Goal: Task Accomplishment & Management: Manage account settings

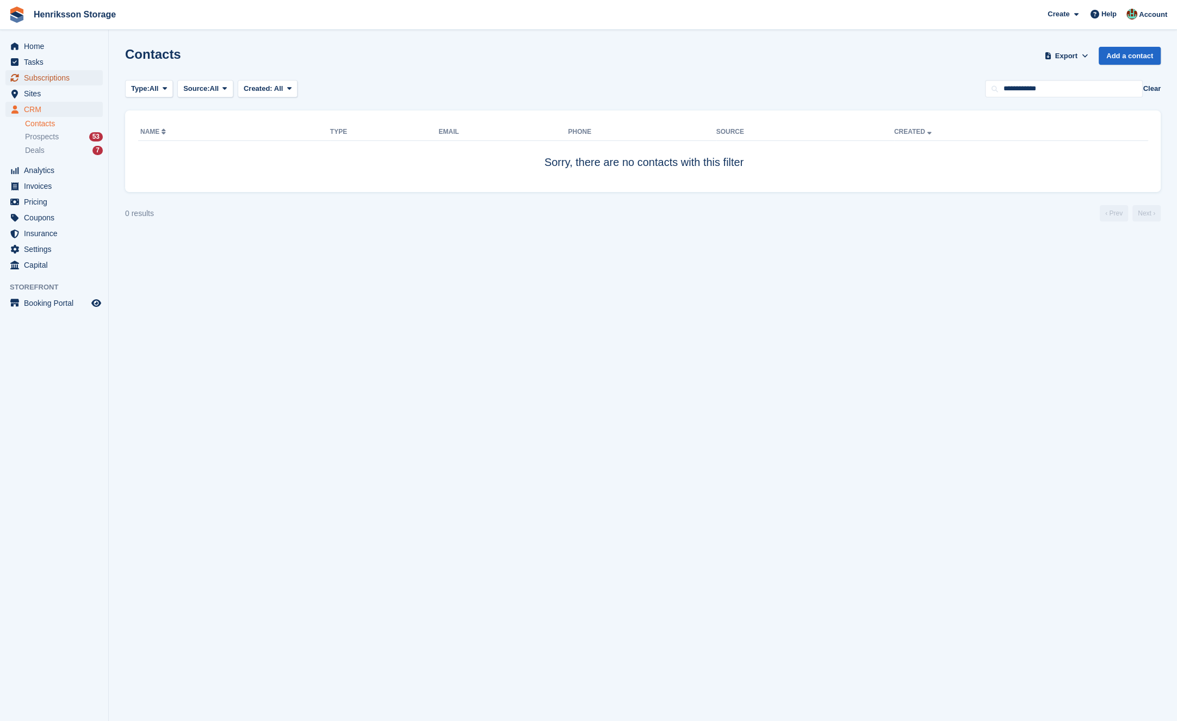
click at [58, 77] on span "Subscriptions" at bounding box center [56, 77] width 65 height 15
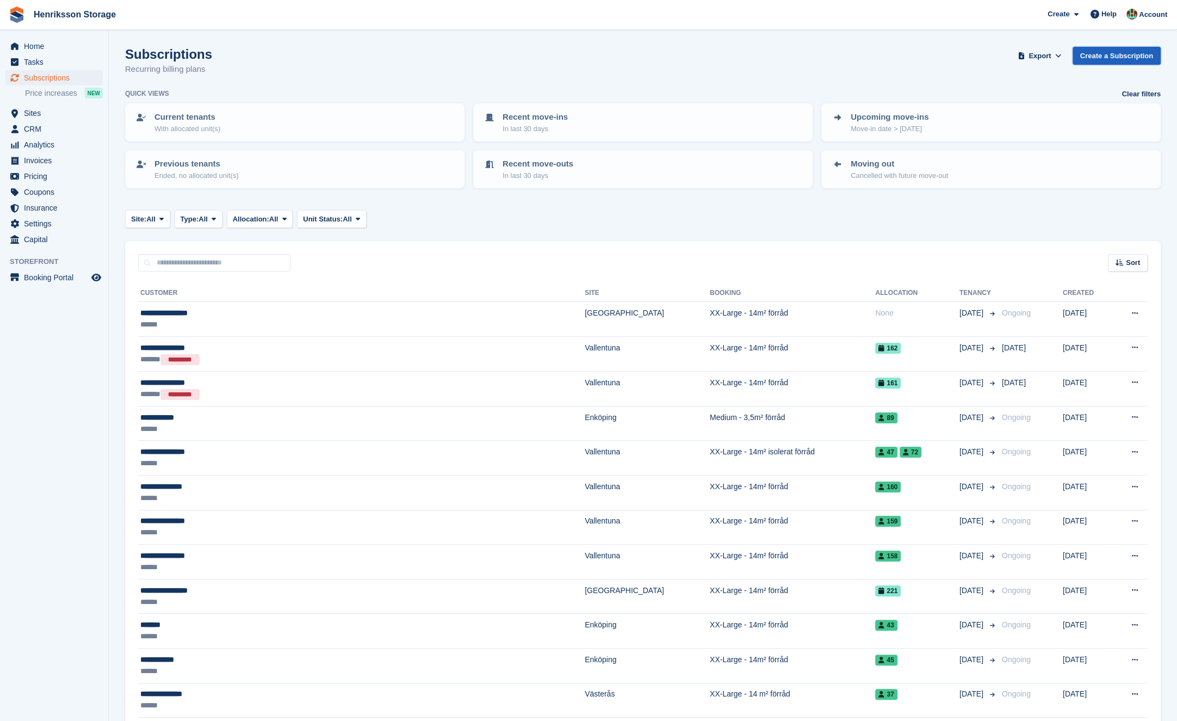
click at [1091, 60] on link "Create a Subscription" at bounding box center [1117, 56] width 88 height 18
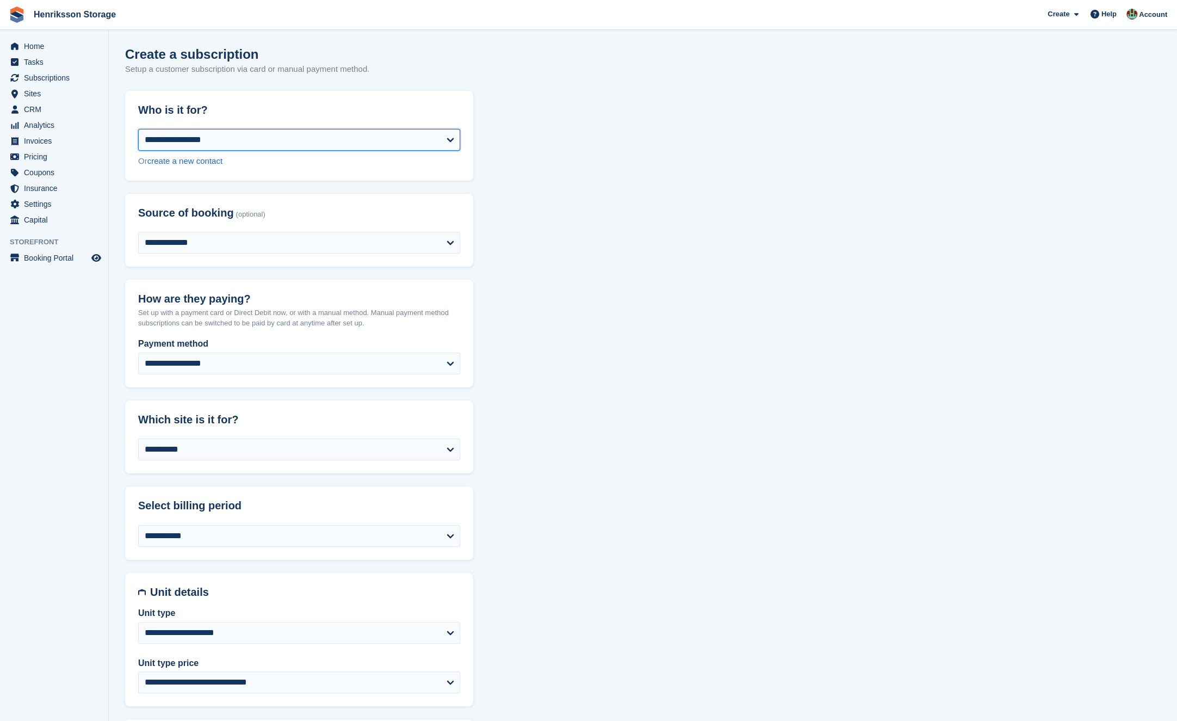
click at [455, 134] on select "**********" at bounding box center [299, 140] width 322 height 22
click at [338, 126] on header "Who is it for?" at bounding box center [299, 110] width 348 height 39
click at [338, 138] on select "**********" at bounding box center [299, 140] width 322 height 22
click at [188, 162] on link "create a new contact" at bounding box center [184, 160] width 75 height 9
select select "**********"
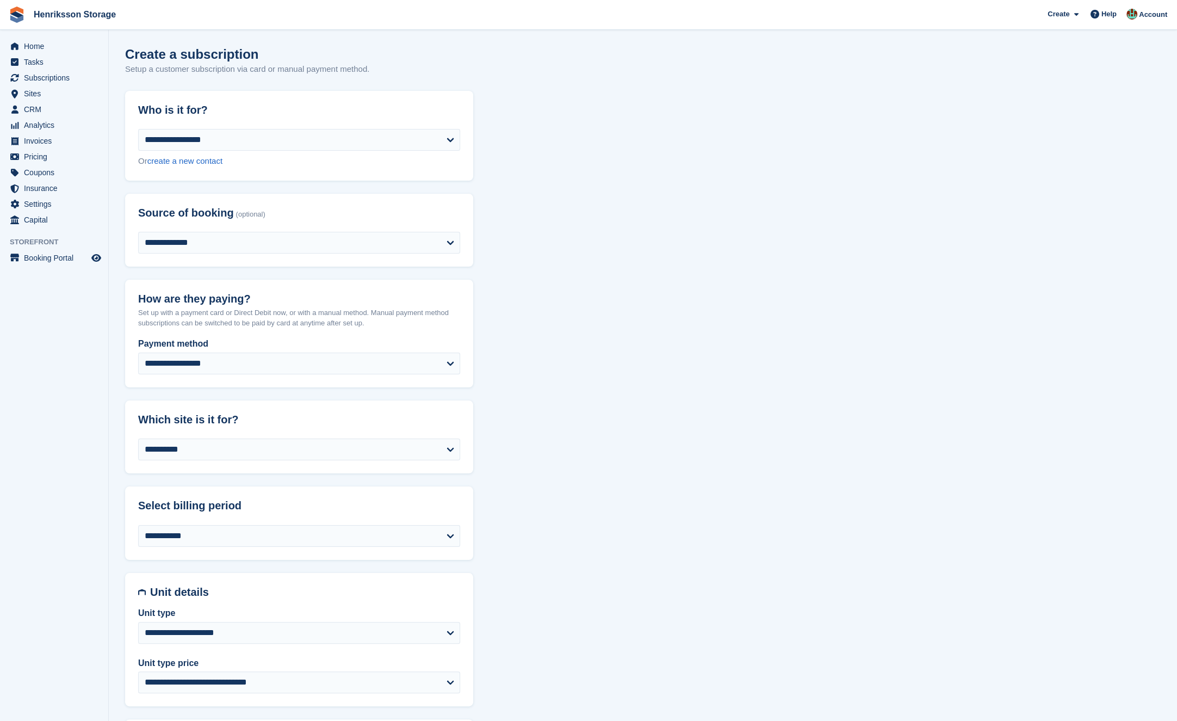
select select "****"
select select "*"
select select "*****"
select select
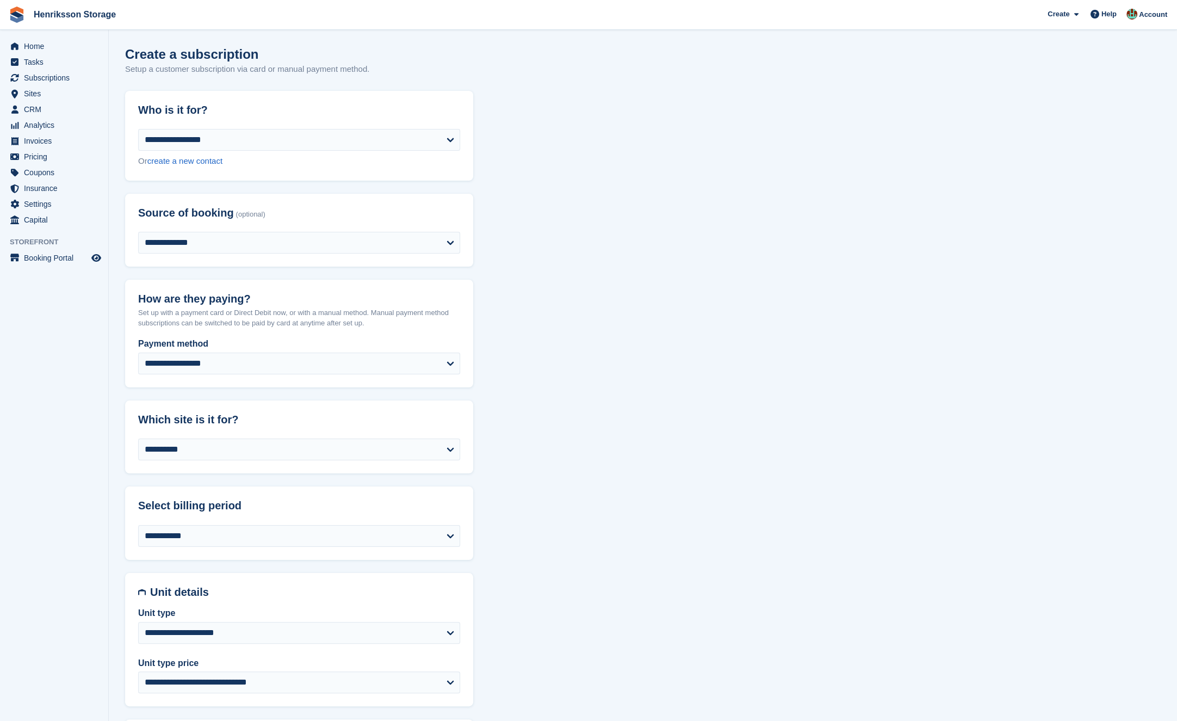
select select
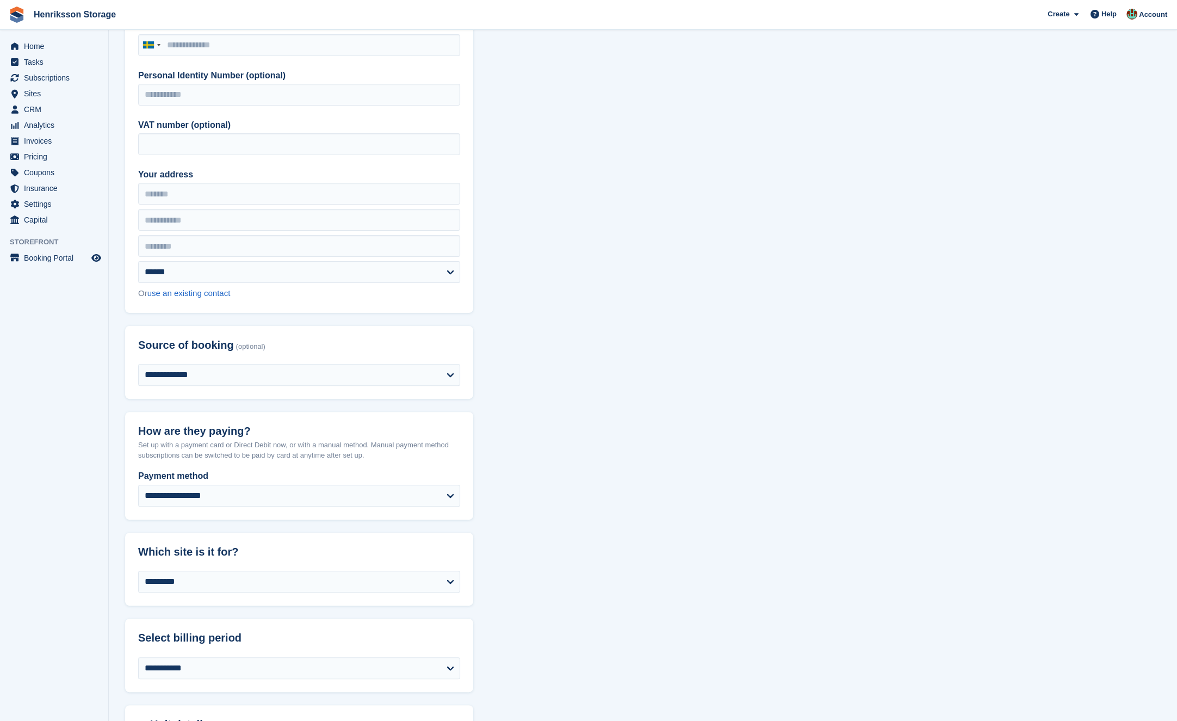
scroll to position [329, 0]
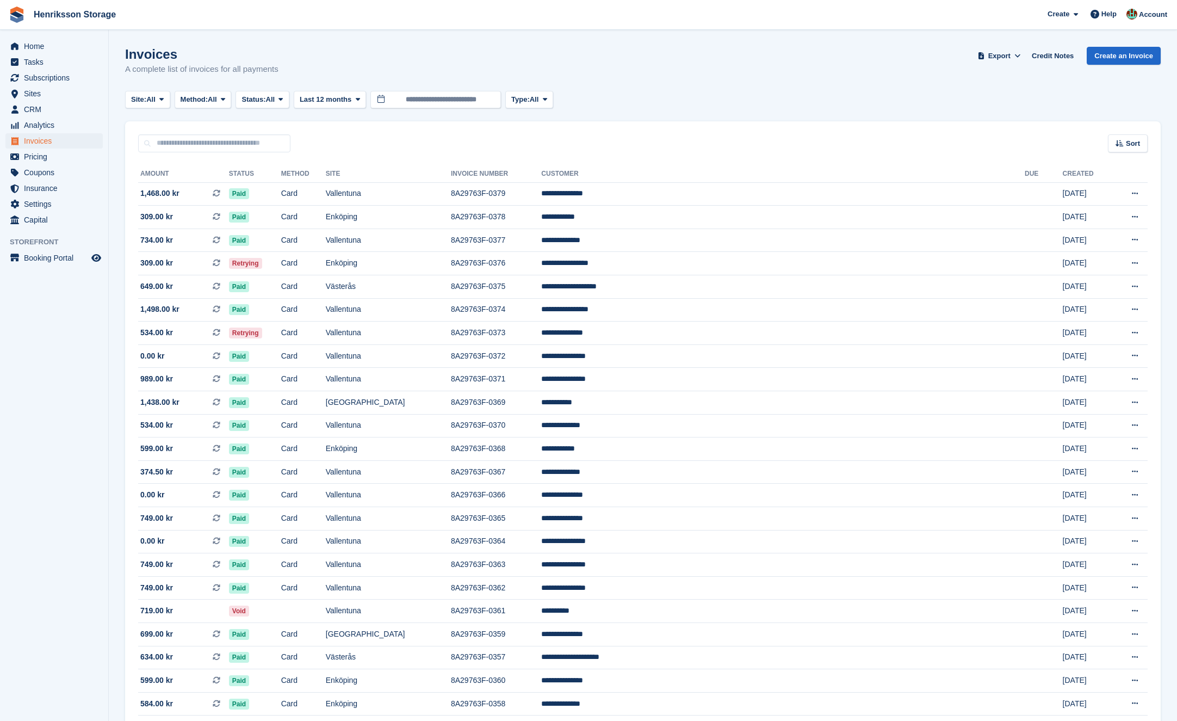
scroll to position [77, 0]
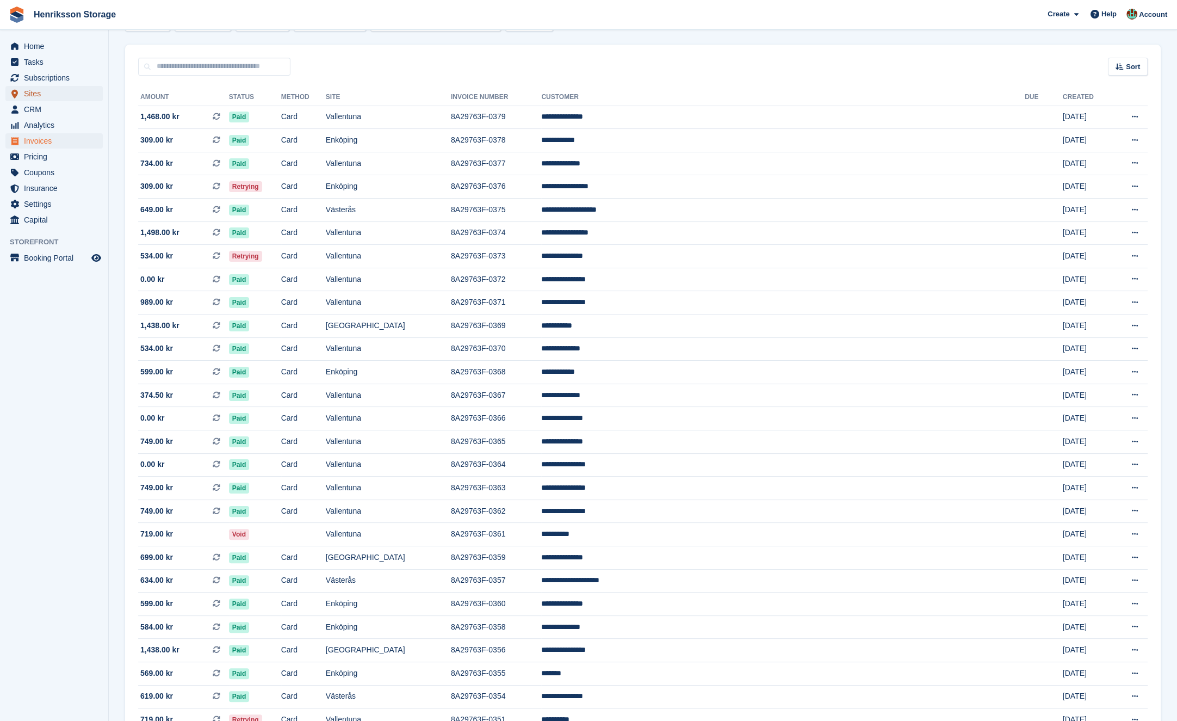
click at [61, 91] on span "Sites" at bounding box center [56, 93] width 65 height 15
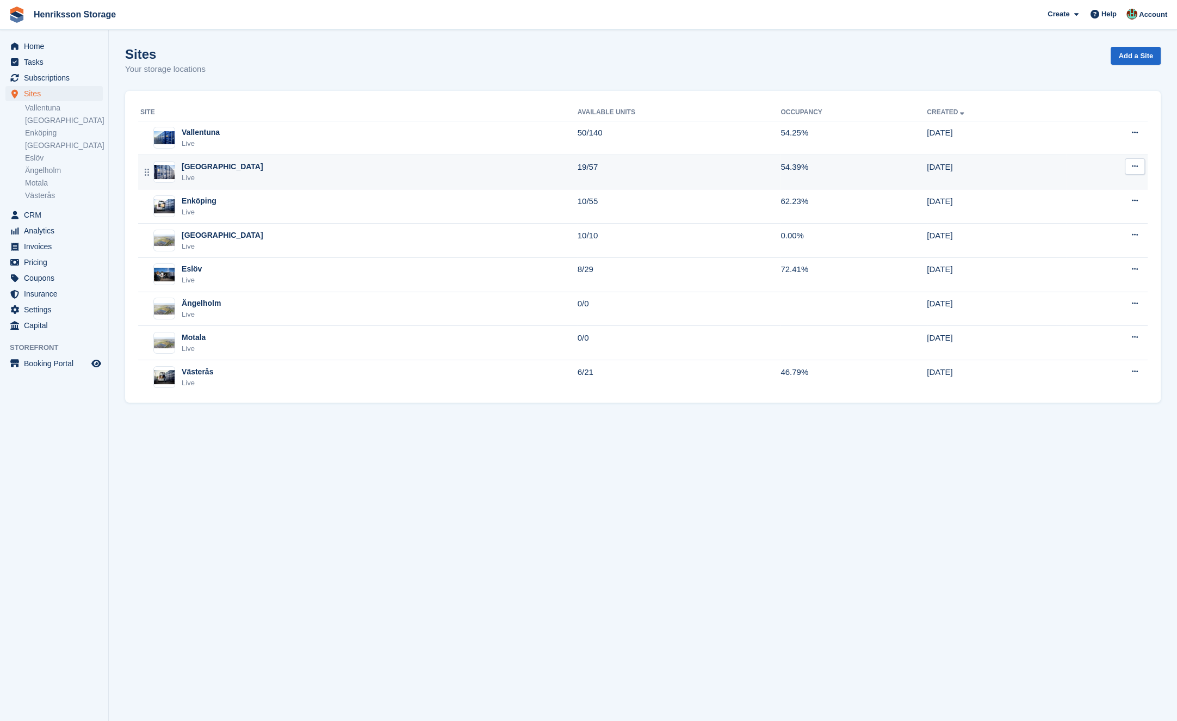
click at [260, 164] on div "Halmstad Live" at bounding box center [358, 172] width 437 height 22
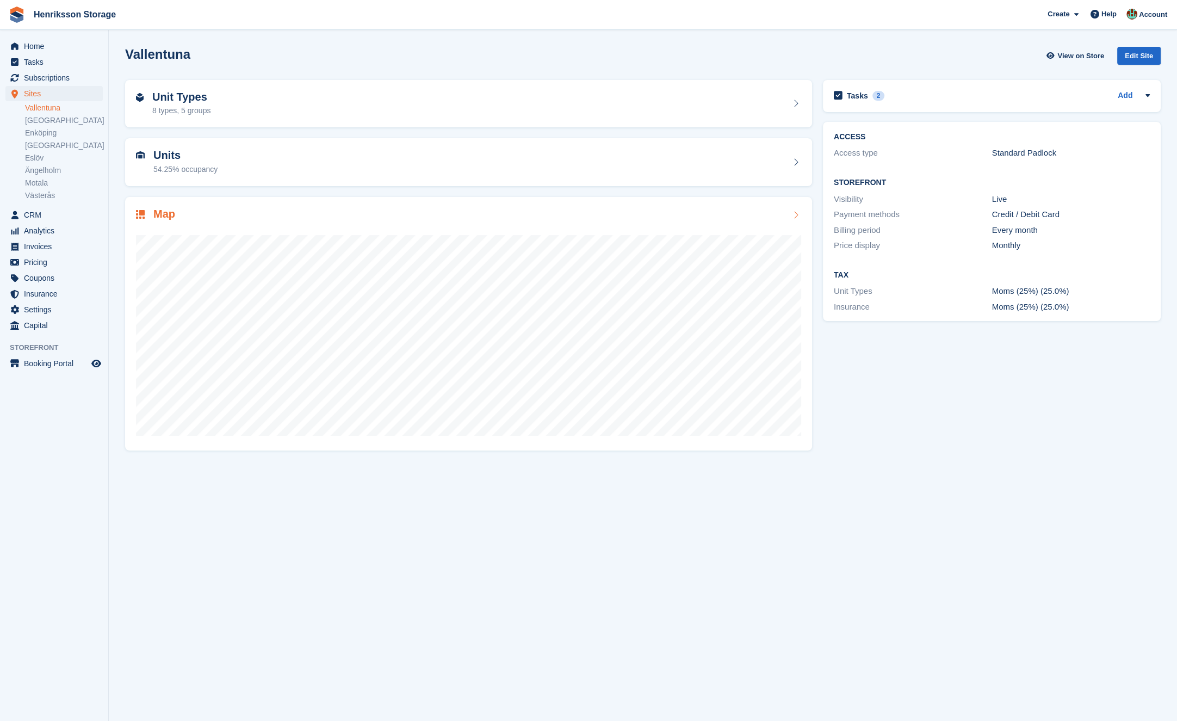
click at [311, 221] on div "Map" at bounding box center [468, 215] width 665 height 15
click at [58, 305] on span "Settings" at bounding box center [56, 309] width 65 height 15
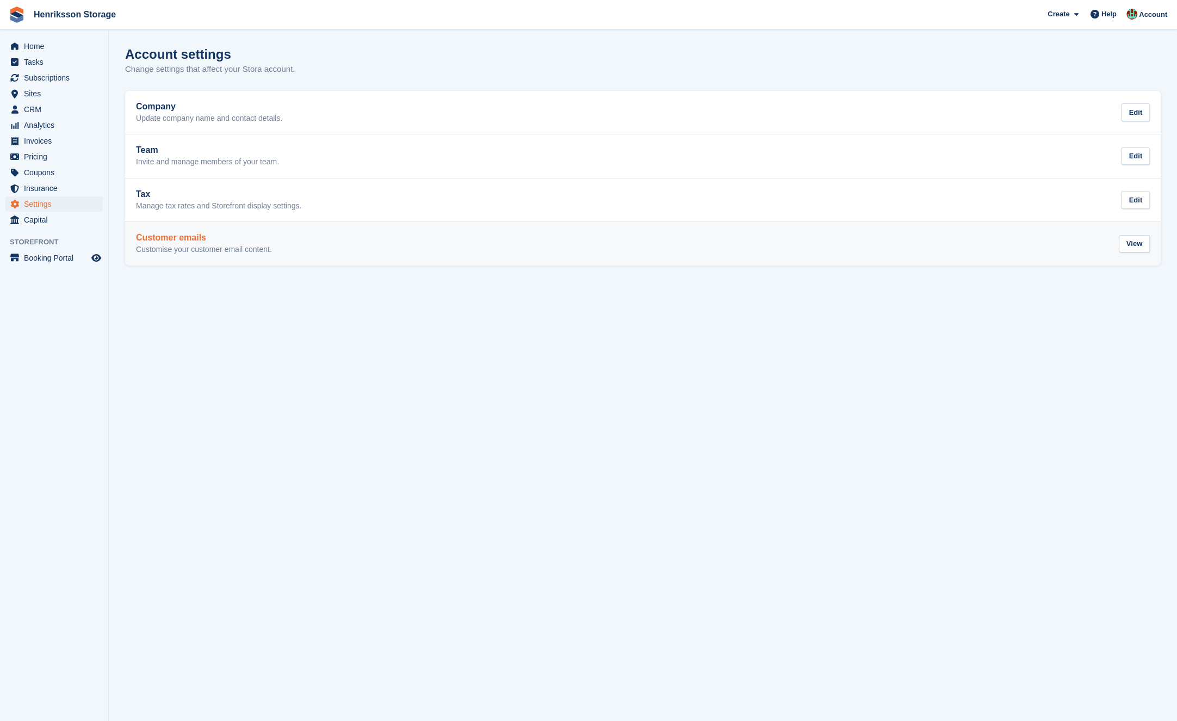
drag, startPoint x: 249, startPoint y: 207, endPoint x: 258, endPoint y: 225, distance: 20.2
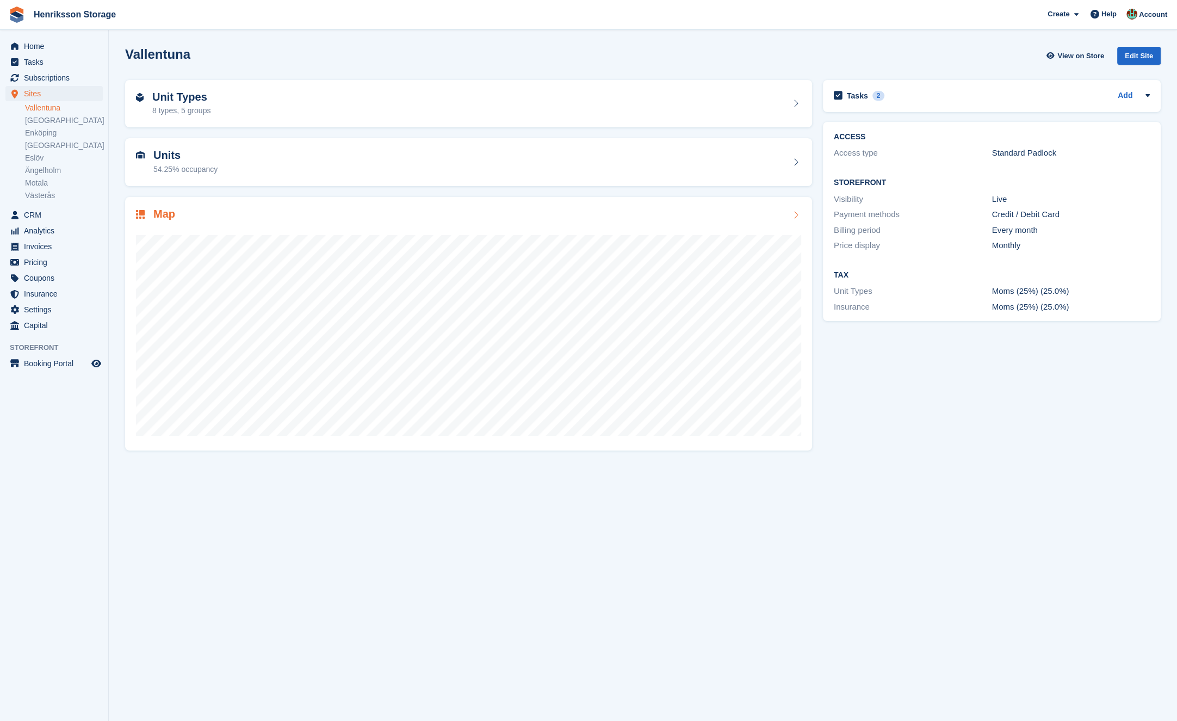
click at [262, 213] on div "Map" at bounding box center [468, 215] width 665 height 15
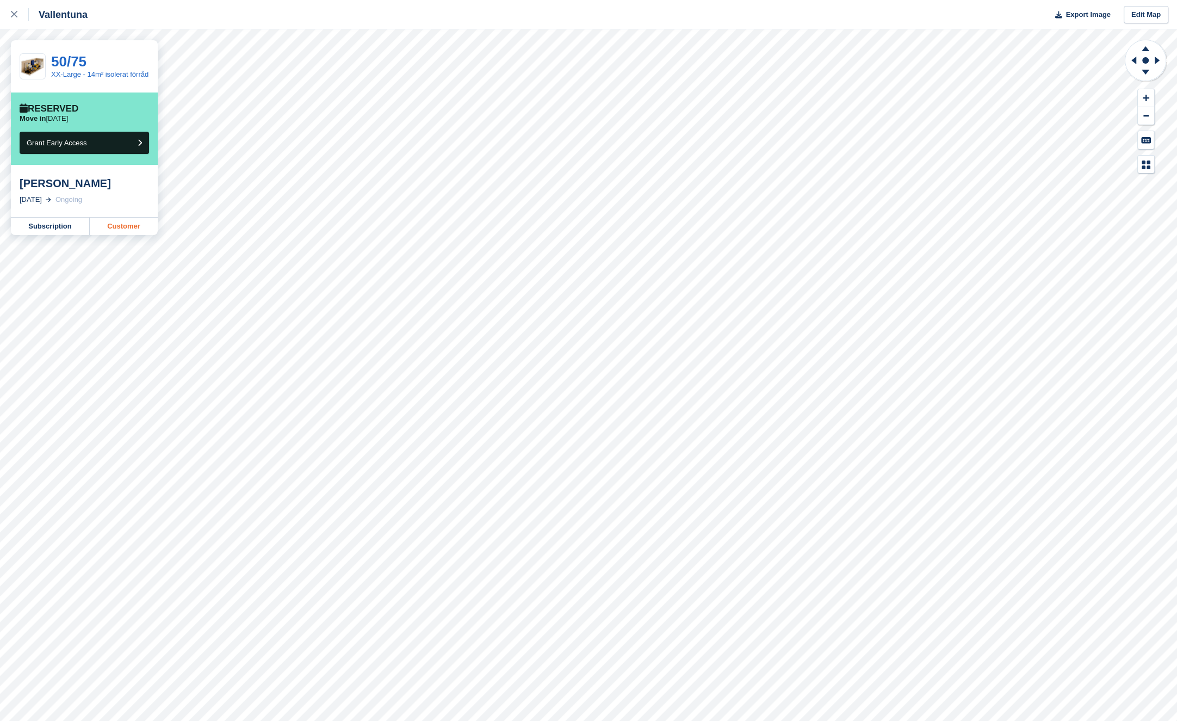
click at [144, 233] on link "Customer" at bounding box center [124, 226] width 68 height 17
click at [117, 231] on link "Customer" at bounding box center [124, 226] width 68 height 17
click at [125, 232] on link "Customer" at bounding box center [124, 226] width 68 height 17
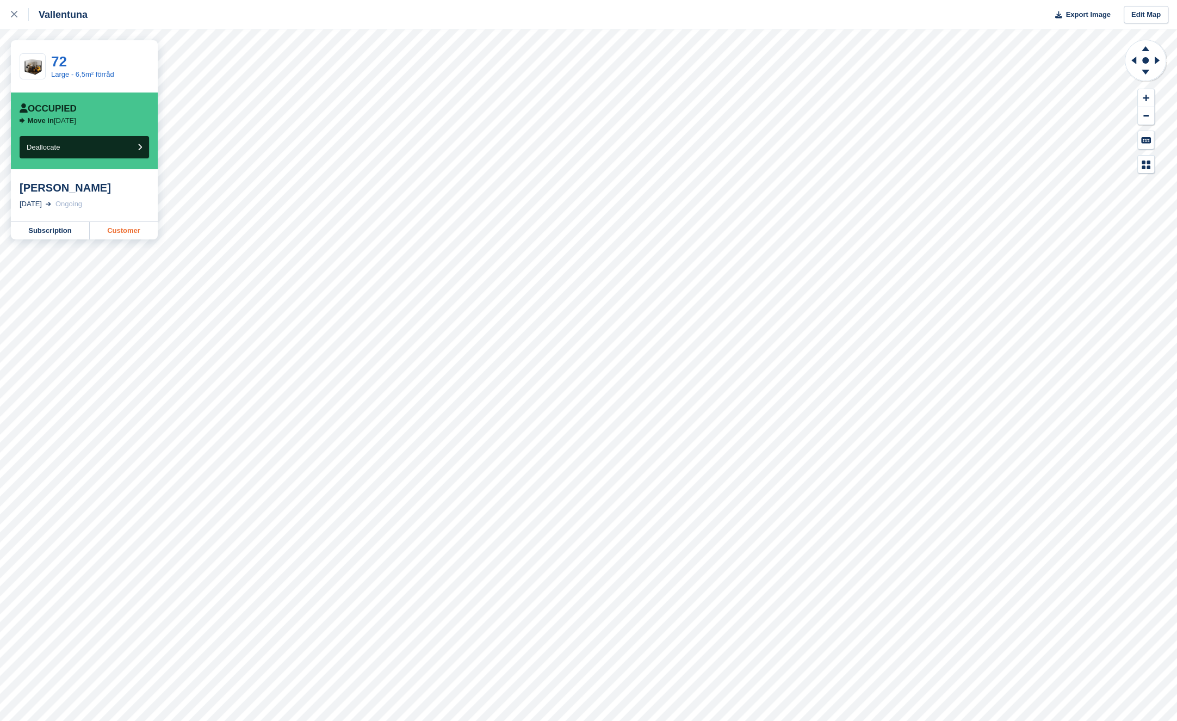
click at [115, 226] on link "Customer" at bounding box center [124, 230] width 68 height 17
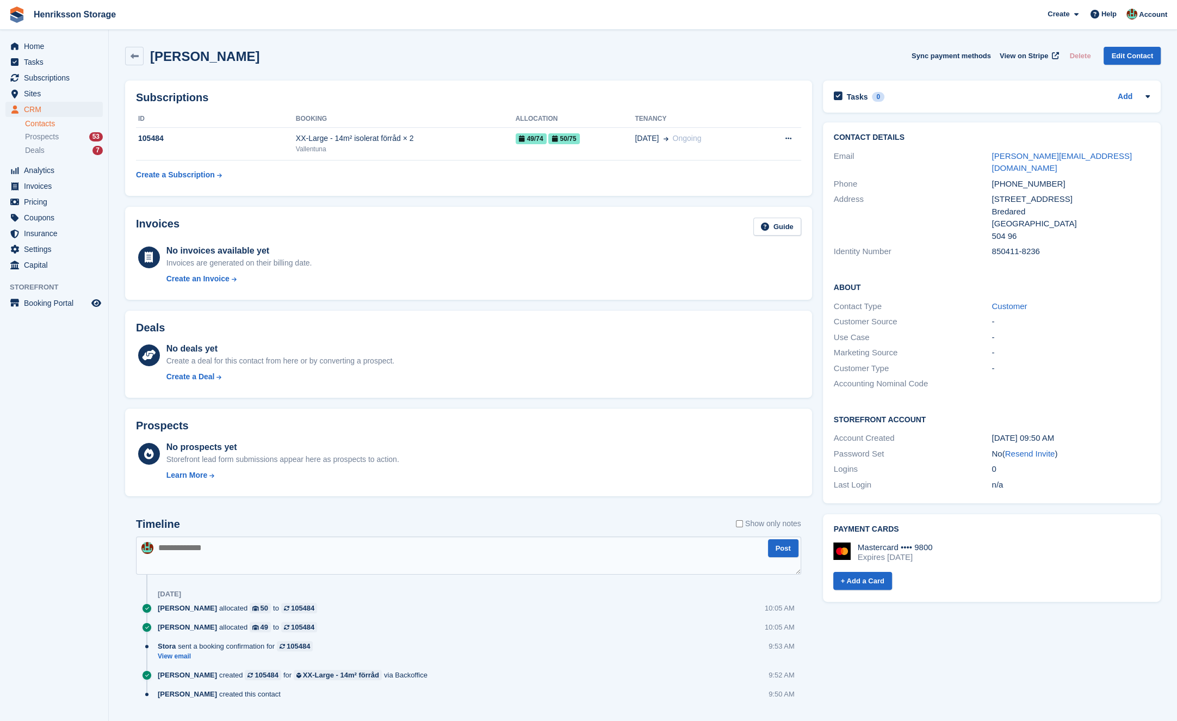
click at [1031, 178] on div "[PHONE_NUMBER]" at bounding box center [1071, 184] width 158 height 13
copy div "[PHONE_NUMBER]"
click at [52, 41] on span "Home" at bounding box center [56, 46] width 65 height 15
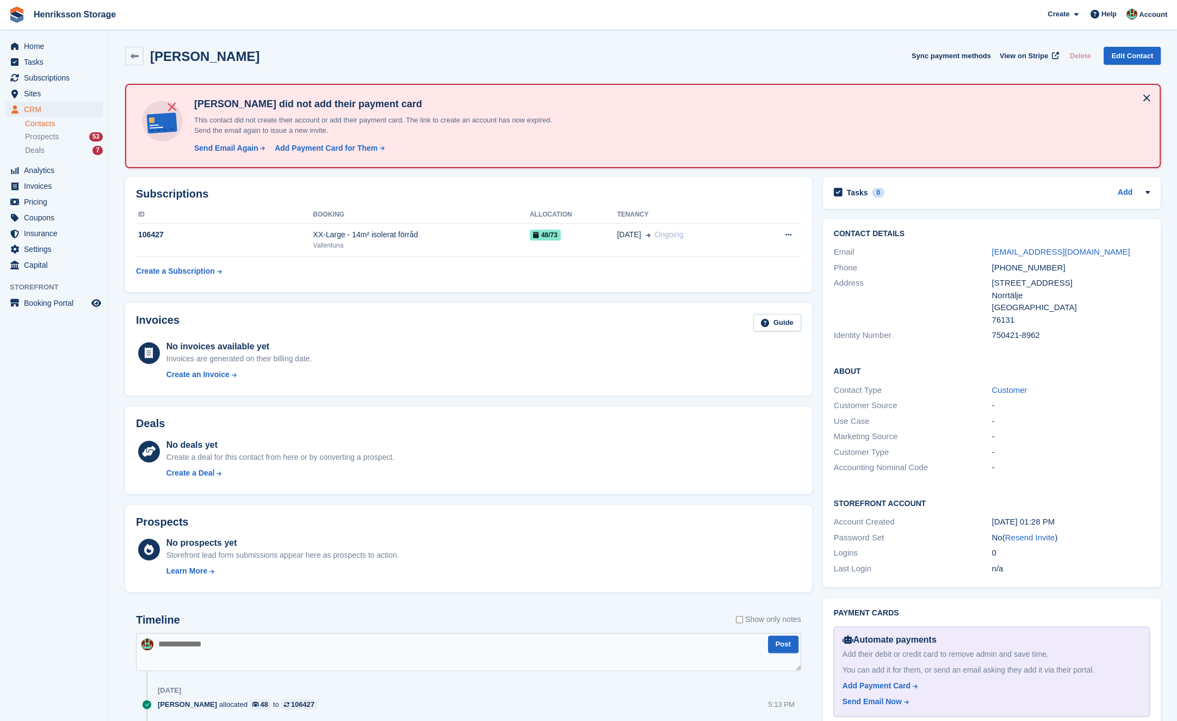
click at [155, 58] on h2 "[PERSON_NAME]" at bounding box center [204, 56] width 109 height 15
click at [155, 58] on h2 "Helena Pantzare" at bounding box center [204, 56] width 109 height 15
copy div "Helena Pantzare Sync payment methods View on Stripe Delete Edit Contact"
drag, startPoint x: 1063, startPoint y: 264, endPoint x: 977, endPoint y: 262, distance: 86.0
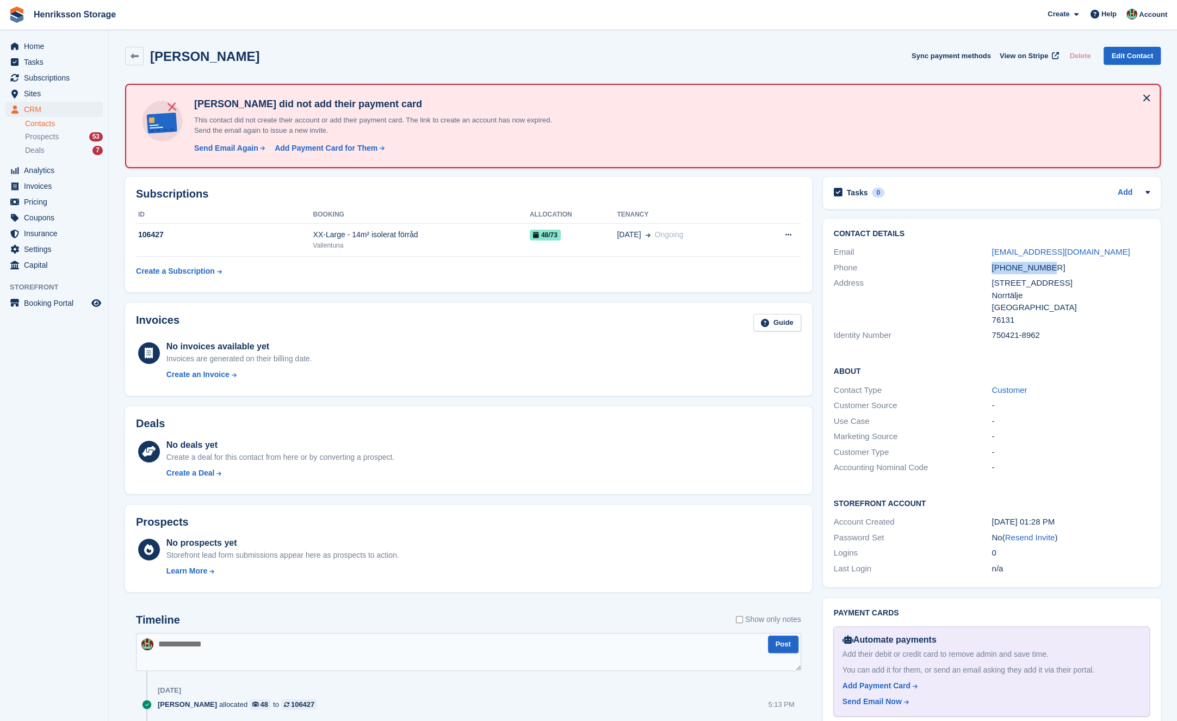
click at [977, 262] on div "Phone +46720124425" at bounding box center [992, 268] width 316 height 16
copy div "+46720124425"
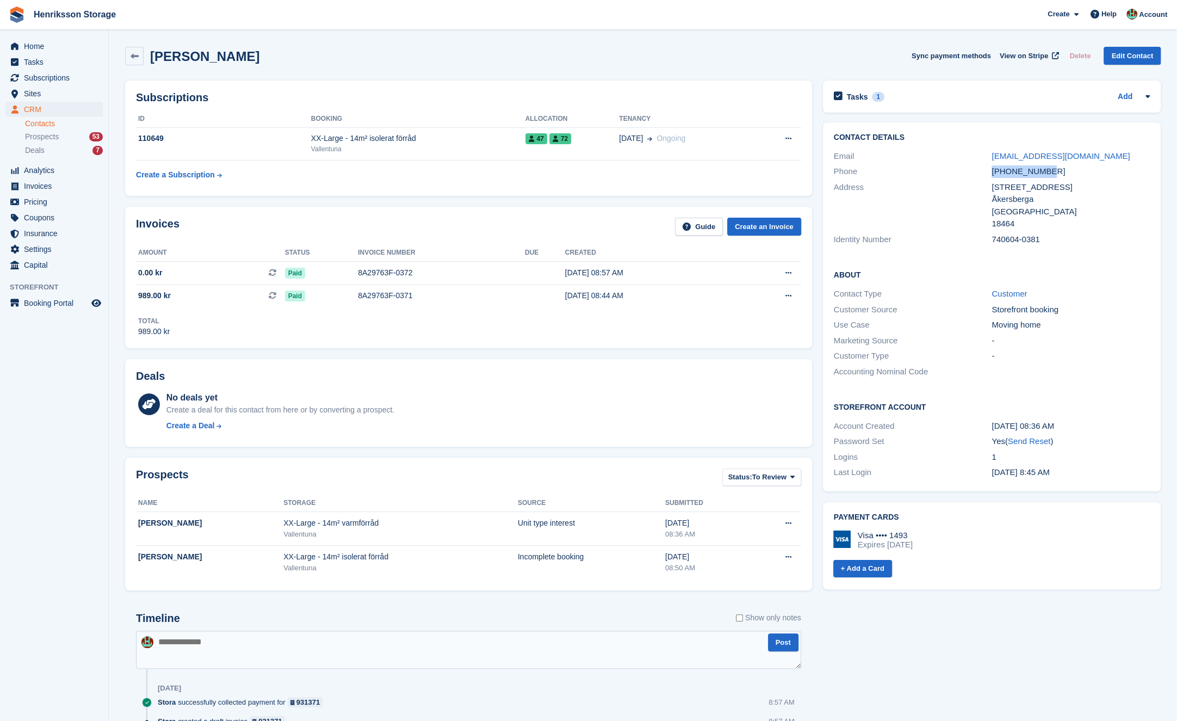
drag, startPoint x: 1025, startPoint y: 169, endPoint x: 973, endPoint y: 169, distance: 52.2
click at [973, 169] on div "Phone [PHONE_NUMBER]" at bounding box center [992, 172] width 316 height 16
copy div "[PHONE_NUMBER]"
click at [248, 51] on h2 "[PERSON_NAME]" at bounding box center [204, 56] width 109 height 15
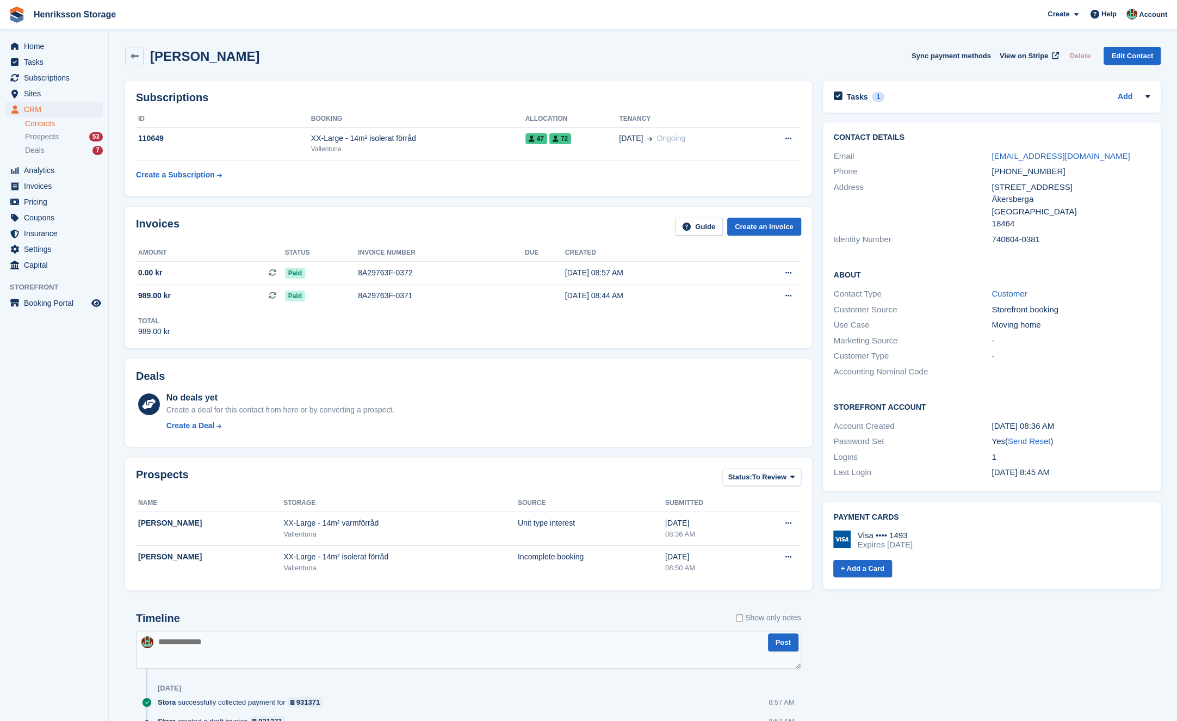
click at [248, 51] on h2 "[PERSON_NAME]" at bounding box center [204, 56] width 109 height 15
click at [247, 51] on h2 "[PERSON_NAME]" at bounding box center [204, 56] width 109 height 15
drag, startPoint x: 247, startPoint y: 51, endPoint x: 243, endPoint y: 58, distance: 8.0
click at [247, 51] on h2 "[PERSON_NAME]" at bounding box center [204, 56] width 109 height 15
click at [1008, 168] on div "+46704820719" at bounding box center [1071, 171] width 158 height 13
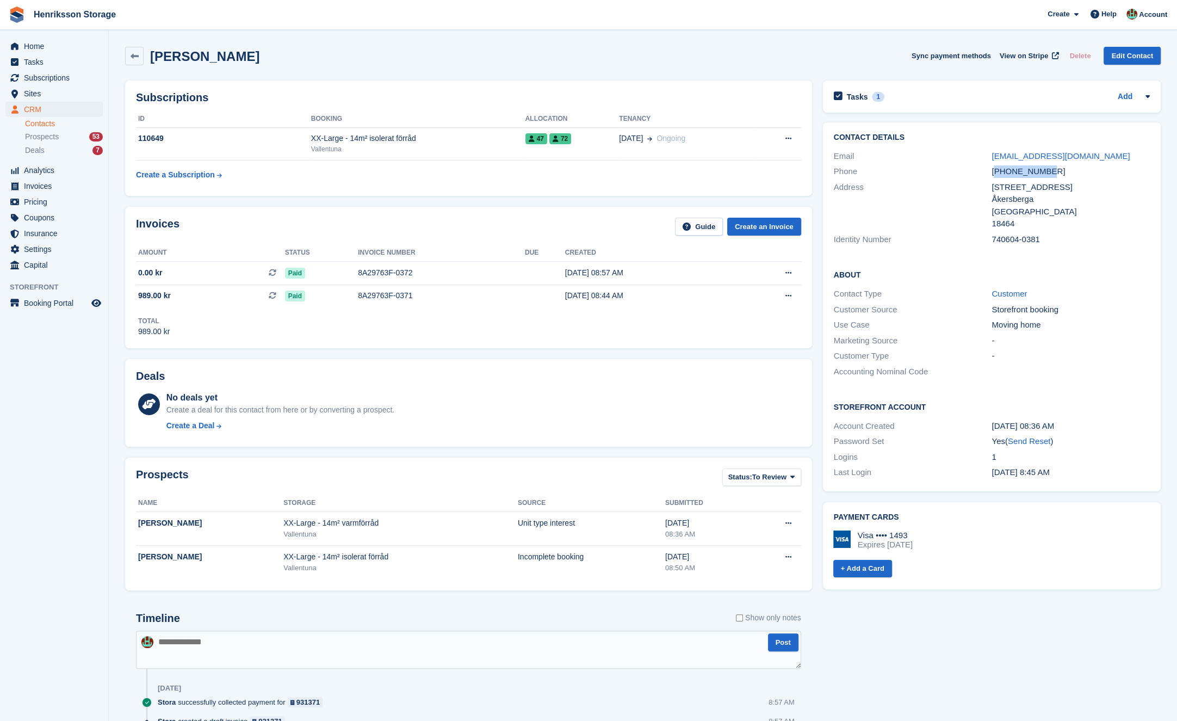
click at [1008, 168] on div "+46704820719" at bounding box center [1071, 171] width 158 height 13
drag, startPoint x: 268, startPoint y: 97, endPoint x: 266, endPoint y: 87, distance: 10.5
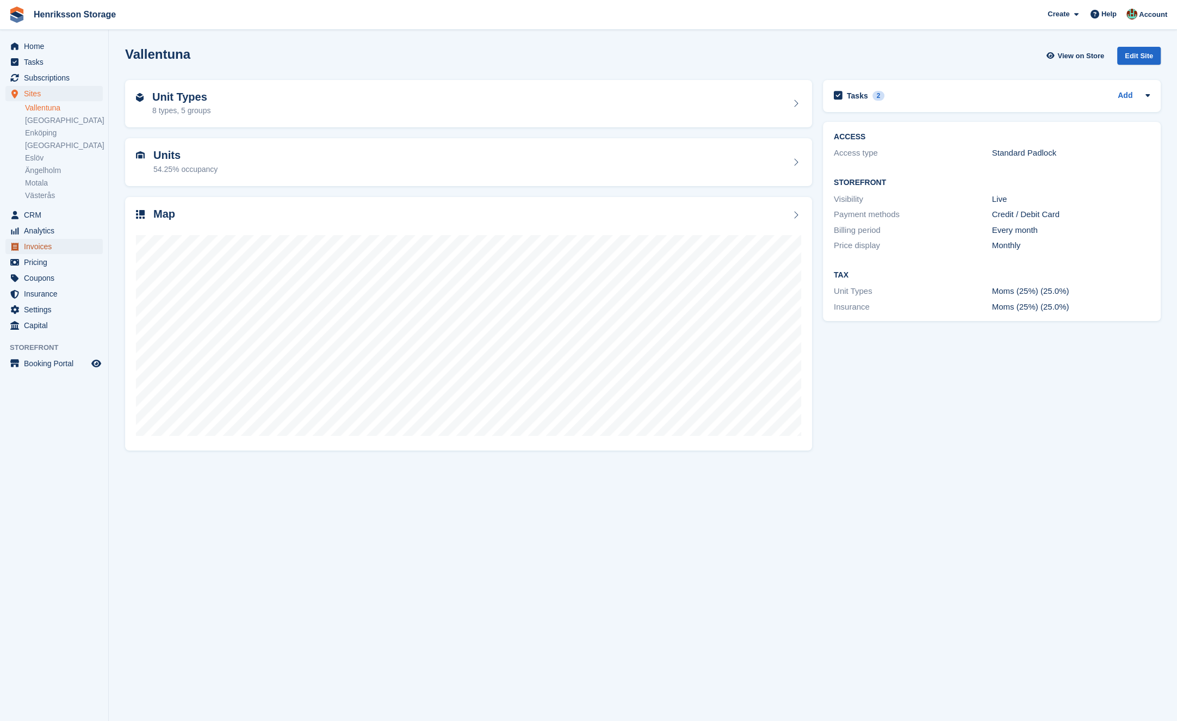
click at [64, 248] on span "Invoices" at bounding box center [56, 246] width 65 height 15
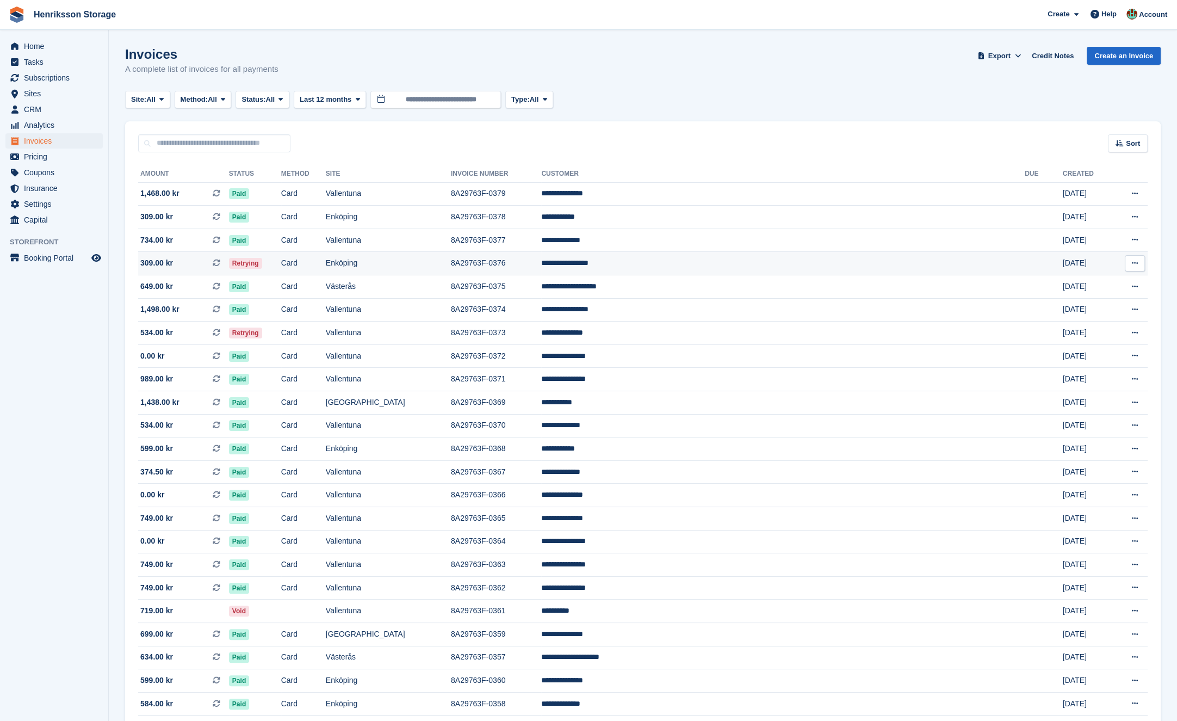
click at [451, 264] on td "Enköping" at bounding box center [388, 263] width 125 height 23
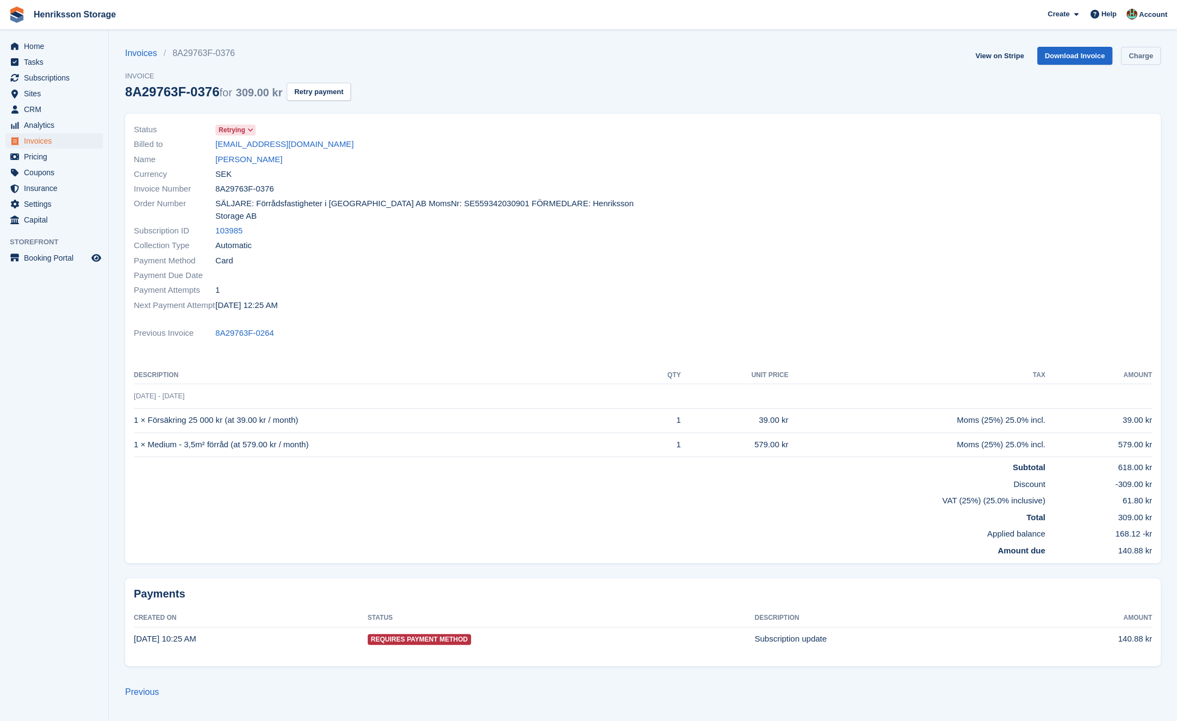
click at [1150, 56] on link "Charge" at bounding box center [1141, 56] width 40 height 18
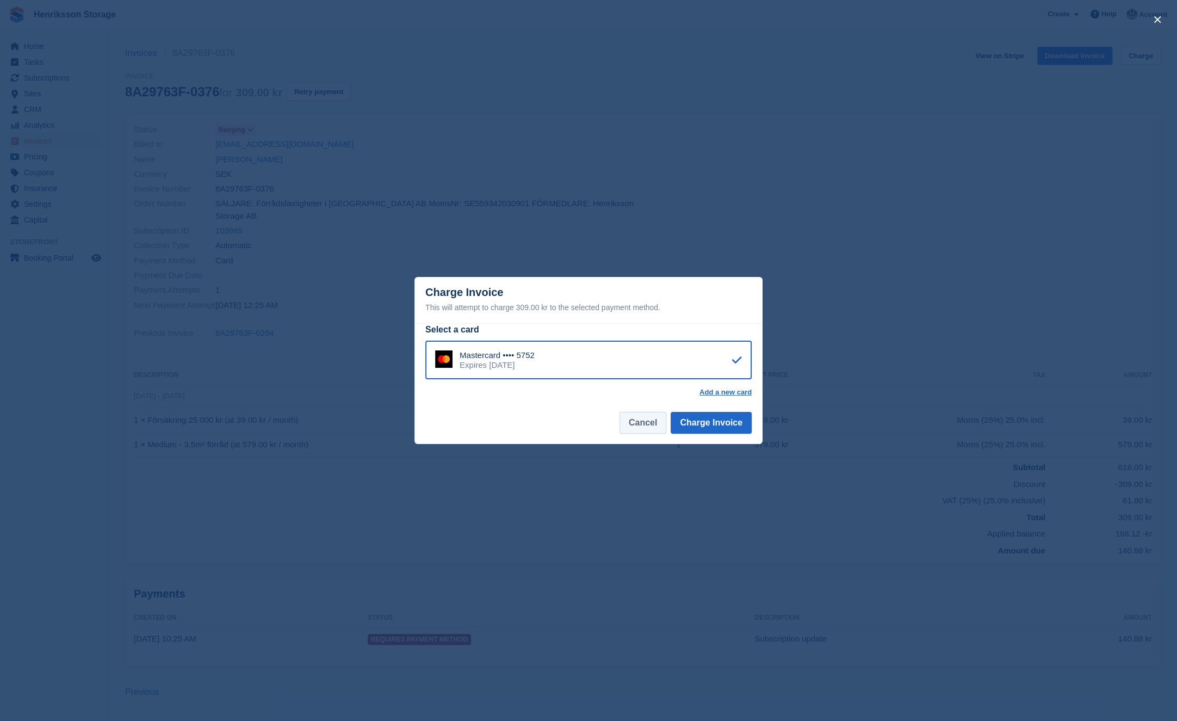
click at [631, 427] on button "Cancel" at bounding box center [643, 423] width 47 height 22
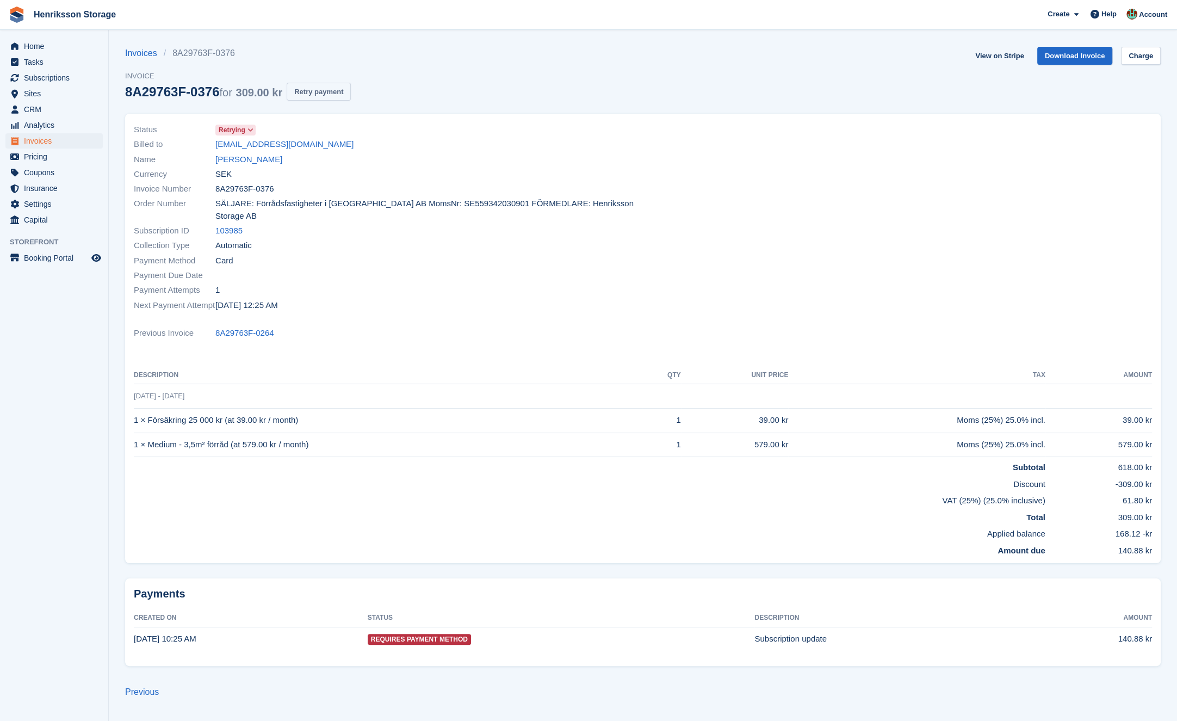
click at [341, 86] on button "Retry payment" at bounding box center [319, 92] width 64 height 18
click at [397, 127] on div "Status Retrying" at bounding box center [385, 129] width 503 height 15
click at [269, 165] on link "[PERSON_NAME]" at bounding box center [248, 159] width 67 height 13
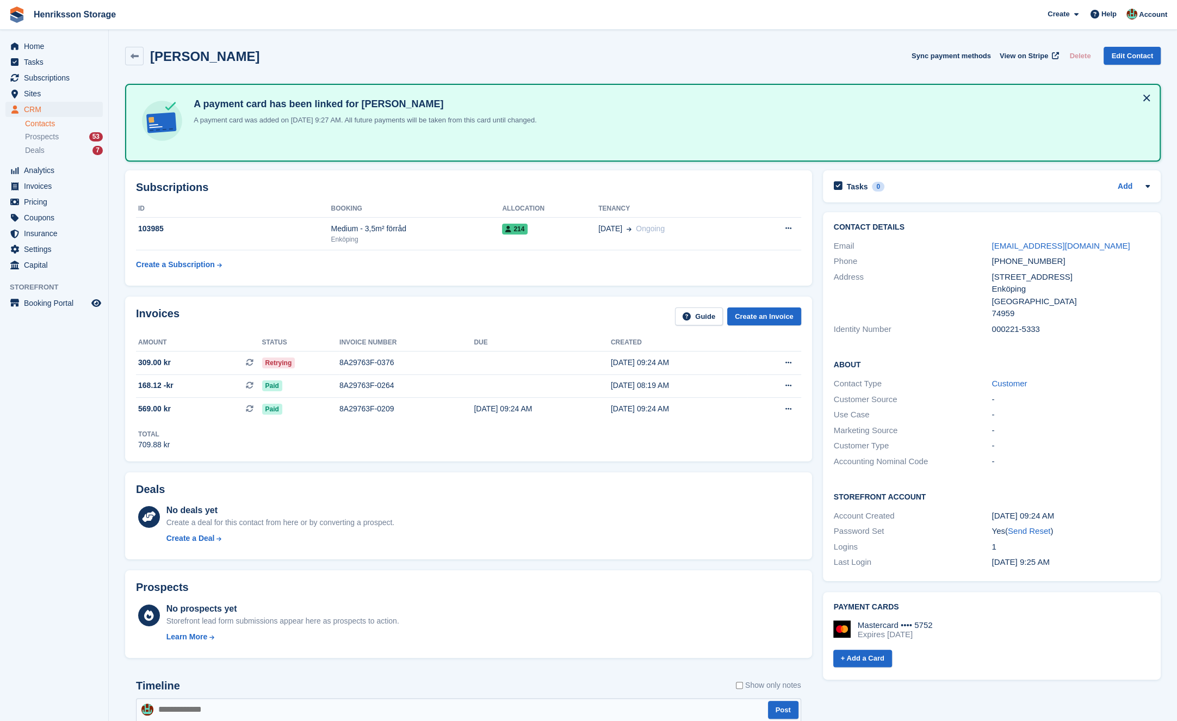
click at [1005, 277] on div "Sadelmakargatan 22" at bounding box center [1071, 277] width 158 height 13
click at [1024, 264] on div "+46704094297" at bounding box center [1071, 261] width 158 height 13
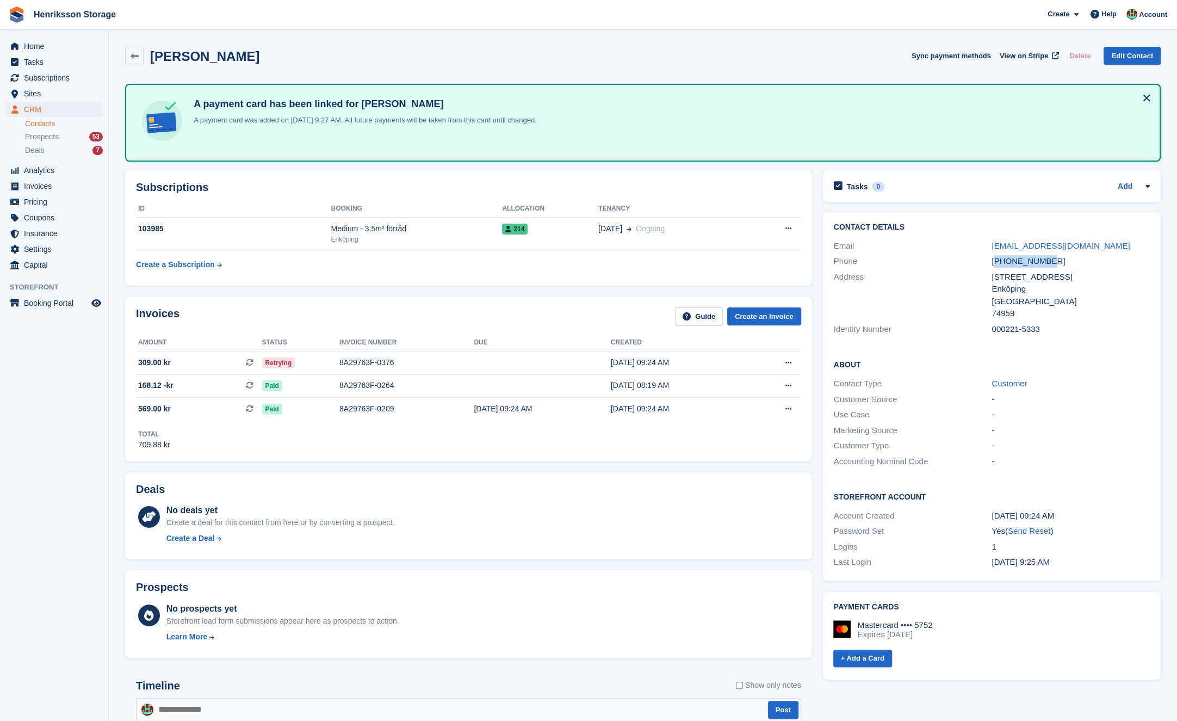
click at [1024, 264] on div "+46704094297" at bounding box center [1071, 261] width 158 height 13
copy div "+46704094297"
click at [1020, 52] on span "View on Stripe" at bounding box center [1024, 56] width 48 height 11
click at [423, 352] on td "8A29763F-0376" at bounding box center [406, 362] width 134 height 23
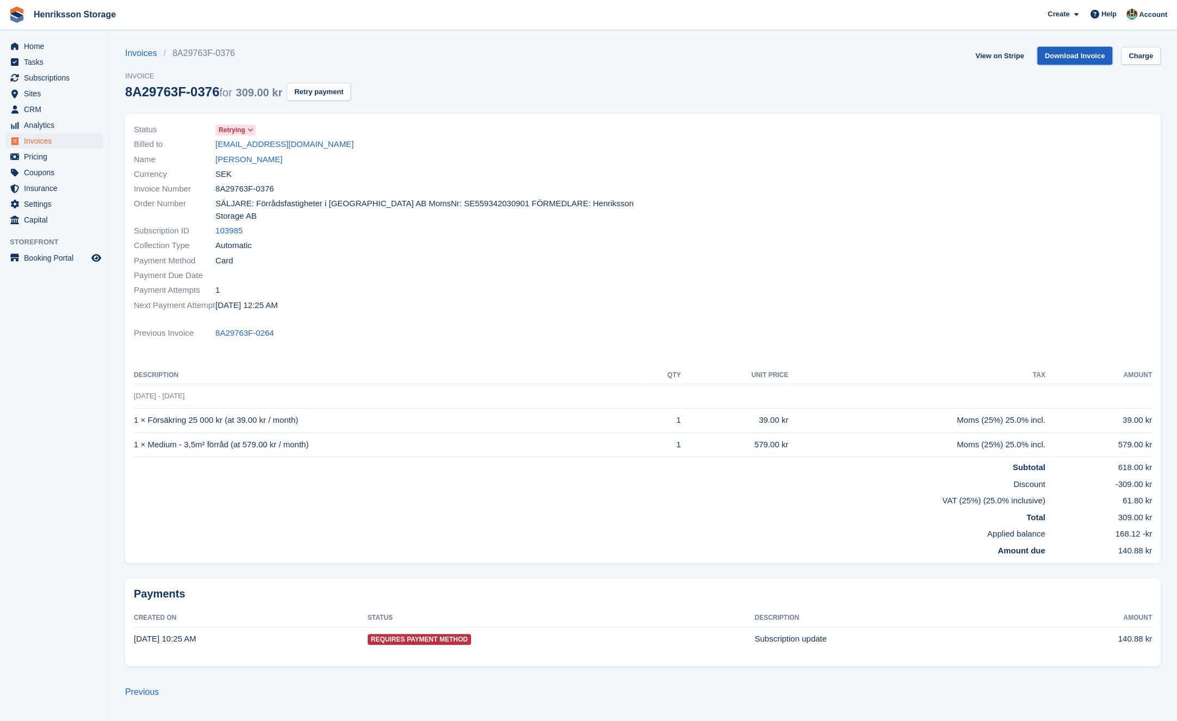
click at [1083, 54] on link "Download Invoice" at bounding box center [1075, 56] width 76 height 18
click at [68, 141] on span "Invoices" at bounding box center [56, 140] width 65 height 15
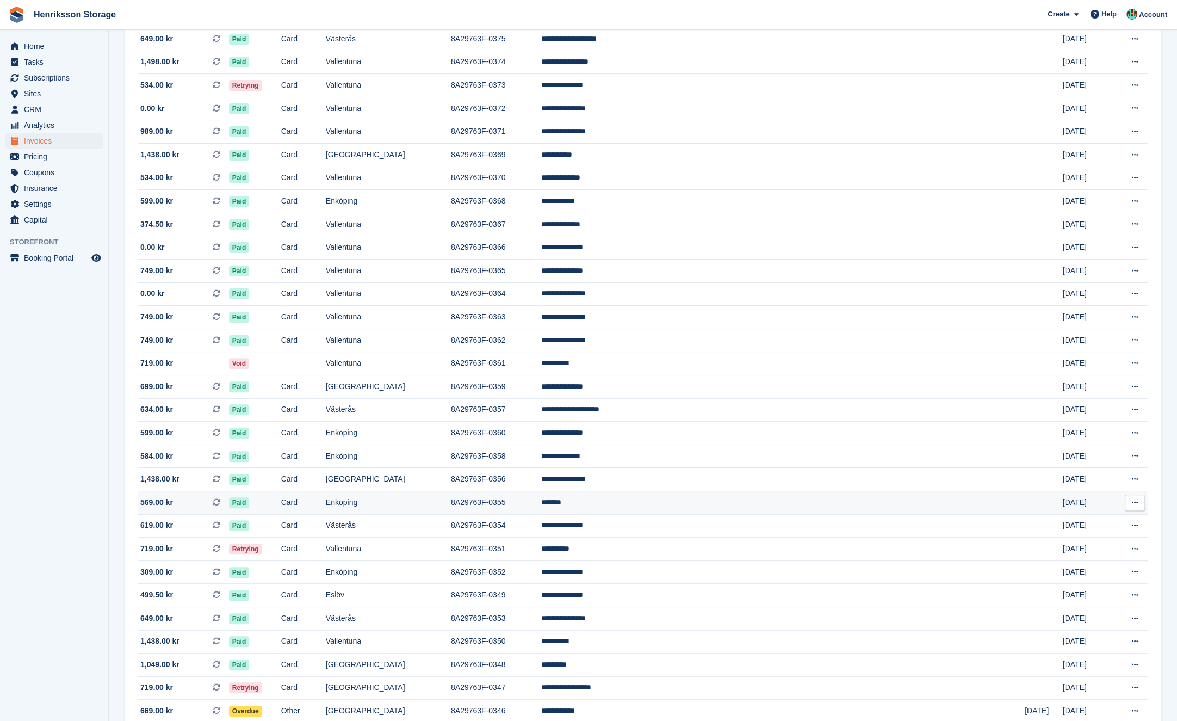
scroll to position [250, 0]
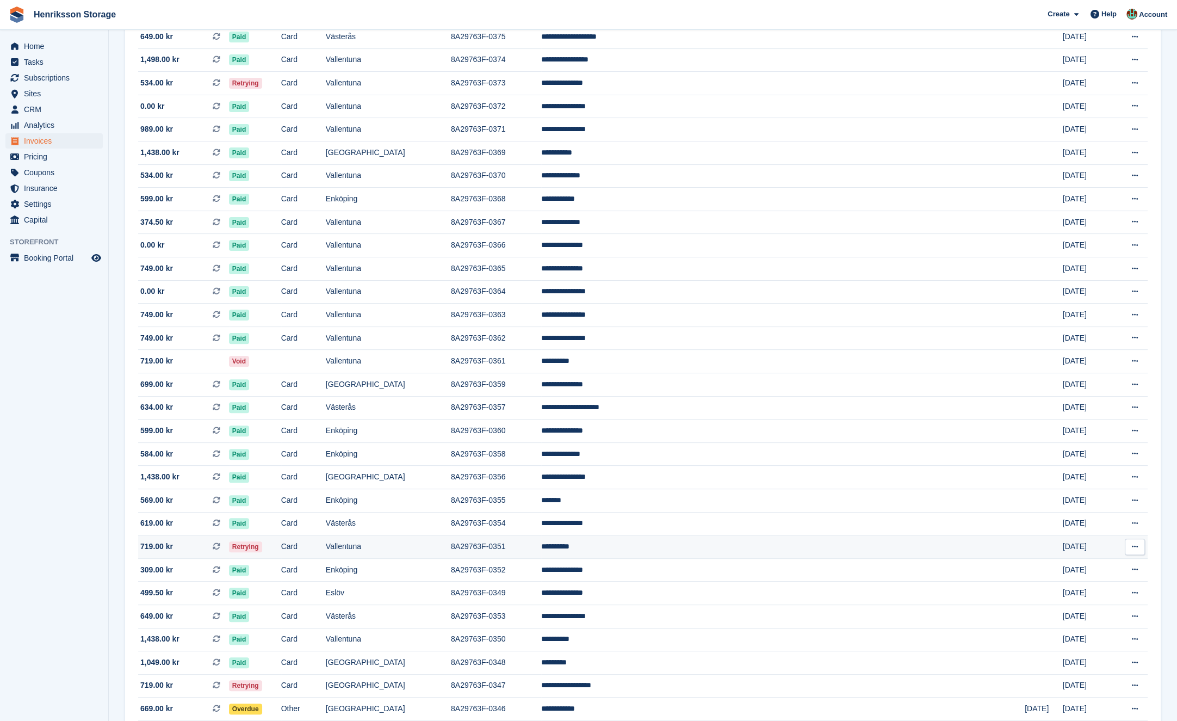
click at [281, 548] on td "Retrying" at bounding box center [255, 546] width 52 height 23
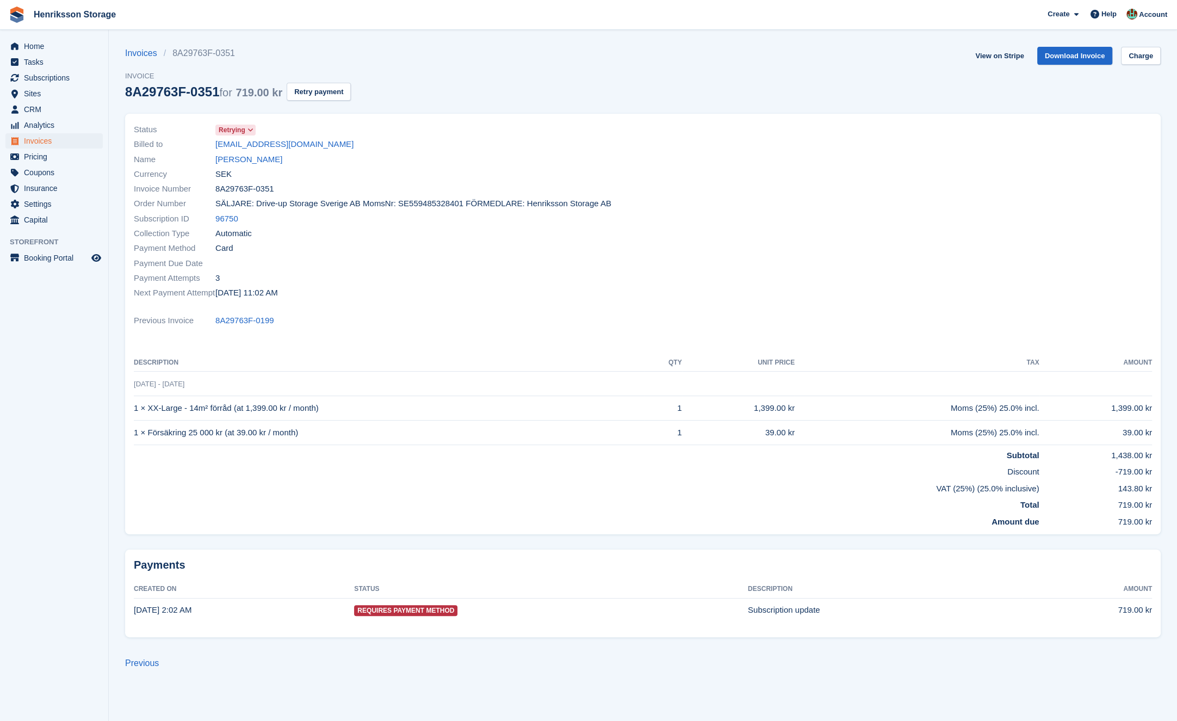
click at [736, 132] on div at bounding box center [901, 211] width 516 height 191
click at [460, 149] on div "Billed to babak.hagh73@gmail.com" at bounding box center [385, 144] width 503 height 15
click at [453, 151] on div "Billed to babak.hagh73@gmail.com" at bounding box center [385, 144] width 503 height 15
click at [131, 87] on div "8A29763F-0351 for 719.00 kr" at bounding box center [203, 91] width 157 height 15
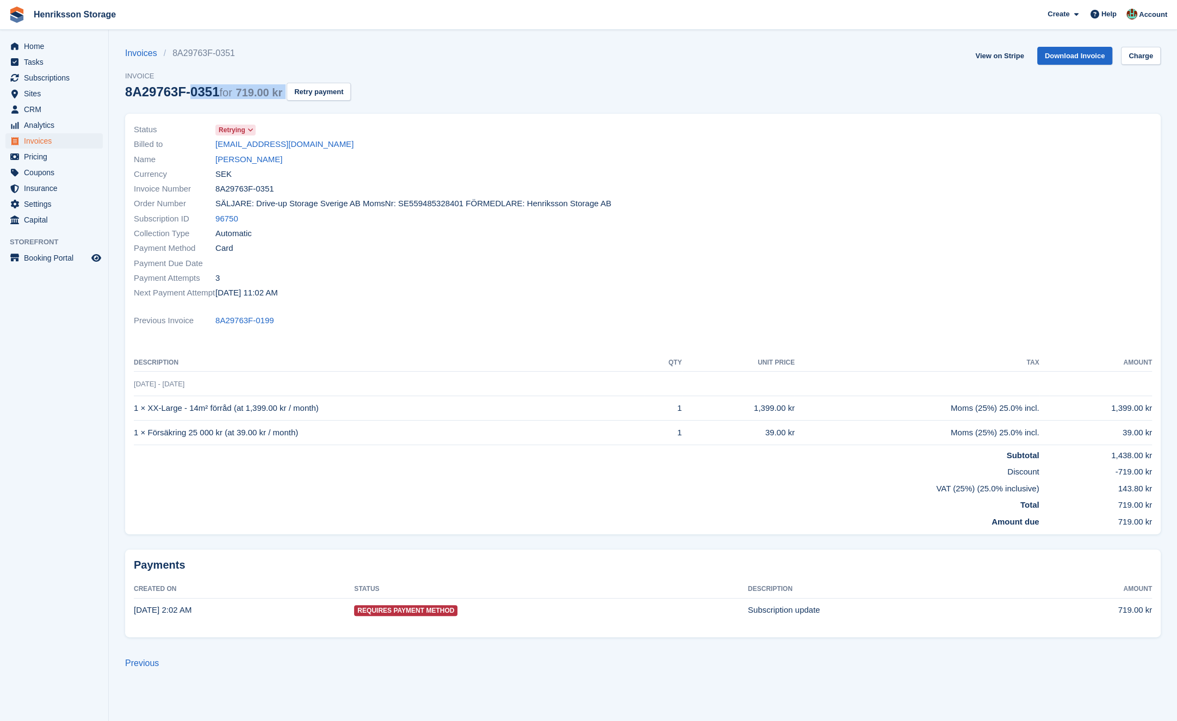
click at [131, 87] on div "8A29763F-0351 for 719.00 kr" at bounding box center [203, 91] width 157 height 15
click at [127, 73] on span "Invoice" at bounding box center [238, 76] width 226 height 11
drag, startPoint x: 116, startPoint y: 72, endPoint x: 157, endPoint y: 91, distance: 45.5
click at [157, 91] on section "Invoices 8A29763F-0351 Invoice 8A29763F-0351 for 719.00 kr Retry payment View o…" at bounding box center [643, 360] width 1068 height 721
click at [157, 91] on div "8A29763F-0351 for 719.00 kr" at bounding box center [203, 91] width 157 height 15
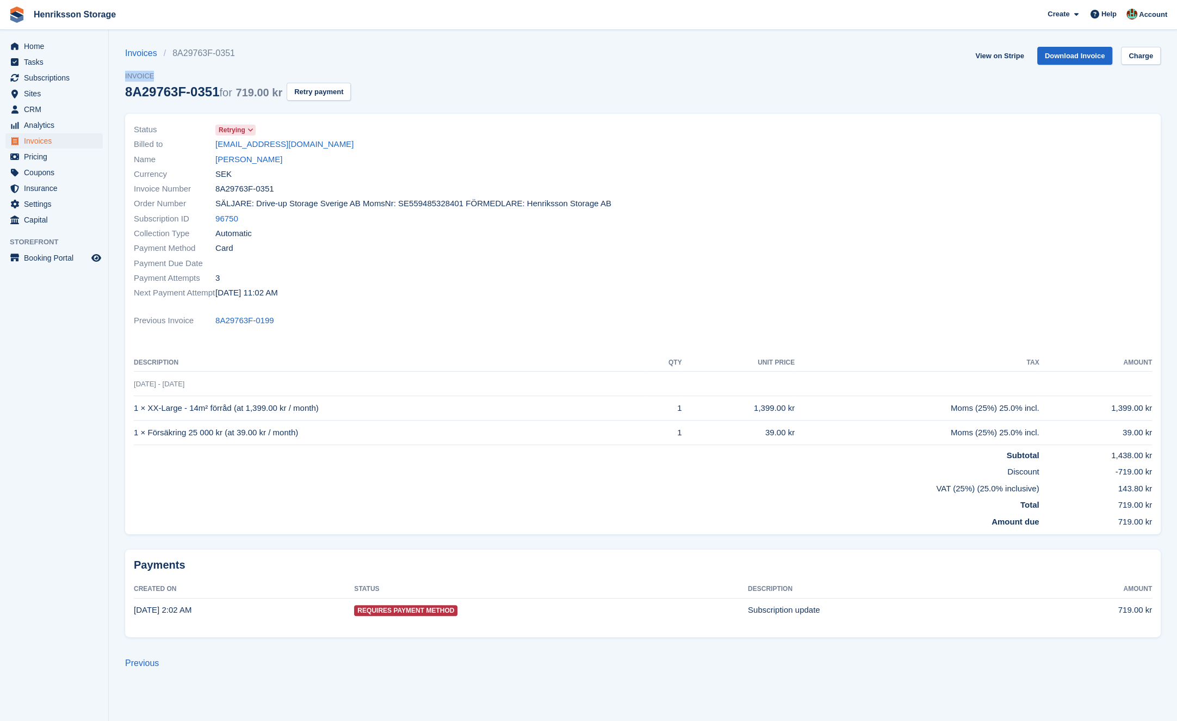
drag, startPoint x: 138, startPoint y: 78, endPoint x: 177, endPoint y: 82, distance: 40.0
click at [177, 82] on section "Invoices 8A29763F-0351 Invoice 8A29763F-0351 for 719.00 kr Retry payment View o…" at bounding box center [643, 360] width 1068 height 721
click at [177, 82] on div "Invoices 8A29763F-0351 Invoice 8A29763F-0351 for 719.00 kr Retry payment" at bounding box center [238, 80] width 226 height 67
click at [143, 74] on span "Invoice" at bounding box center [238, 76] width 226 height 11
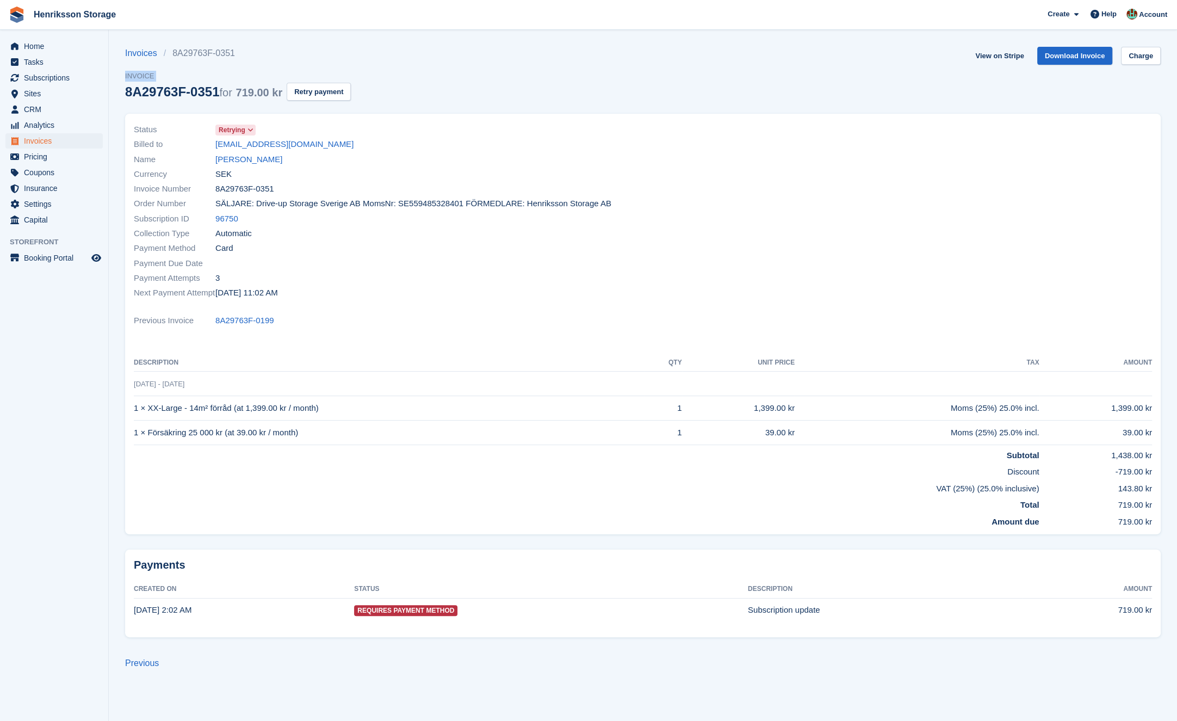
click at [143, 74] on span "Invoice" at bounding box center [238, 76] width 226 height 11
click at [144, 75] on span "Invoice" at bounding box center [238, 76] width 226 height 11
click at [135, 101] on div "Invoices 8A29763F-0351 Invoice 8A29763F-0351 for 719.00 kr Retry payment" at bounding box center [238, 80] width 226 height 67
click at [136, 93] on div "8A29763F-0351 for 719.00 kr" at bounding box center [203, 91] width 157 height 15
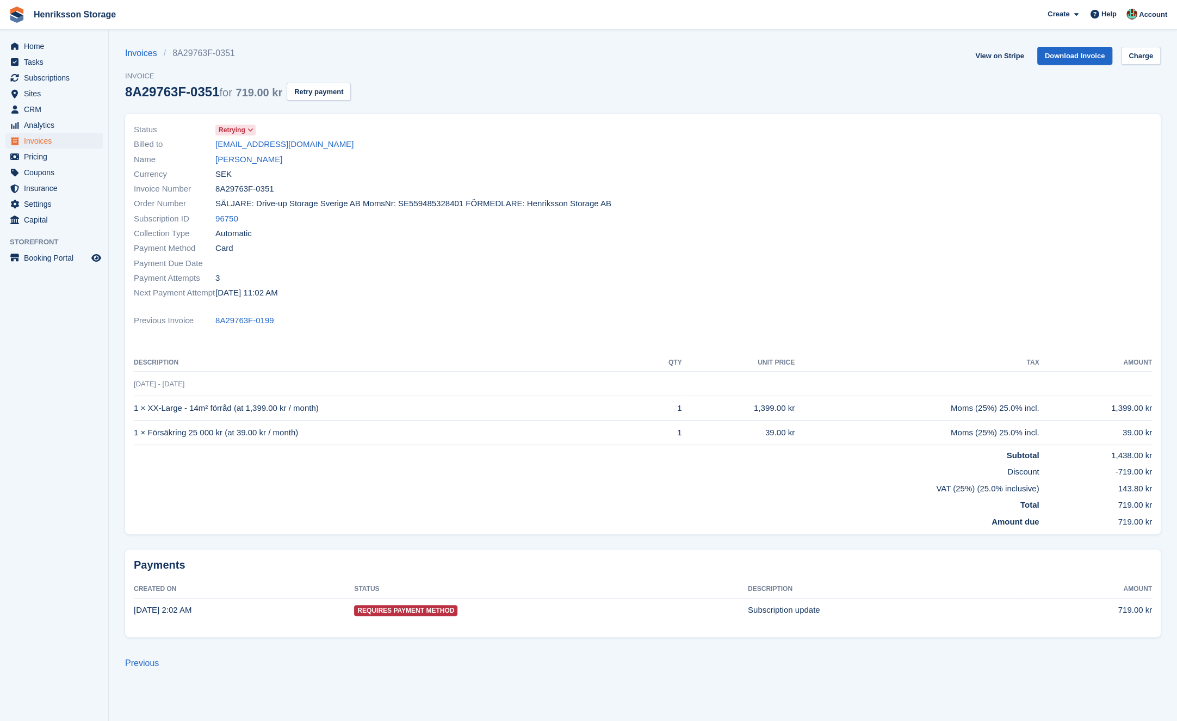
click at [136, 93] on div "8A29763F-0351 for 719.00 kr" at bounding box center [203, 91] width 157 height 15
click at [155, 92] on div "8A29763F-0351 for 719.00 kr" at bounding box center [203, 91] width 157 height 15
drag, startPoint x: 281, startPoint y: 95, endPoint x: 123, endPoint y: 73, distance: 158.8
click at [123, 73] on section "Invoices 8A29763F-0351 Invoice 8A29763F-0351 for 719.00 kr Retry payment View o…" at bounding box center [643, 360] width 1068 height 721
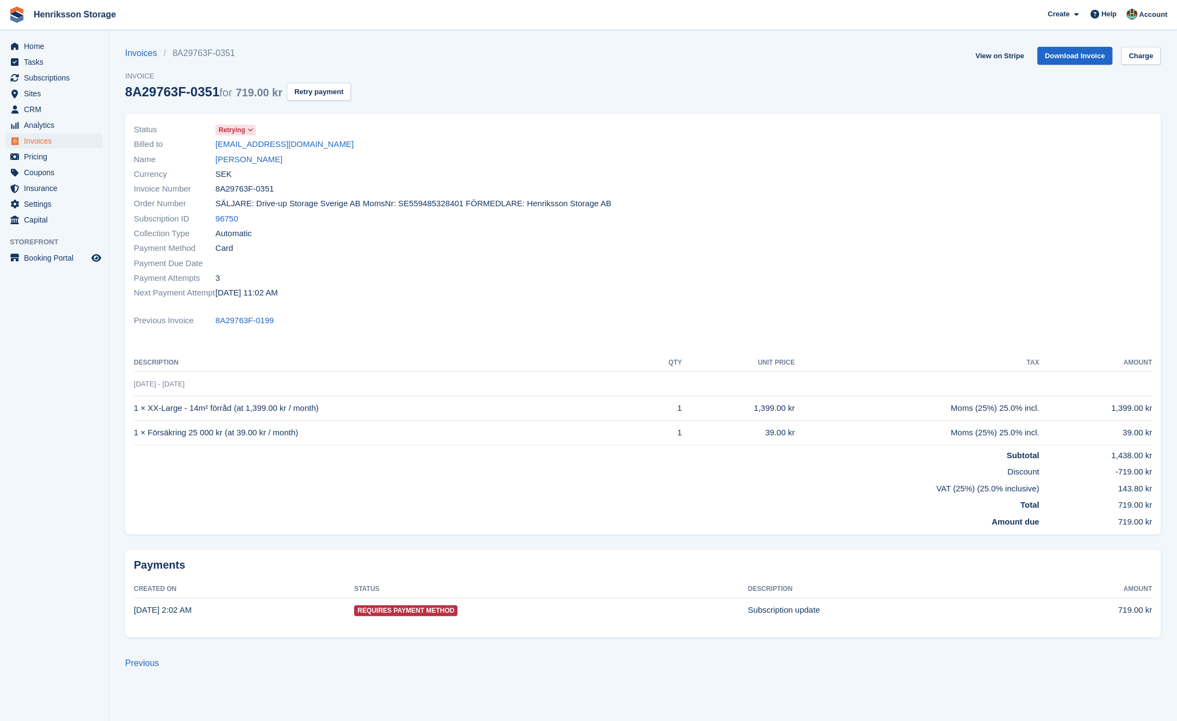
click at [124, 74] on section "Invoices 8A29763F-0351 Invoice 8A29763F-0351 for 719.00 kr Retry payment View o…" at bounding box center [643, 360] width 1068 height 721
click at [130, 75] on span "Invoice" at bounding box center [238, 76] width 226 height 11
click at [131, 76] on span "Invoice" at bounding box center [238, 76] width 226 height 11
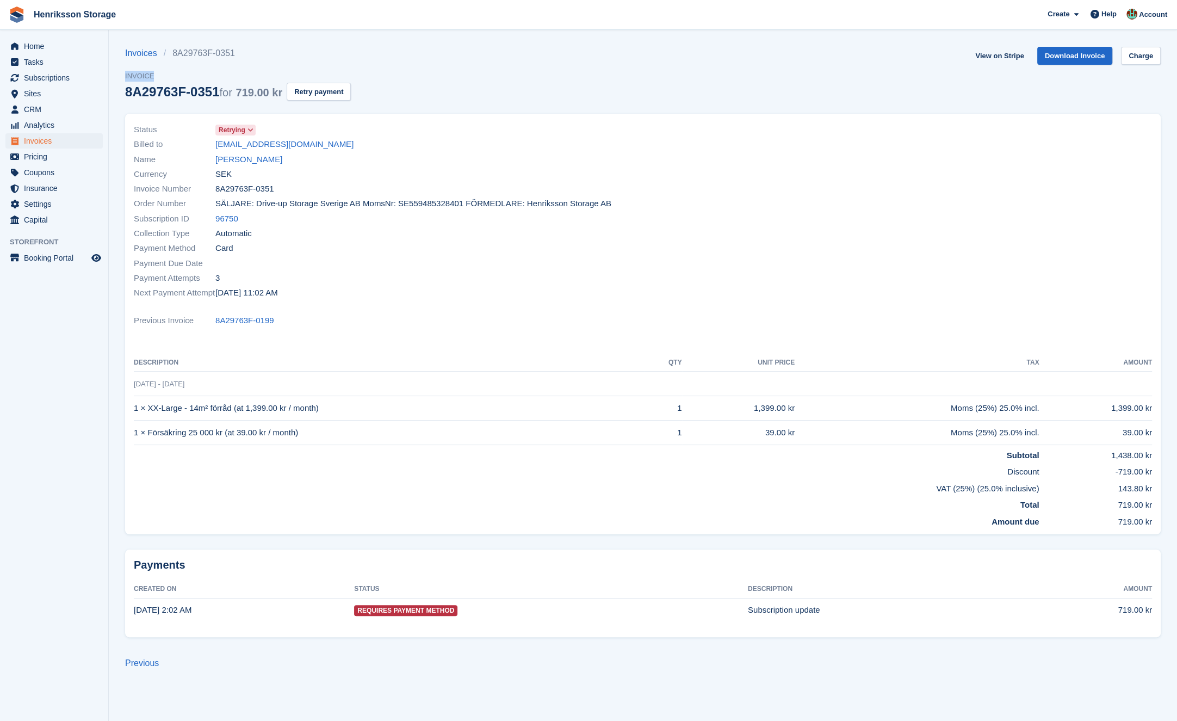
click at [131, 76] on span "Invoice" at bounding box center [238, 76] width 226 height 11
click at [130, 91] on div "8A29763F-0351 for 719.00 kr" at bounding box center [203, 91] width 157 height 15
click at [129, 78] on span "Invoice" at bounding box center [238, 76] width 226 height 11
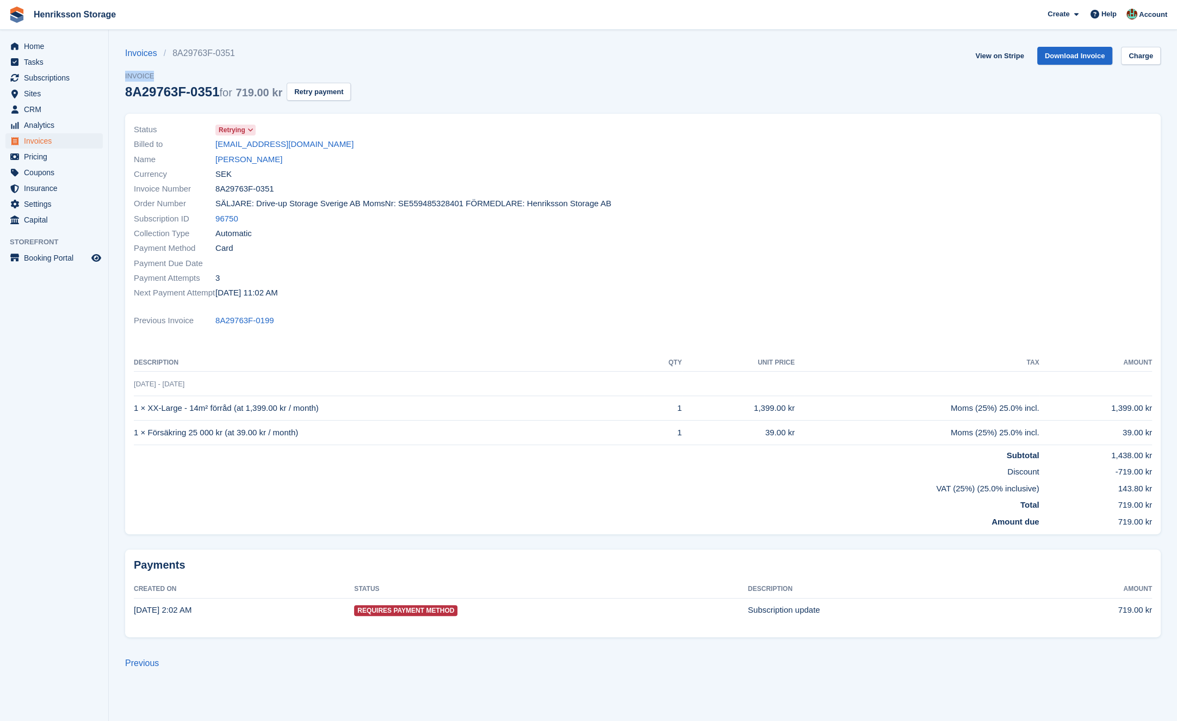
click at [129, 78] on span "Invoice" at bounding box center [238, 76] width 226 height 11
click at [133, 96] on div "8A29763F-0351 for 719.00 kr" at bounding box center [203, 91] width 157 height 15
click at [133, 95] on div "8A29763F-0351 for 719.00 kr" at bounding box center [203, 91] width 157 height 15
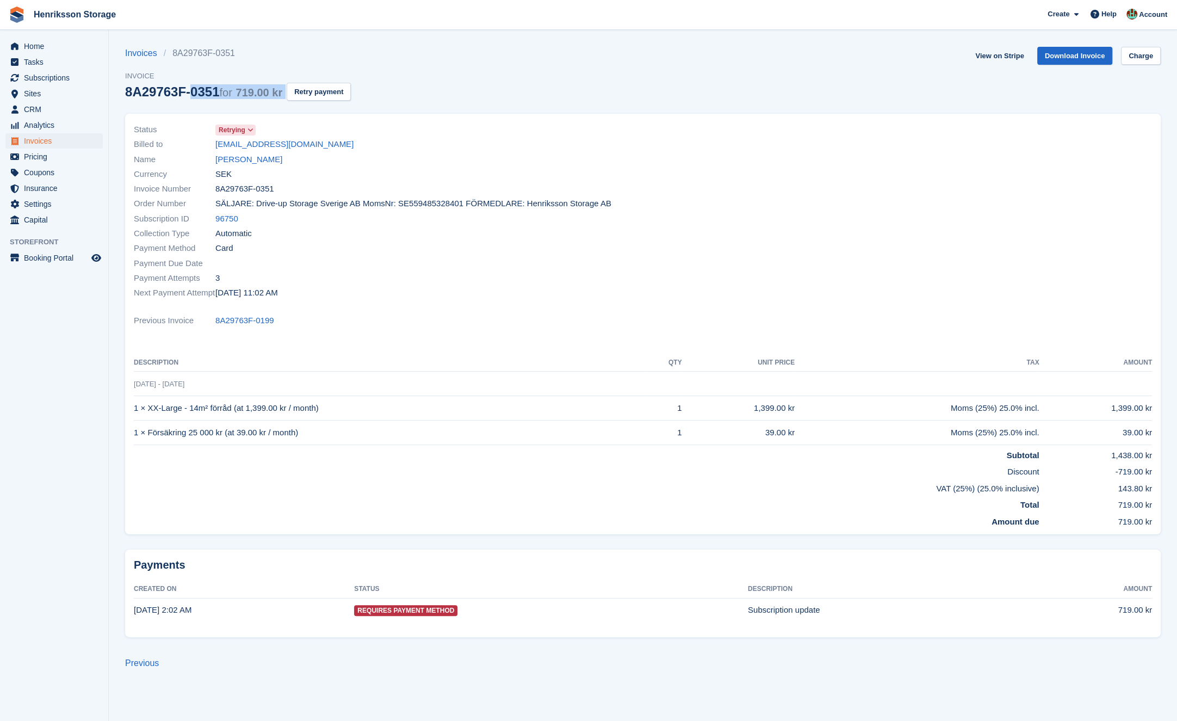
click at [243, 95] on div "8A29763F-0351 for 719.00 kr" at bounding box center [203, 91] width 157 height 15
click at [257, 93] on span "719.00 kr" at bounding box center [259, 92] width 47 height 12
click at [242, 94] on div "8A29763F-0351 for 719.00 kr" at bounding box center [203, 91] width 157 height 15
click at [229, 94] on span "for" at bounding box center [225, 92] width 13 height 12
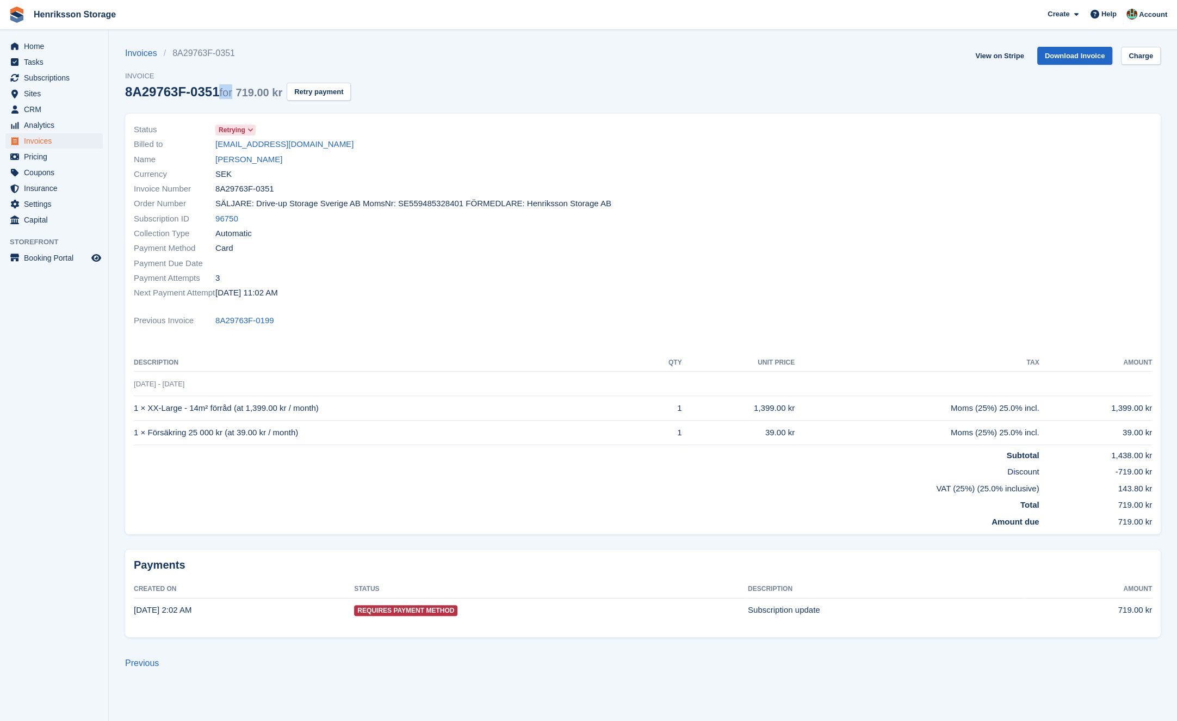
click at [229, 94] on span "for" at bounding box center [225, 92] width 13 height 12
click at [205, 92] on div "8A29763F-0351 for 719.00 kr" at bounding box center [203, 91] width 157 height 15
click at [204, 92] on div "8A29763F-0351 for 719.00 kr" at bounding box center [203, 91] width 157 height 15
click at [250, 92] on span "719.00 kr" at bounding box center [259, 92] width 47 height 12
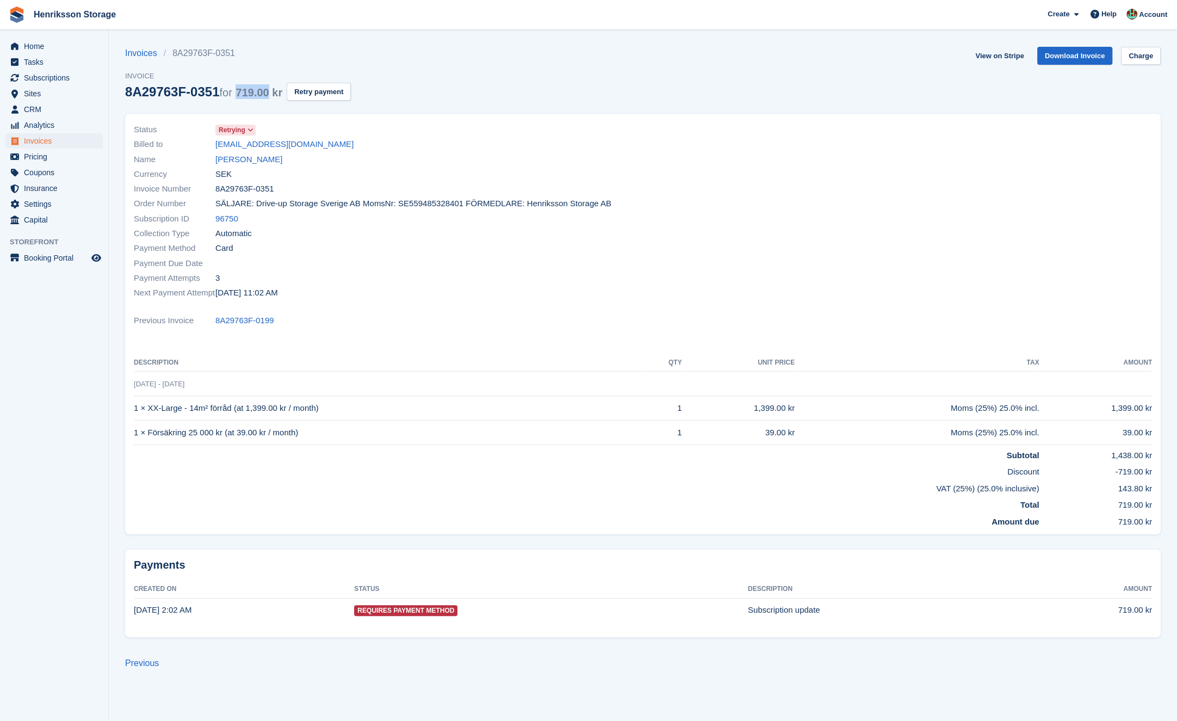
click at [270, 91] on span "719.00 kr" at bounding box center [259, 92] width 47 height 12
drag, startPoint x: 291, startPoint y: 94, endPoint x: 248, endPoint y: 92, distance: 43.6
click at [248, 92] on span "719.00 kr" at bounding box center [259, 92] width 47 height 12
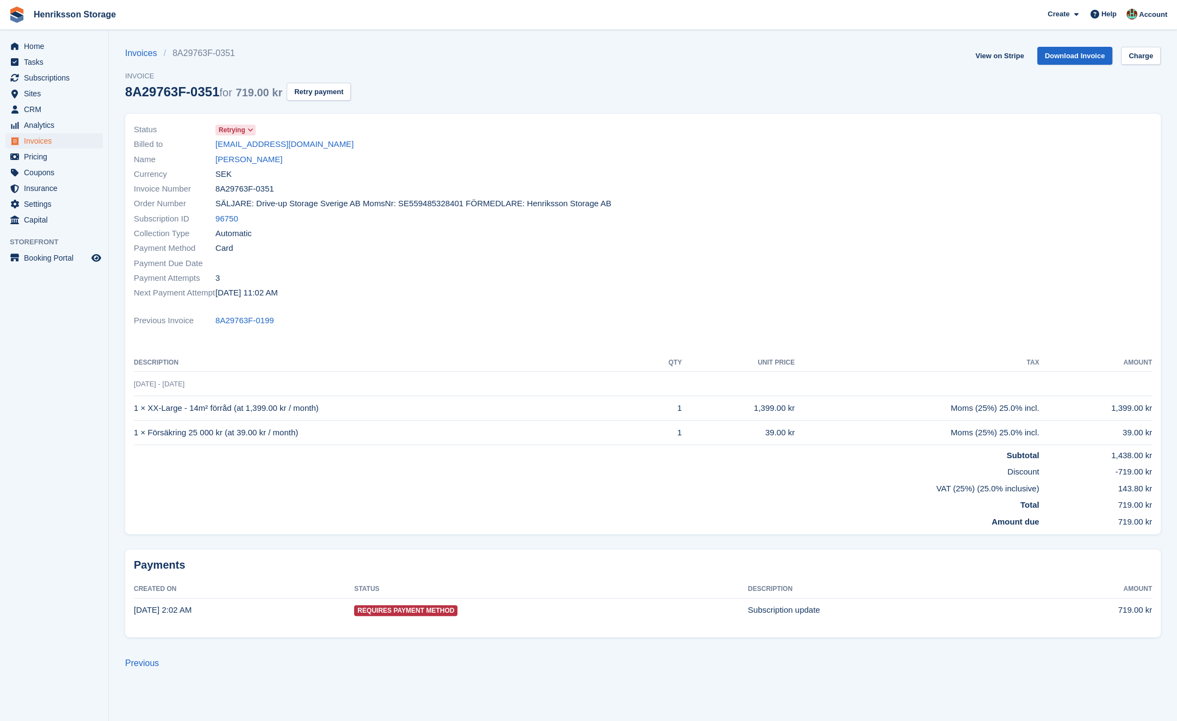
click at [232, 93] on span "for" at bounding box center [225, 92] width 13 height 12
click at [207, 92] on div "8A29763F-0351 for 719.00 kr" at bounding box center [203, 91] width 157 height 15
click at [183, 90] on div "8A29763F-0351 for 719.00 kr" at bounding box center [203, 91] width 157 height 15
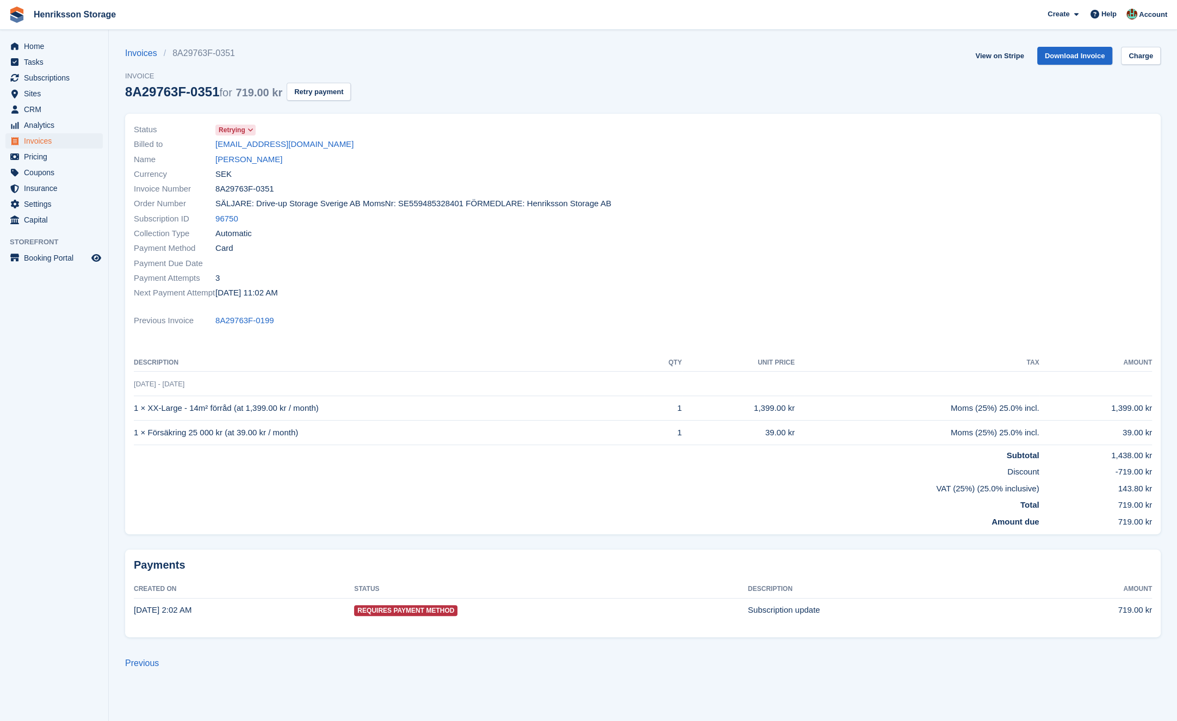
click at [183, 90] on div "8A29763F-0351 for 719.00 kr" at bounding box center [203, 91] width 157 height 15
click at [140, 77] on span "Invoice" at bounding box center [238, 76] width 226 height 11
click at [152, 94] on div "8A29763F-0351 for 719.00 kr" at bounding box center [203, 91] width 157 height 15
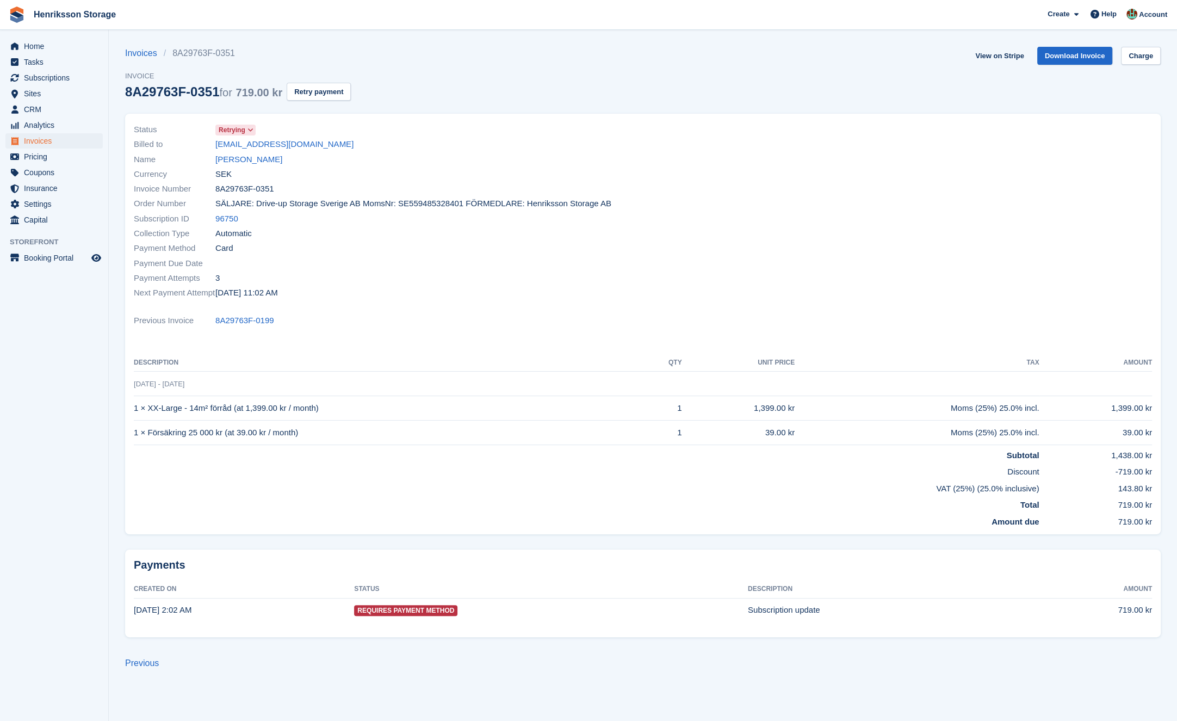
click at [429, 90] on div "Invoices 8A29763F-0351 Invoice 8A29763F-0351 for 719.00 kr Retry payment View o…" at bounding box center [643, 80] width 1036 height 67
click at [233, 162] on link "[PERSON_NAME]" at bounding box center [248, 159] width 67 height 13
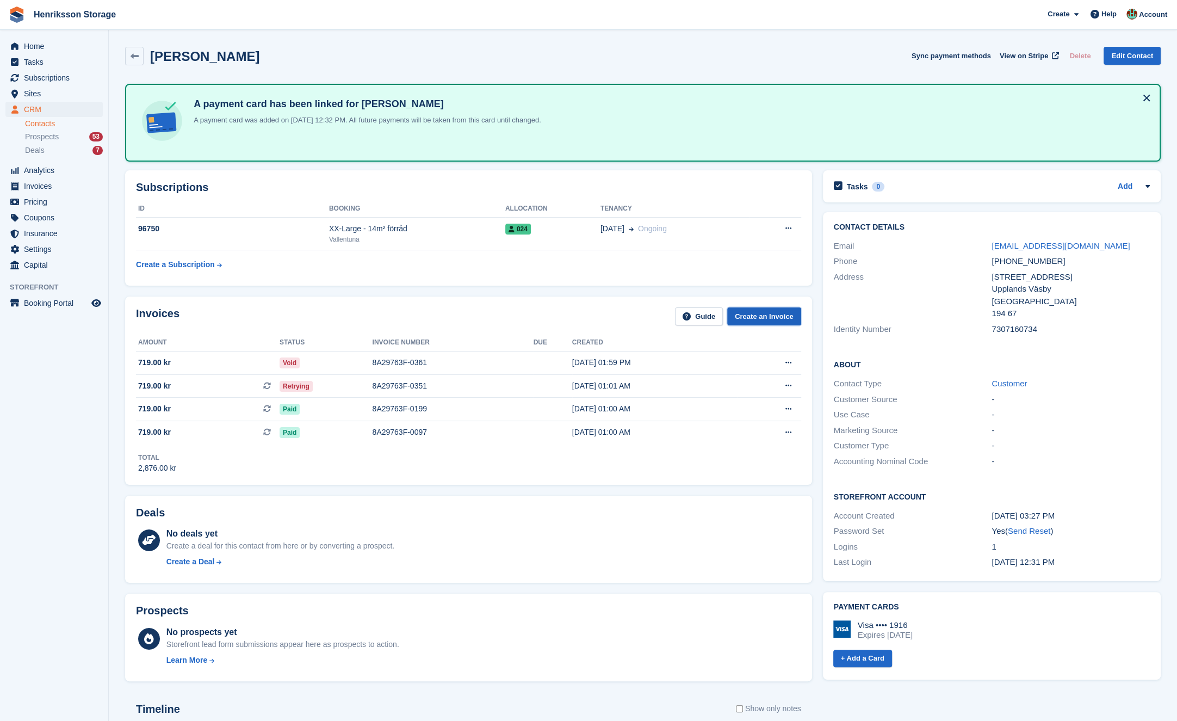
click at [744, 320] on link "Create an Invoice" at bounding box center [764, 316] width 74 height 18
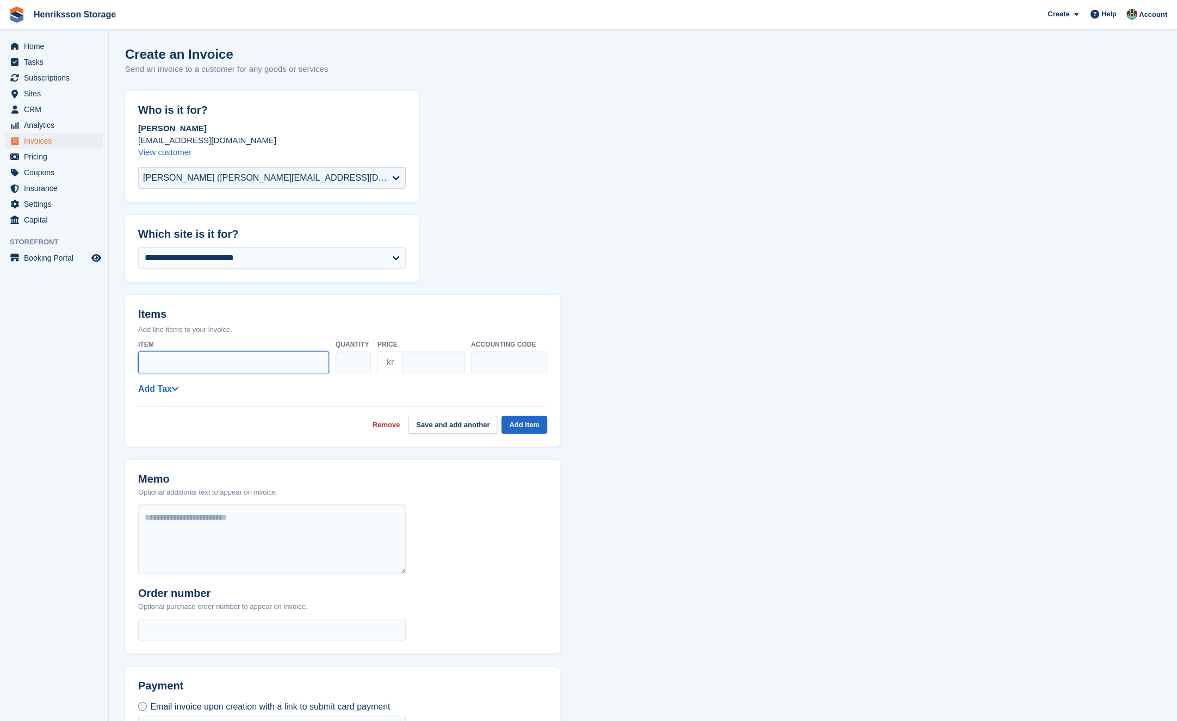
click at [218, 365] on input "Item" at bounding box center [233, 362] width 191 height 22
click at [398, 250] on select "**********" at bounding box center [272, 258] width 268 height 22
select select "****"
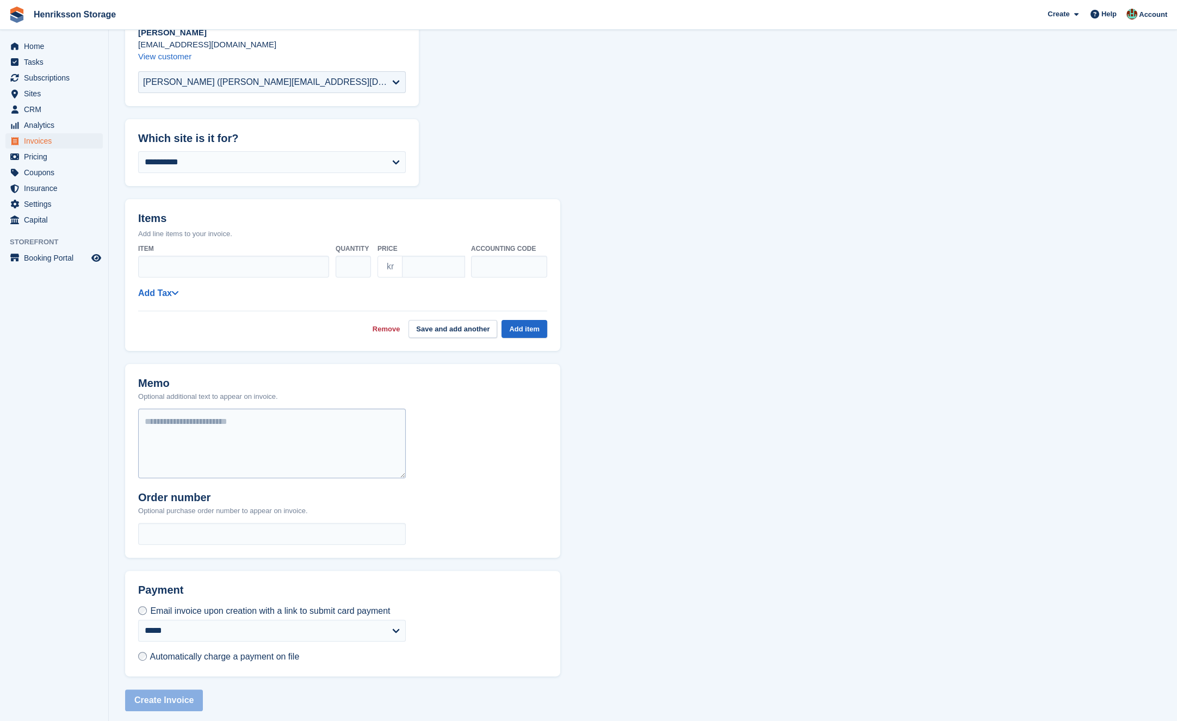
scroll to position [98, 0]
click at [186, 261] on input "Item" at bounding box center [233, 265] width 191 height 22
click at [685, 133] on form "**********" at bounding box center [643, 351] width 1036 height 716
click at [200, 265] on input "Item" at bounding box center [233, 265] width 191 height 22
drag, startPoint x: 705, startPoint y: 92, endPoint x: 681, endPoint y: 106, distance: 27.7
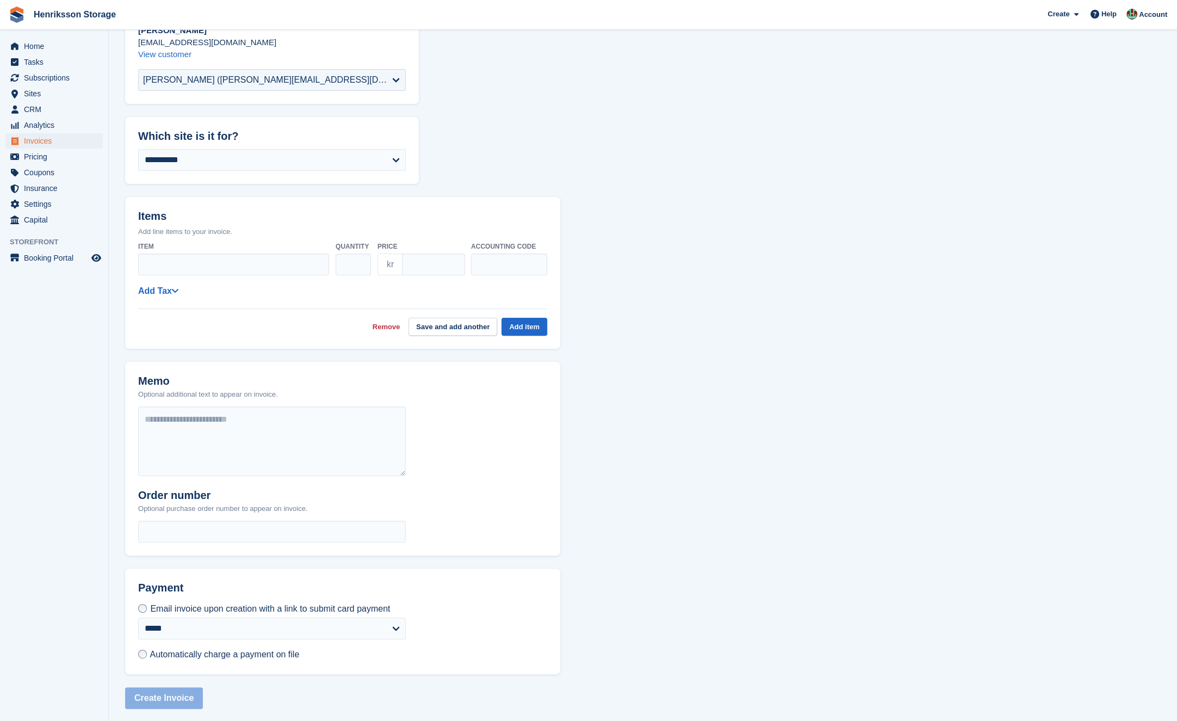
click at [696, 96] on form "**********" at bounding box center [643, 351] width 1036 height 716
click at [263, 263] on input "Item" at bounding box center [233, 265] width 191 height 22
drag, startPoint x: 568, startPoint y: 147, endPoint x: 553, endPoint y: 151, distance: 15.3
click at [565, 148] on form "**********" at bounding box center [643, 351] width 1036 height 716
click at [221, 274] on input "Item" at bounding box center [233, 265] width 191 height 22
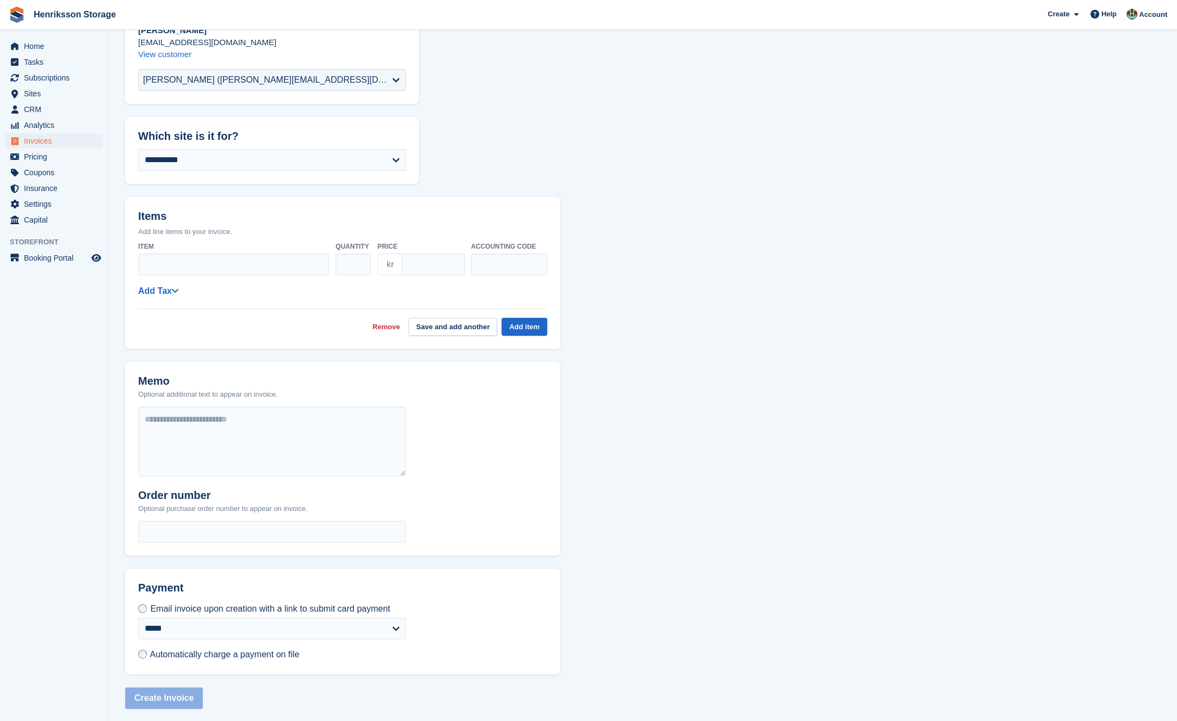
click at [561, 118] on form "**********" at bounding box center [643, 351] width 1036 height 716
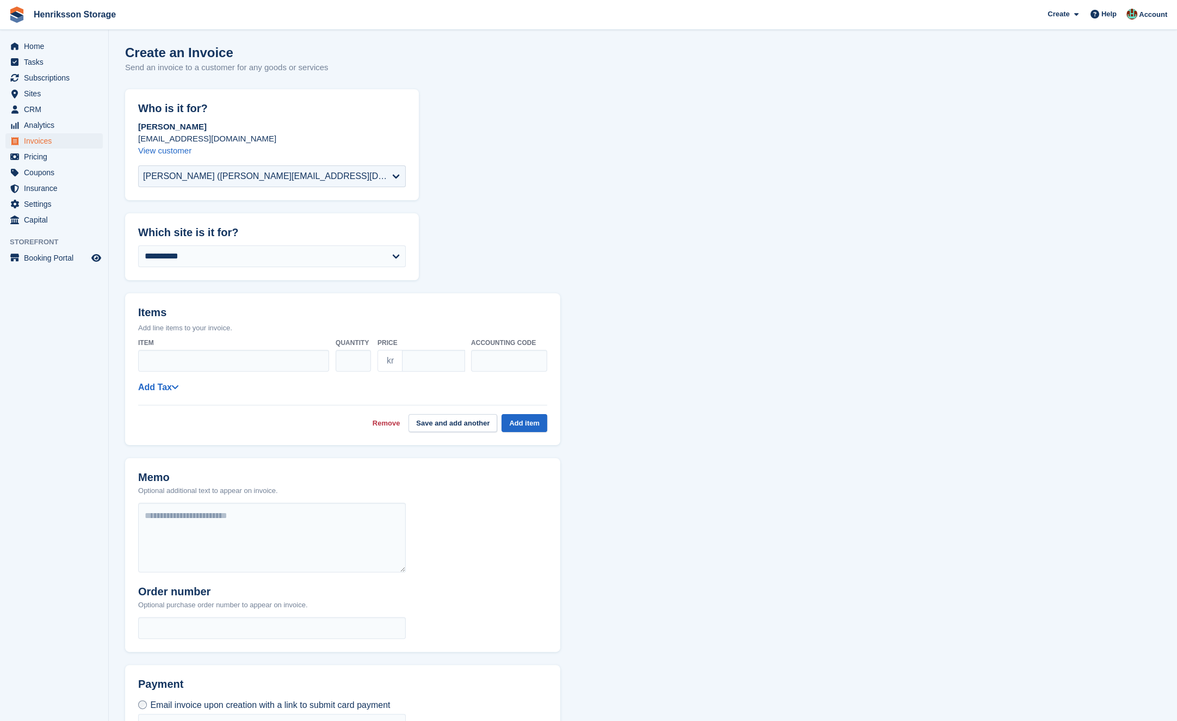
scroll to position [0, 0]
click at [151, 315] on h2 "Items" at bounding box center [342, 315] width 409 height 15
click at [191, 317] on h2 "Items" at bounding box center [342, 315] width 409 height 15
click at [430, 232] on form "**********" at bounding box center [643, 449] width 1036 height 716
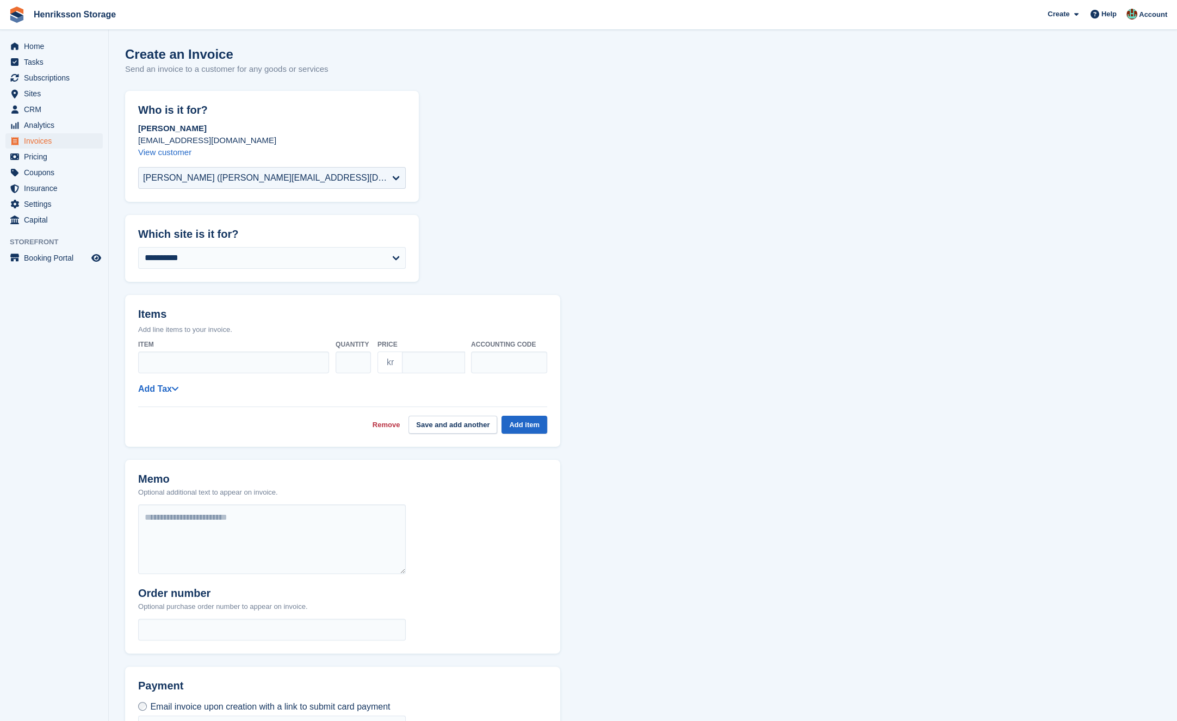
click at [438, 206] on form "**********" at bounding box center [643, 449] width 1036 height 716
click at [211, 72] on p "Send an invoice to a customer for any goods or services" at bounding box center [226, 69] width 203 height 13
click at [214, 70] on p "Send an invoice to a customer for any goods or services" at bounding box center [226, 69] width 203 height 13
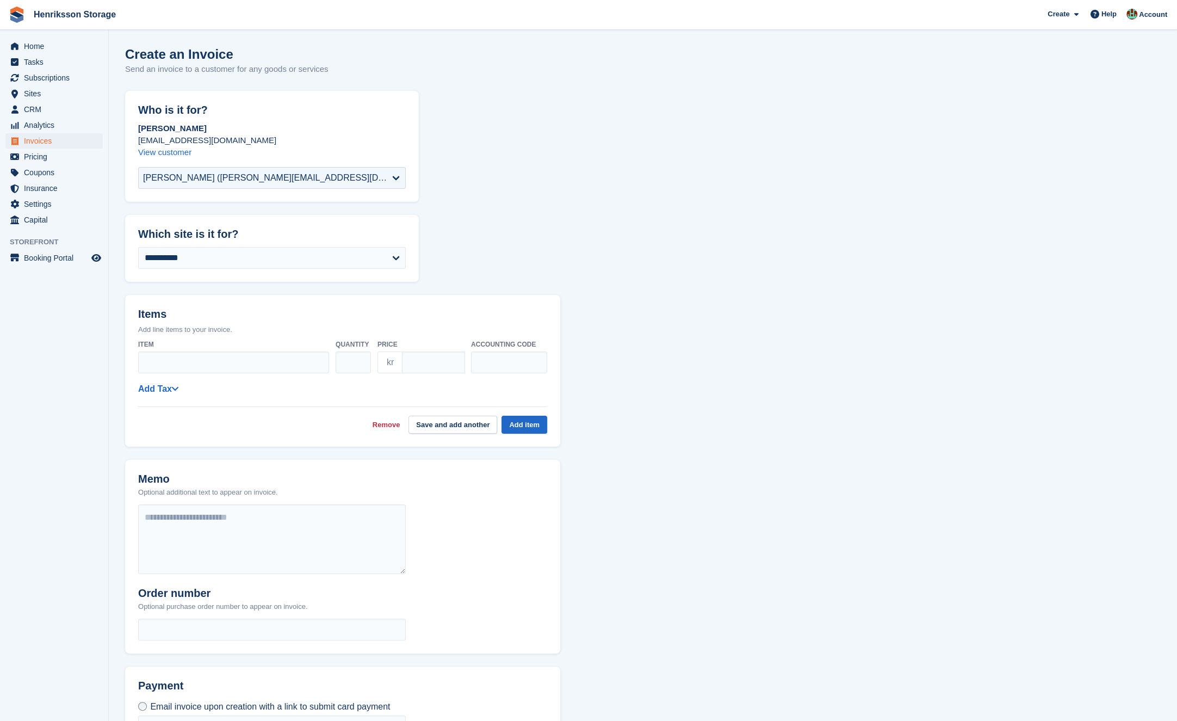
click at [191, 51] on h1 "Create an Invoice" at bounding box center [226, 54] width 203 height 15
click at [234, 64] on p "Send an invoice to a customer for any goods or services" at bounding box center [226, 69] width 203 height 13
click at [136, 66] on p "Send an invoice to a customer for any goods or services" at bounding box center [226, 69] width 203 height 13
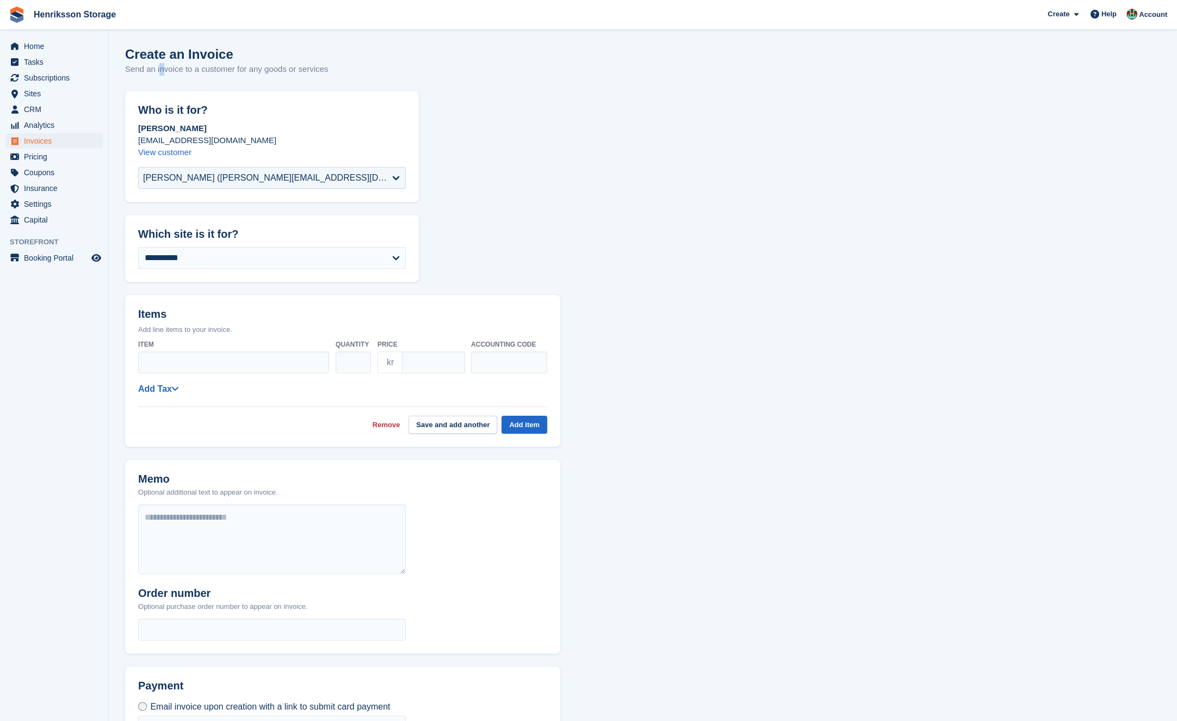
click at [134, 67] on p "Send an invoice to a customer for any goods or services" at bounding box center [226, 69] width 203 height 13
click at [133, 67] on p "Send an invoice to a customer for any goods or services" at bounding box center [226, 69] width 203 height 13
click at [343, 70] on div "Create an Invoice Send an invoice to a customer for any goods or services" at bounding box center [643, 68] width 1036 height 42
drag, startPoint x: 281, startPoint y: 60, endPoint x: 135, endPoint y: 42, distance: 147.0
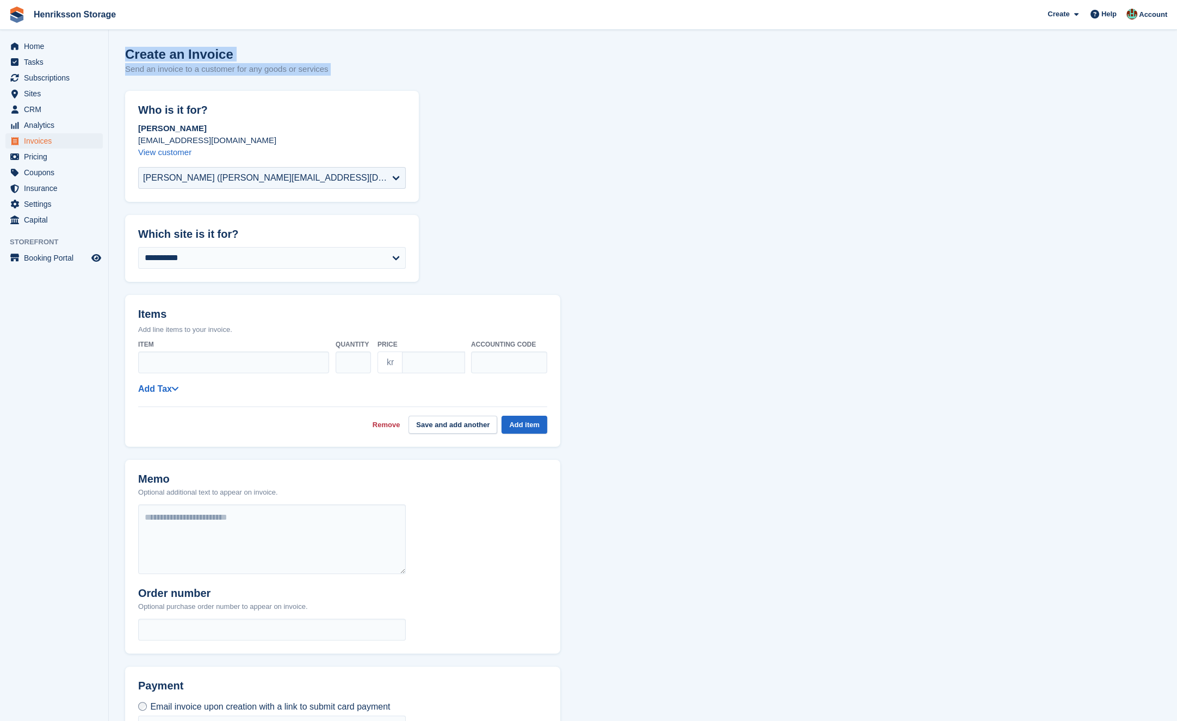
click at [135, 41] on section "**********" at bounding box center [643, 411] width 1068 height 823
drag, startPoint x: 135, startPoint y: 46, endPoint x: 127, endPoint y: 53, distance: 10.8
click at [135, 46] on section "**********" at bounding box center [643, 411] width 1068 height 823
click at [126, 53] on h1 "Create an Invoice" at bounding box center [226, 54] width 203 height 15
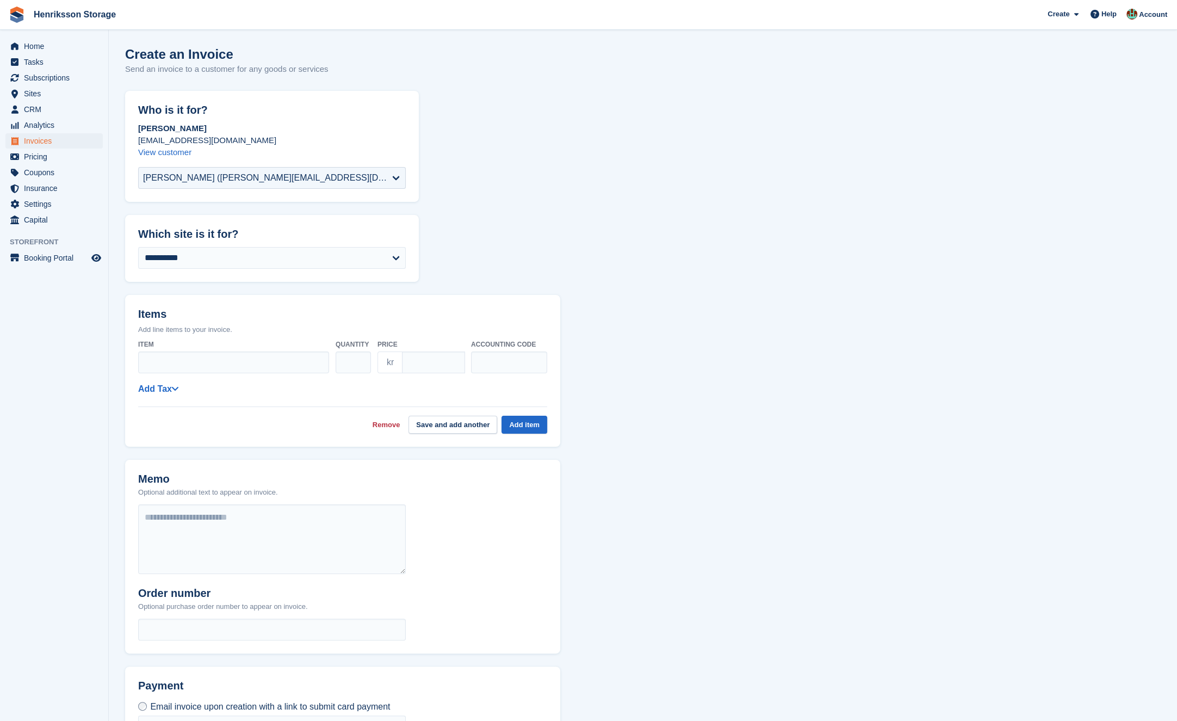
click at [237, 58] on h1 "Create an Invoice" at bounding box center [226, 54] width 203 height 15
click at [43, 143] on span "Invoices" at bounding box center [56, 140] width 65 height 15
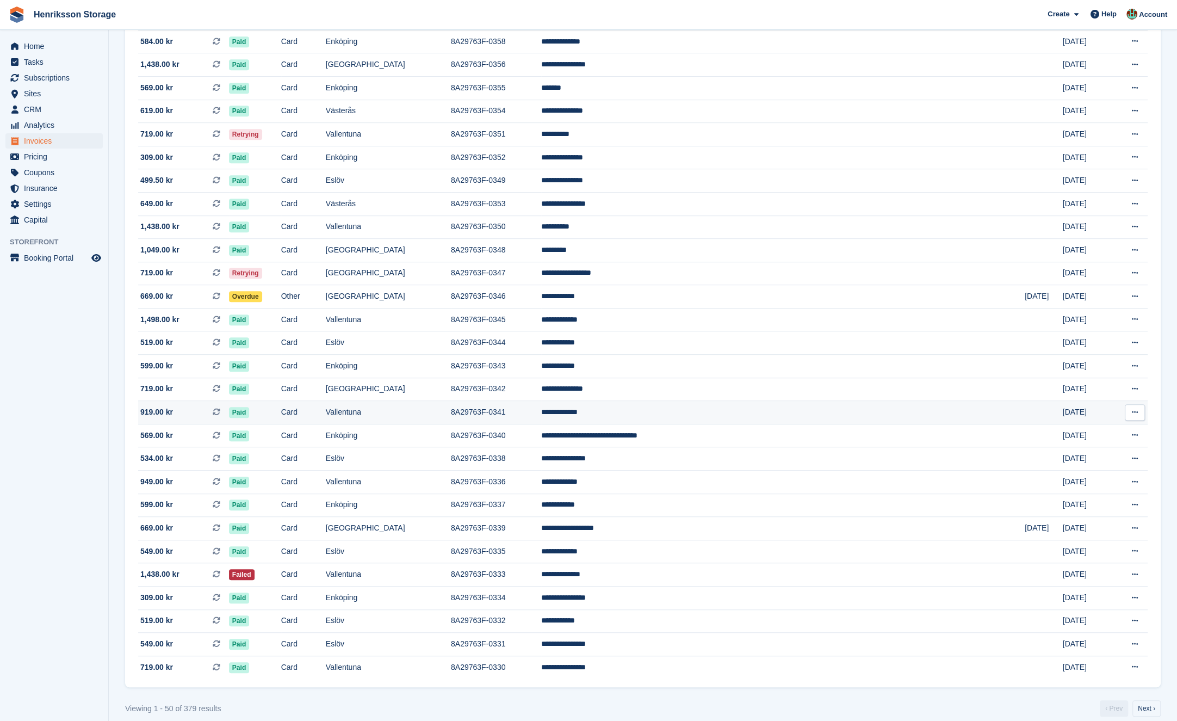
scroll to position [666, 0]
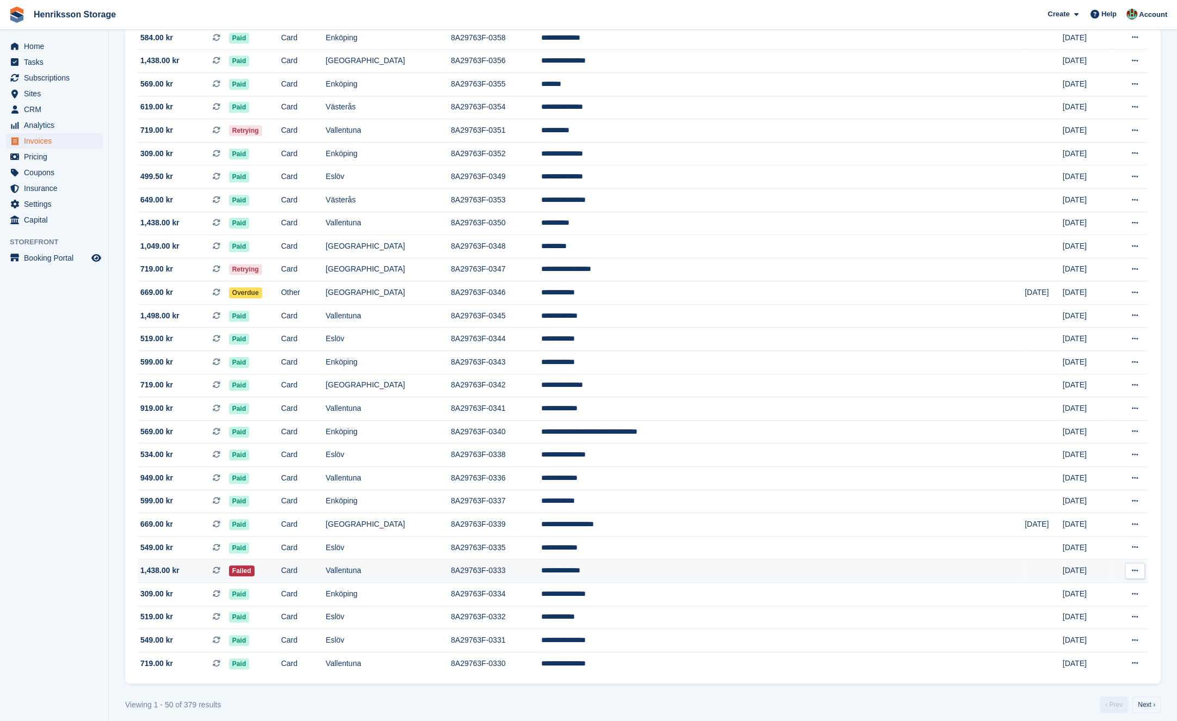
click at [281, 571] on td "Failed" at bounding box center [255, 570] width 52 height 23
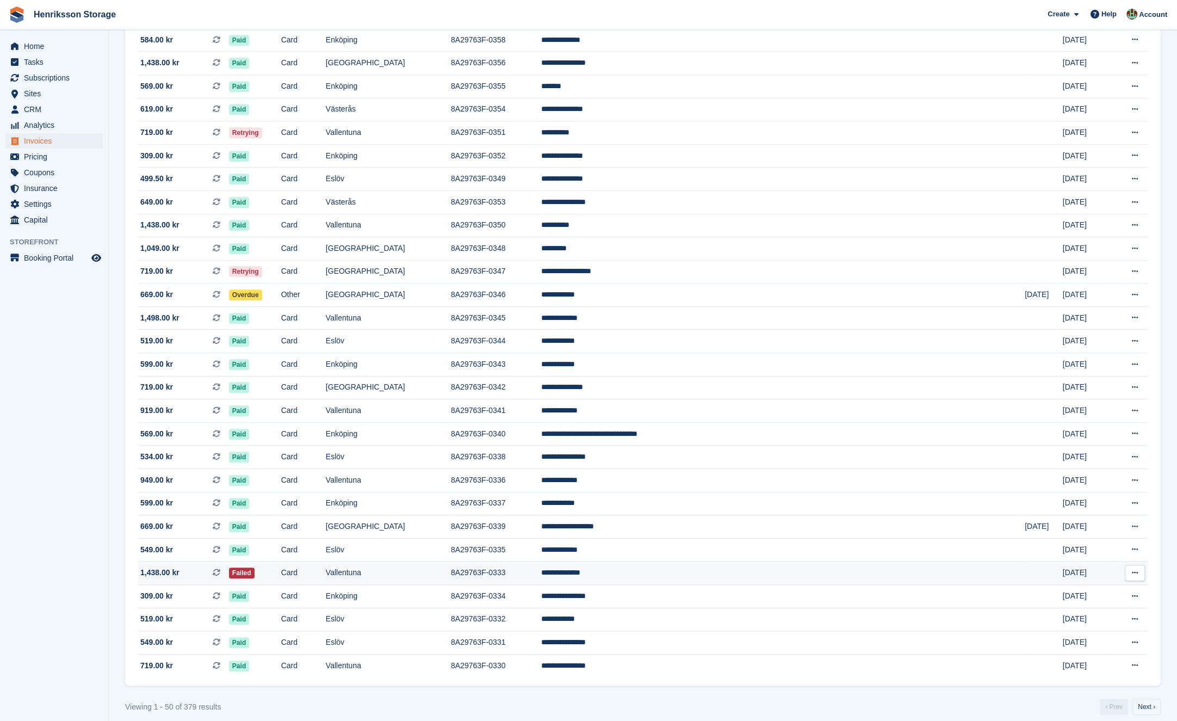
scroll to position [663, 0]
click at [281, 578] on td "Failed" at bounding box center [255, 573] width 52 height 23
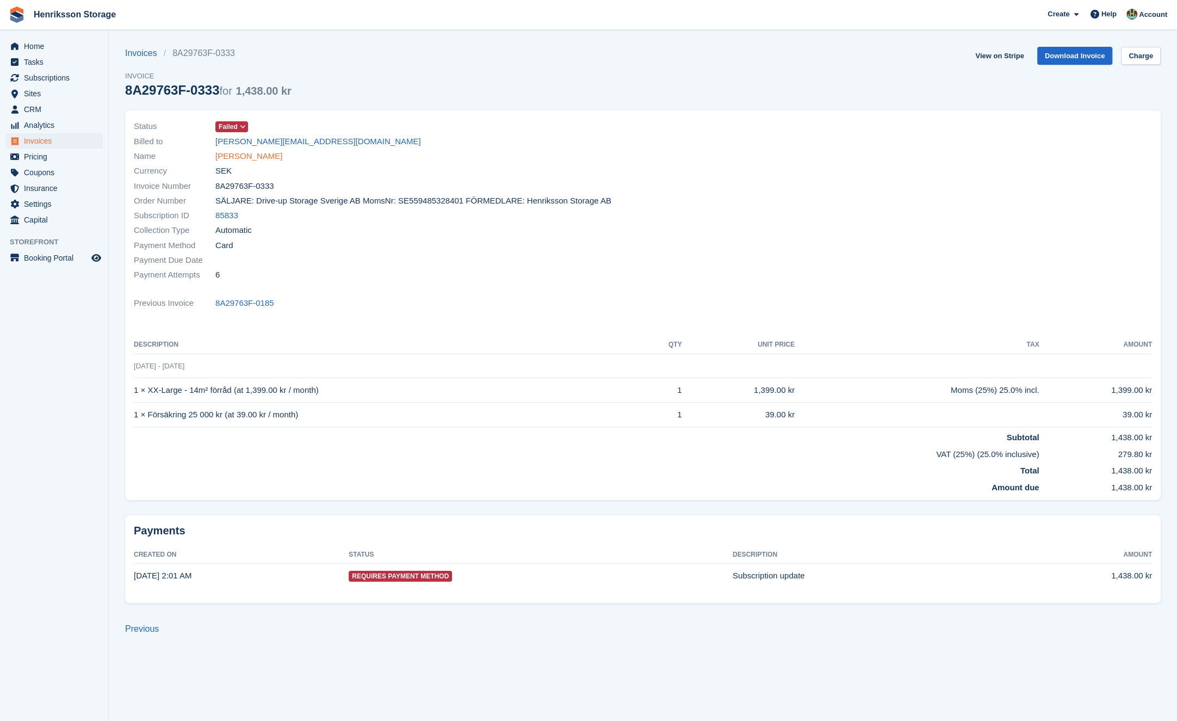
click at [256, 157] on link "[PERSON_NAME]" at bounding box center [248, 156] width 67 height 13
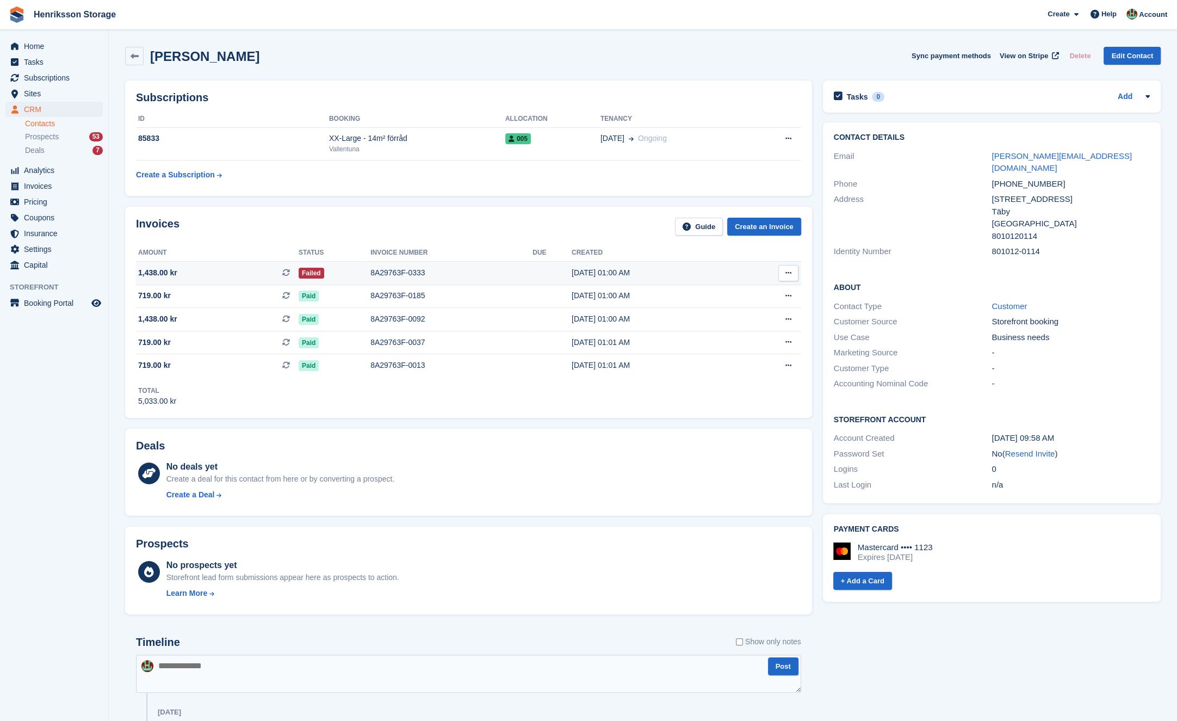
click at [492, 269] on div "8A29763F-0333" at bounding box center [451, 272] width 162 height 11
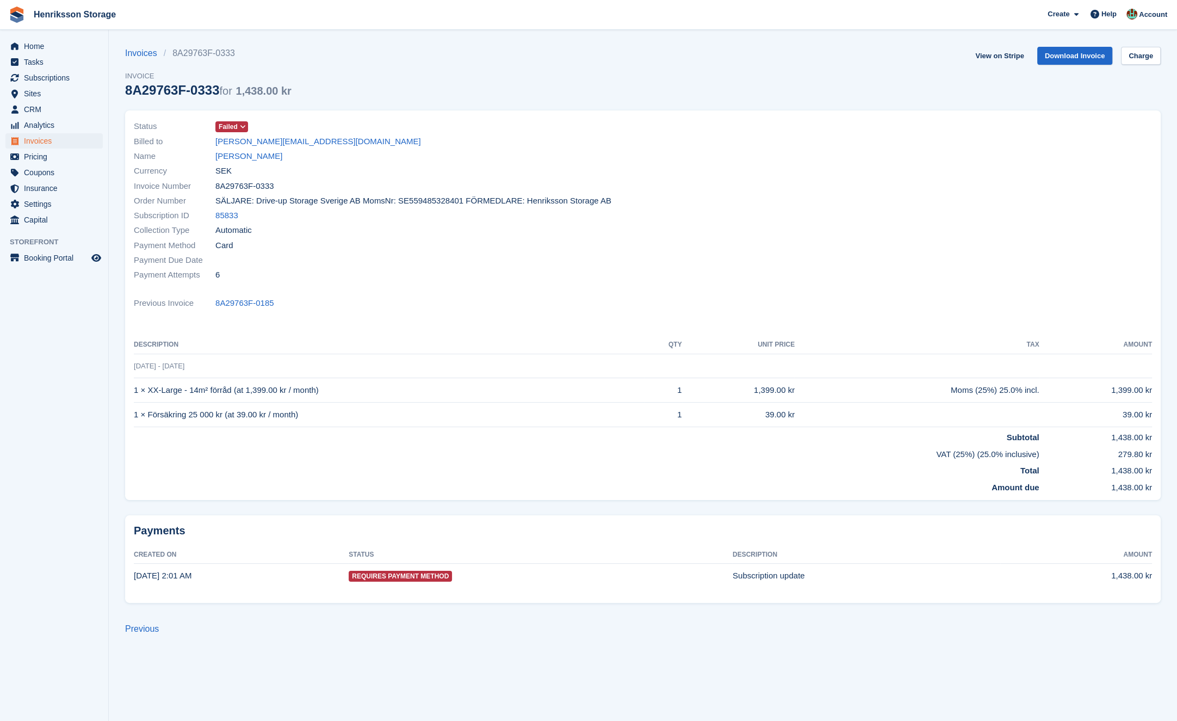
click at [243, 127] on icon at bounding box center [243, 126] width 6 height 7
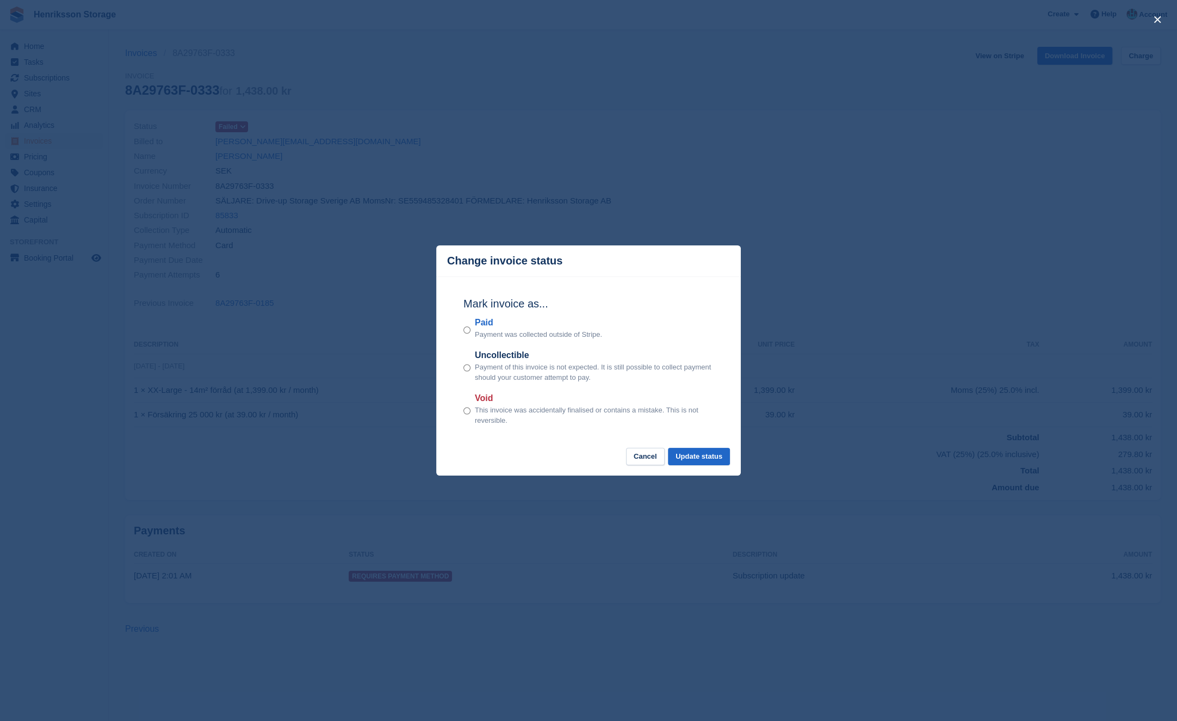
click at [578, 149] on div "close" at bounding box center [588, 360] width 1177 height 721
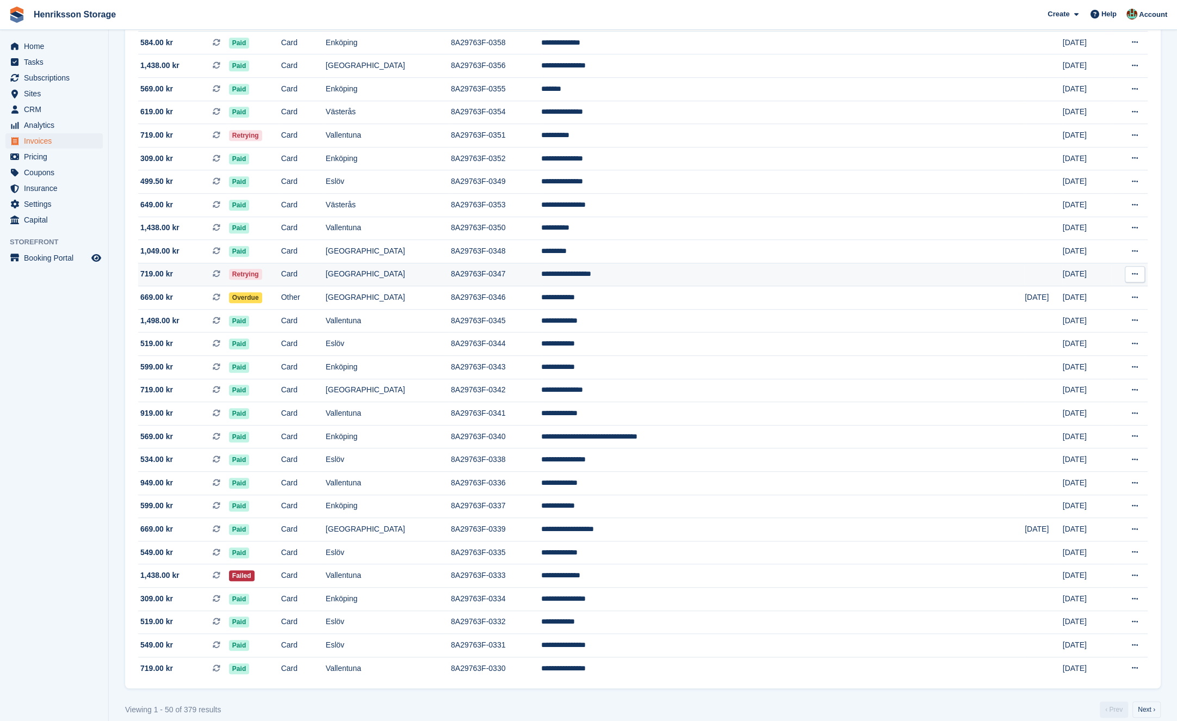
scroll to position [660, 0]
click at [281, 282] on td "Retrying" at bounding box center [255, 274] width 52 height 23
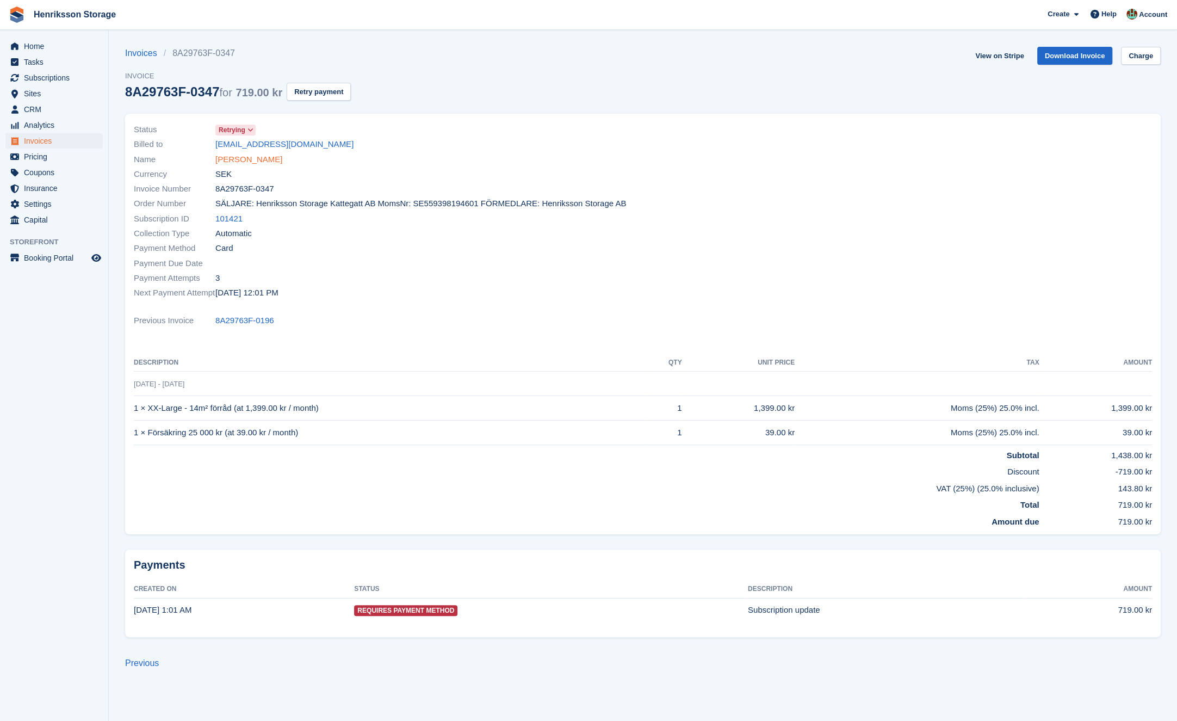
click at [255, 160] on link "[PERSON_NAME]" at bounding box center [248, 159] width 67 height 13
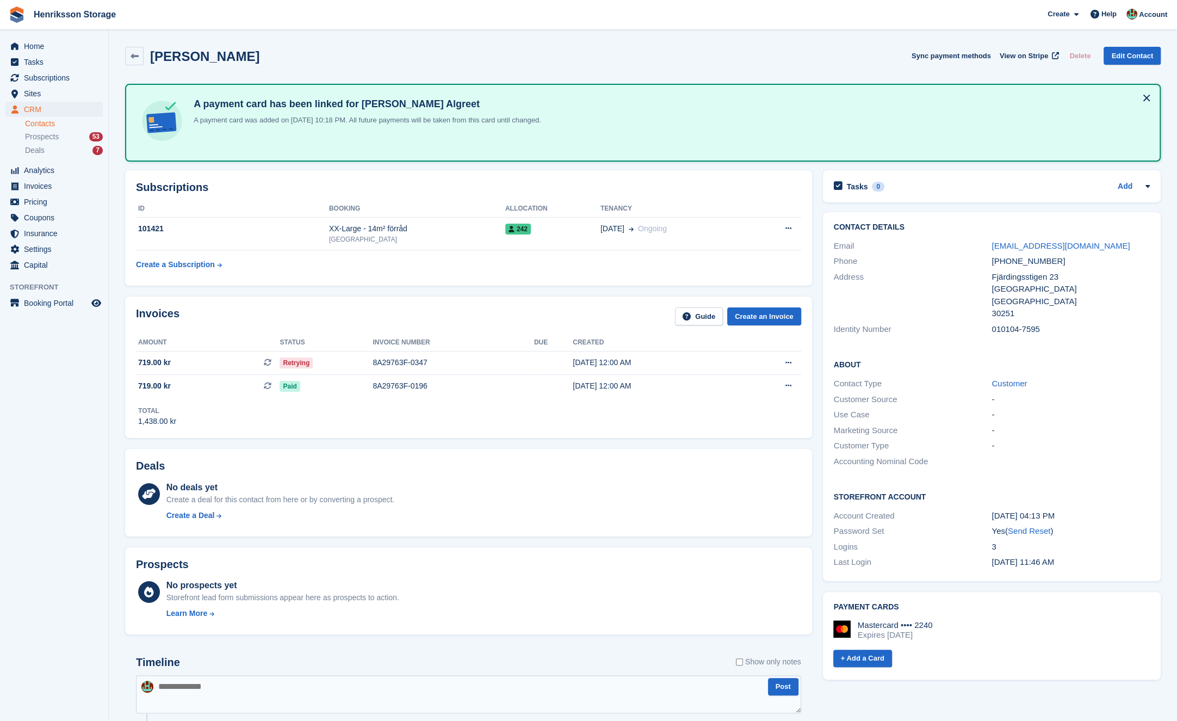
click at [1007, 261] on div "+46739639255" at bounding box center [1071, 261] width 158 height 13
copy div "+46739639255"
click at [57, 181] on span "Invoices" at bounding box center [56, 185] width 65 height 15
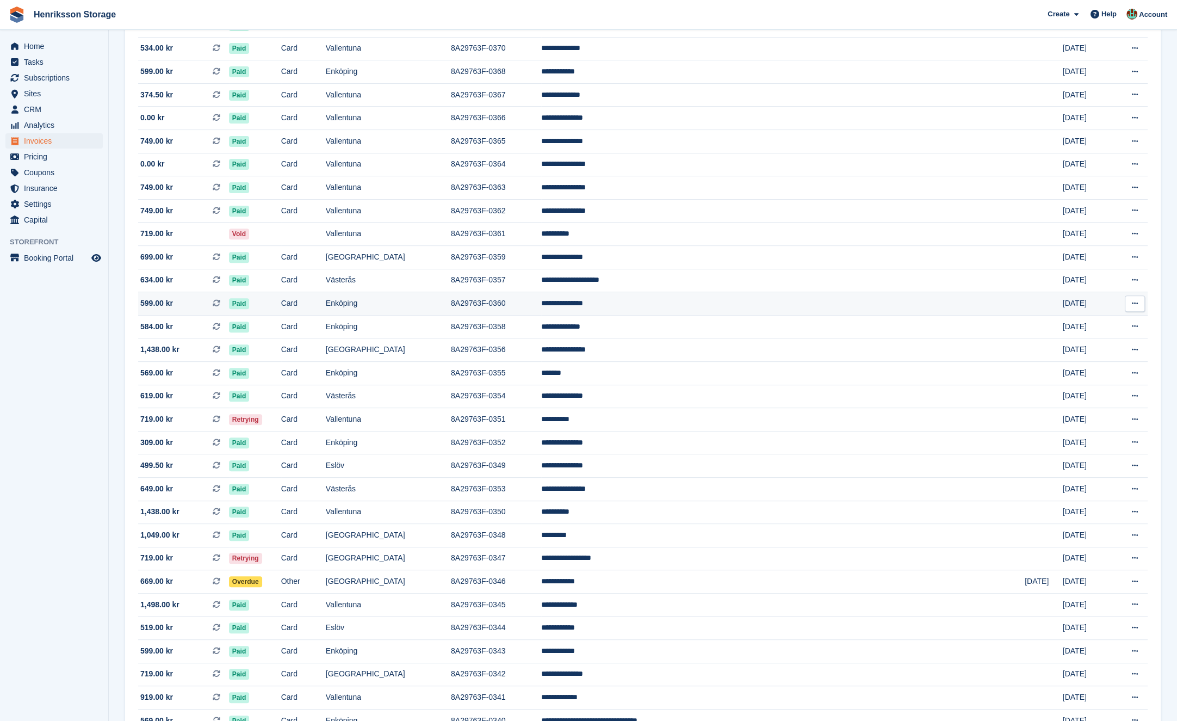
scroll to position [394, 0]
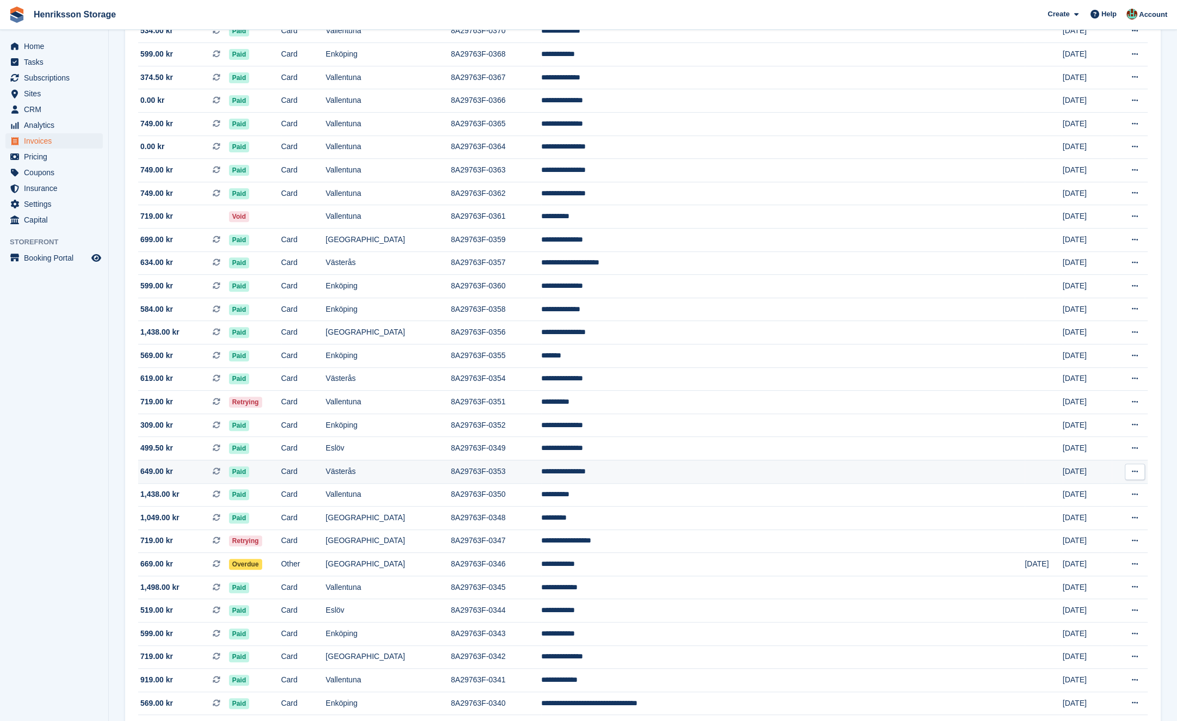
drag, startPoint x: 400, startPoint y: 430, endPoint x: 392, endPoint y: 467, distance: 37.4
click at [394, 455] on tbody "**********" at bounding box center [643, 367] width 1010 height 1158
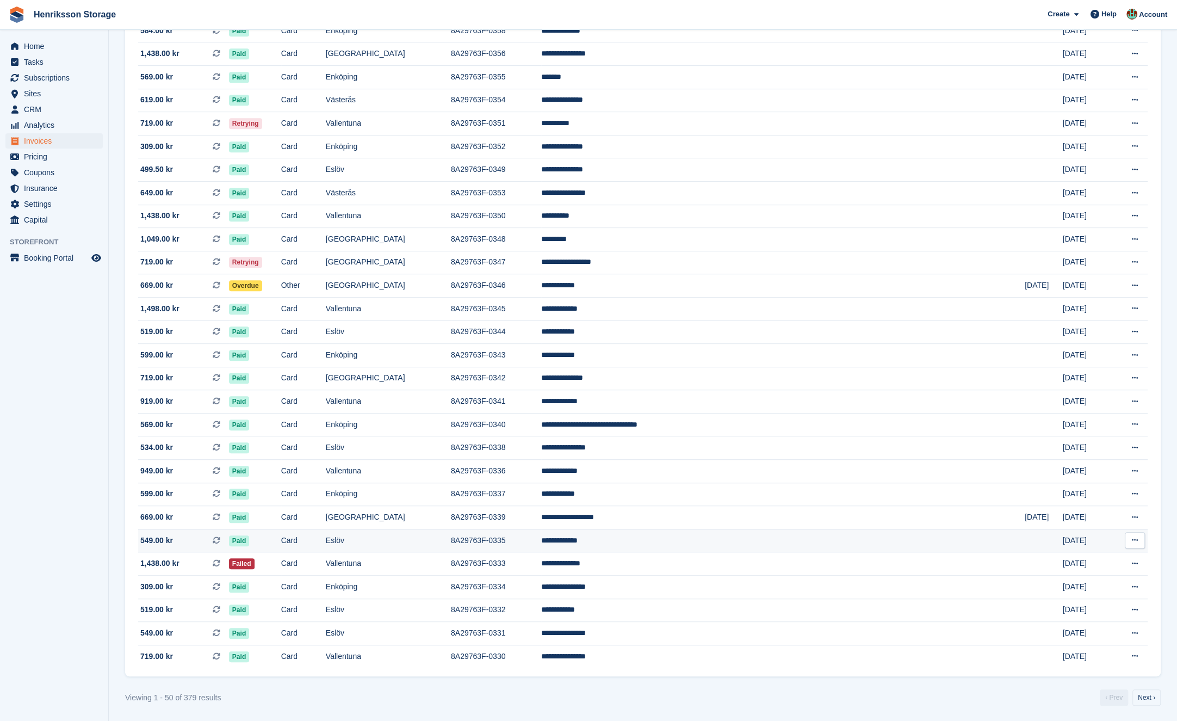
scroll to position [677, 0]
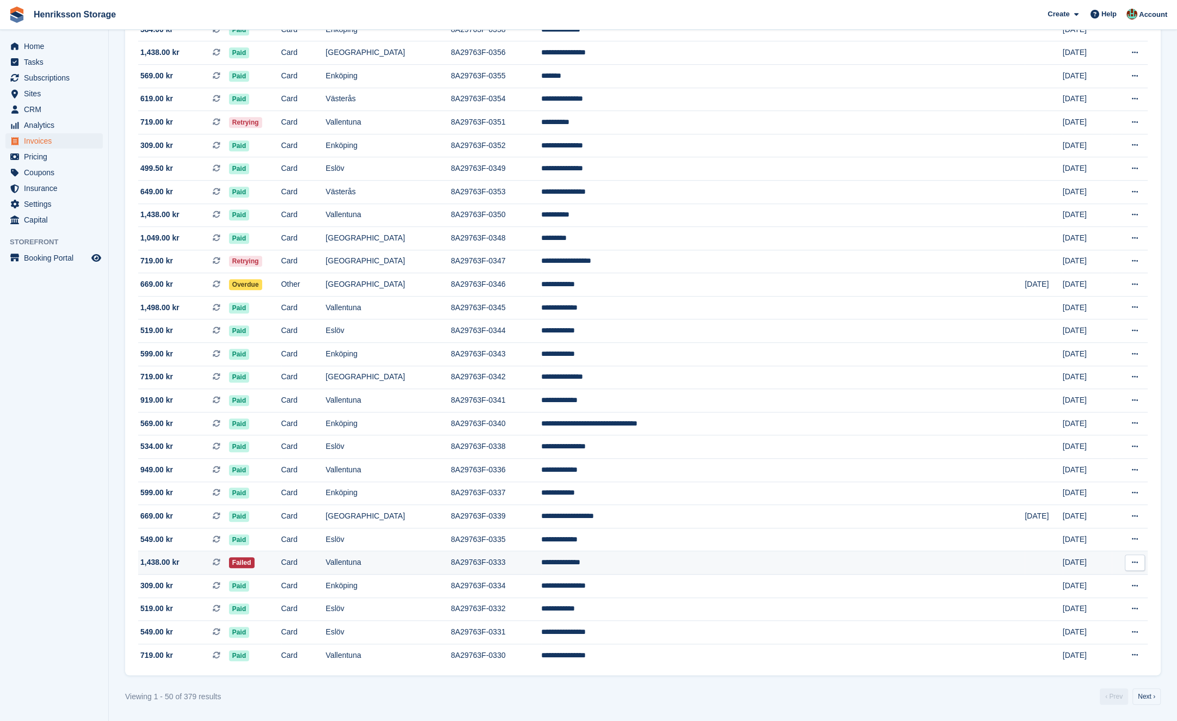
click at [326, 559] on td "Card" at bounding box center [303, 562] width 45 height 23
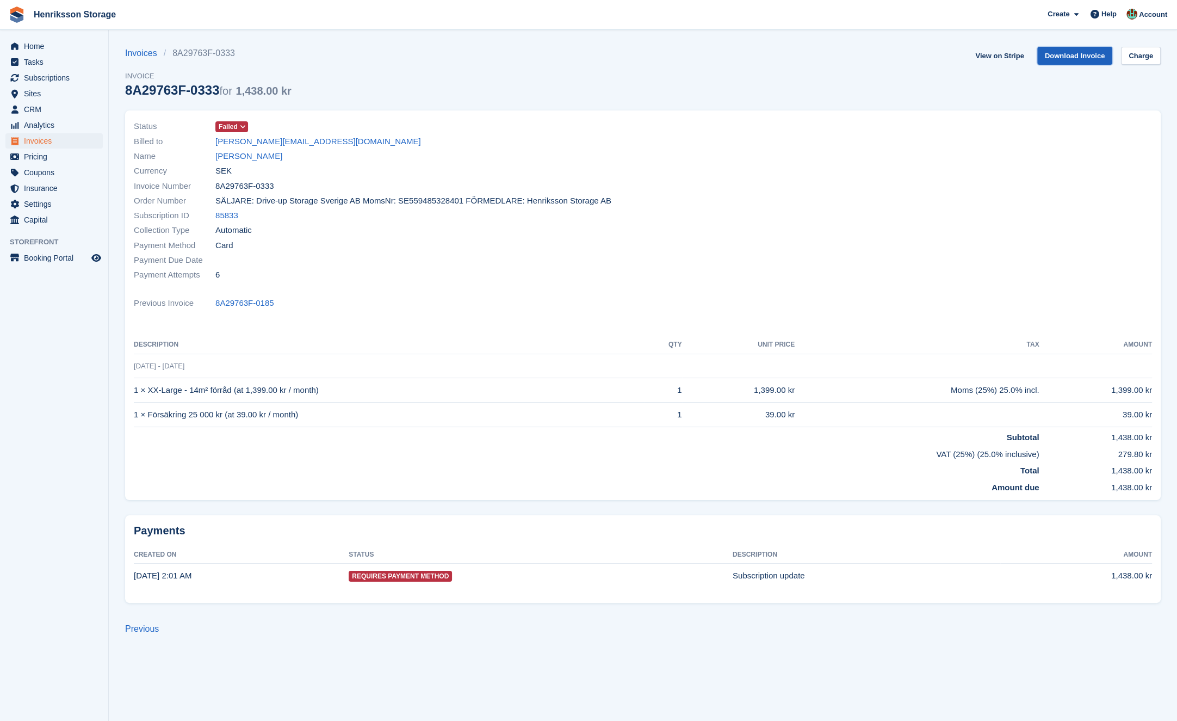
click at [1093, 58] on link "Download Invoice" at bounding box center [1075, 56] width 76 height 18
click at [61, 141] on span "Invoices" at bounding box center [56, 140] width 65 height 15
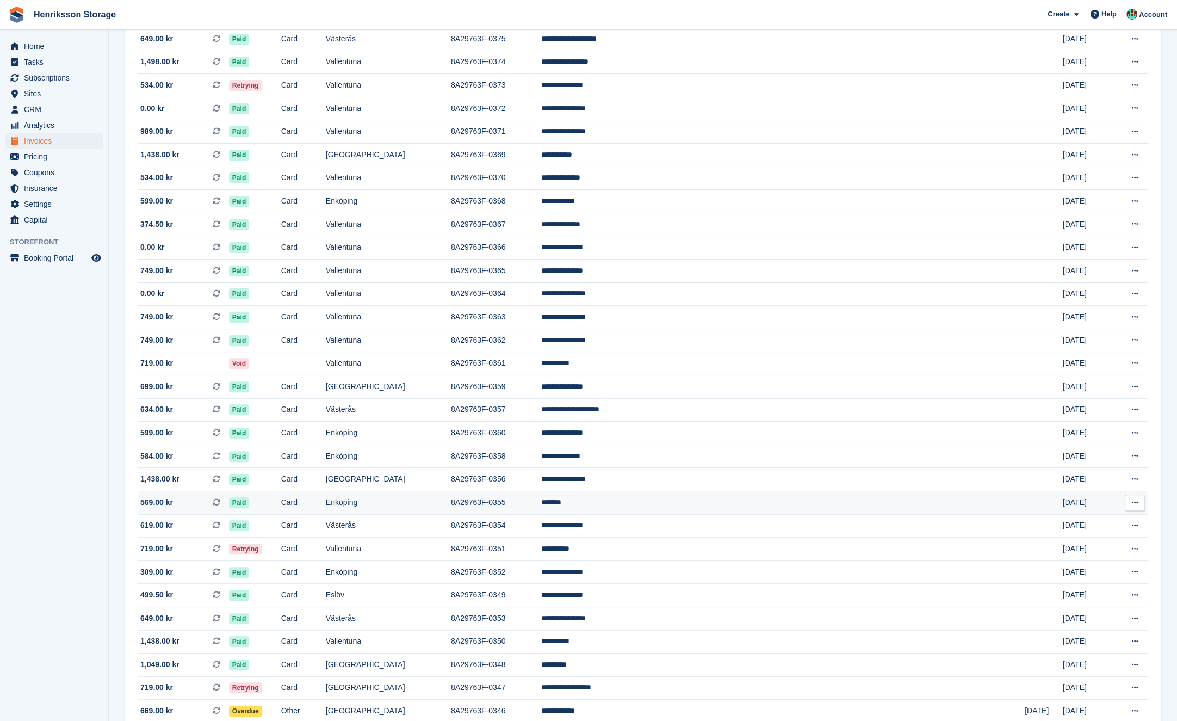
scroll to position [248, 0]
click at [84, 554] on aside "Home Tasks Subscriptions Subscriptions Subscriptions Price increases NEW Price …" at bounding box center [54, 363] width 108 height 666
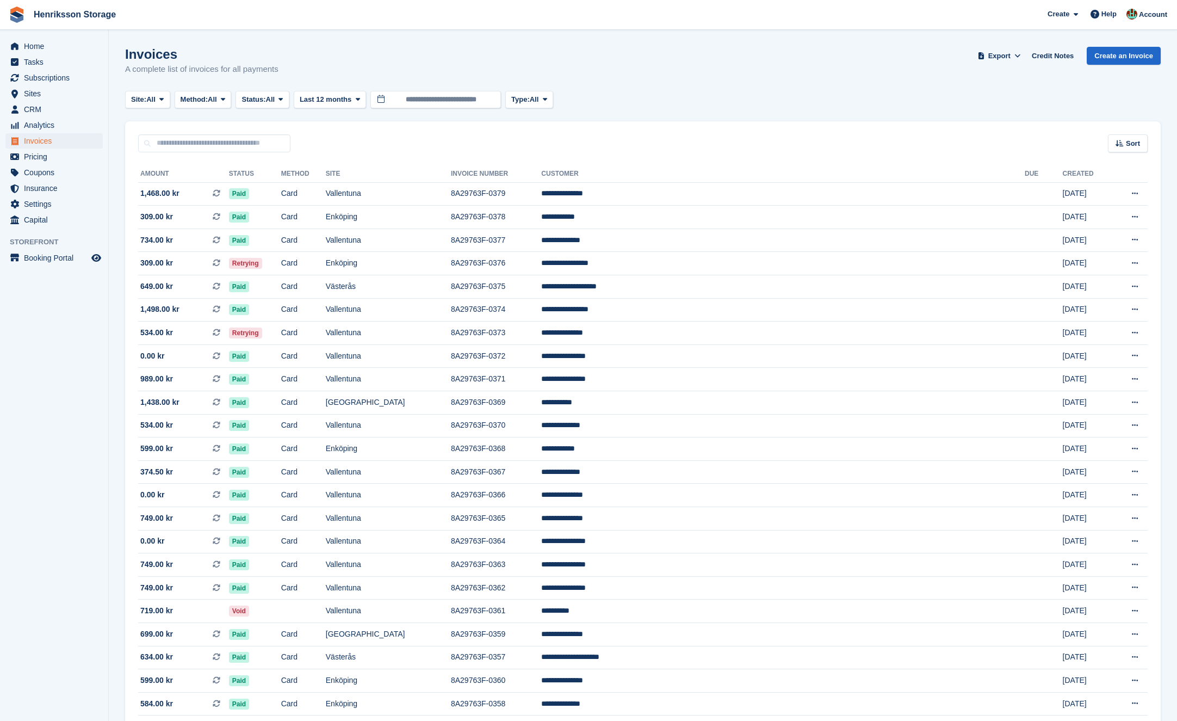
scroll to position [248, 0]
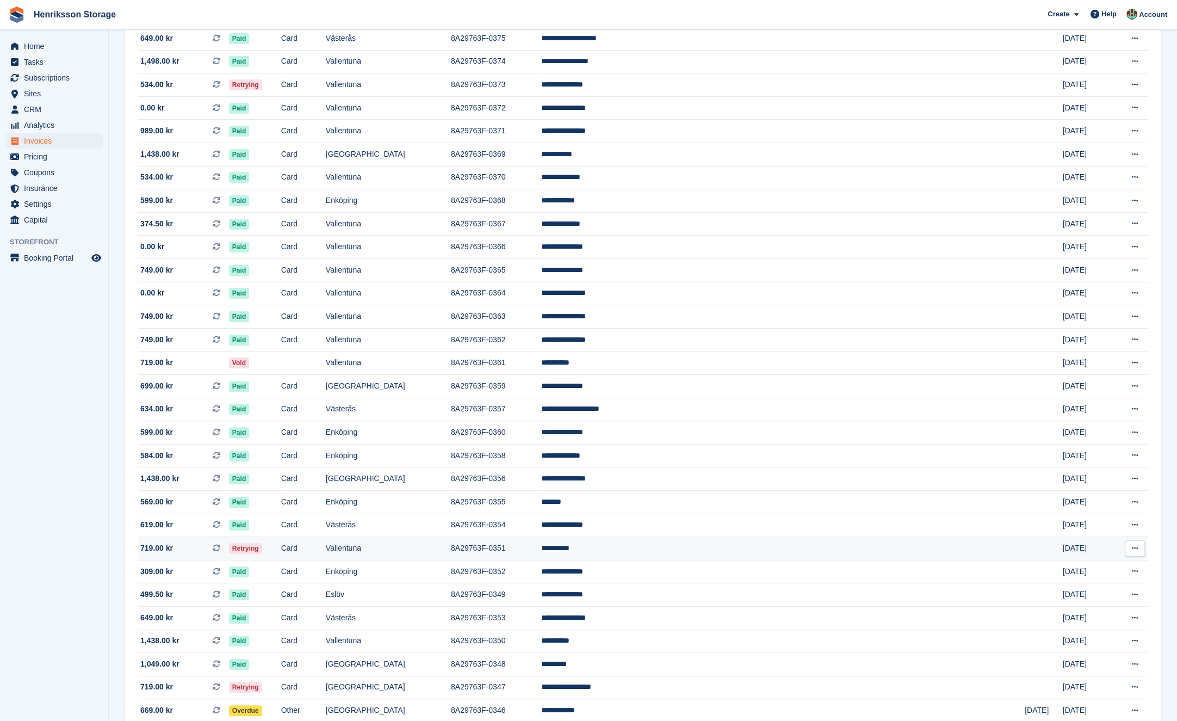
click at [281, 554] on td "Retrying" at bounding box center [255, 548] width 52 height 23
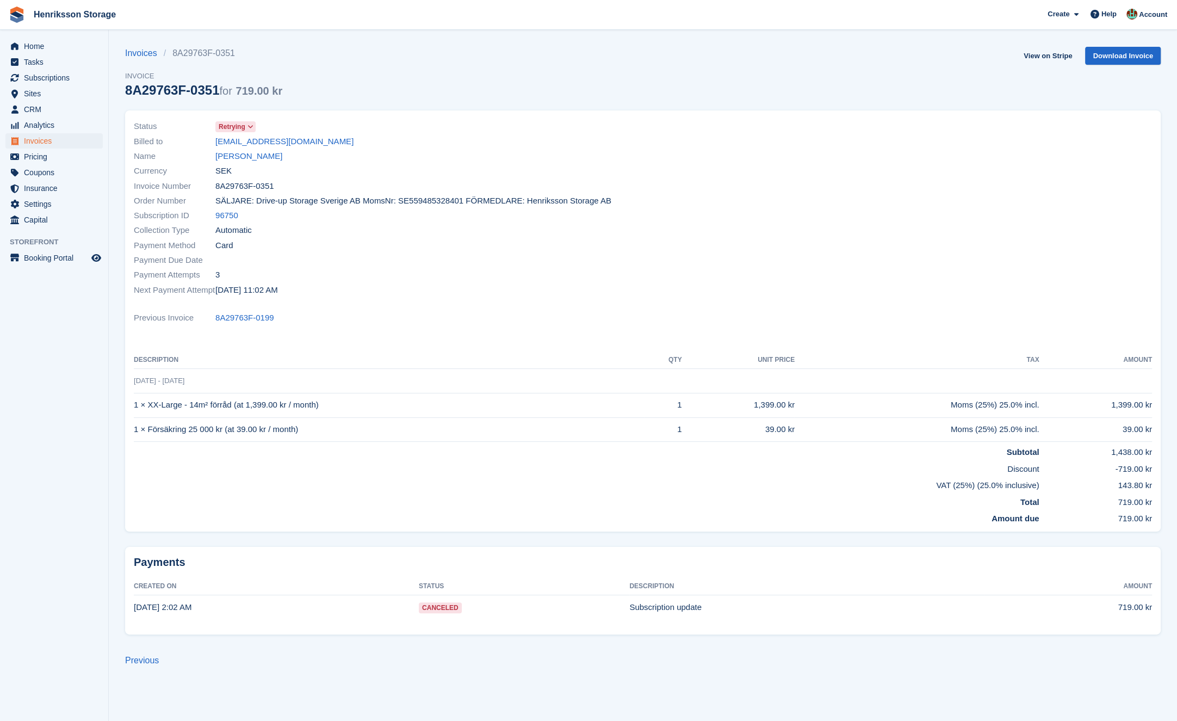
click at [318, 279] on div "Payment Attempts 3" at bounding box center [385, 275] width 503 height 15
click at [316, 162] on div "Name Babak Hagh" at bounding box center [385, 156] width 503 height 15
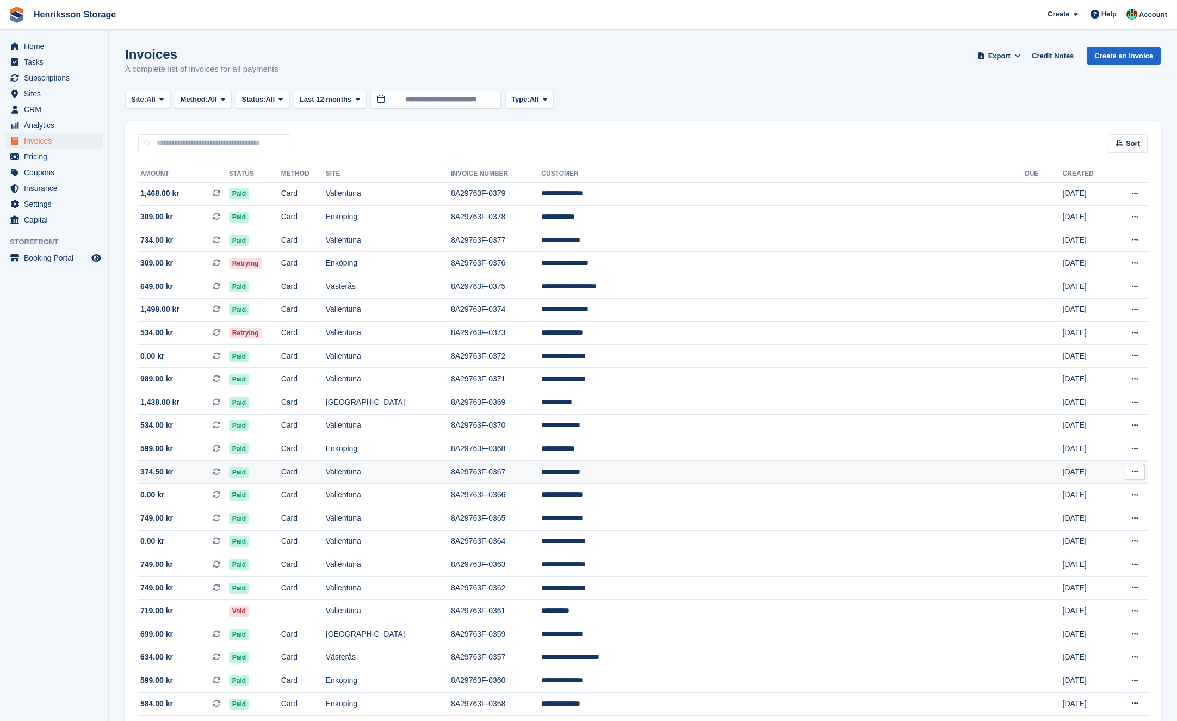
scroll to position [248, 0]
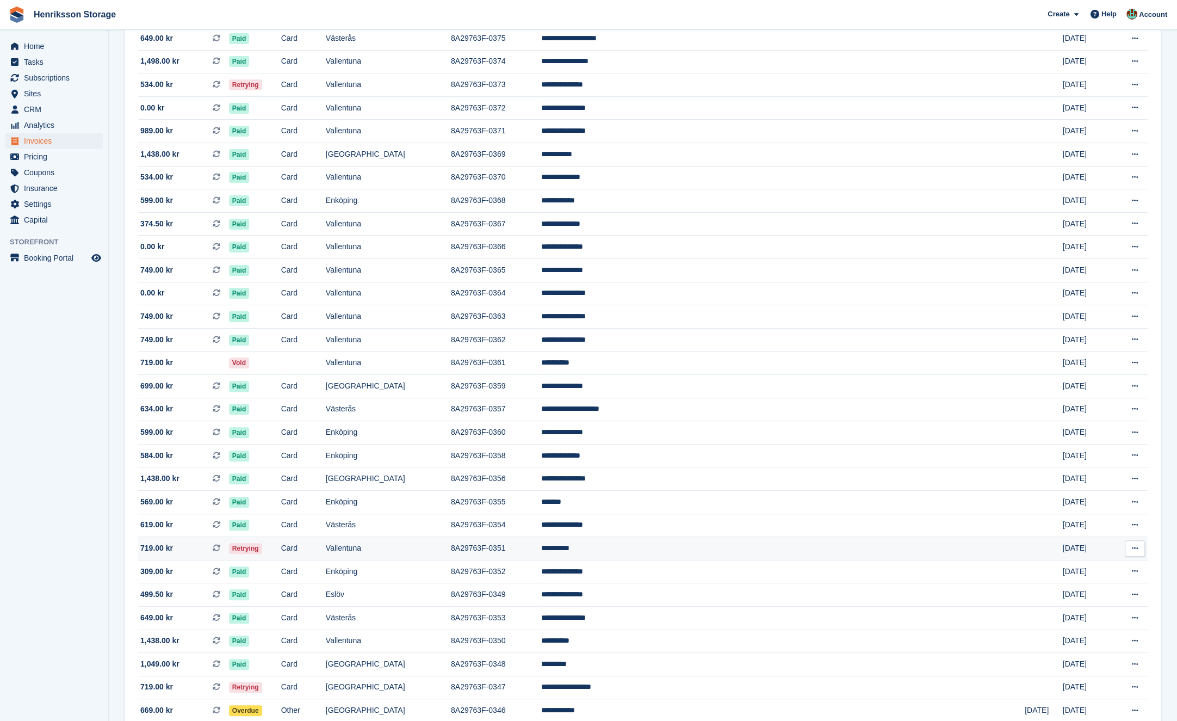
click at [281, 554] on td "Retrying" at bounding box center [255, 548] width 52 height 23
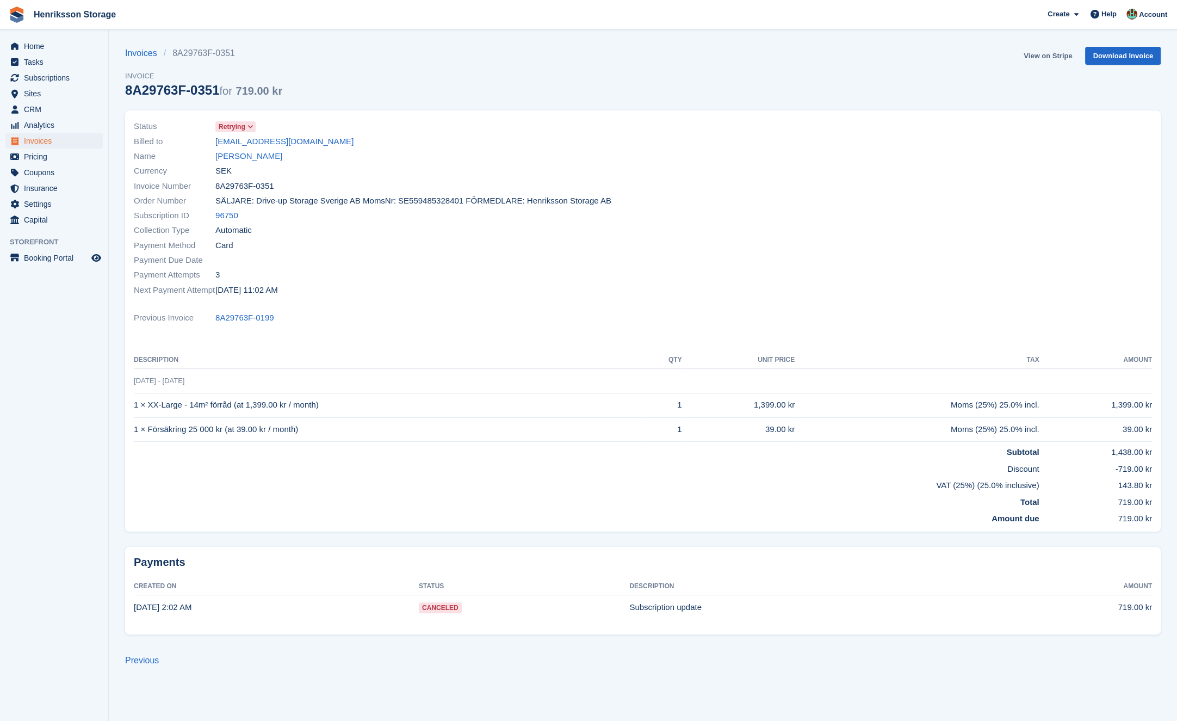
click at [1048, 49] on link "View on Stripe" at bounding box center [1047, 56] width 57 height 18
click at [412, 253] on div "Status Retrying Billed to [EMAIL_ADDRESS][DOMAIN_NAME] Name [PERSON_NAME] Curre…" at bounding box center [385, 208] width 516 height 191
drag, startPoint x: 286, startPoint y: 146, endPoint x: 308, endPoint y: 146, distance: 21.8
click at [286, 146] on link "[EMAIL_ADDRESS][DOMAIN_NAME]" at bounding box center [284, 141] width 138 height 13
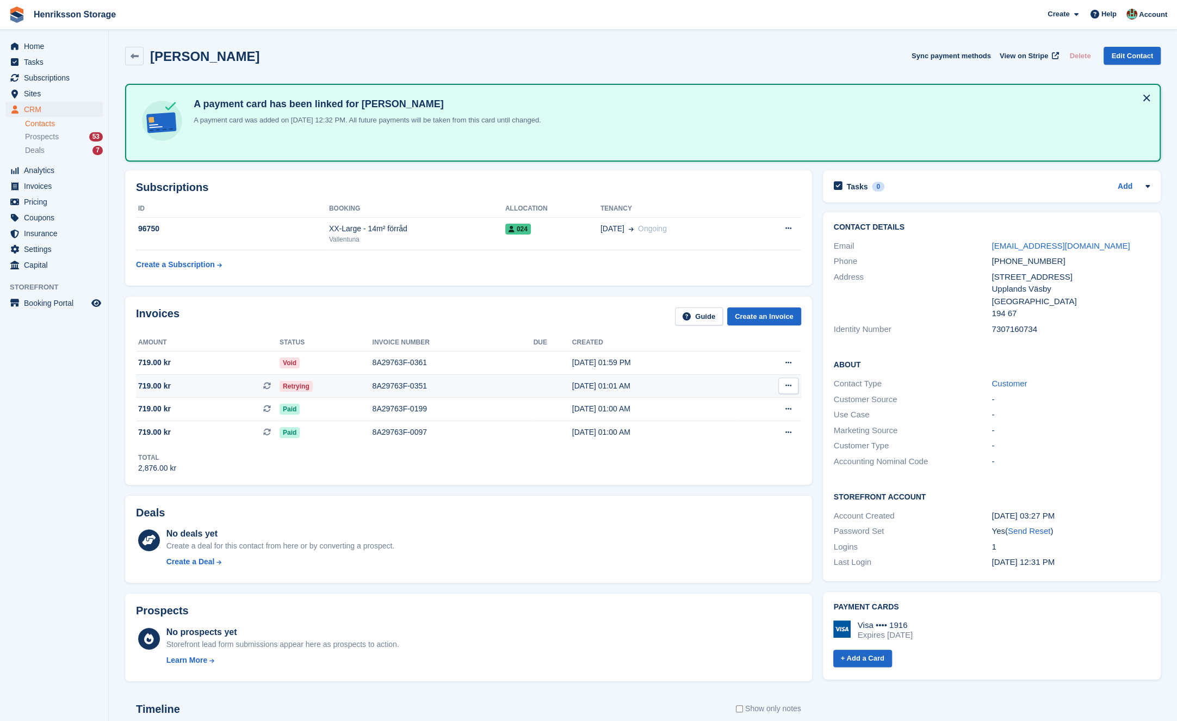
click at [480, 388] on div "8A29763F-0351" at bounding box center [453, 385] width 161 height 11
click at [421, 491] on div "Deals No deals yet Create a deal for this contact from here or by converting a …" at bounding box center [469, 539] width 698 height 98
click at [336, 383] on div "Retrying" at bounding box center [326, 385] width 93 height 11
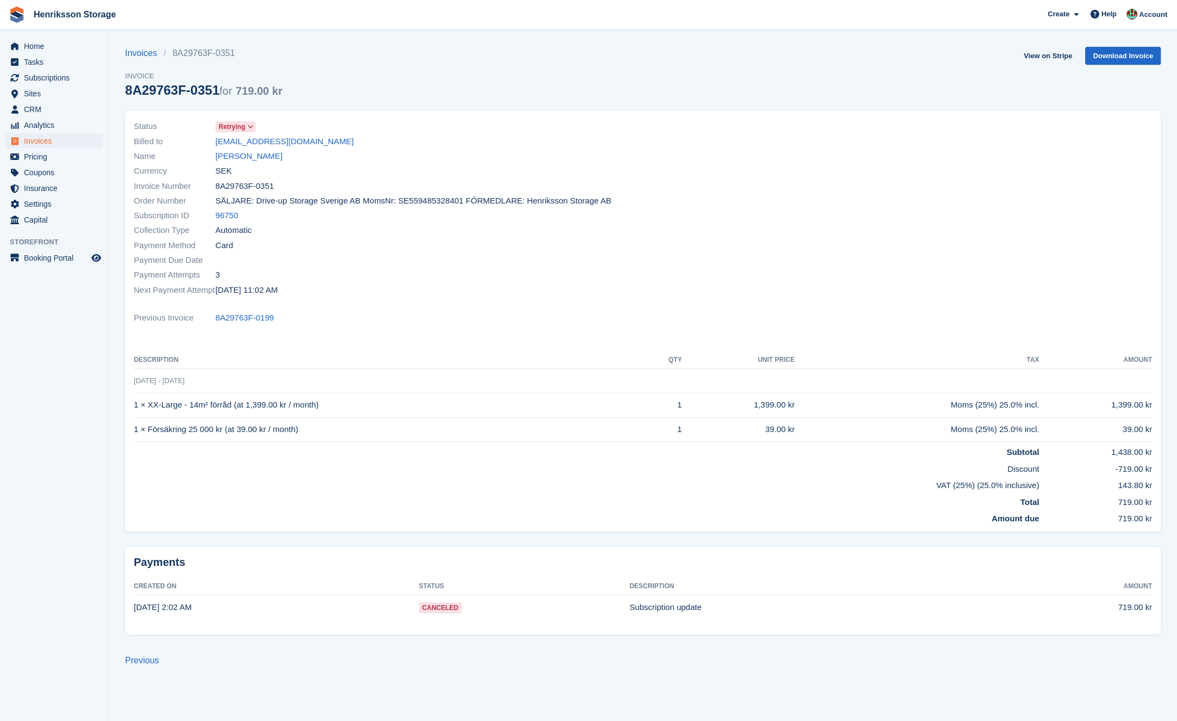
click at [839, 86] on div "Invoices 8A29763F-0351 Invoice 8A29763F-0351 for 719.00 kr View on Stripe Downl…" at bounding box center [643, 79] width 1036 height 64
click at [652, 83] on div "Invoices 8A29763F-0351 Invoice 8A29763F-0351 for 719.00 kr View on Stripe Downl…" at bounding box center [643, 79] width 1036 height 64
click at [291, 163] on div "Name Babak Hagh" at bounding box center [385, 156] width 503 height 15
click at [290, 159] on div "Name Babak Hagh" at bounding box center [385, 156] width 503 height 15
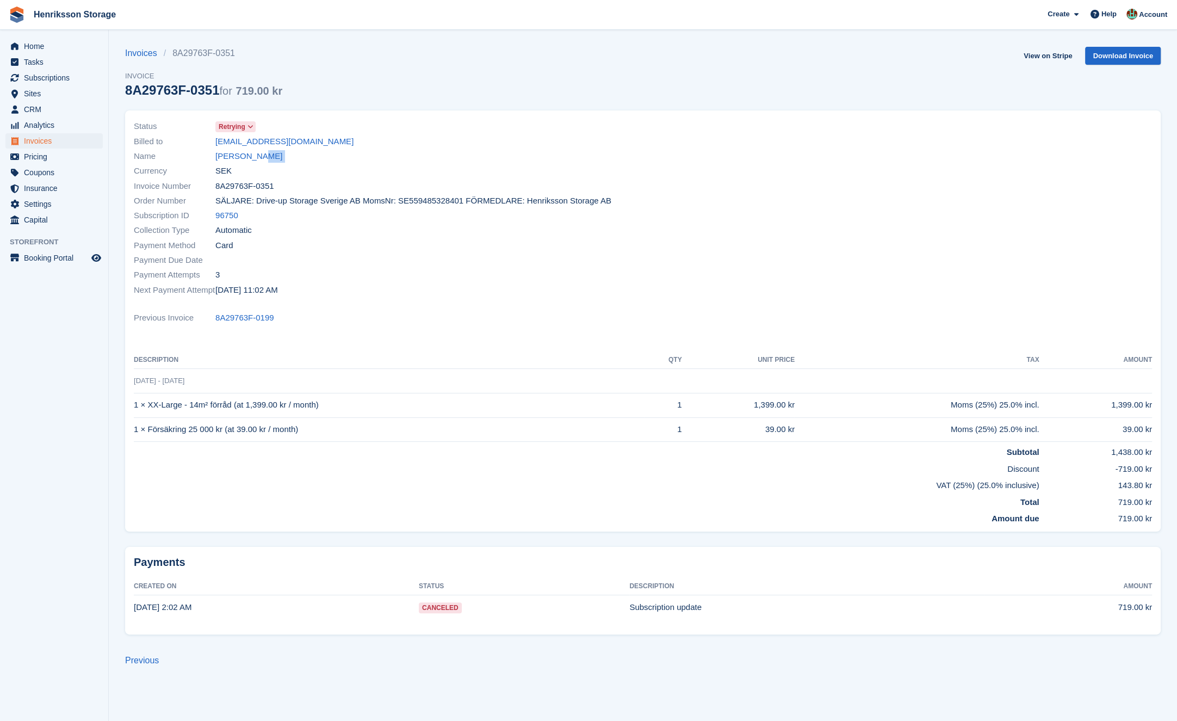
click at [288, 160] on div "Name Babak Hagh" at bounding box center [385, 156] width 503 height 15
click at [306, 160] on div "Name Babak Hagh" at bounding box center [385, 156] width 503 height 15
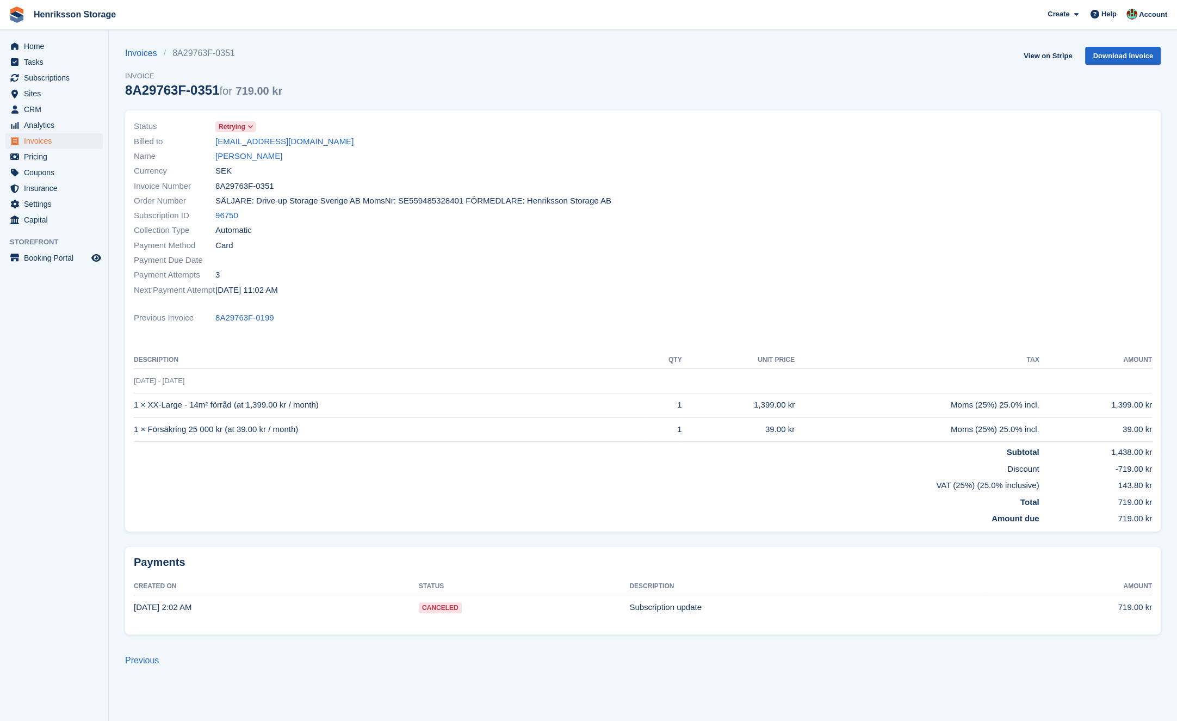
click at [346, 151] on div "Name Babak Hagh" at bounding box center [385, 156] width 503 height 15
click at [344, 151] on div "Name Babak Hagh" at bounding box center [385, 156] width 503 height 15
click at [394, 257] on div "Payment Due Date" at bounding box center [385, 260] width 503 height 15
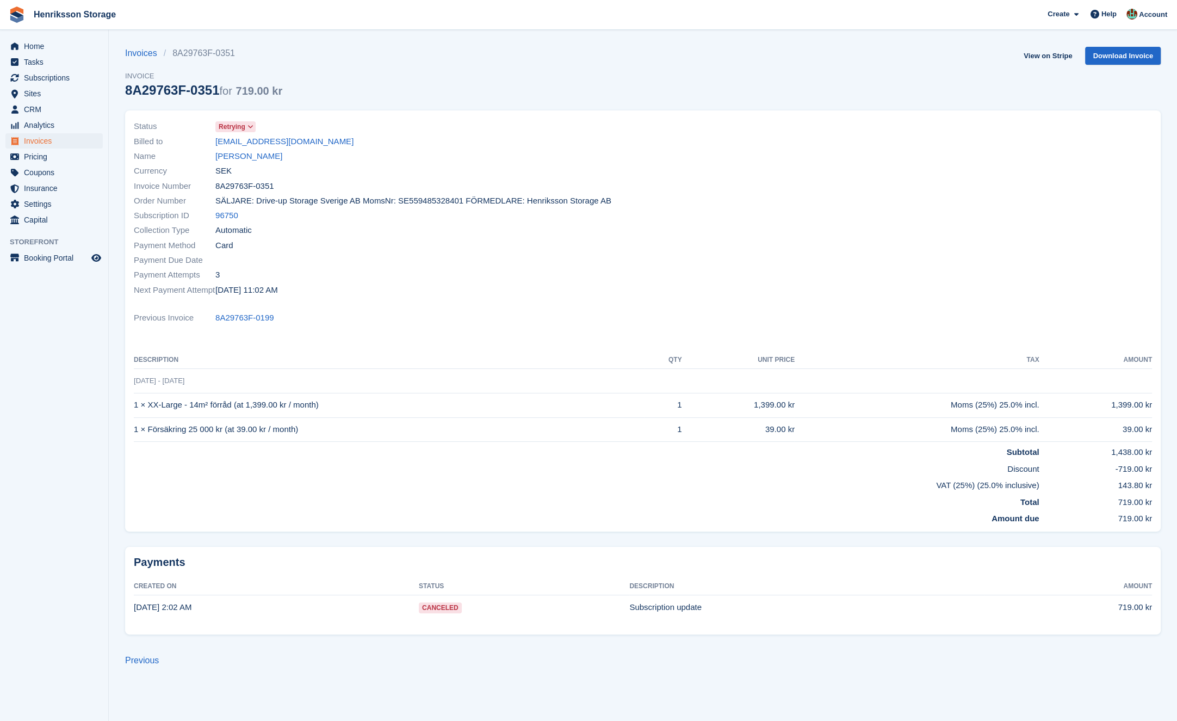
click at [344, 160] on div "Name Babak Hagh" at bounding box center [385, 156] width 503 height 15
click at [255, 160] on link "[PERSON_NAME]" at bounding box center [248, 156] width 67 height 13
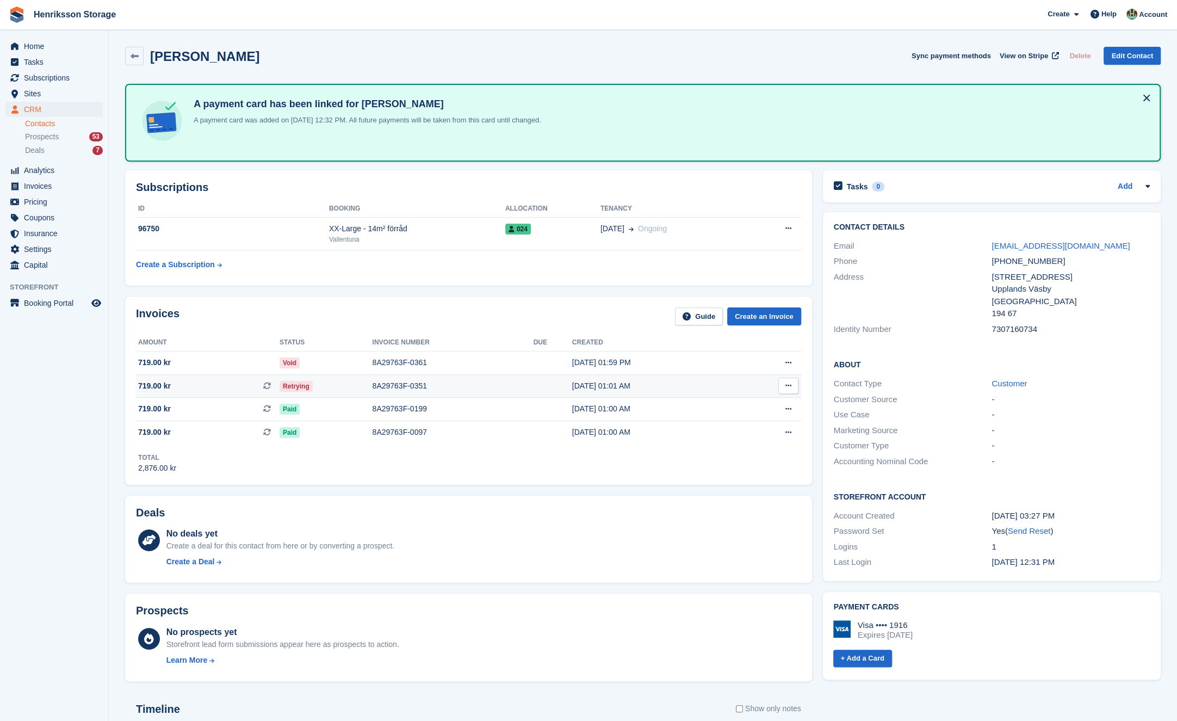
click at [353, 391] on td "Retrying" at bounding box center [326, 385] width 93 height 23
click at [435, 488] on div "Invoices Guide Create an Invoice Amount Status Invoice number Due Created 719.0…" at bounding box center [469, 390] width 698 height 199
click at [52, 189] on span "Invoices" at bounding box center [56, 185] width 65 height 15
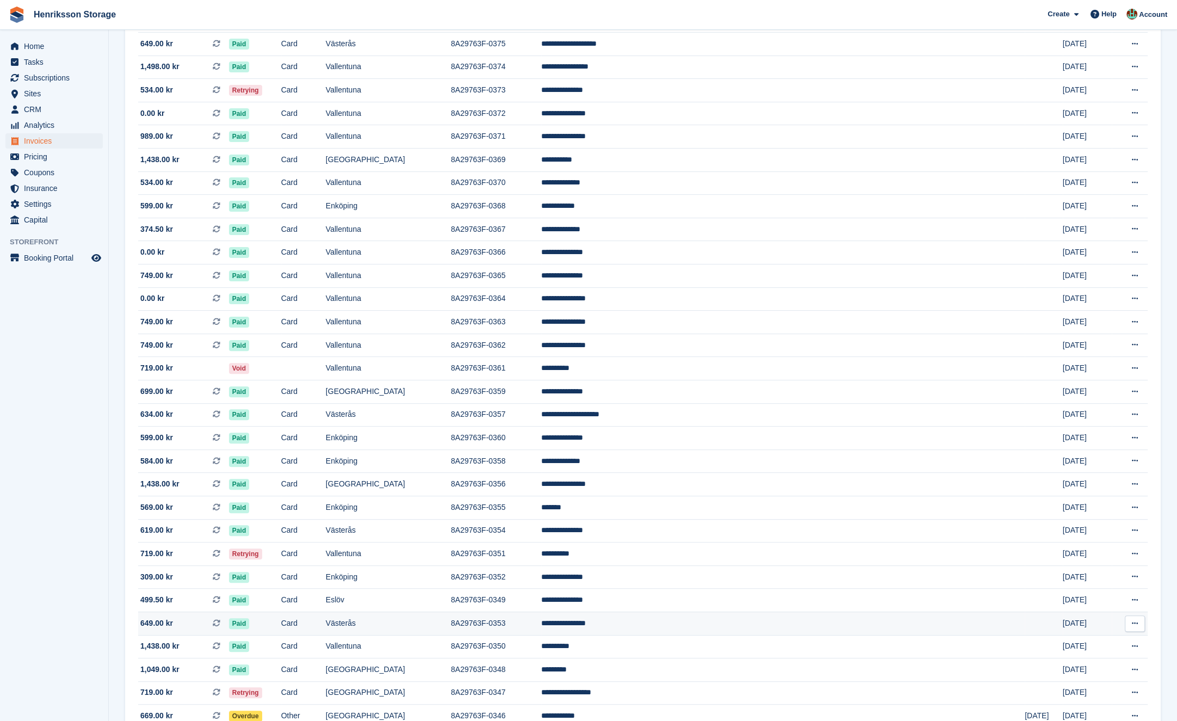
scroll to position [243, 0]
click at [326, 558] on td "Card" at bounding box center [303, 553] width 45 height 23
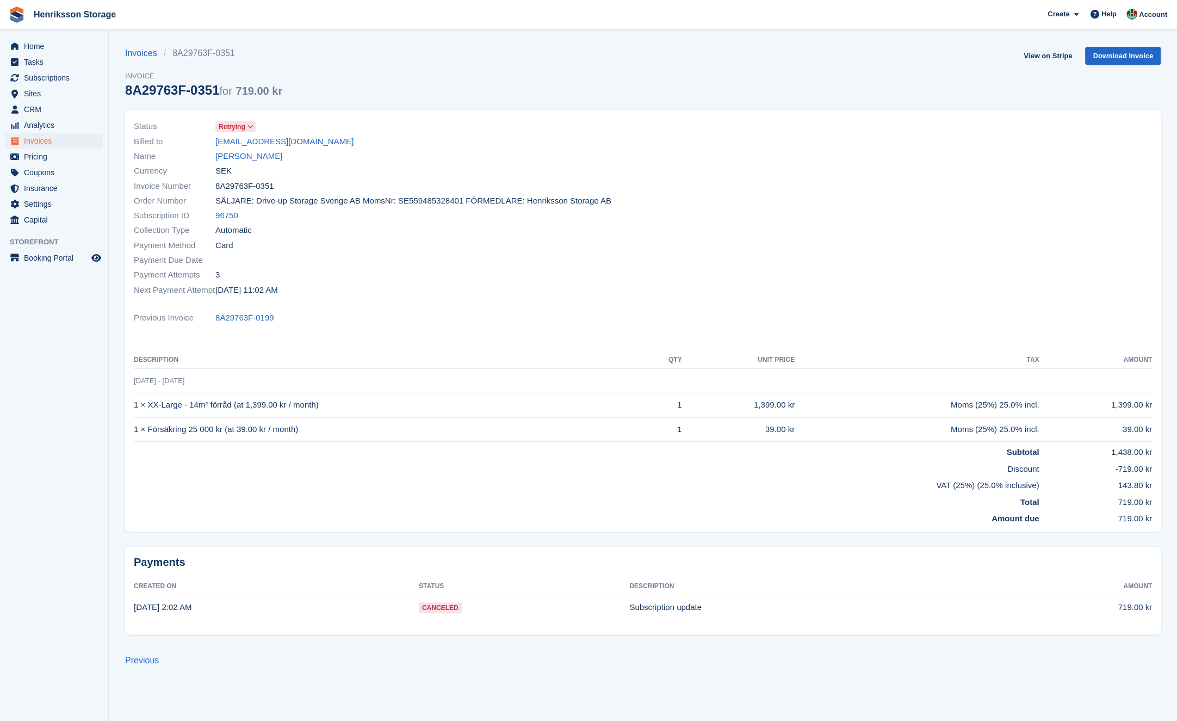
click at [842, 88] on div "Invoices 8A29763F-0351 Invoice 8A29763F-0351 for 719.00 kr View on Stripe Downl…" at bounding box center [643, 79] width 1036 height 64
click at [1058, 57] on link "View on Stripe" at bounding box center [1047, 56] width 57 height 18
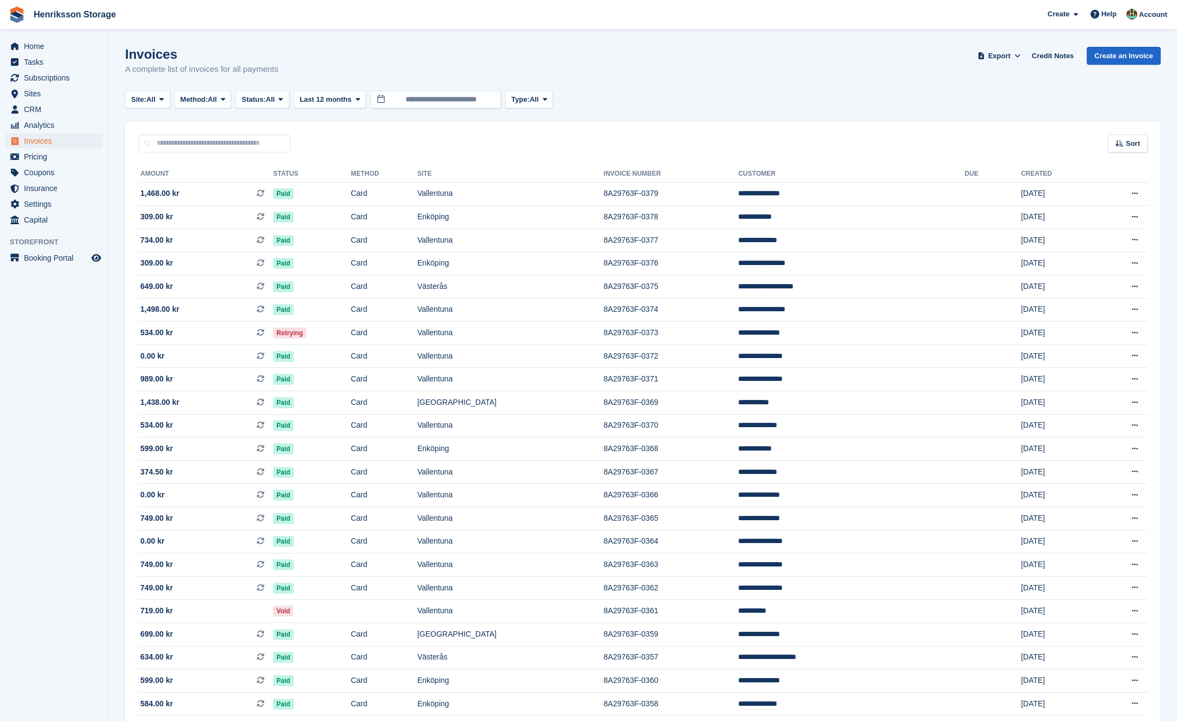
scroll to position [243, 0]
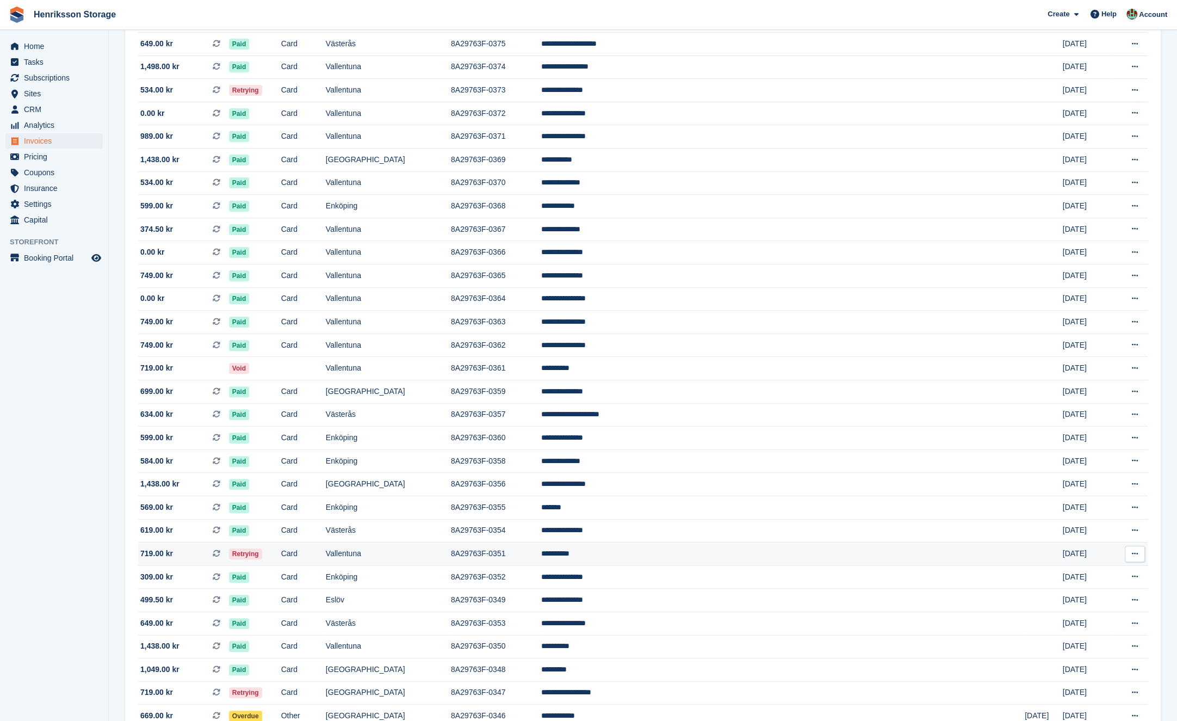
click at [281, 549] on td "Retrying" at bounding box center [255, 553] width 52 height 23
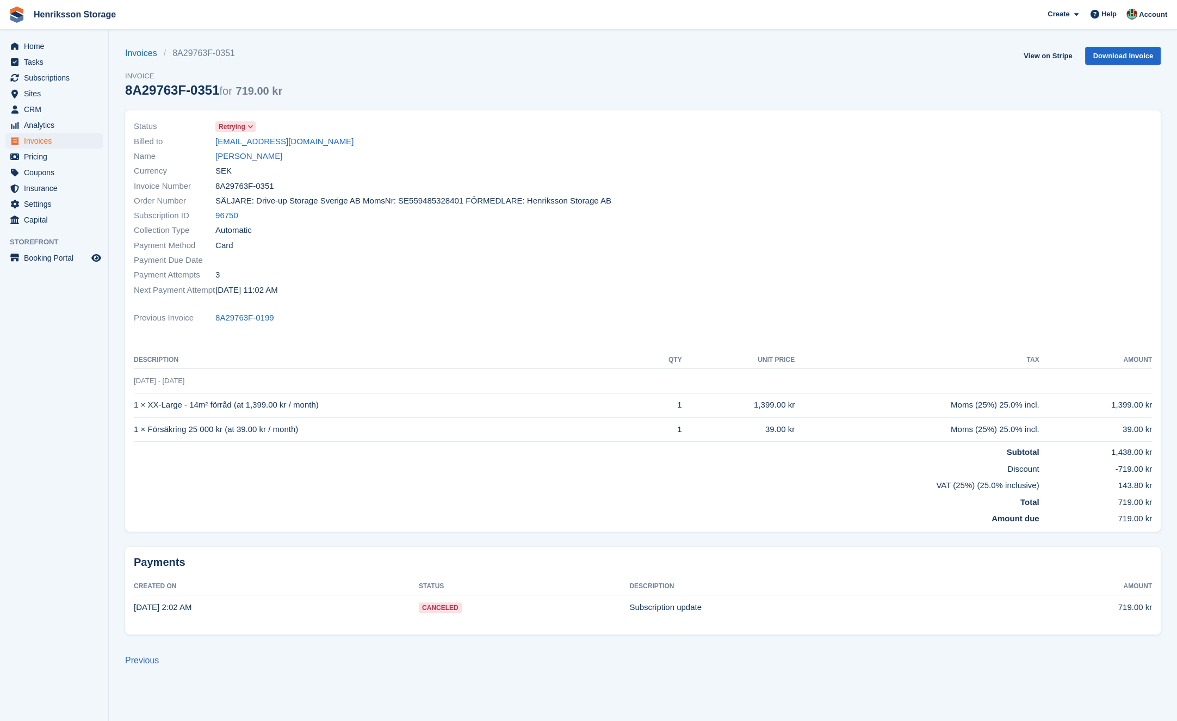
click at [329, 279] on div "Payment Attempts 3" at bounding box center [385, 275] width 503 height 15
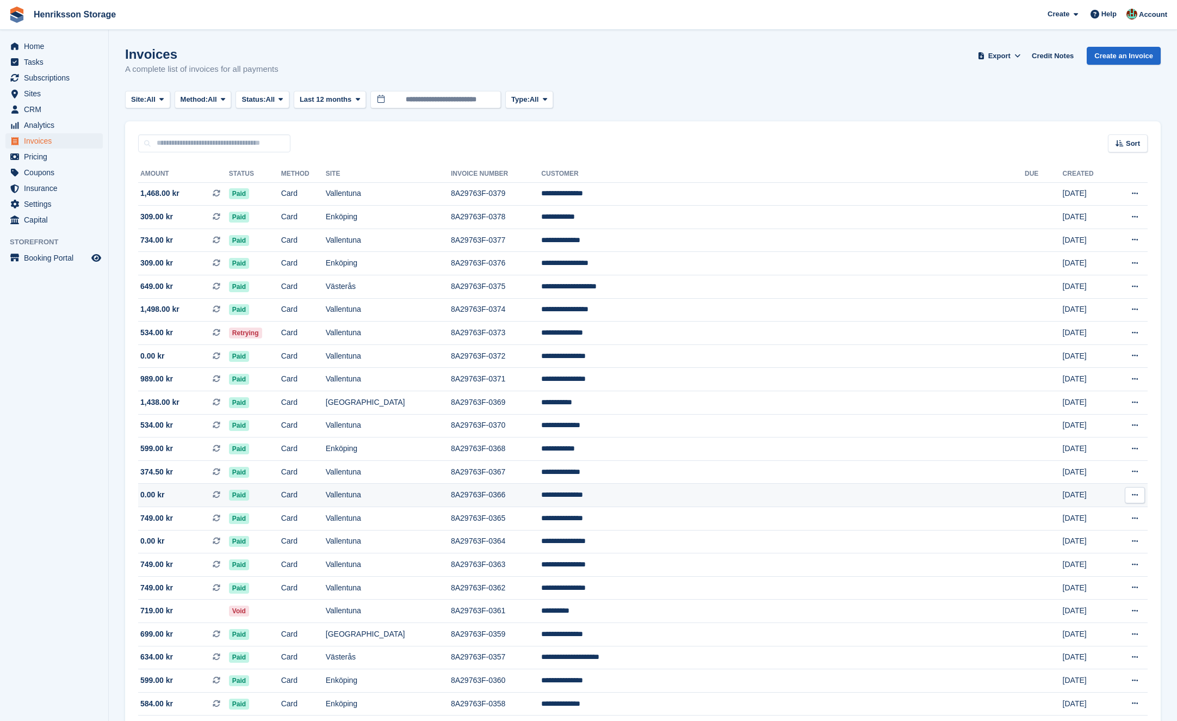
scroll to position [243, 0]
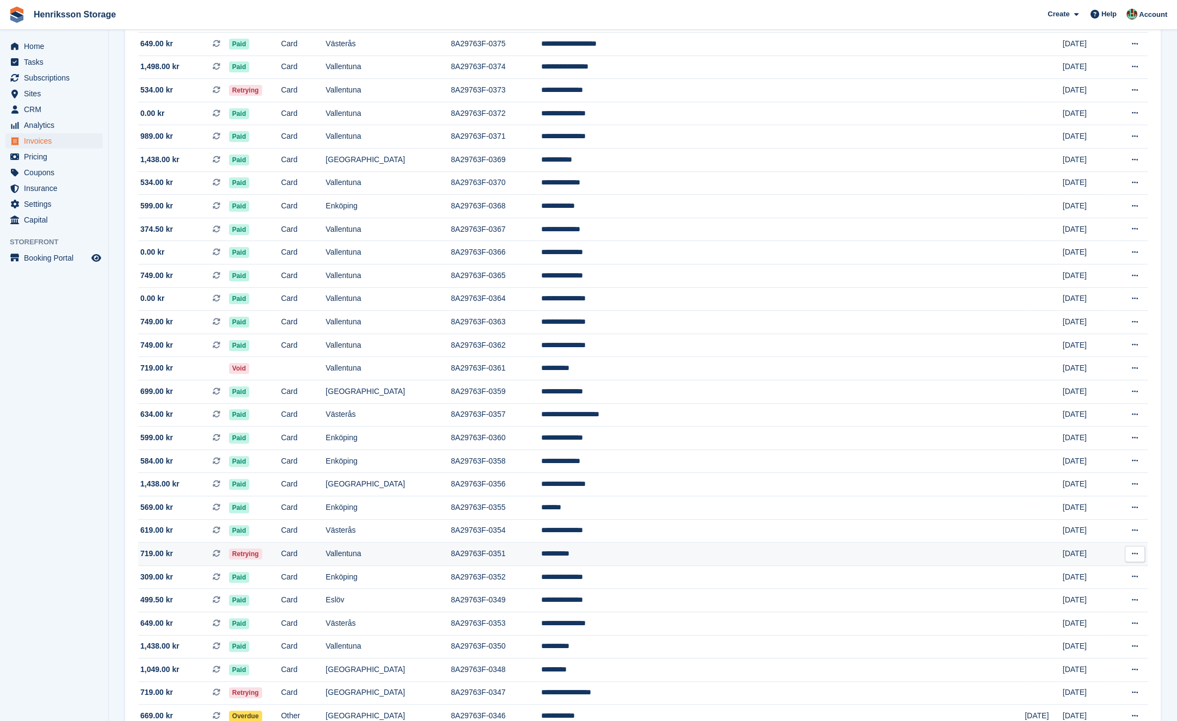
click at [281, 554] on td "Retrying" at bounding box center [255, 553] width 52 height 23
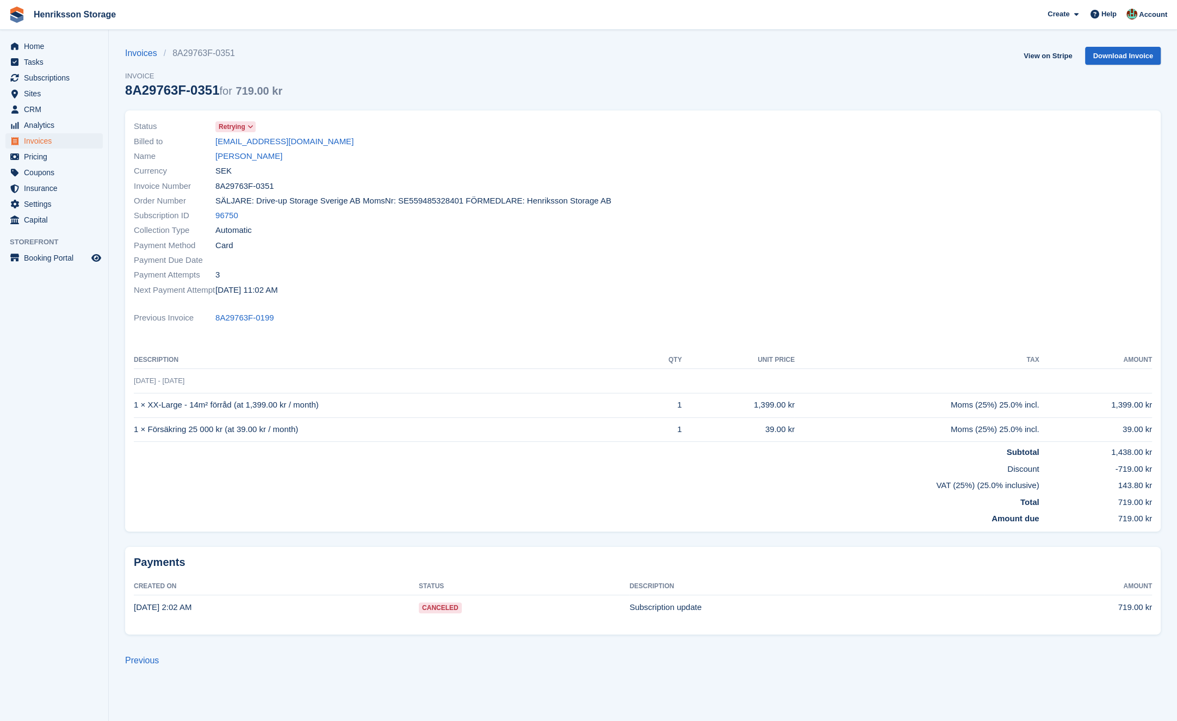
click at [329, 442] on td "Subtotal" at bounding box center [586, 450] width 905 height 17
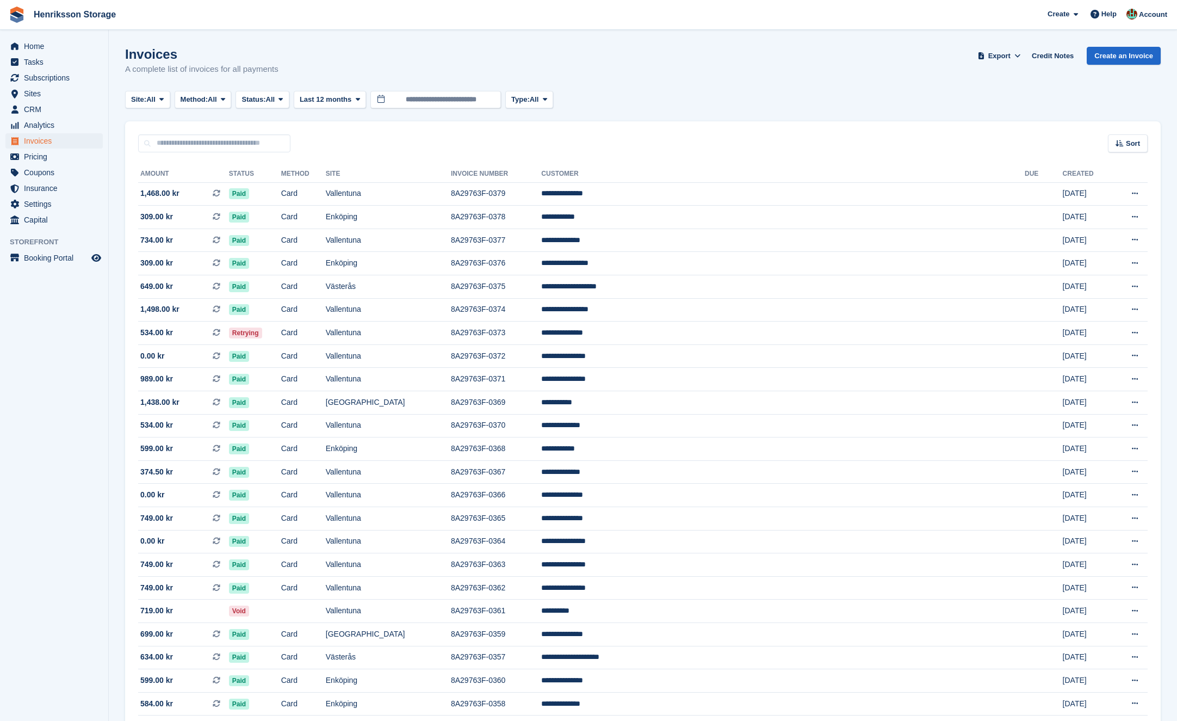
scroll to position [243, 0]
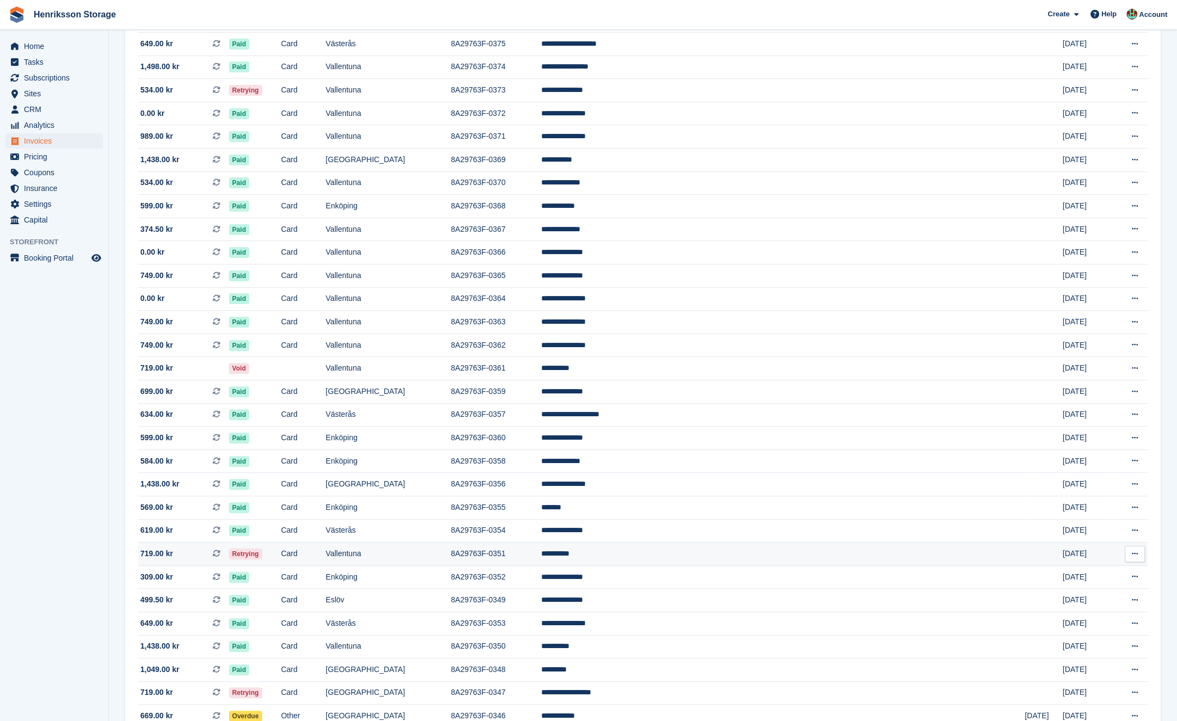
click at [281, 552] on td "Retrying" at bounding box center [255, 553] width 52 height 23
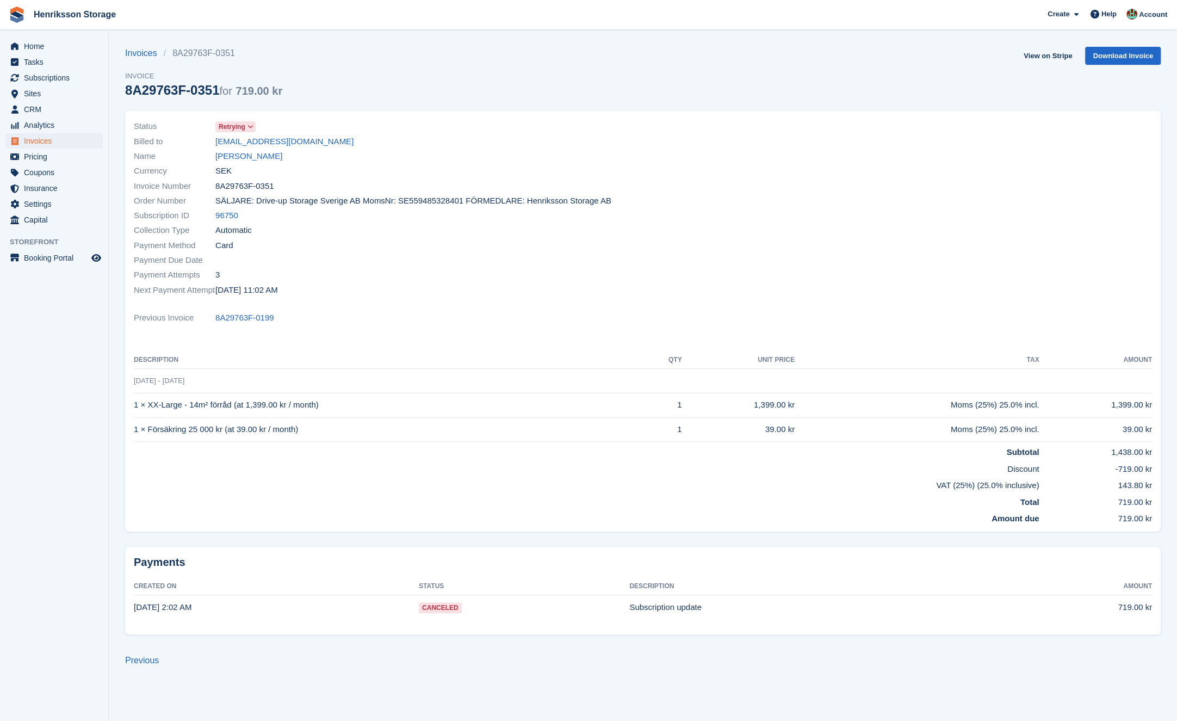
click at [334, 223] on div "Collection Type Automatic" at bounding box center [385, 230] width 503 height 15
click at [255, 127] on span at bounding box center [250, 126] width 9 height 9
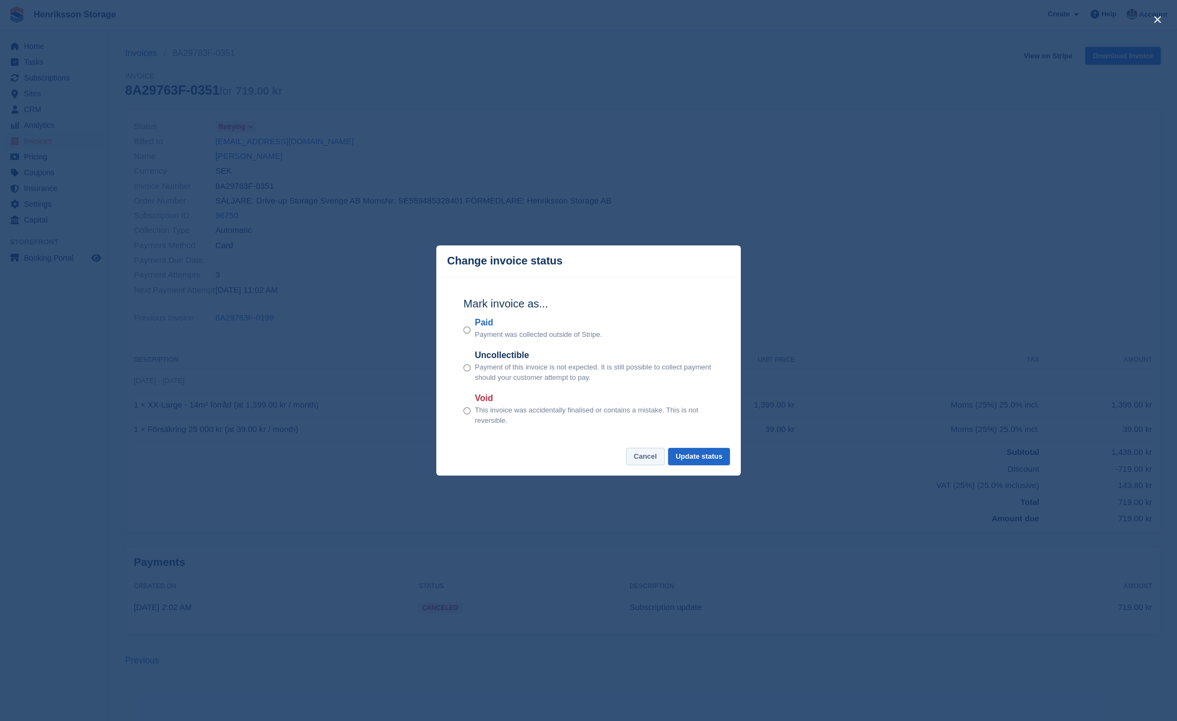
click at [634, 461] on button "Cancel" at bounding box center [645, 457] width 39 height 18
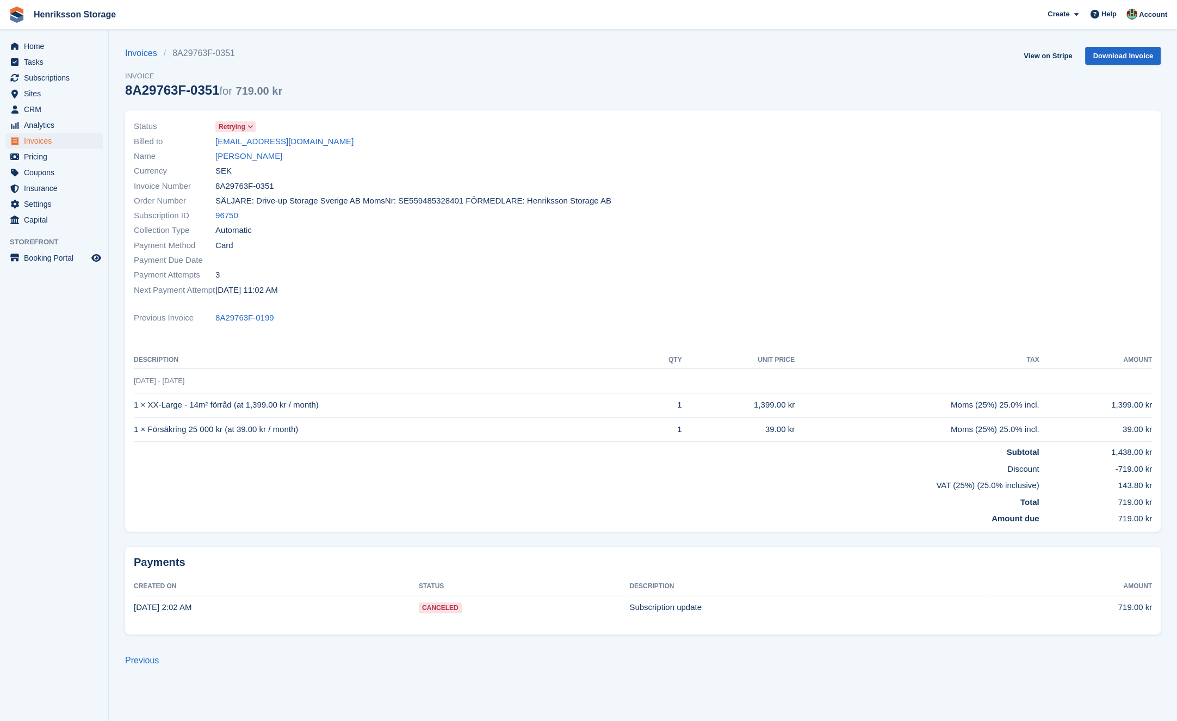
click at [361, 253] on div "Payment Due Date" at bounding box center [385, 260] width 503 height 15
click at [414, 203] on span "SÄLJARE: Drive-up Storage Sverige AB MomsNr: SE559485328401 FÖRMEDLARE: Henriks…" at bounding box center [413, 201] width 396 height 13
click at [558, 194] on div "Order Number SÄLJARE: Drive-up Storage Sverige AB MomsNr: SE559485328401 FÖRMED…" at bounding box center [385, 201] width 503 height 15
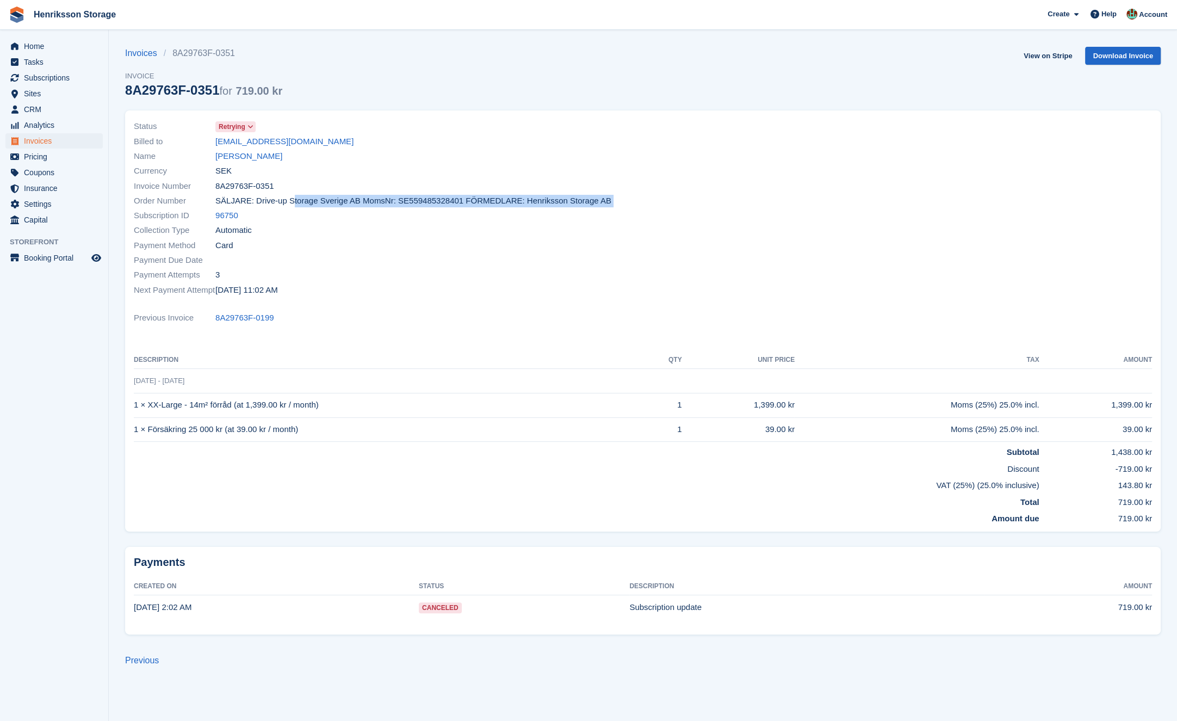
click at [557, 192] on div "Status Retrying Billed to babak.hagh73@gmail.com Name Babak Hagh Currency SEK I…" at bounding box center [385, 208] width 516 height 191
click at [557, 192] on div "Invoice Number 8A29763F-0351" at bounding box center [385, 185] width 503 height 15
click at [556, 191] on div "Invoice Number 8A29763F-0351" at bounding box center [385, 185] width 503 height 15
click at [555, 201] on span "SÄLJARE: Drive-up Storage Sverige AB MomsNr: SE559485328401 FÖRMEDLARE: Henriks…" at bounding box center [413, 201] width 396 height 13
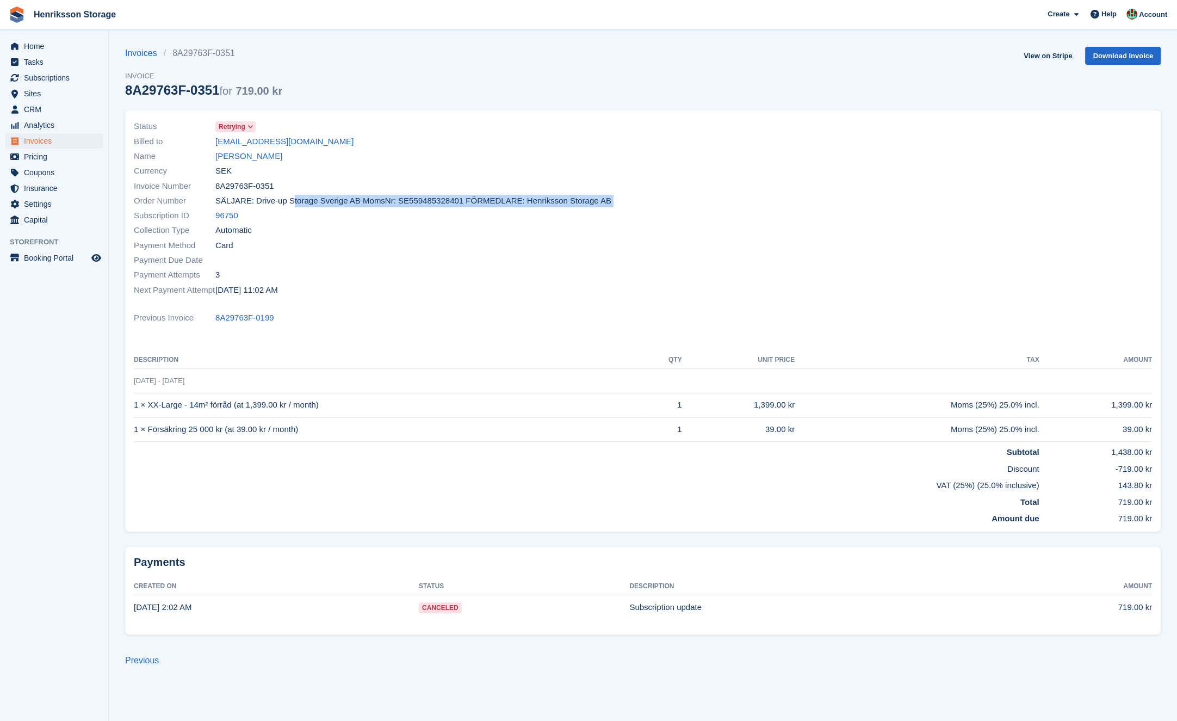
click at [555, 201] on span "SÄLJARE: Drive-up Storage Sverige AB MomsNr: SE559485328401 FÖRMEDLARE: Henriks…" at bounding box center [413, 201] width 396 height 13
click at [468, 201] on span "SÄLJARE: Drive-up Storage Sverige AB MomsNr: SE559485328401 FÖRMEDLARE: Henriks…" at bounding box center [413, 201] width 396 height 13
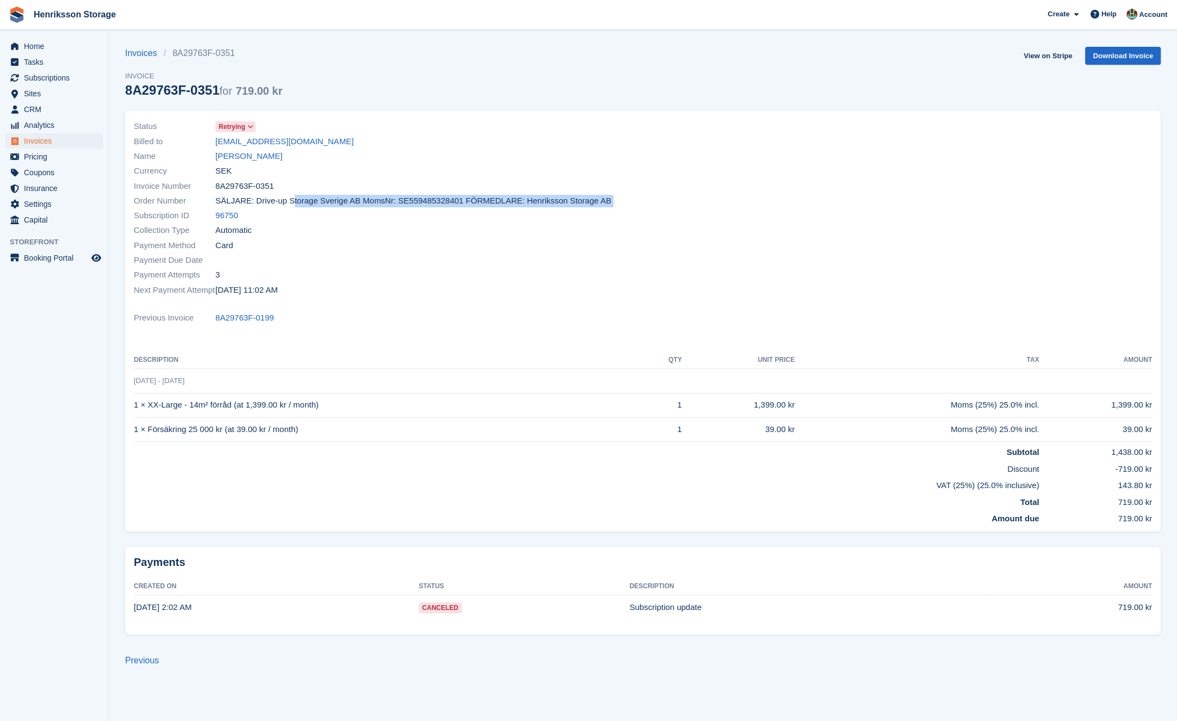
click at [468, 201] on span "SÄLJARE: Drive-up Storage Sverige AB MomsNr: SE559485328401 FÖRMEDLARE: Henriks…" at bounding box center [413, 201] width 396 height 13
click at [438, 194] on div "Order Number SÄLJARE: Drive-up Storage Sverige AB MomsNr: SE559485328401 FÖRMED…" at bounding box center [385, 201] width 503 height 15
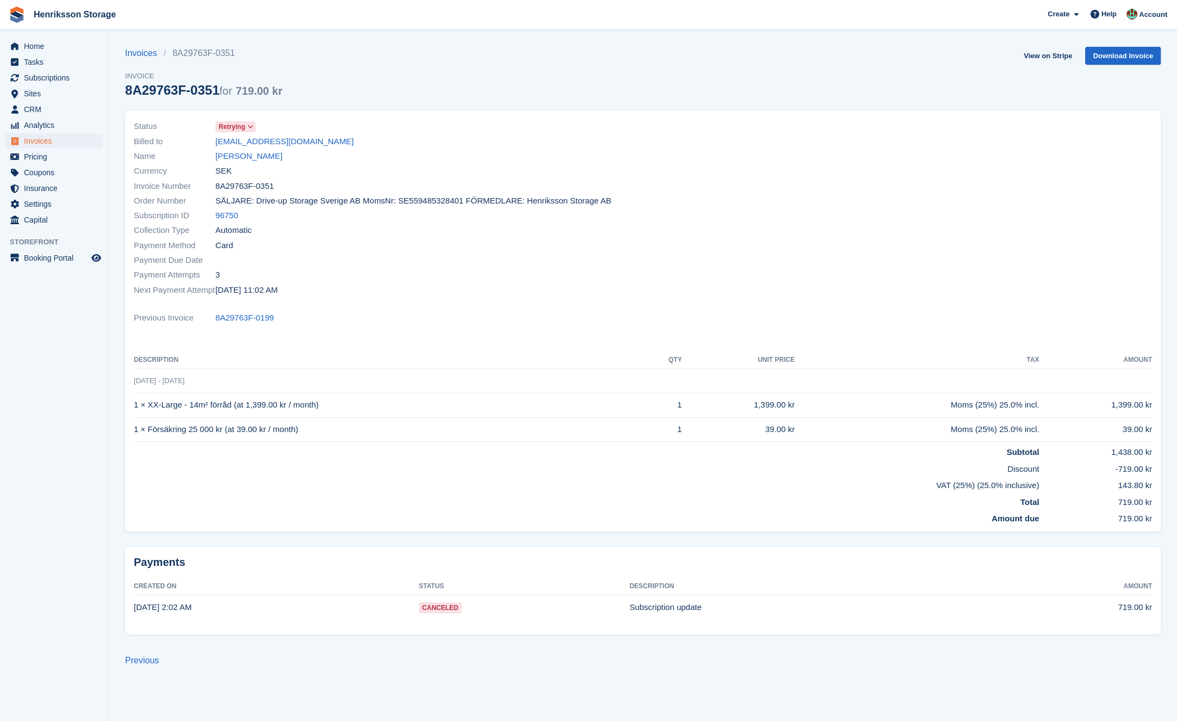
click at [418, 203] on span "SÄLJARE: Drive-up Storage Sverige AB MomsNr: SE559485328401 FÖRMEDLARE: Henriks…" at bounding box center [413, 201] width 396 height 13
click at [449, 226] on div "Collection Type Automatic" at bounding box center [385, 230] width 503 height 15
click at [355, 202] on span "SÄLJARE: Drive-up Storage Sverige AB MomsNr: SE559485328401 FÖRMEDLARE: Henriks…" at bounding box center [413, 201] width 396 height 13
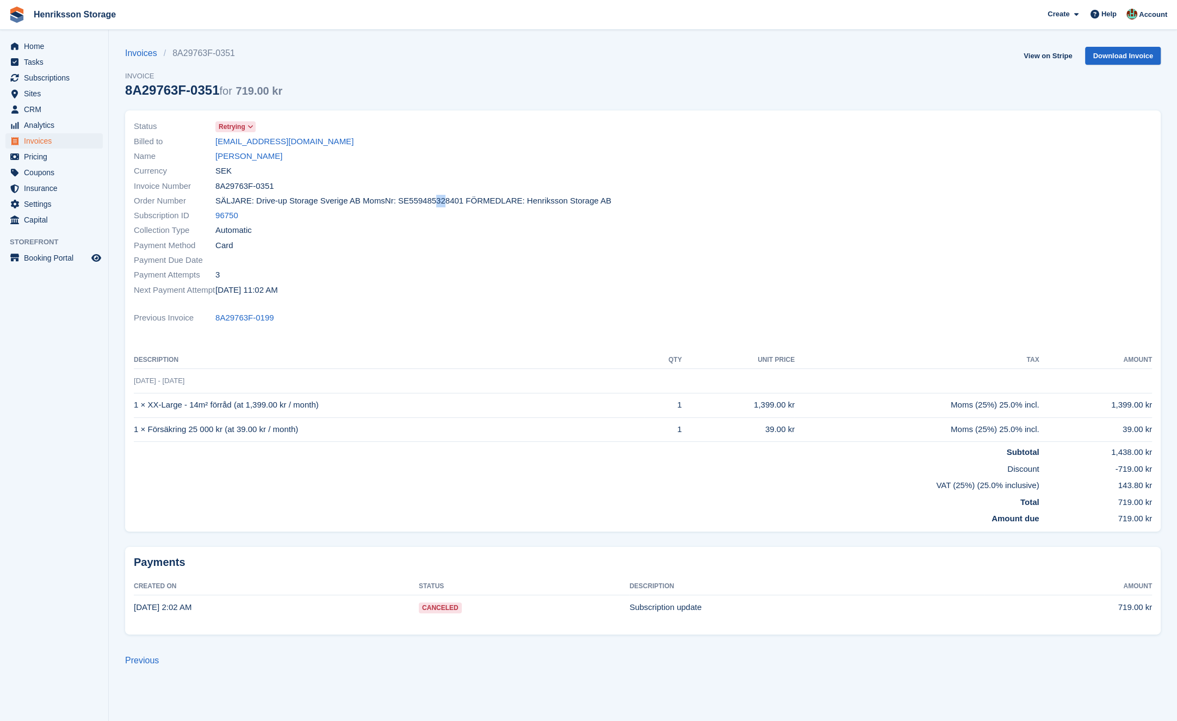
click at [355, 202] on span "SÄLJARE: Drive-up Storage Sverige AB MomsNr: SE559485328401 FÖRMEDLARE: Henriks…" at bounding box center [413, 201] width 396 height 13
drag, startPoint x: 355, startPoint y: 202, endPoint x: 370, endPoint y: 199, distance: 15.5
click at [355, 201] on span "SÄLJARE: Drive-up Storage Sverige AB MomsNr: SE559485328401 FÖRMEDLARE: Henriks…" at bounding box center [413, 201] width 396 height 13
click at [395, 196] on span "SÄLJARE: Drive-up Storage Sverige AB MomsNr: SE559485328401 FÖRMEDLARE: Henriks…" at bounding box center [413, 201] width 396 height 13
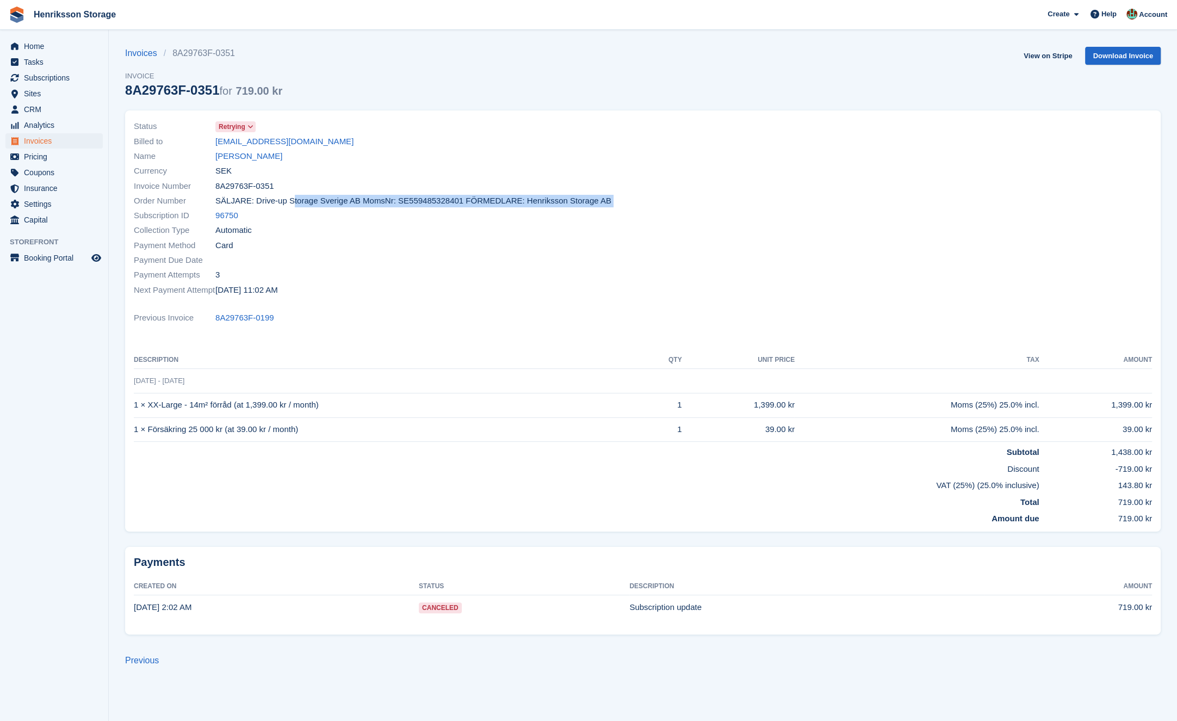
click at [395, 196] on span "SÄLJARE: Drive-up Storage Sverige AB MomsNr: SE559485328401 FÖRMEDLARE: Henriks…" at bounding box center [413, 201] width 396 height 13
click at [395, 195] on span "SÄLJARE: Drive-up Storage Sverige AB MomsNr: SE559485328401 FÖRMEDLARE: Henriks…" at bounding box center [413, 201] width 396 height 13
click at [390, 200] on span "SÄLJARE: Drive-up Storage Sverige AB MomsNr: SE559485328401 FÖRMEDLARE: Henriks…" at bounding box center [413, 201] width 396 height 13
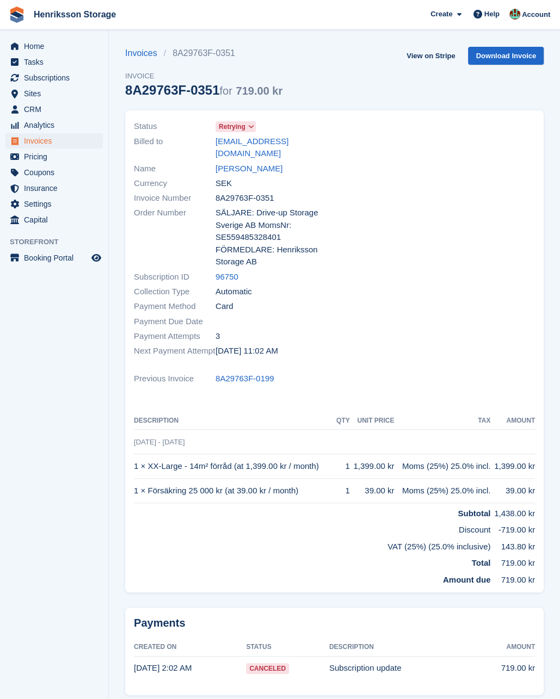
click at [423, 249] on div at bounding box center [438, 239] width 207 height 252
drag, startPoint x: 221, startPoint y: 455, endPoint x: 135, endPoint y: 455, distance: 86.5
click at [135, 455] on td "1 × XX-Large - 14m² förråd (at 1,399.00 kr / month)" at bounding box center [234, 466] width 201 height 24
copy td "1 × XX-Large - 14m² förråd"
drag, startPoint x: 207, startPoint y: 475, endPoint x: 218, endPoint y: 477, distance: 11.5
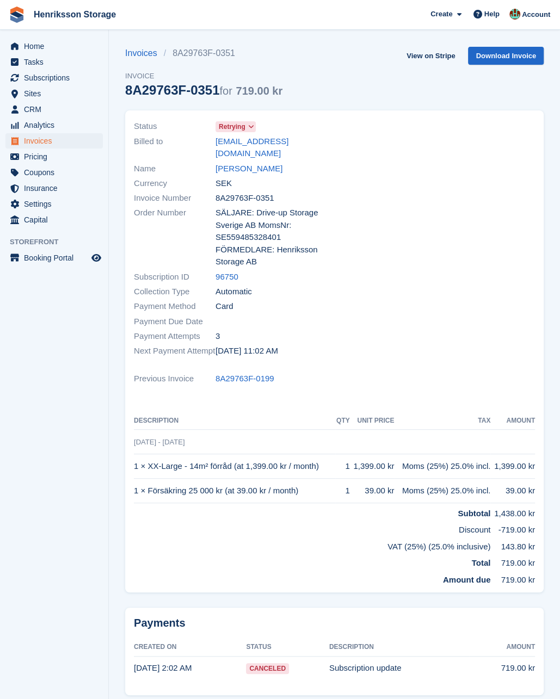
click at [212, 479] on td "1 × Försäkring 25 000 kr (at 39.00 kr / month)" at bounding box center [234, 491] width 201 height 24
drag, startPoint x: 225, startPoint y: 479, endPoint x: 141, endPoint y: 480, distance: 84.3
click at [141, 480] on td "1 × Försäkring 25 000 kr (at 39.00 kr / month)" at bounding box center [234, 491] width 201 height 24
click at [135, 479] on td "1 × Försäkring 25 000 kr (at 39.00 kr / month)" at bounding box center [234, 491] width 201 height 24
copy td "1 × Försäkring 25 000 kr"
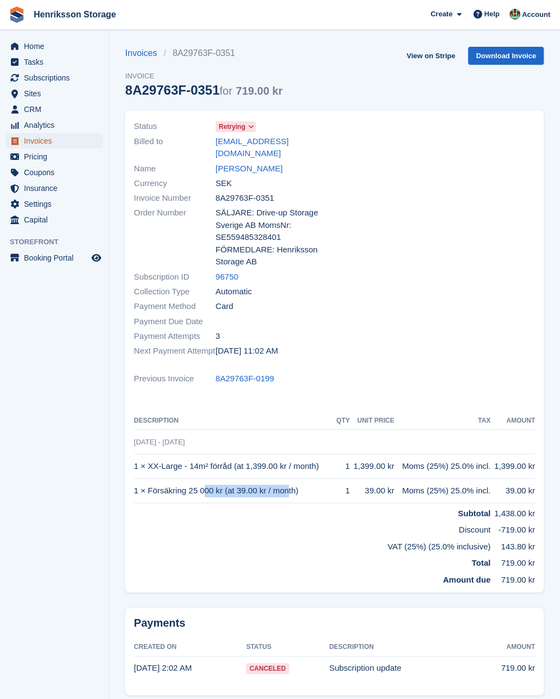
click at [60, 138] on span "Invoices" at bounding box center [56, 140] width 65 height 15
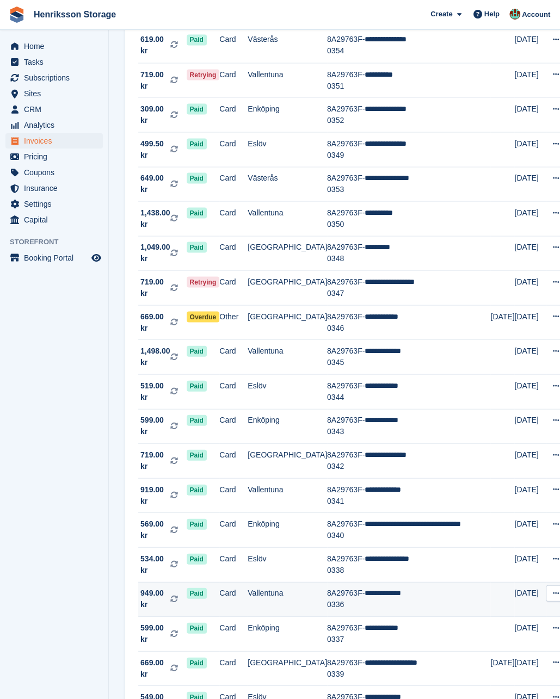
scroll to position [1201, 0]
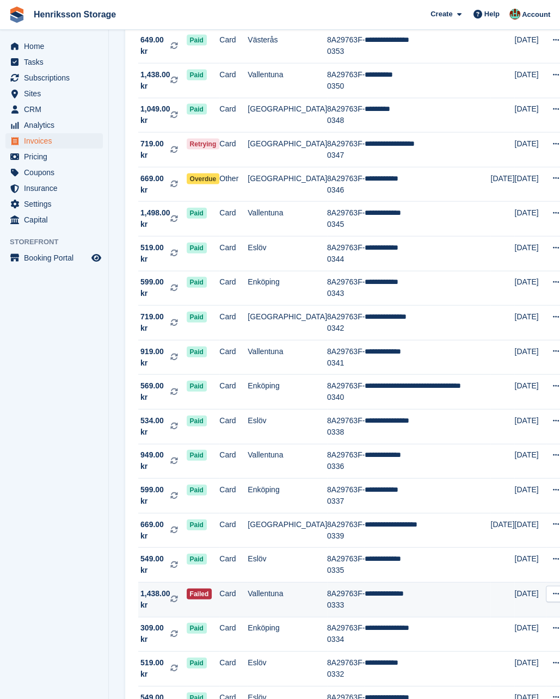
click at [353, 583] on td "8A29763F-0333" at bounding box center [346, 600] width 38 height 35
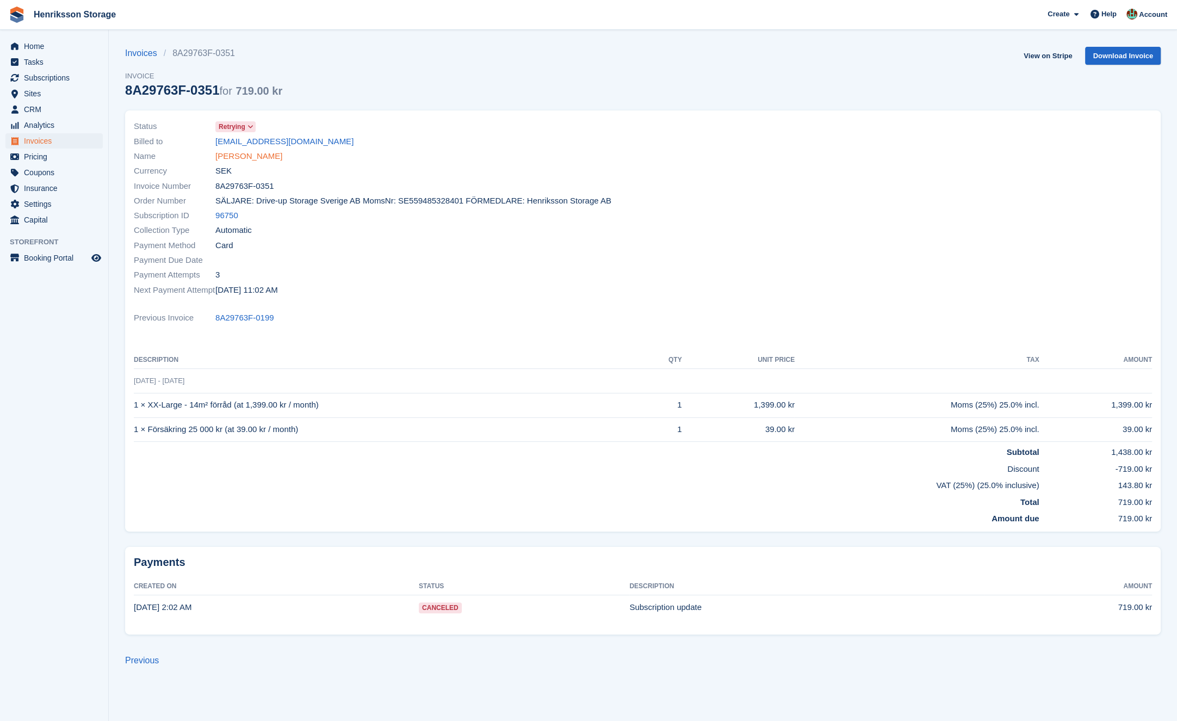
click at [247, 156] on link "[PERSON_NAME]" at bounding box center [248, 156] width 67 height 13
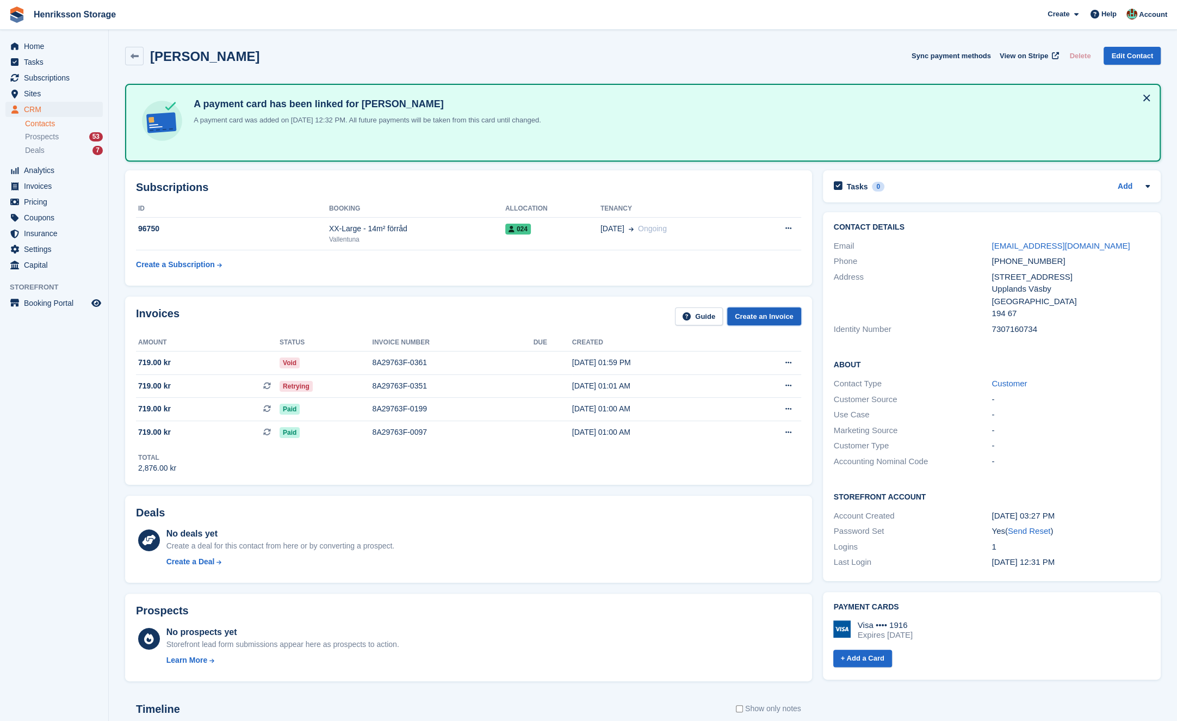
click at [777, 310] on link "Create an Invoice" at bounding box center [764, 316] width 74 height 18
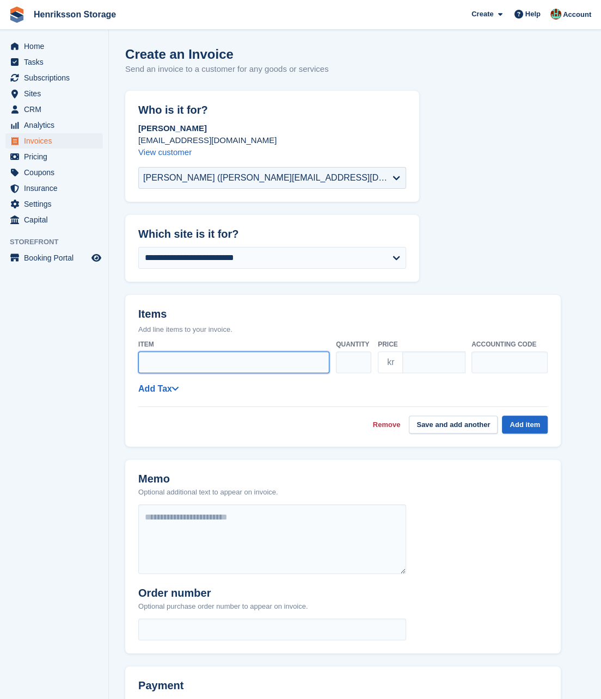
click at [246, 367] on input "Item" at bounding box center [233, 362] width 191 height 22
paste input "**********"
type input "**********"
click at [501, 365] on input "text" at bounding box center [509, 362] width 76 height 22
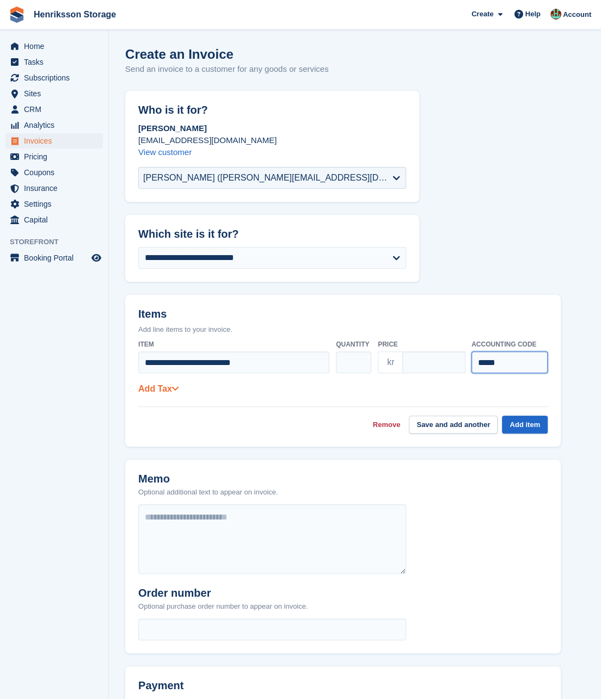
type input "*****"
click at [162, 393] on link "Add Tax" at bounding box center [158, 388] width 40 height 9
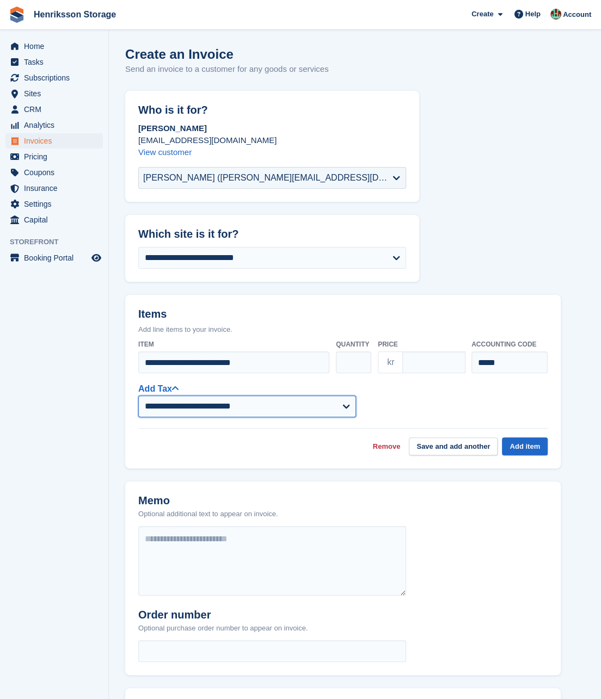
click at [238, 406] on select "**********" at bounding box center [247, 407] width 218 height 22
select select "****"
click at [138, 396] on select "**********" at bounding box center [247, 407] width 218 height 22
click at [469, 448] on button "Save and add another" at bounding box center [453, 446] width 89 height 18
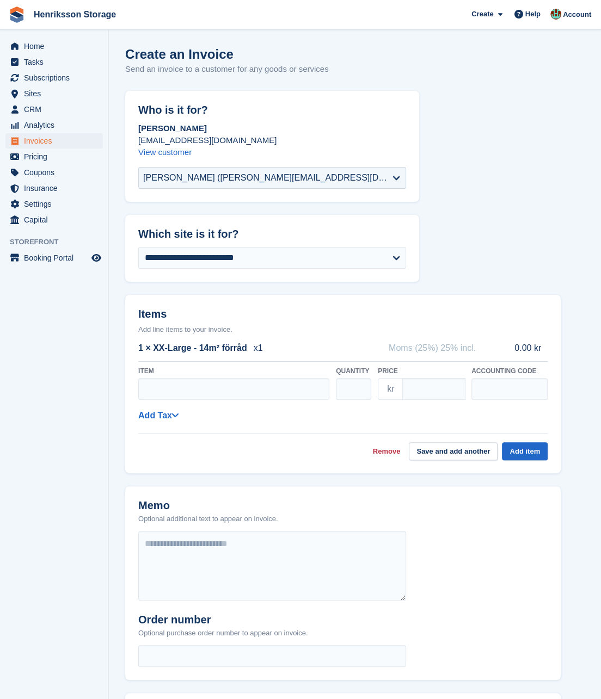
click at [382, 446] on link "Remove" at bounding box center [387, 451] width 28 height 11
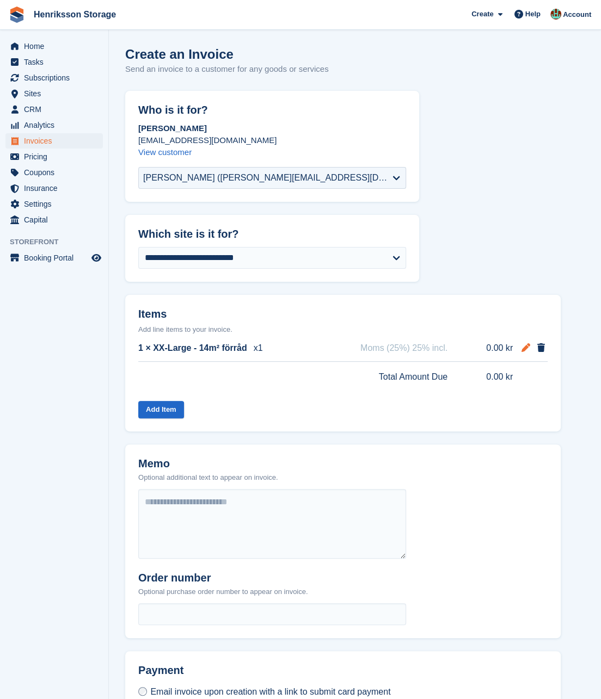
click at [520, 348] on span at bounding box center [525, 347] width 13 height 13
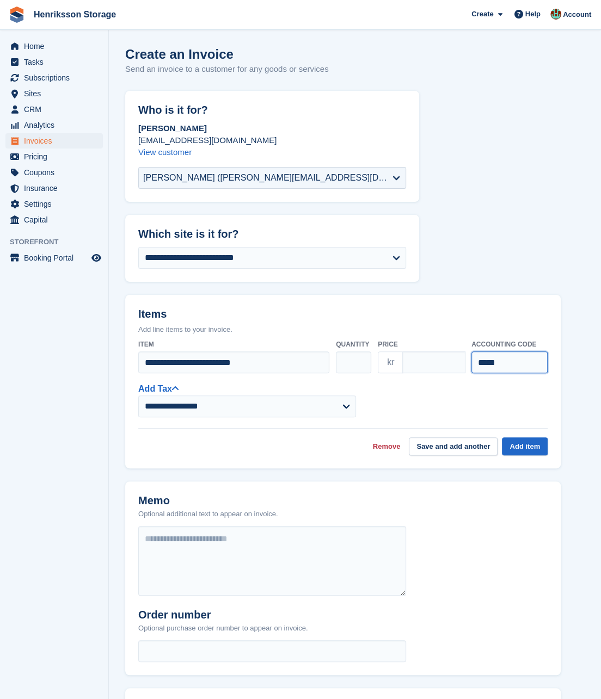
click at [503, 363] on input "*****" at bounding box center [509, 362] width 76 height 22
click at [421, 366] on input "****" at bounding box center [433, 362] width 63 height 22
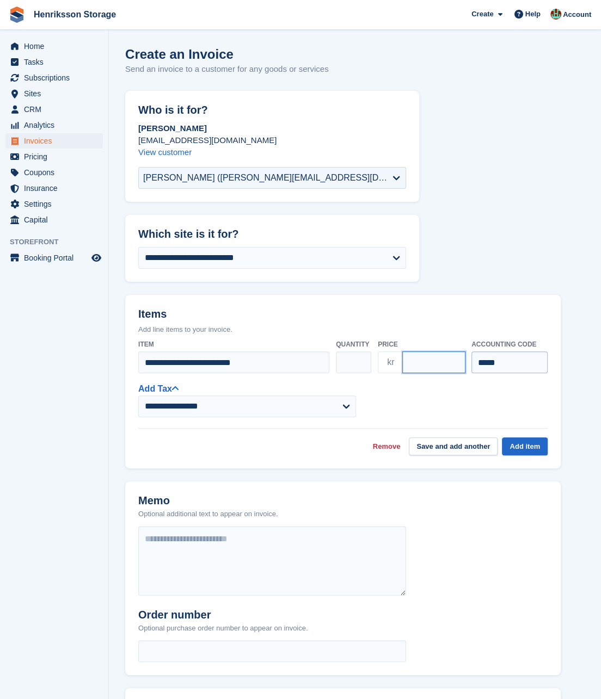
paste input "*"
type input "*****"
click at [498, 366] on input "*****" at bounding box center [509, 362] width 76 height 22
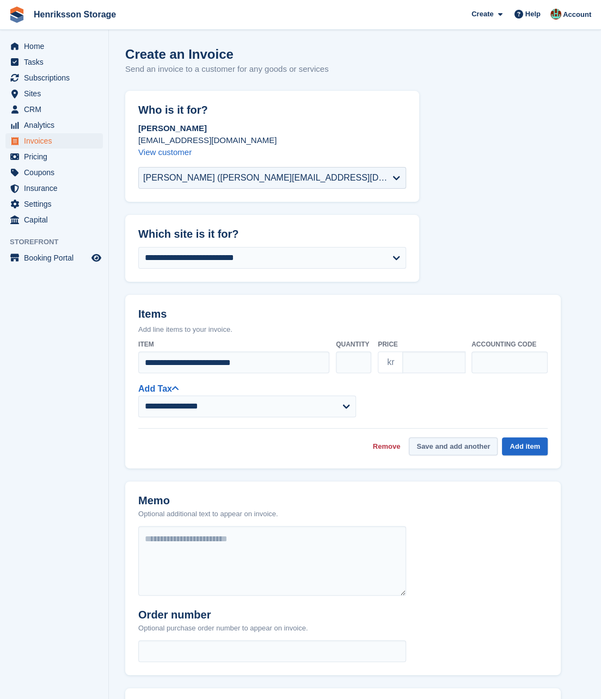
click at [432, 449] on button "Save and add another" at bounding box center [453, 446] width 89 height 18
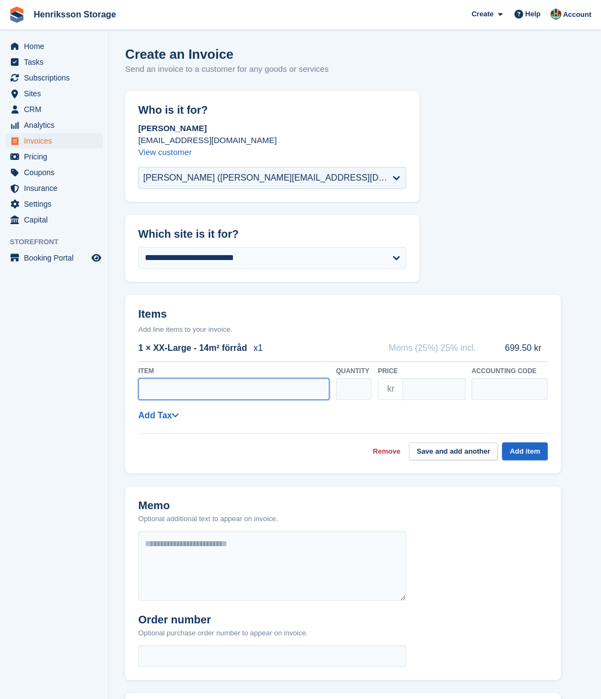
click at [164, 395] on input "Item" at bounding box center [233, 389] width 191 height 22
paste input "**********"
type input "**********"
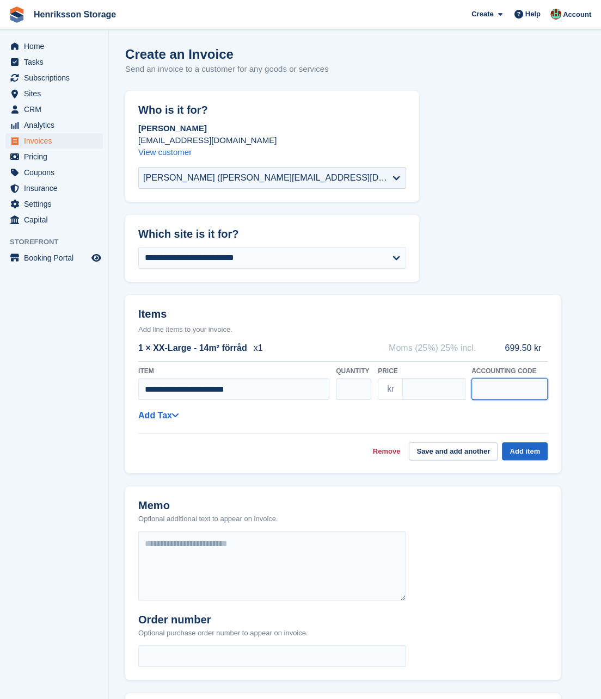
click at [496, 393] on input "text" at bounding box center [509, 389] width 76 height 22
type input "****"
click at [527, 388] on input "****" at bounding box center [509, 389] width 76 height 22
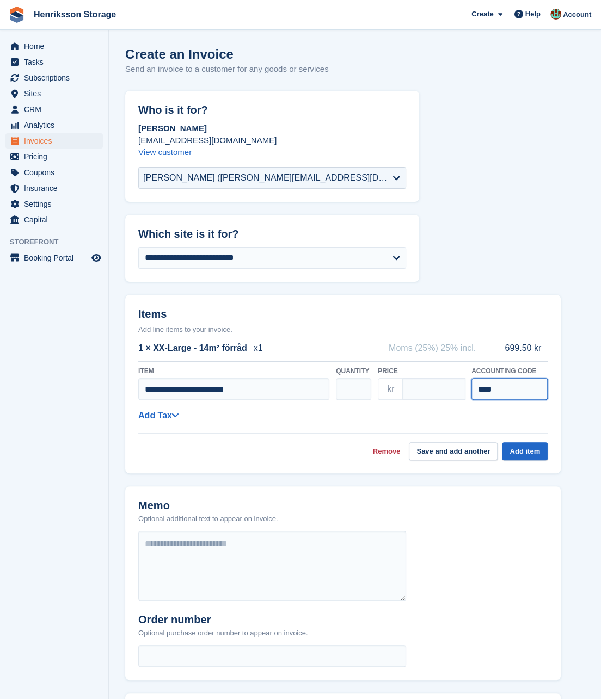
click at [527, 388] on input "****" at bounding box center [509, 389] width 76 height 22
click at [429, 385] on input "****" at bounding box center [433, 389] width 63 height 22
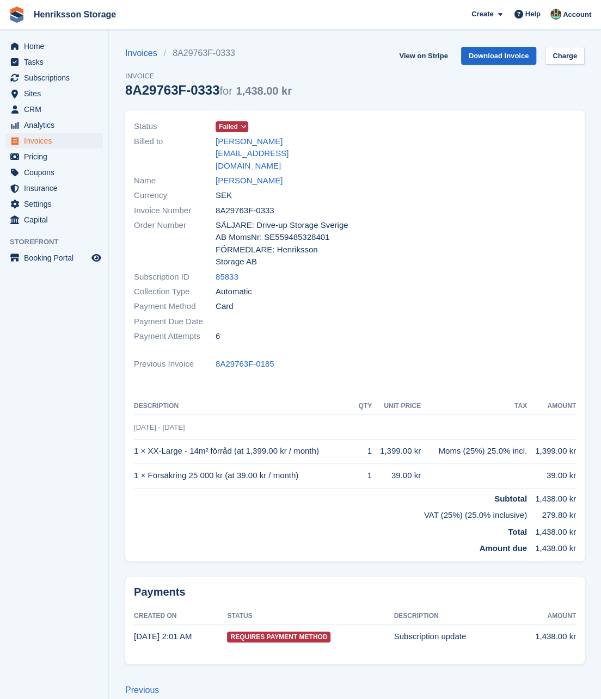
click at [242, 131] on span at bounding box center [243, 126] width 9 height 9
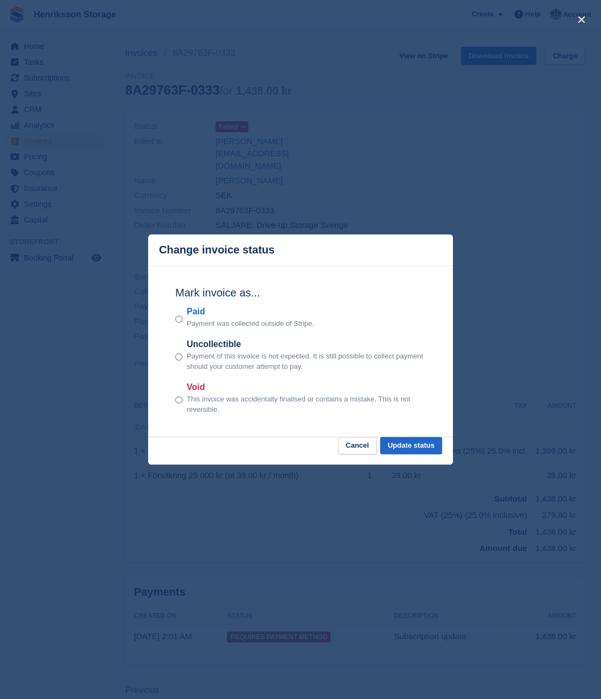
click at [511, 150] on div "close" at bounding box center [300, 349] width 601 height 699
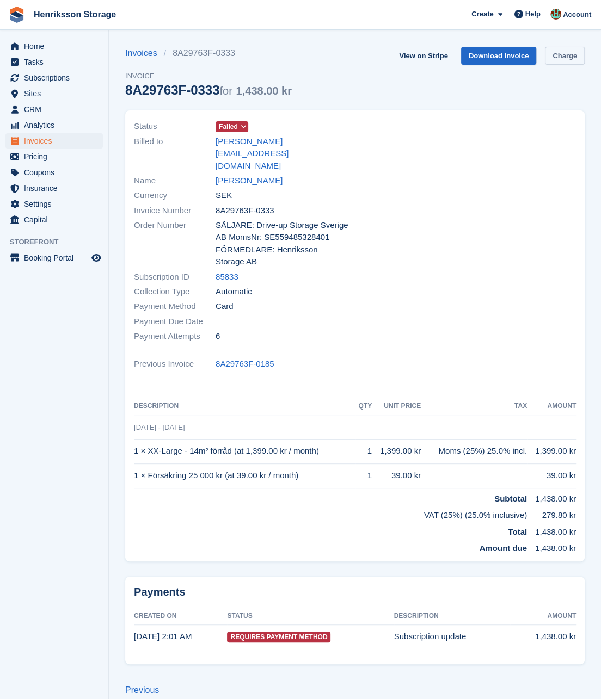
click at [563, 57] on link "Charge" at bounding box center [565, 56] width 40 height 18
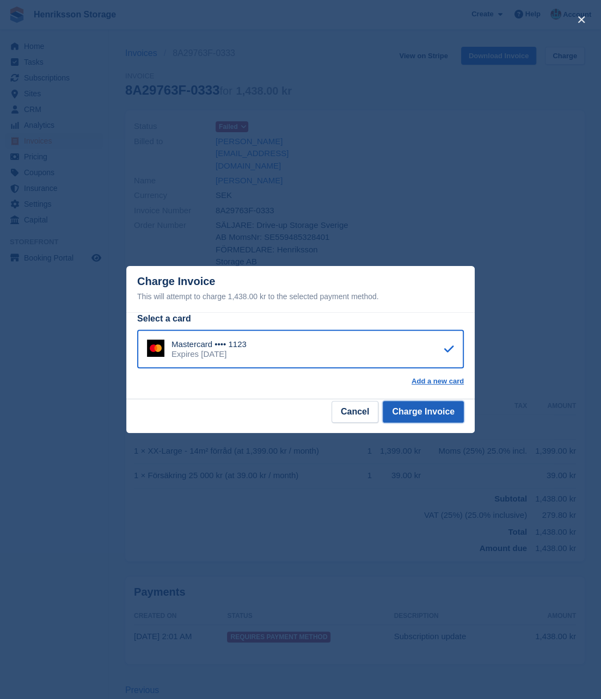
click at [410, 411] on button "Charge Invoice" at bounding box center [422, 412] width 81 height 22
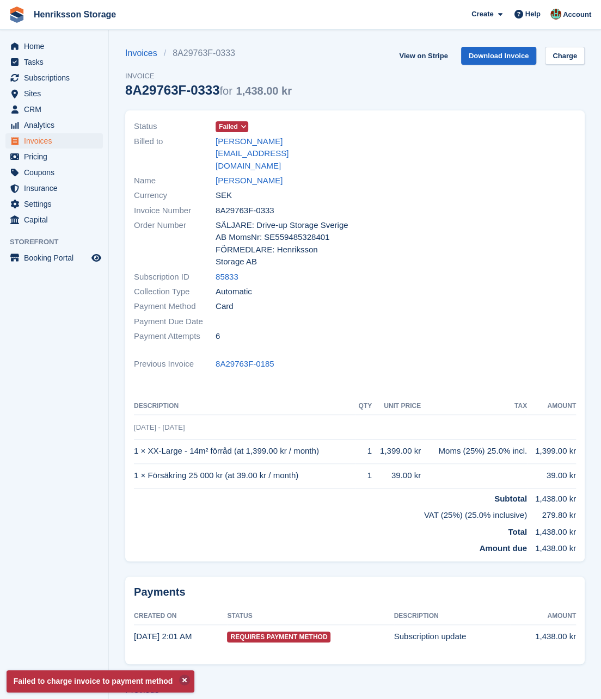
click at [241, 127] on icon at bounding box center [243, 126] width 6 height 7
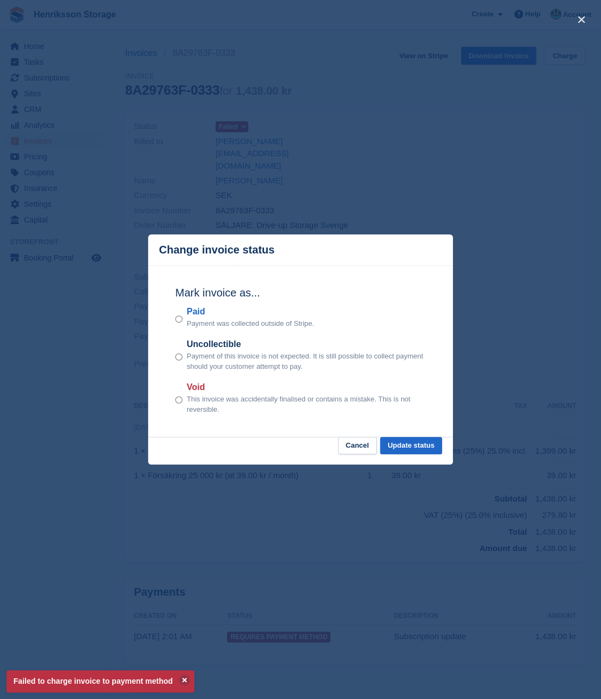
click at [448, 160] on div "close" at bounding box center [300, 349] width 601 height 699
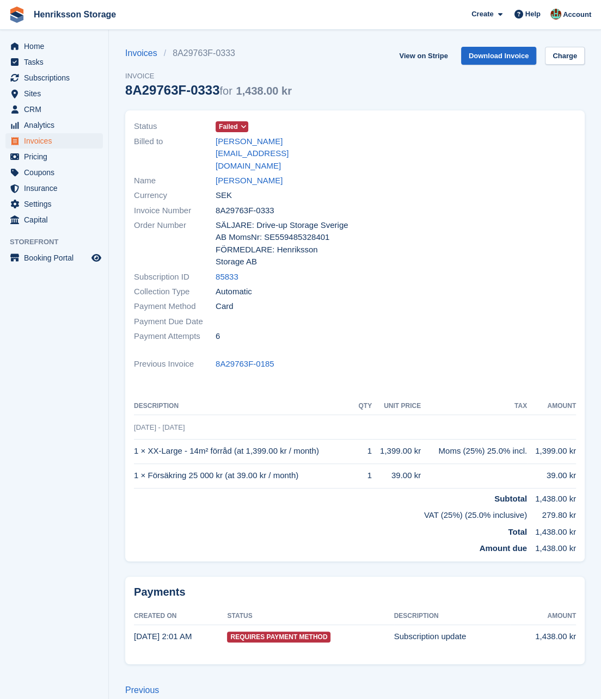
click at [444, 187] on div at bounding box center [468, 232] width 227 height 238
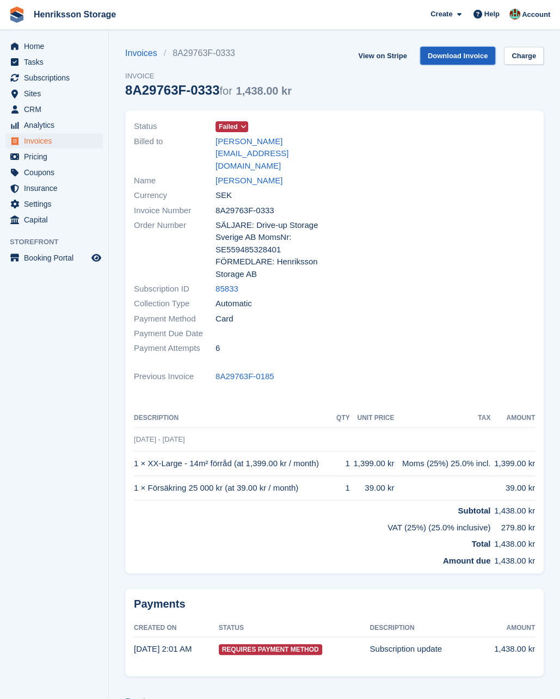
click at [458, 58] on link "Download Invoice" at bounding box center [458, 56] width 76 height 18
click at [248, 175] on link "[PERSON_NAME]" at bounding box center [248, 181] width 67 height 13
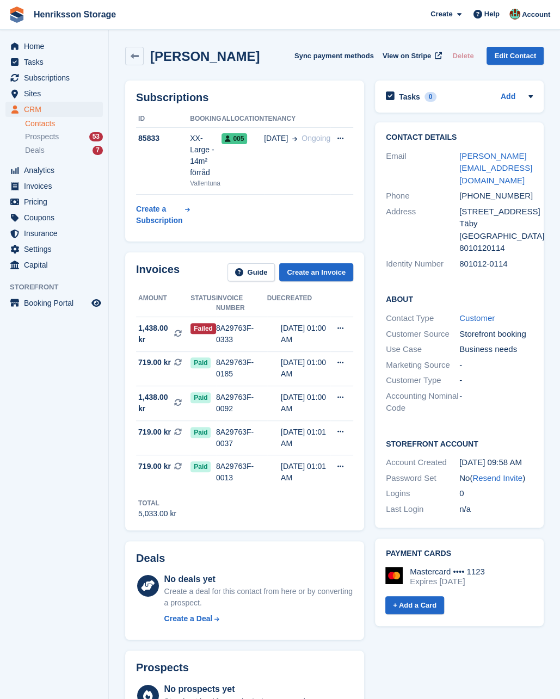
click at [481, 195] on div "+46765807580" at bounding box center [495, 196] width 73 height 13
copy div "+46765807580"
click at [469, 188] on div "Contact Details Email johan-sandberg@hotmail.se Phone +46765807580 Address Ymer…" at bounding box center [459, 202] width 169 height 160
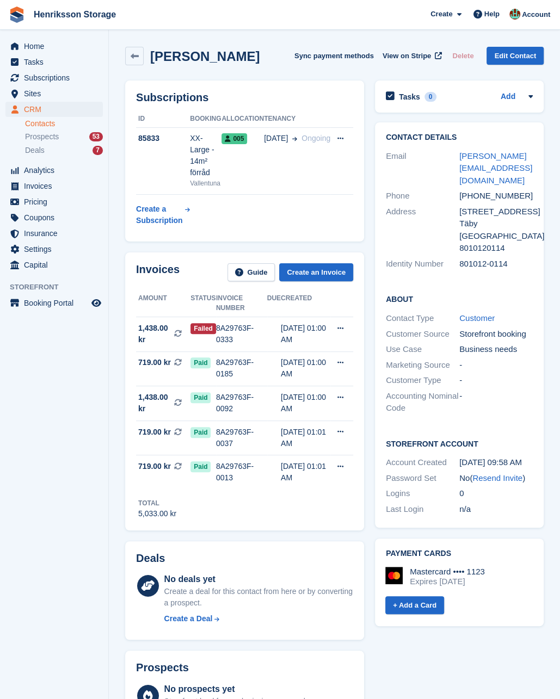
click at [479, 196] on div "+46765807580" at bounding box center [495, 196] width 73 height 13
copy div "+46765807580"
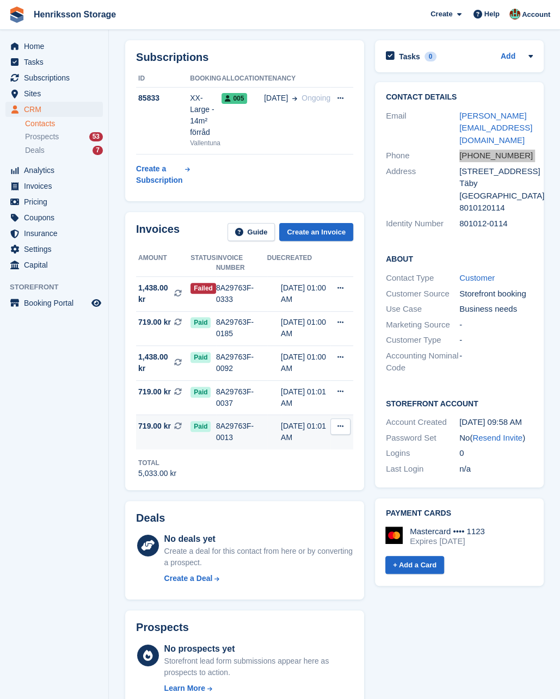
scroll to position [117, 0]
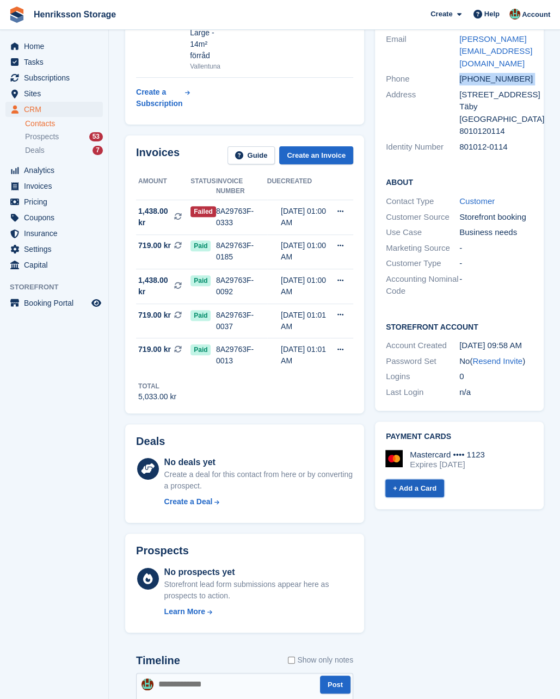
click at [414, 487] on link "+ Add a Card" at bounding box center [414, 488] width 59 height 18
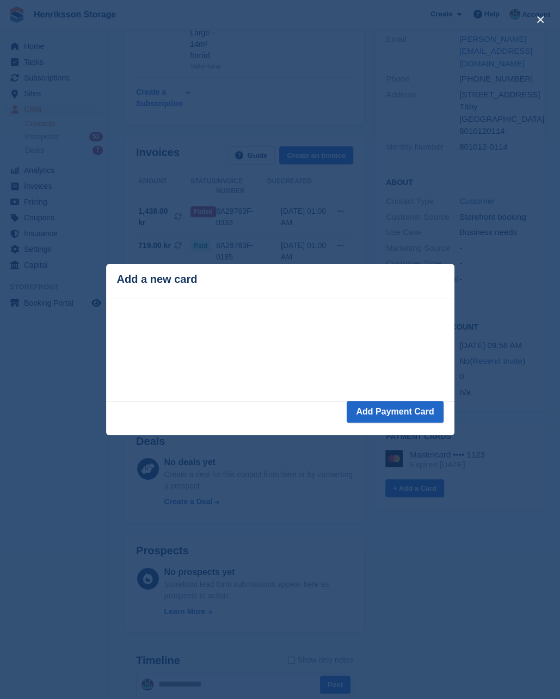
click at [422, 553] on div "close" at bounding box center [280, 349] width 560 height 699
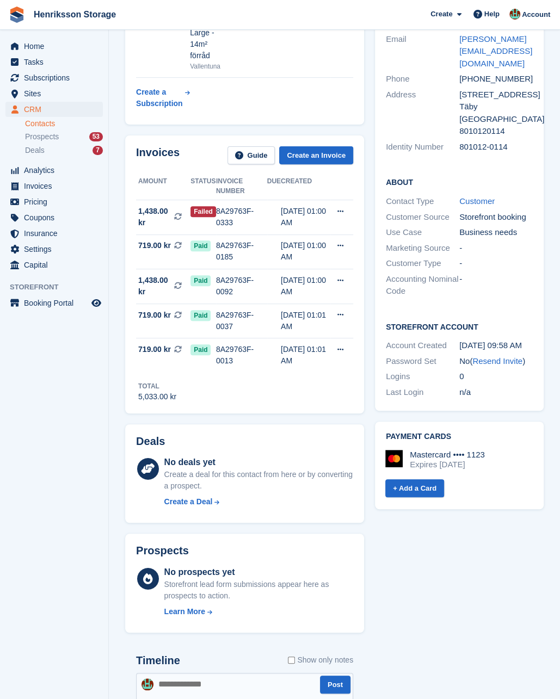
click at [485, 77] on div "+46765807580" at bounding box center [495, 79] width 73 height 13
copy div "+46765807580"
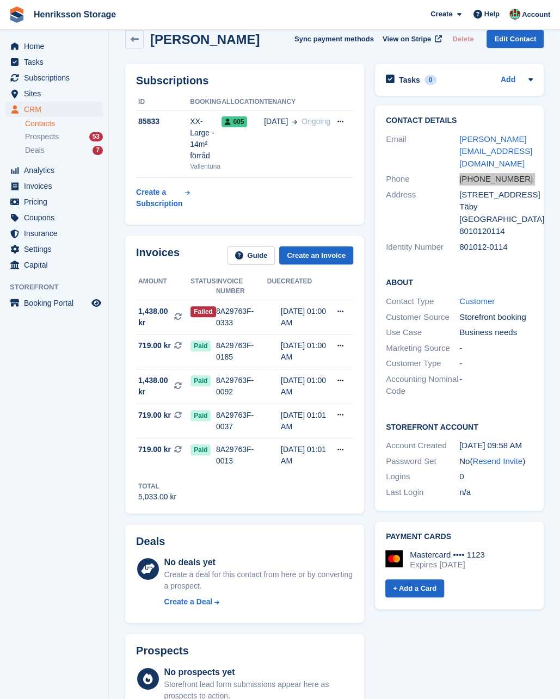
scroll to position [0, 0]
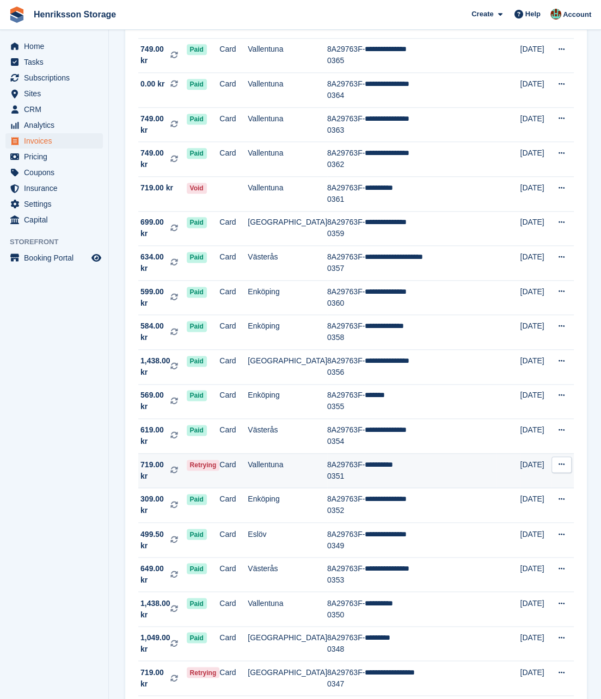
scroll to position [672, 0]
click at [411, 454] on td "**********" at bounding box center [429, 471] width 131 height 35
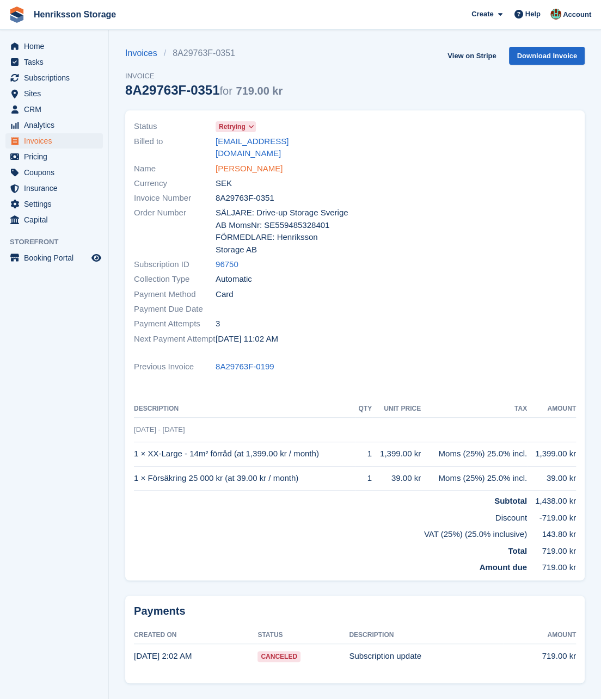
click at [250, 163] on link "[PERSON_NAME]" at bounding box center [248, 169] width 67 height 13
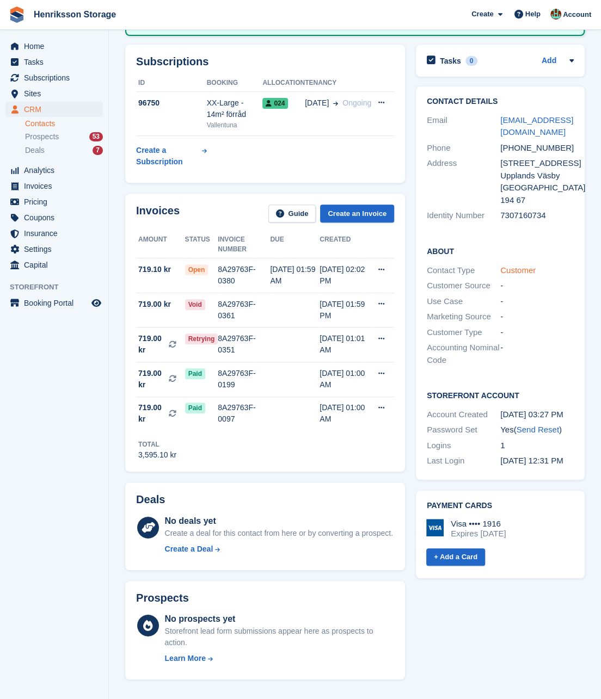
scroll to position [127, 0]
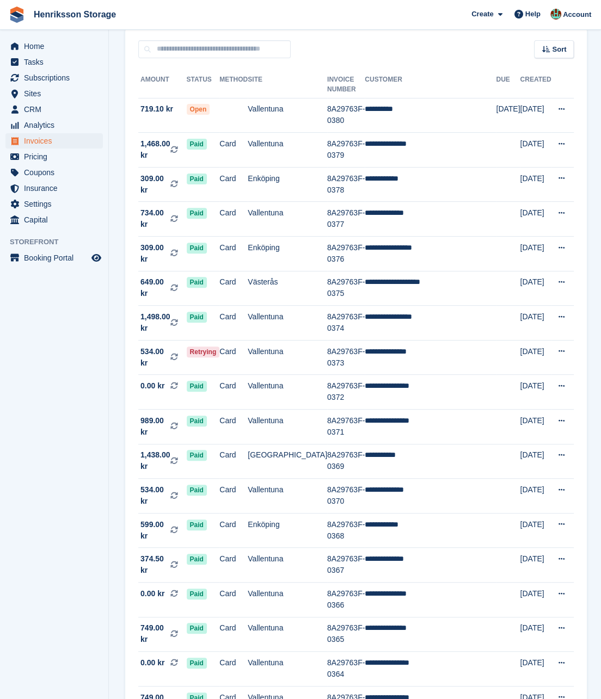
scroll to position [94, 0]
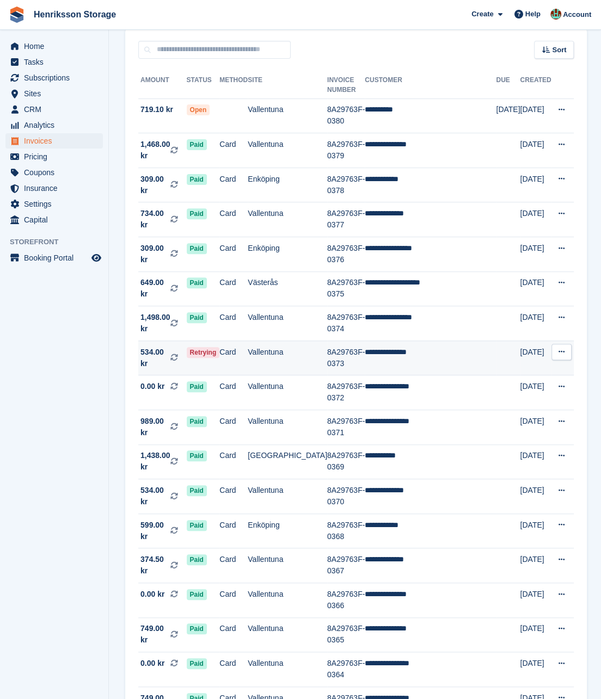
click at [442, 341] on td "**********" at bounding box center [429, 358] width 131 height 35
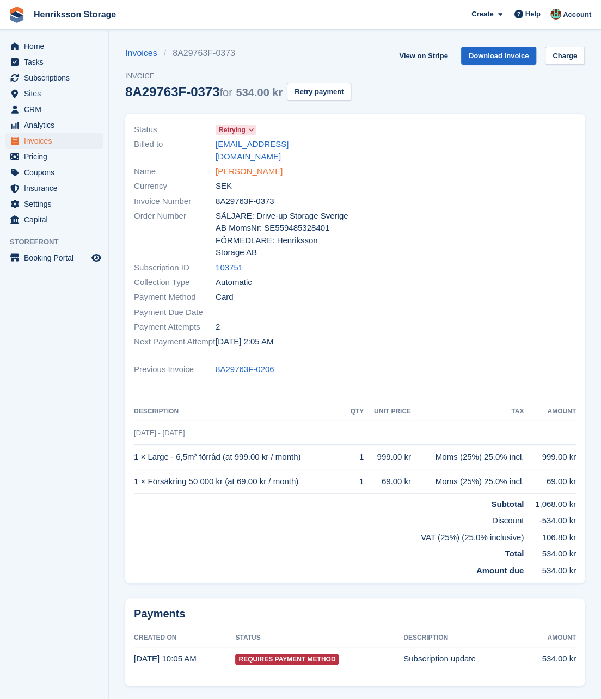
click at [251, 165] on link "[PERSON_NAME]" at bounding box center [248, 171] width 67 height 13
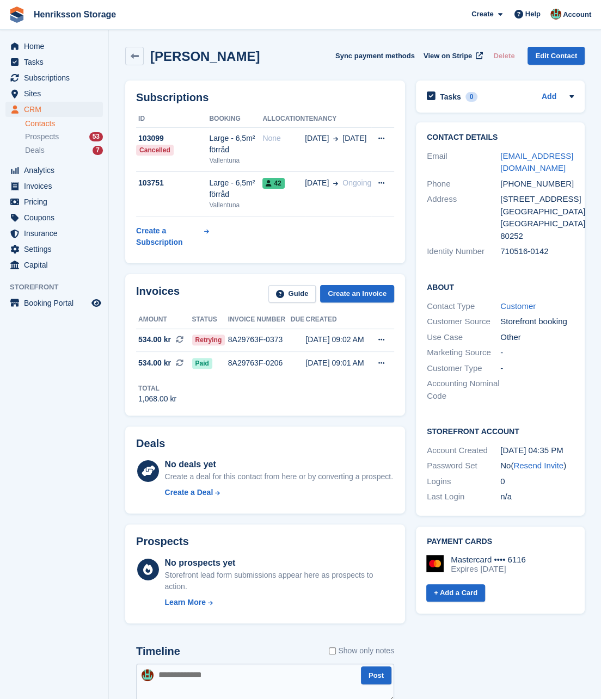
click at [540, 183] on div "[PHONE_NUMBER]" at bounding box center [536, 184] width 73 height 13
click at [540, 183] on div "+46707126642" at bounding box center [536, 184] width 73 height 13
copy div "+46707126642"
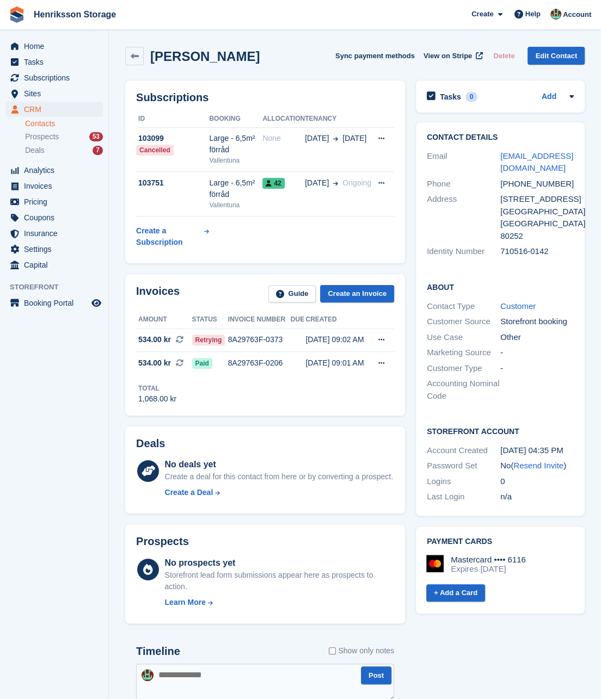
click at [90, 409] on aside "Home Tasks Subscriptions Subscriptions Subscriptions Price increases NEW Price …" at bounding box center [54, 352] width 108 height 645
click at [56, 186] on span "Invoices" at bounding box center [56, 185] width 65 height 15
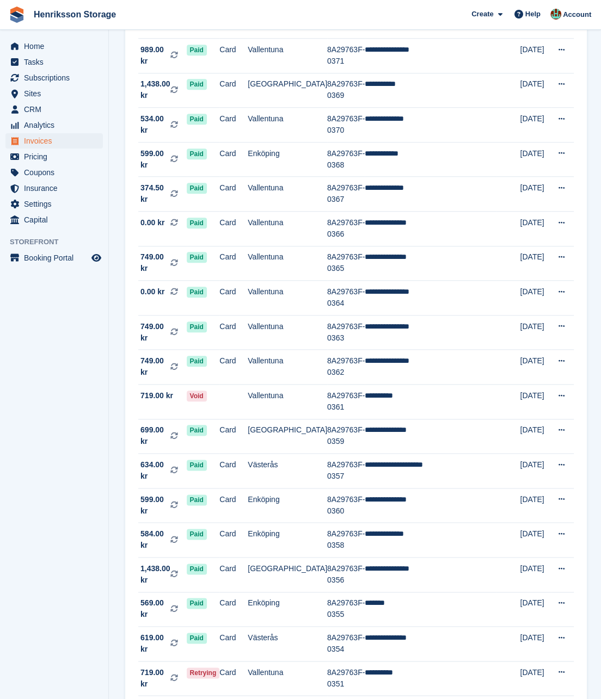
scroll to position [609, 0]
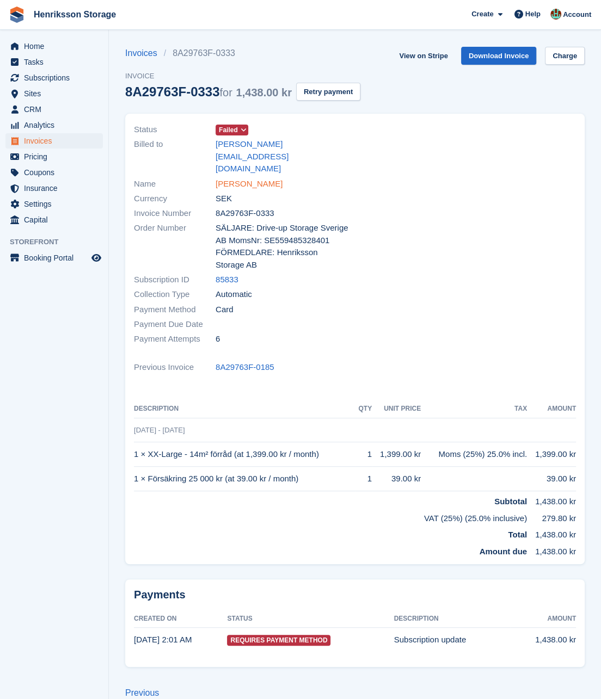
click at [239, 178] on link "[PERSON_NAME]" at bounding box center [248, 184] width 67 height 13
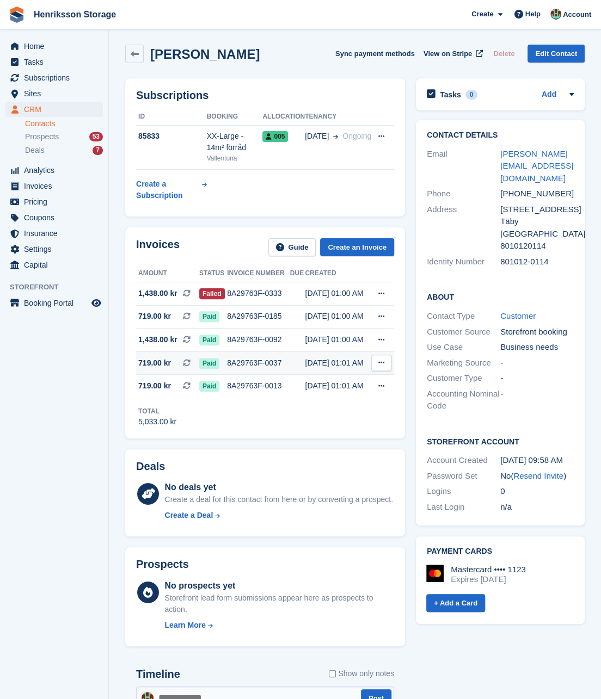
scroll to position [3, 0]
click at [54, 187] on span "Invoices" at bounding box center [56, 185] width 65 height 15
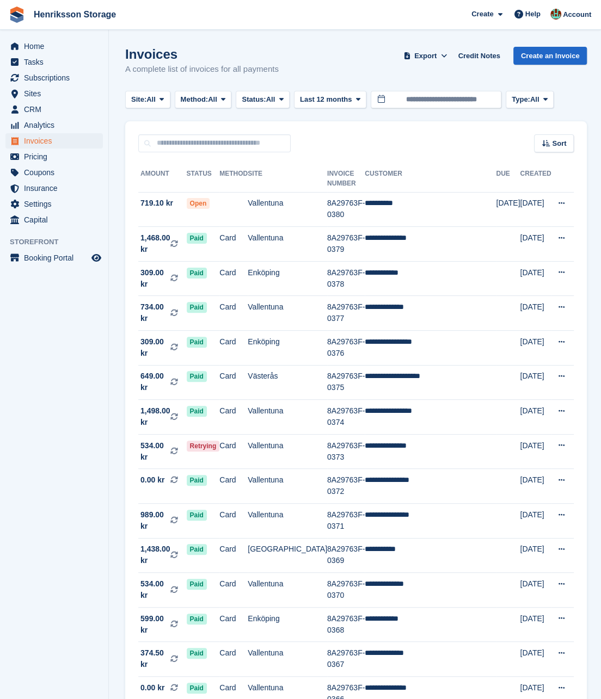
click at [345, 134] on div "Sort Sort by Date created Created (oldest first) Created (newest first)" at bounding box center [355, 136] width 461 height 31
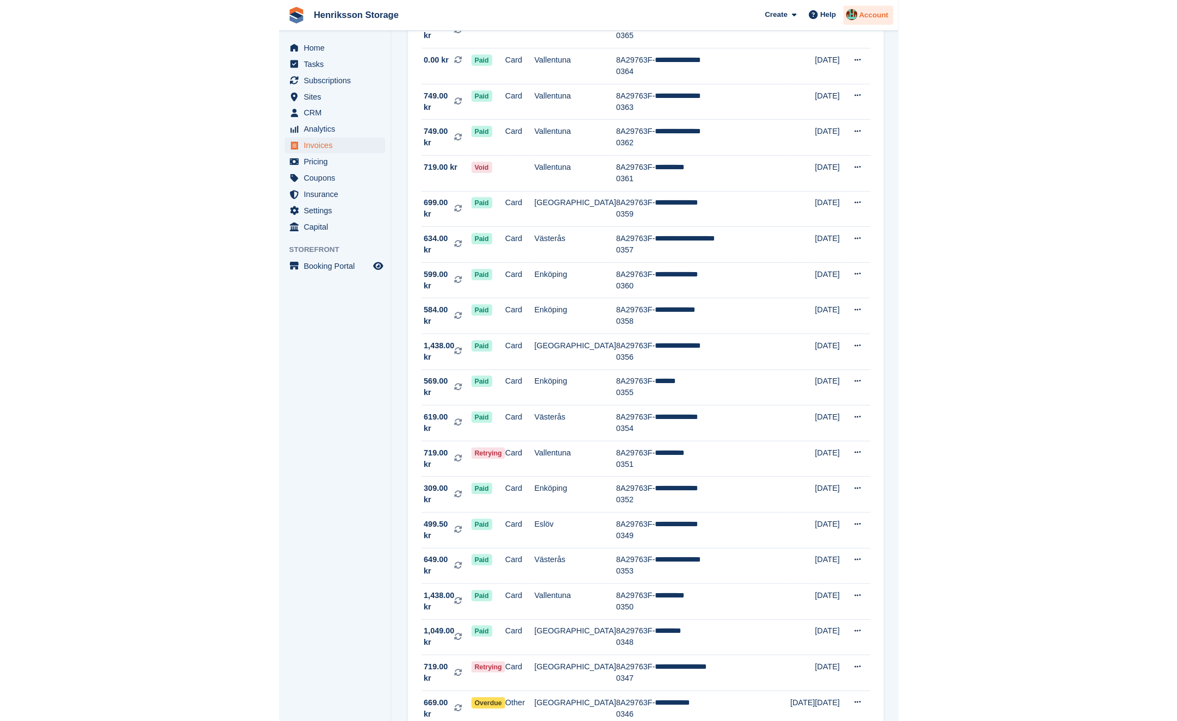
scroll to position [677, 0]
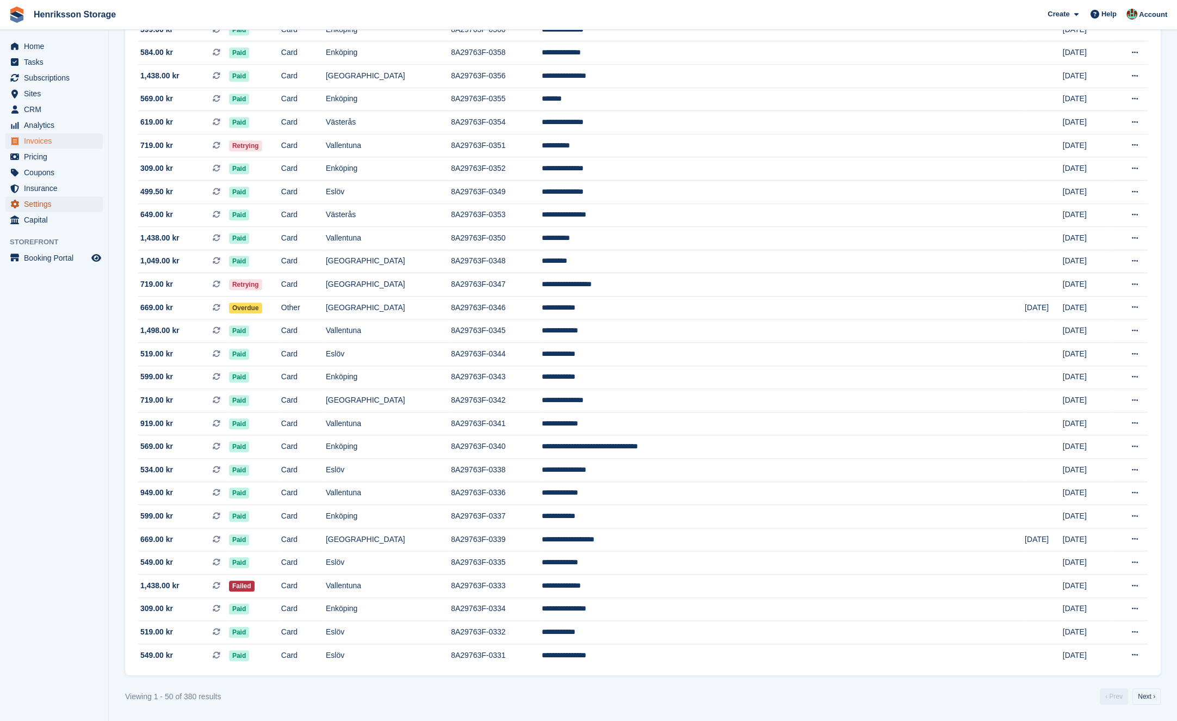
click at [60, 206] on span "Settings" at bounding box center [56, 203] width 65 height 15
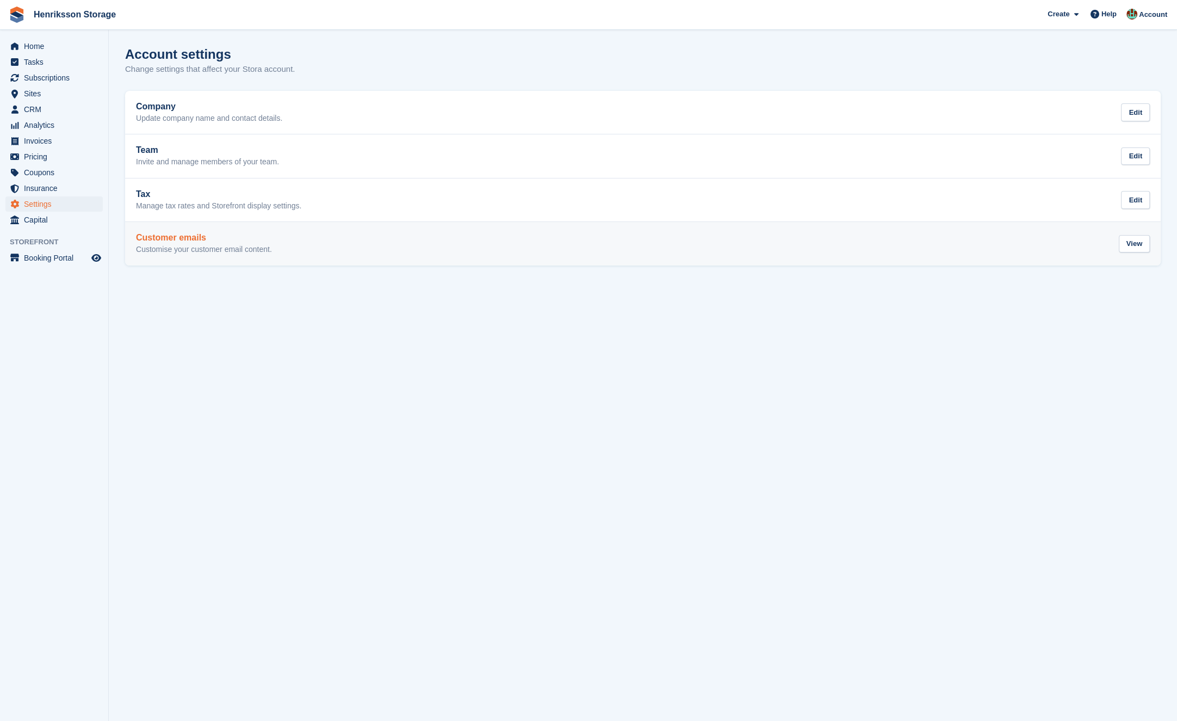
click at [246, 238] on h2 "Customer emails" at bounding box center [204, 238] width 136 height 10
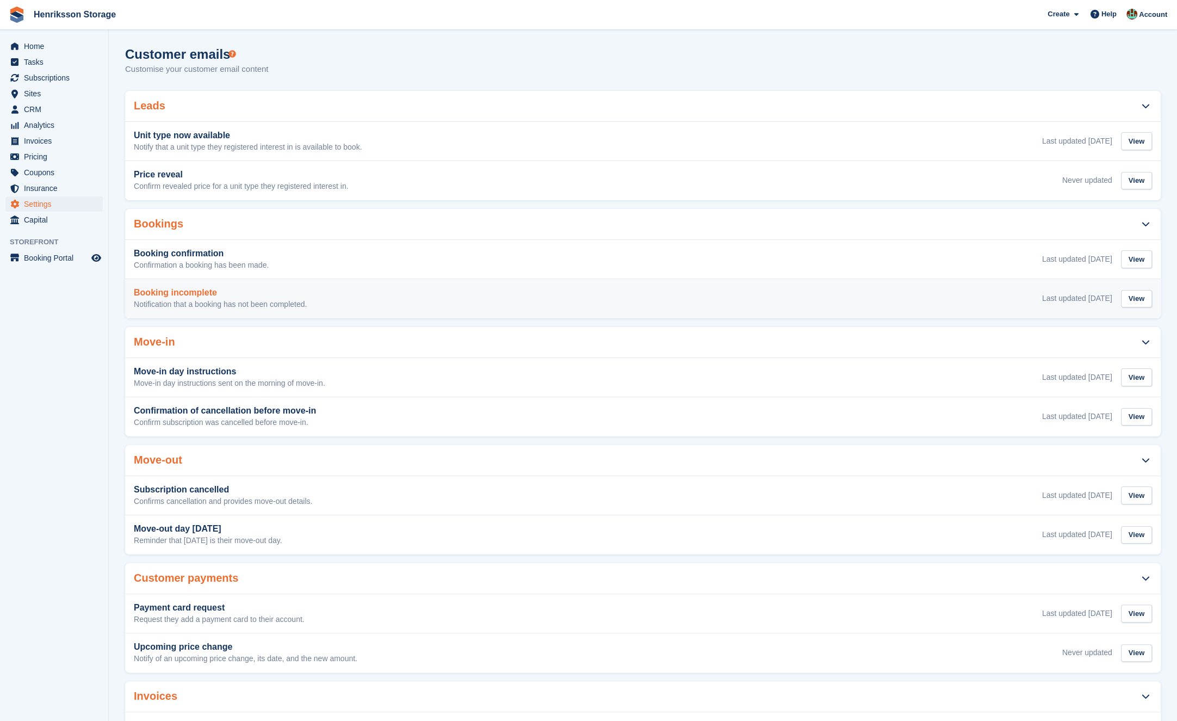
click at [255, 295] on h3 "Booking incomplete" at bounding box center [220, 293] width 173 height 10
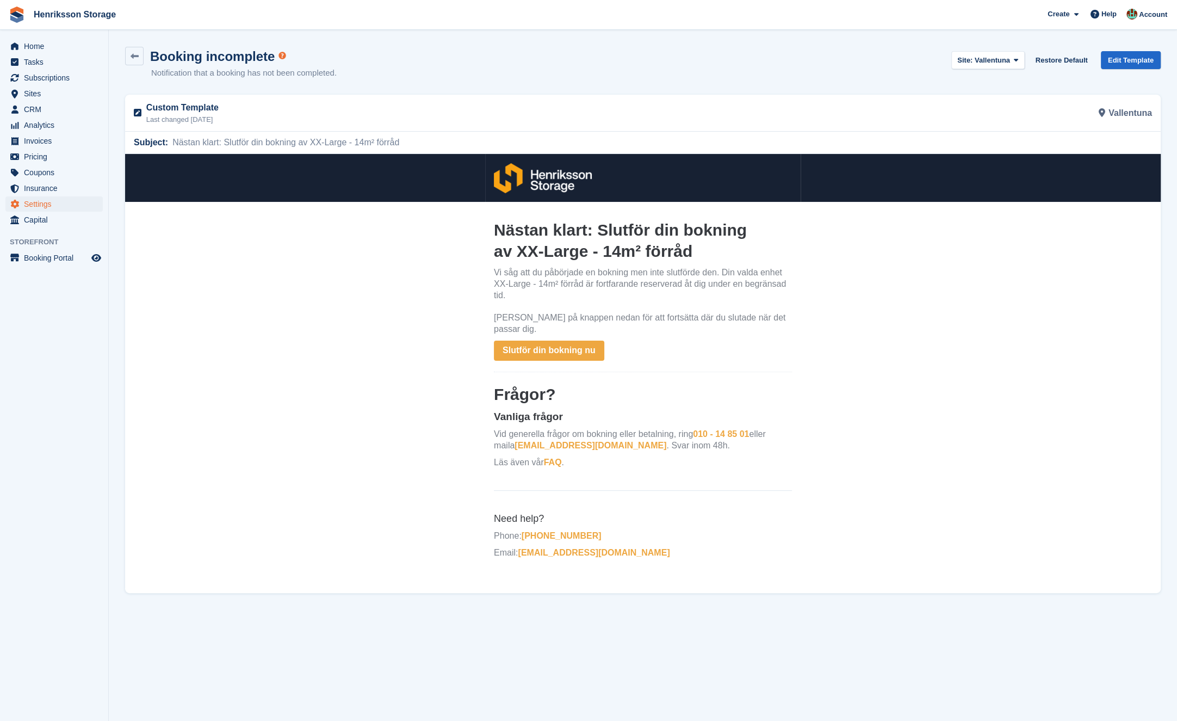
drag, startPoint x: 385, startPoint y: 446, endPoint x: 262, endPoint y: 287, distance: 200.9
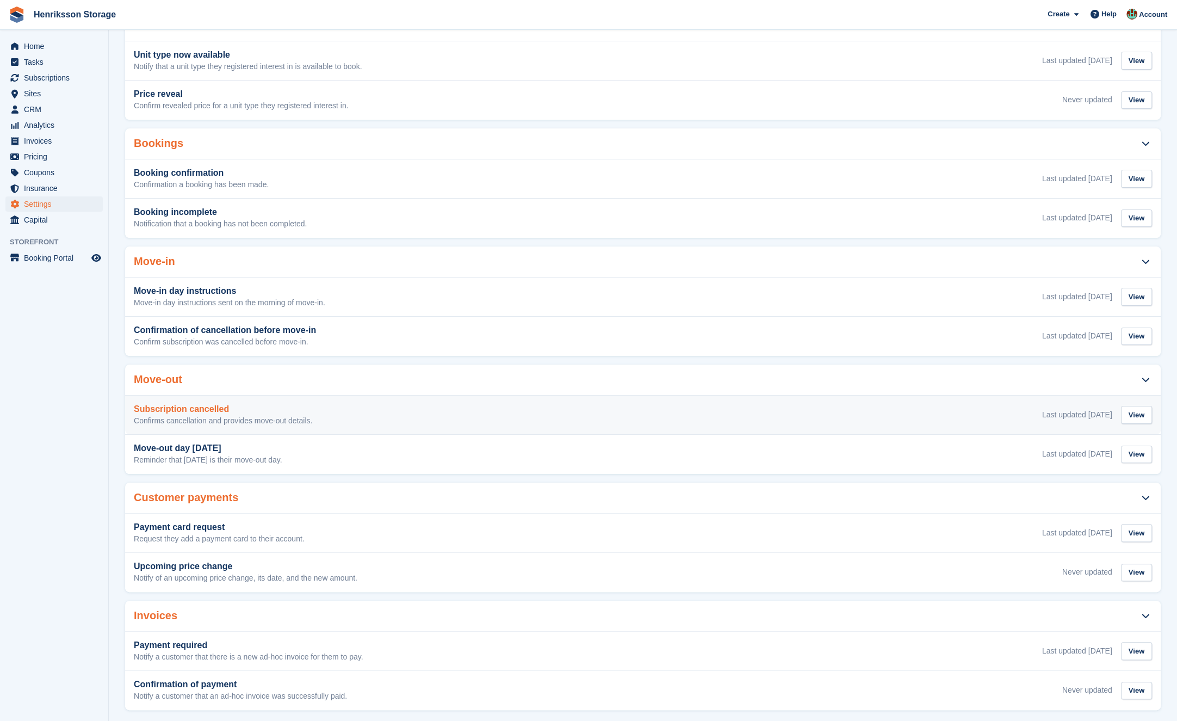
scroll to position [91, 0]
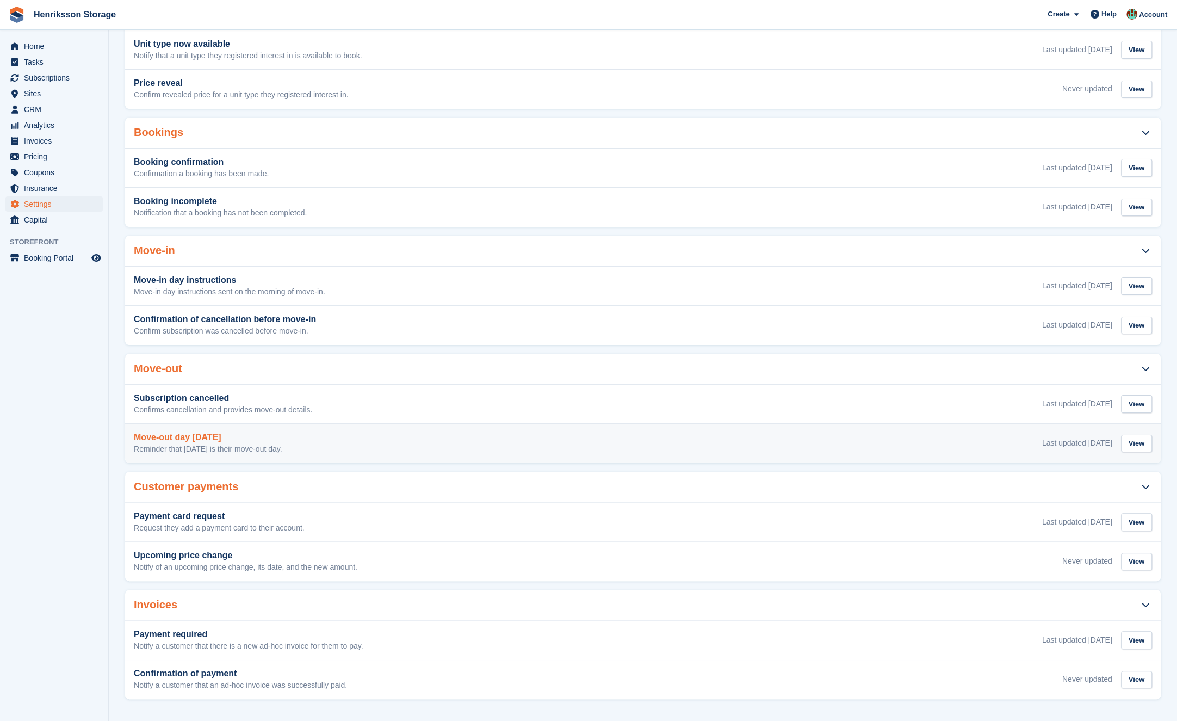
click at [363, 438] on div "Move-out day tomorrow Reminder that tomorrow is their move-out day. Last update…" at bounding box center [643, 443] width 1018 height 22
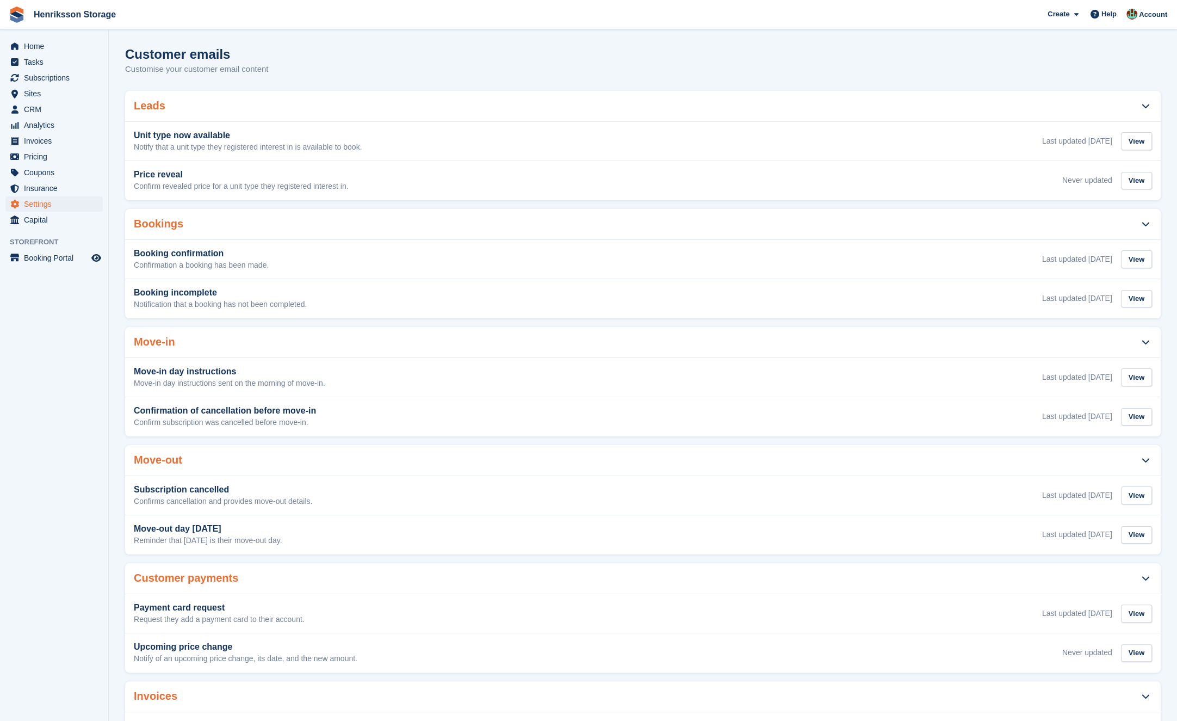
scroll to position [91, 0]
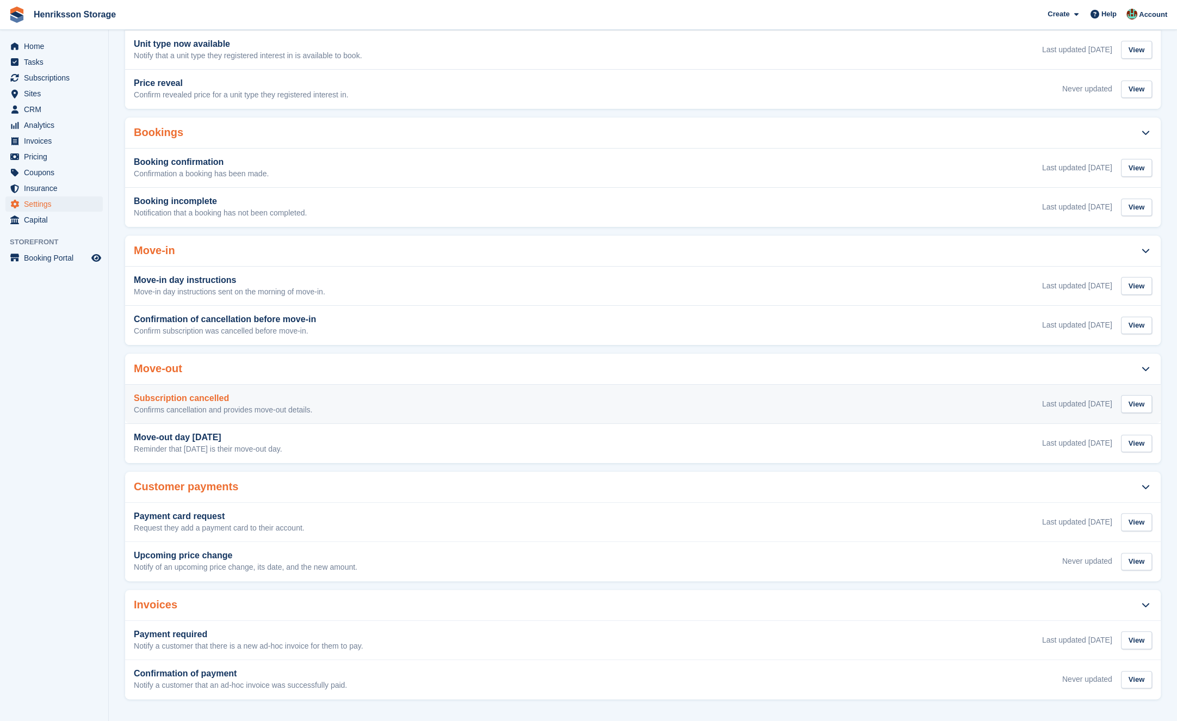
click at [370, 397] on div "Subscription cancelled Confirms cancellation and provides move-out details. Las…" at bounding box center [643, 404] width 1018 height 22
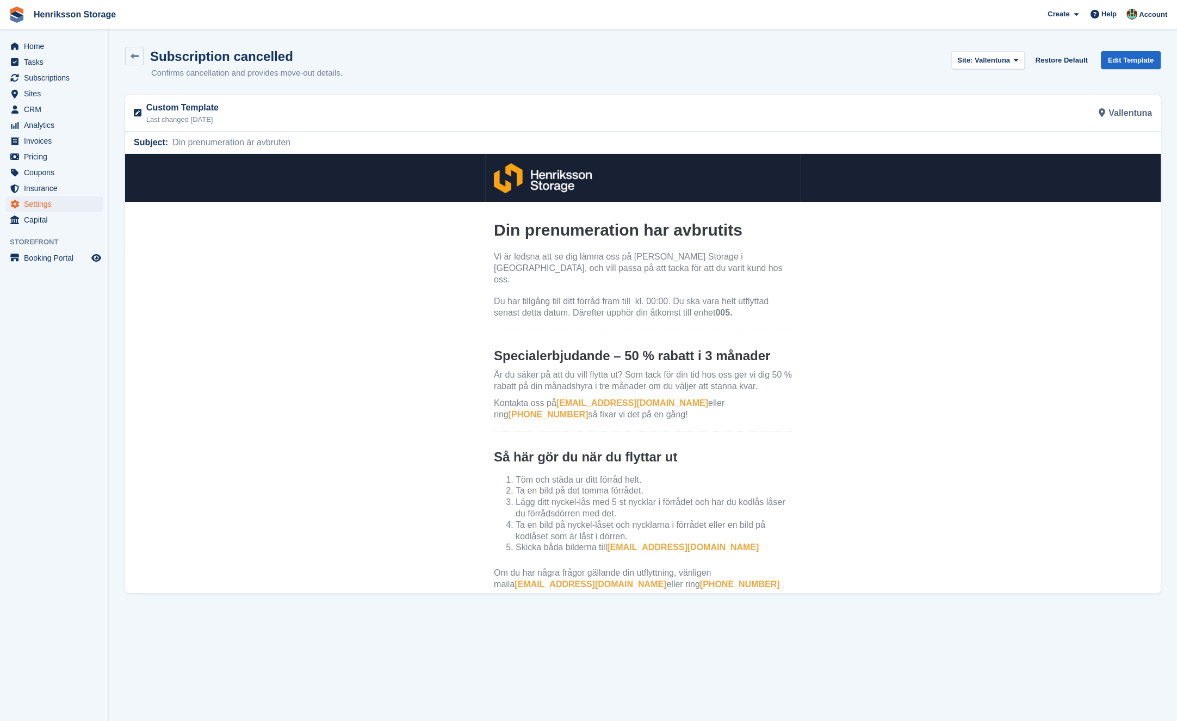
scroll to position [91, 0]
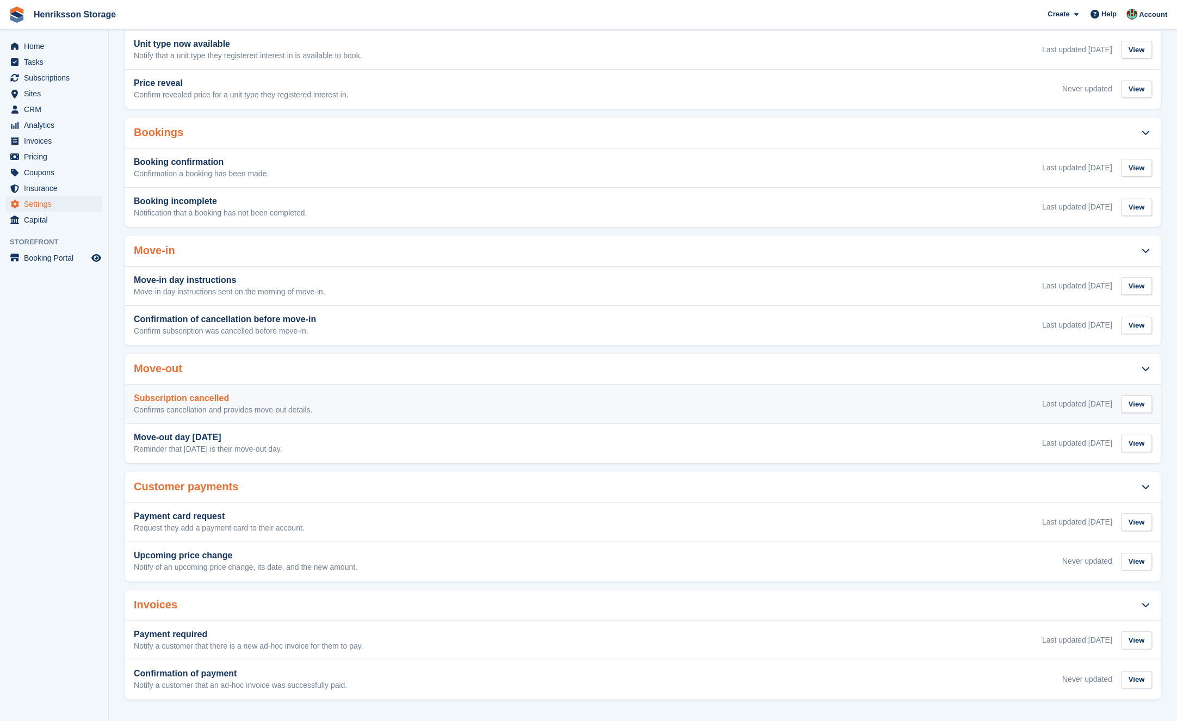
click at [368, 398] on div "Subscription cancelled Confirms cancellation and provides move-out details. Las…" at bounding box center [643, 404] width 1018 height 22
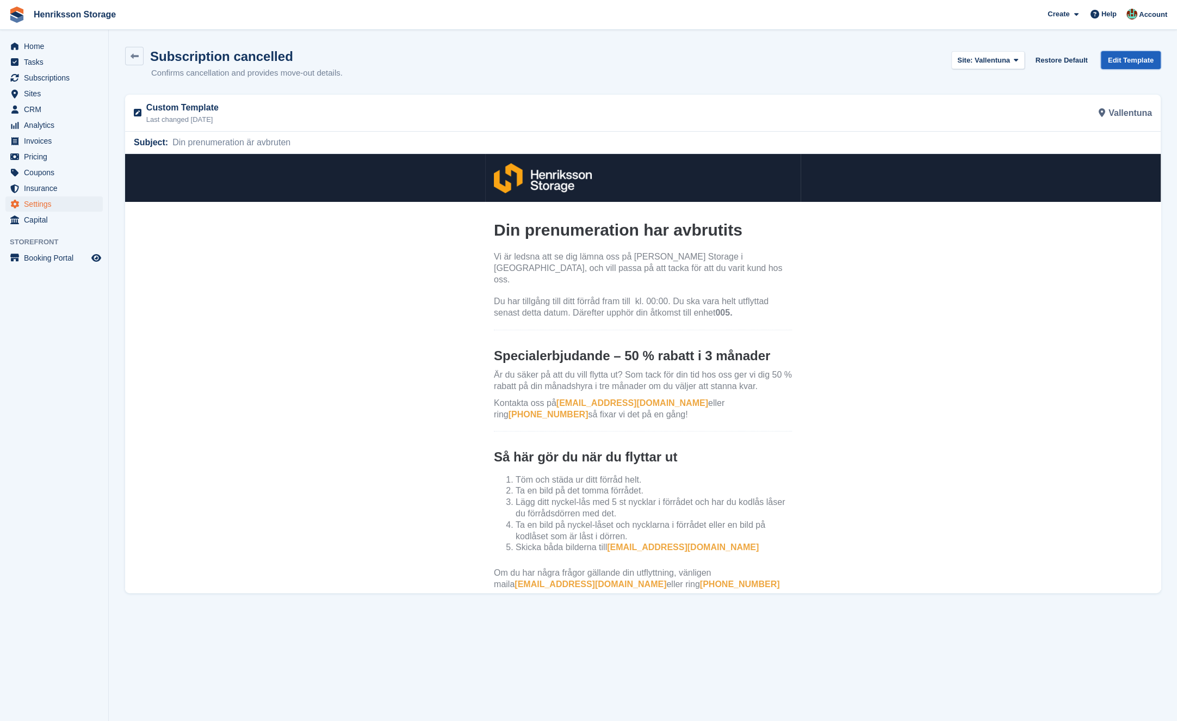
click at [600, 58] on link "Edit Template" at bounding box center [1131, 60] width 60 height 18
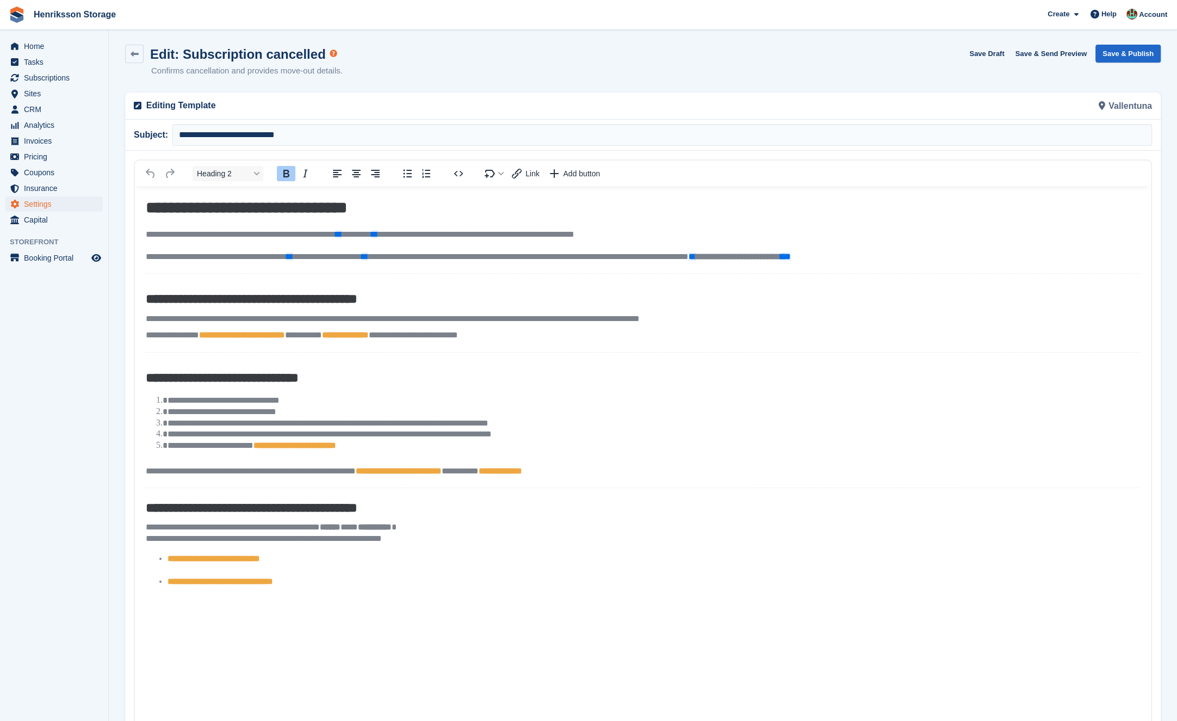
scroll to position [3, 0]
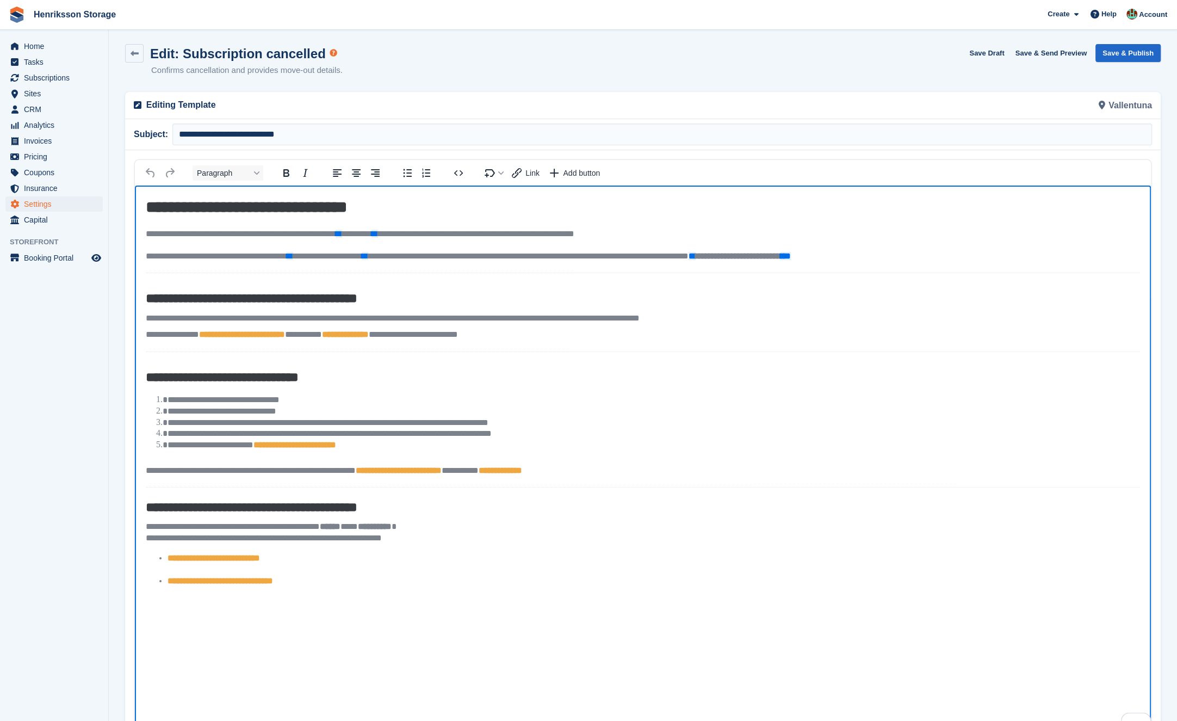
drag, startPoint x: 585, startPoint y: 337, endPoint x: 556, endPoint y: 337, distance: 29.4
click at [556, 337] on p "**********" at bounding box center [643, 334] width 994 height 11
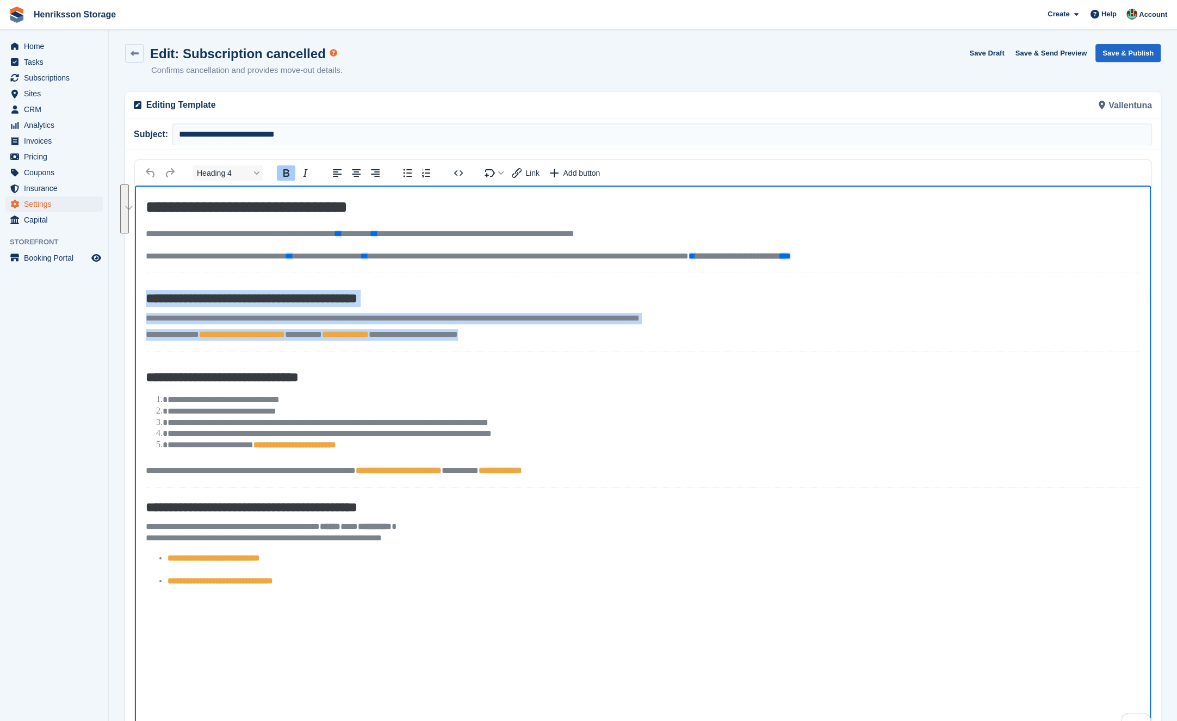
drag, startPoint x: 556, startPoint y: 337, endPoint x: 146, endPoint y: 298, distance: 412.1
click at [146, 298] on body "**********" at bounding box center [643, 395] width 1016 height 421
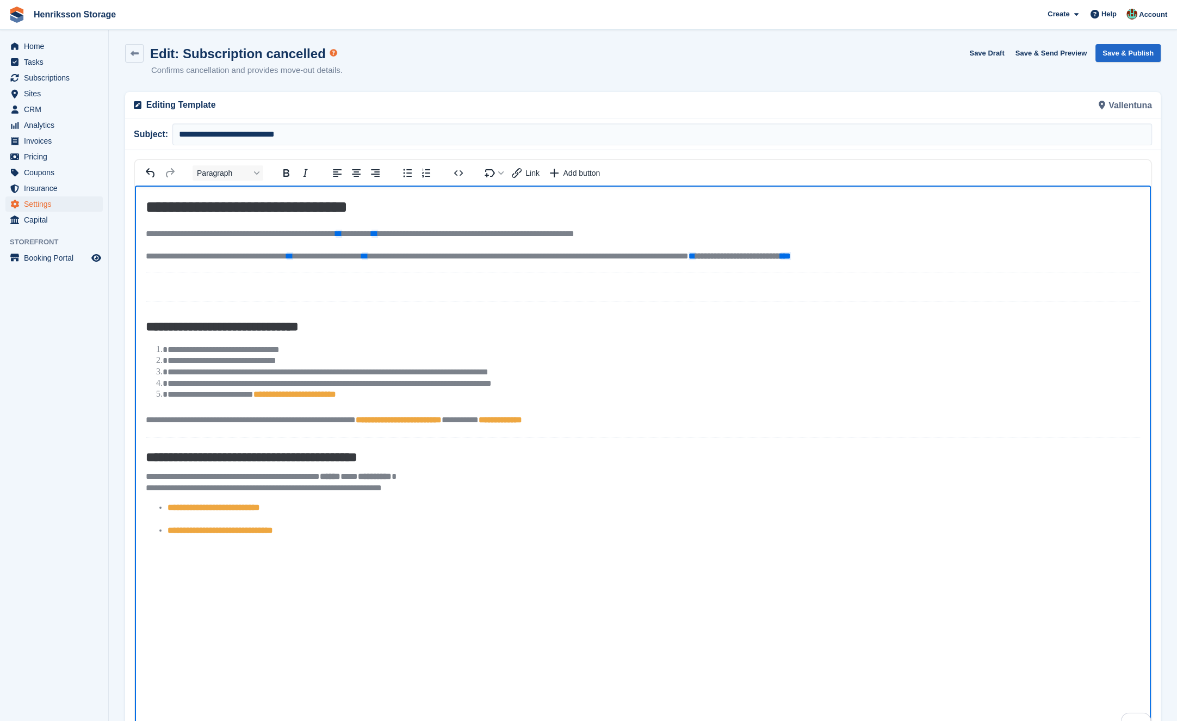
click at [155, 271] on body "**********" at bounding box center [643, 370] width 1016 height 370
click at [156, 270] on body "**********" at bounding box center [643, 370] width 1016 height 370
drag, startPoint x: 189, startPoint y: 271, endPoint x: 189, endPoint y: 276, distance: 5.5
click at [189, 274] on body "**********" at bounding box center [643, 370] width 1016 height 370
click at [183, 285] on body "**********" at bounding box center [643, 370] width 1016 height 370
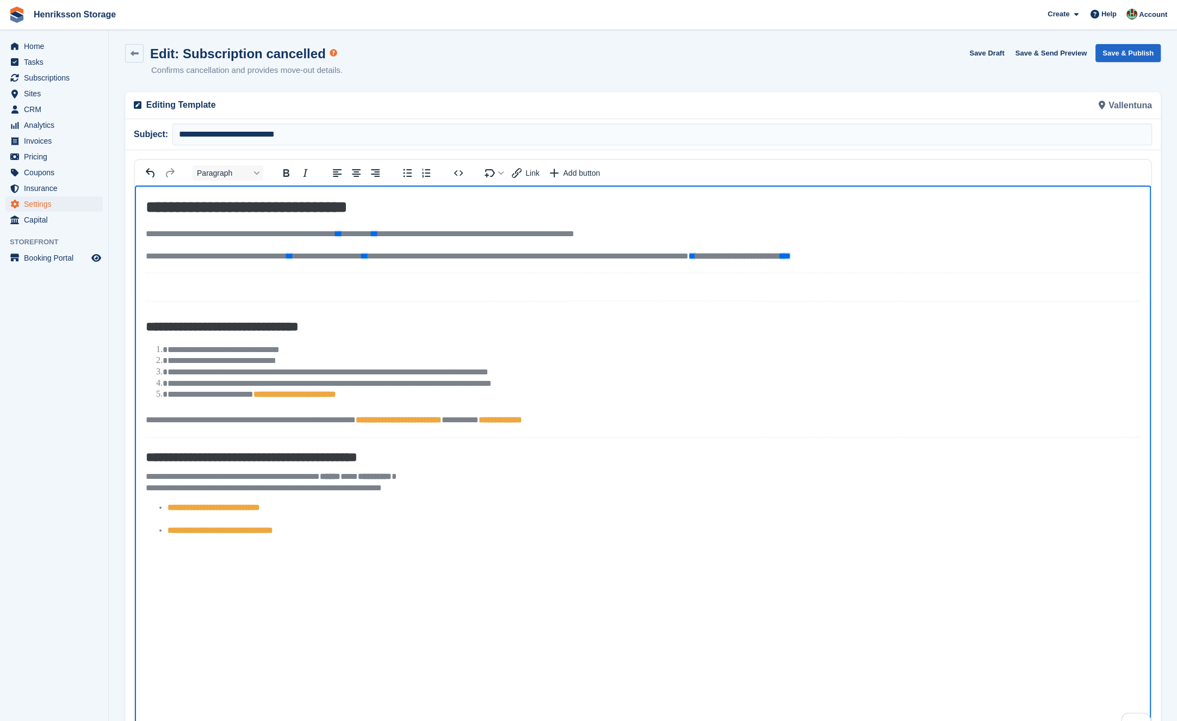
click at [184, 272] on hr "To enrich screen reader interactions, please activate Accessibility in Grammarl…" at bounding box center [643, 272] width 994 height 1
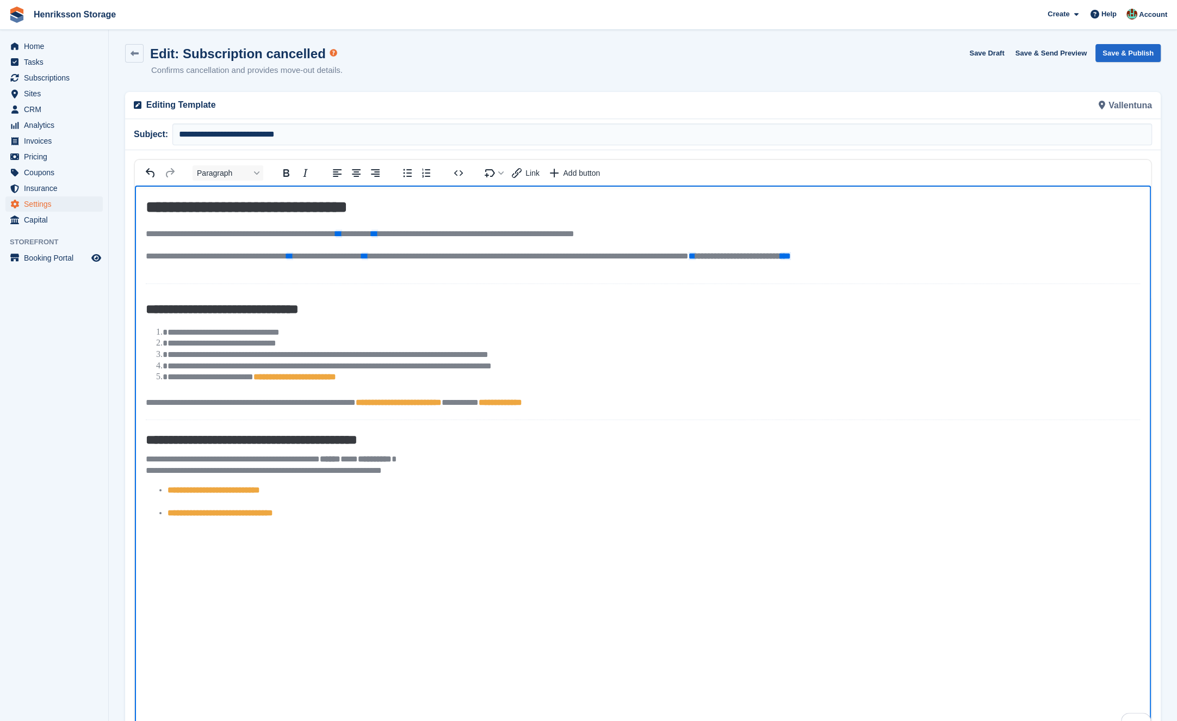
click at [171, 273] on body "**********" at bounding box center [643, 361] width 1016 height 353
click at [172, 263] on body "**********" at bounding box center [643, 361] width 1016 height 353
click at [153, 266] on body "**********" at bounding box center [643, 361] width 1016 height 353
click at [155, 275] on body "**********" at bounding box center [643, 361] width 1016 height 353
click at [153, 269] on div "To enrich screen reader interactions, please activate Accessibility in Grammarl…" at bounding box center [643, 269] width 994 height 5
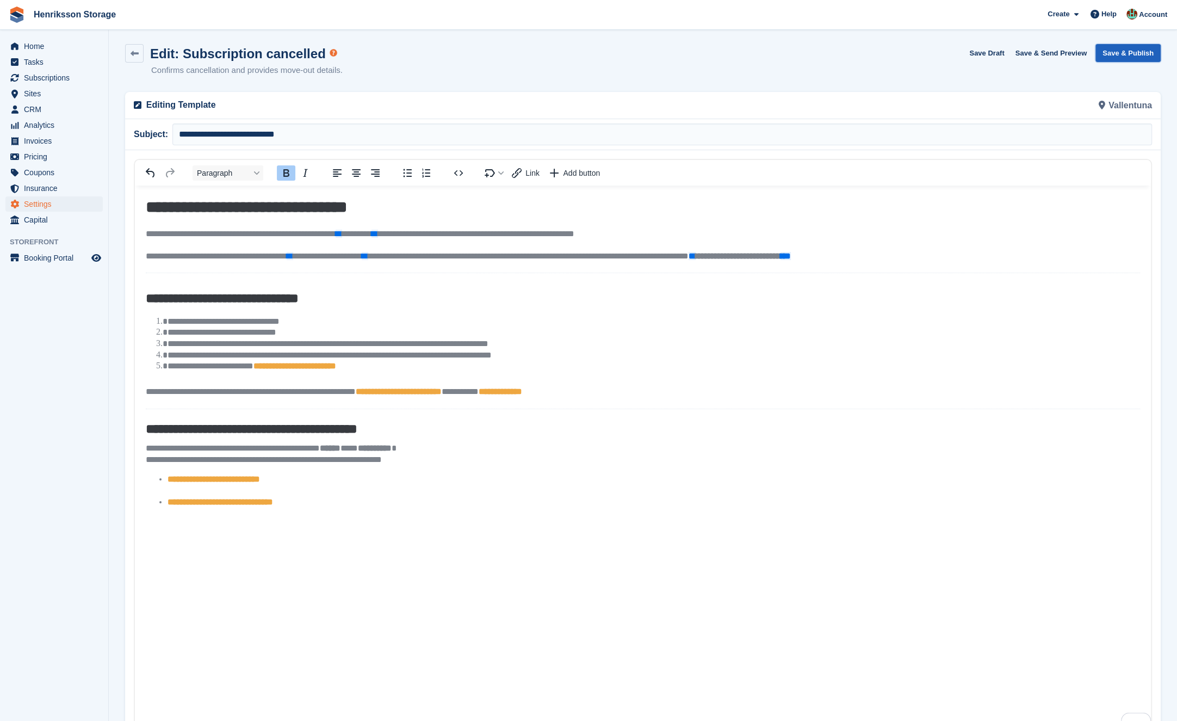
click at [600, 51] on button "Save & Publish" at bounding box center [1128, 53] width 65 height 18
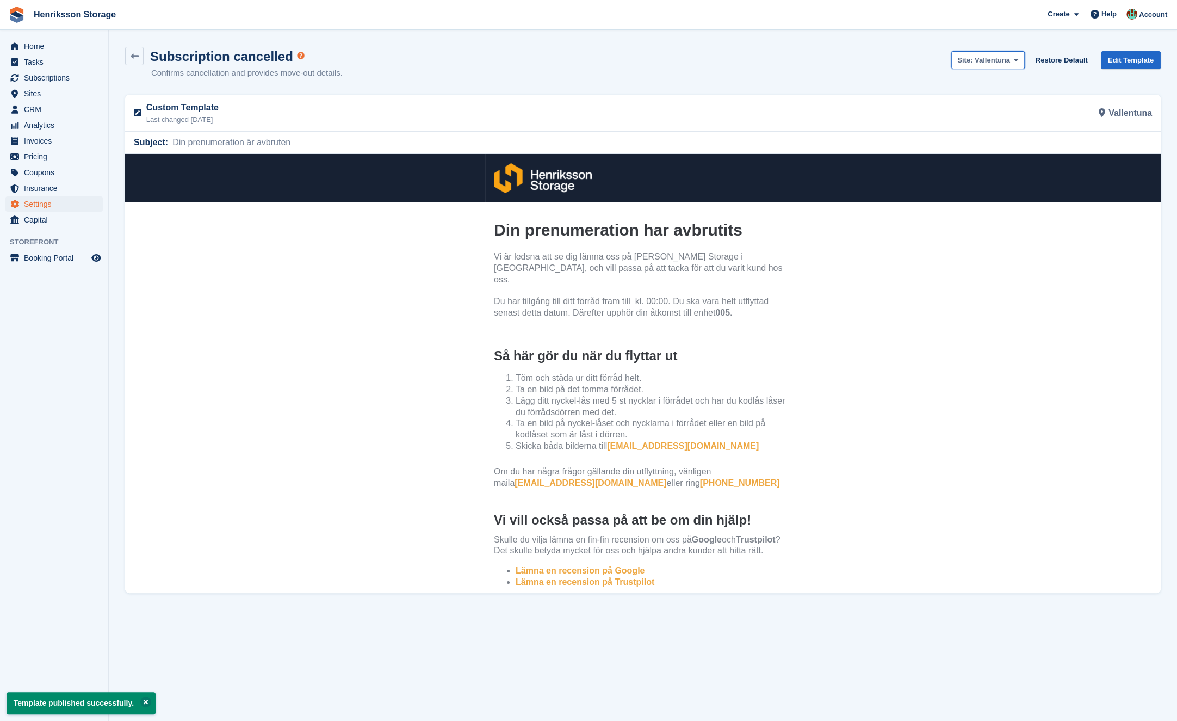
click at [600, 64] on span "Vallentuna" at bounding box center [992, 60] width 35 height 8
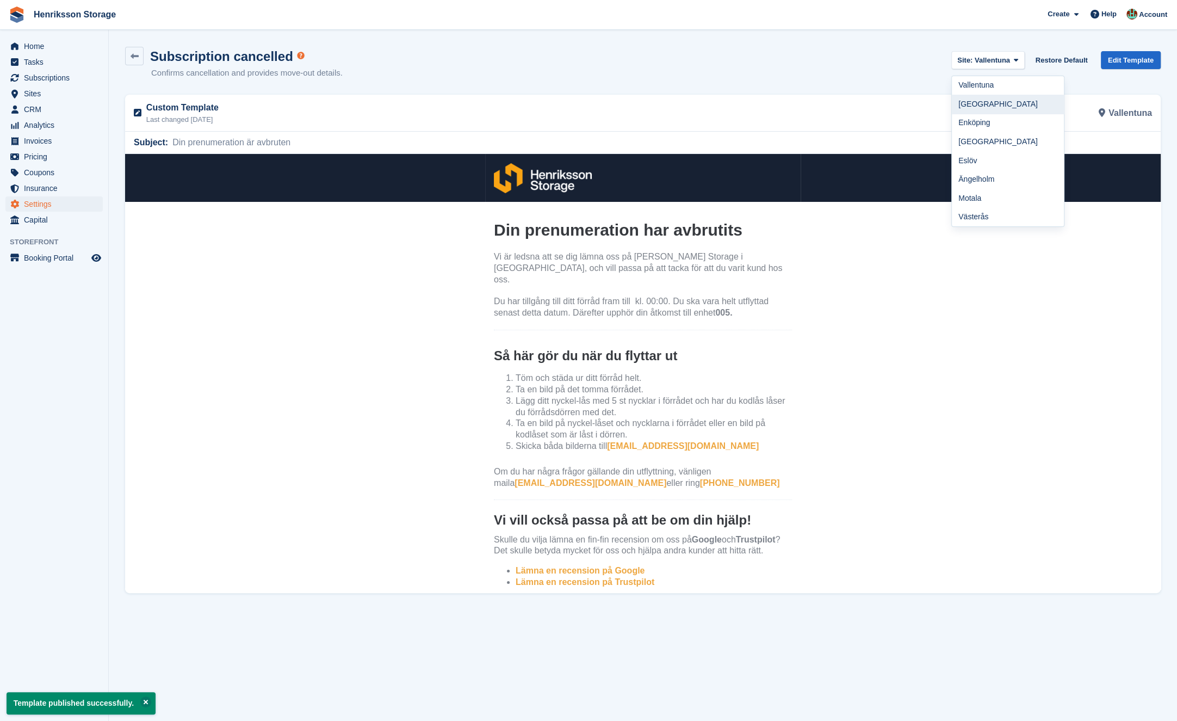
click at [600, 107] on link "[GEOGRAPHIC_DATA]" at bounding box center [1008, 104] width 112 height 19
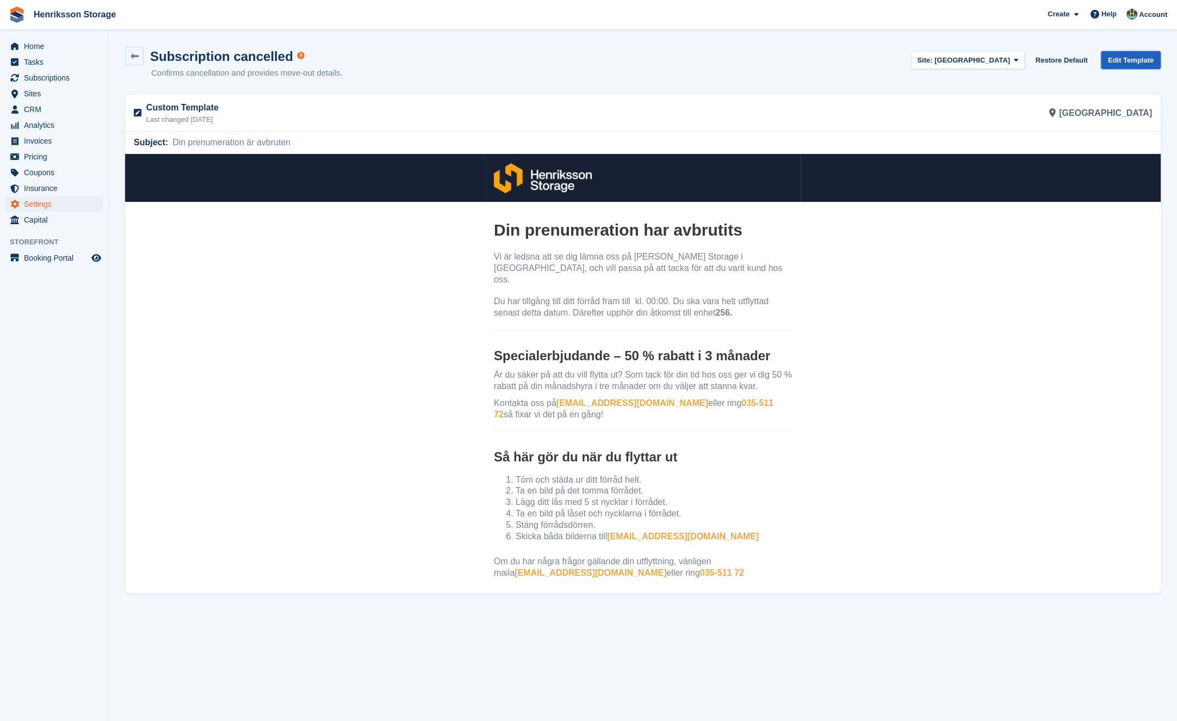
click at [600, 55] on link "Edit Template" at bounding box center [1131, 60] width 60 height 18
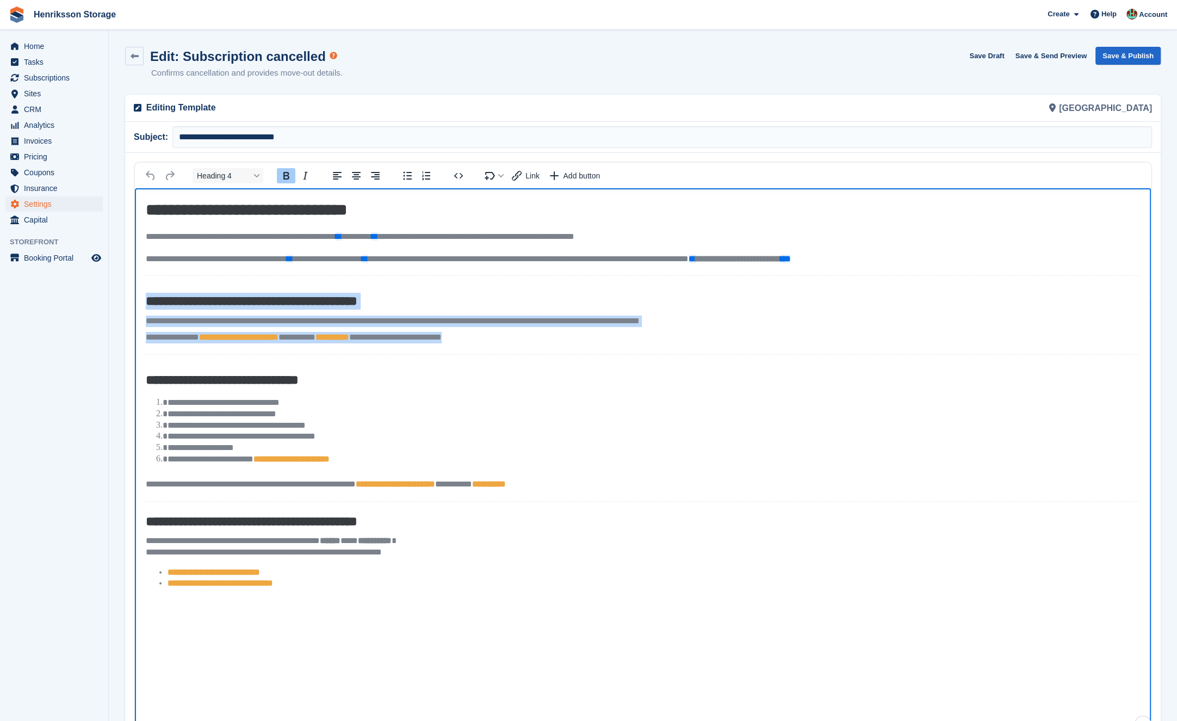
drag, startPoint x: 499, startPoint y: 329, endPoint x: 142, endPoint y: 301, distance: 358.0
click at [142, 301] on body "**********" at bounding box center [643, 398] width 1016 height 421
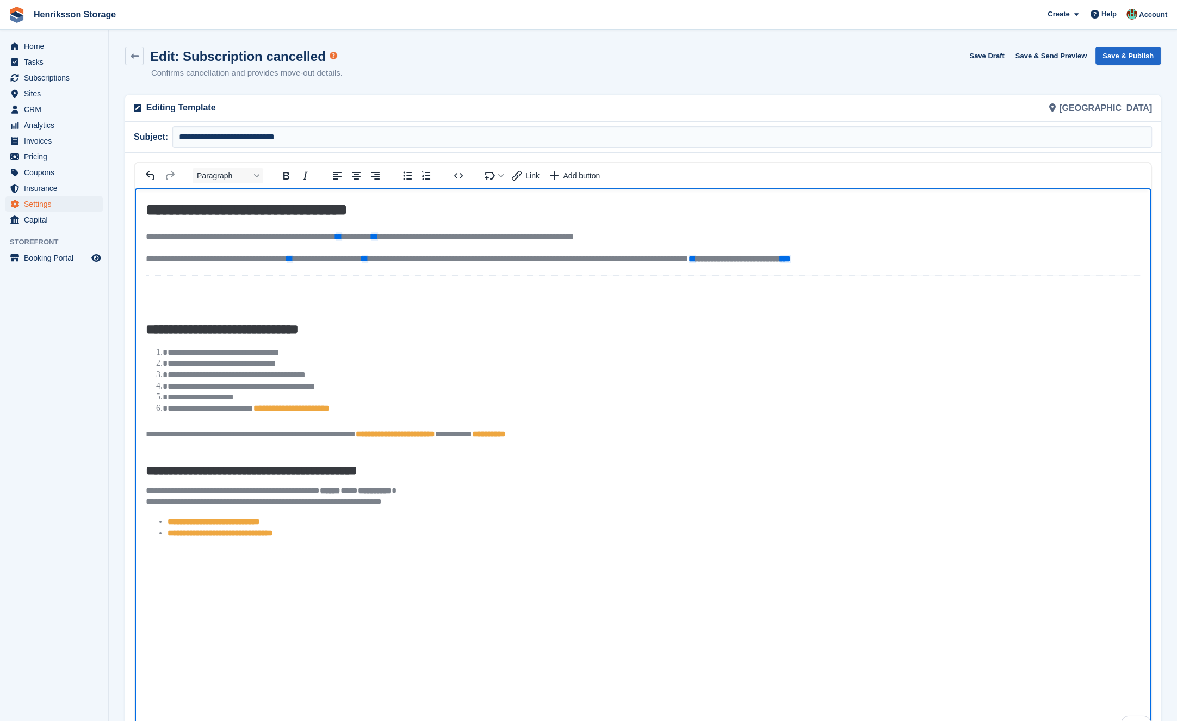
click at [150, 275] on hr "To enrich screen reader interactions, please activate Accessibility in Grammarl…" at bounding box center [643, 275] width 994 height 1
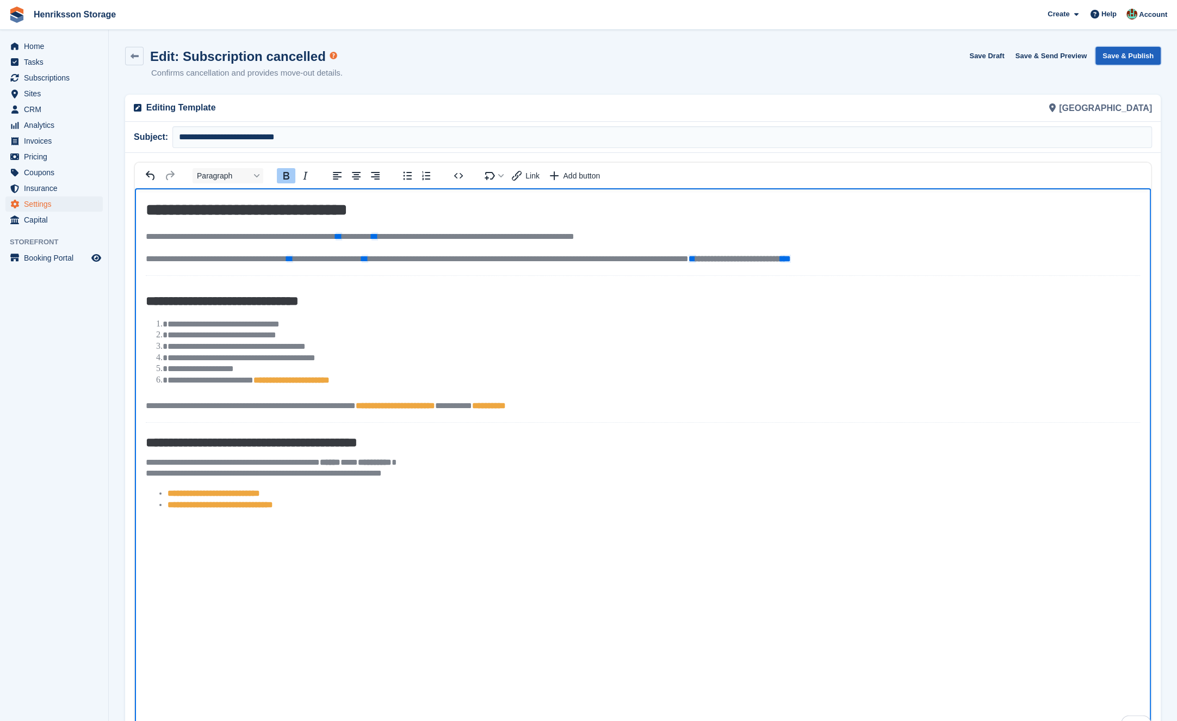
click at [600, 52] on button "Save & Publish" at bounding box center [1128, 56] width 65 height 18
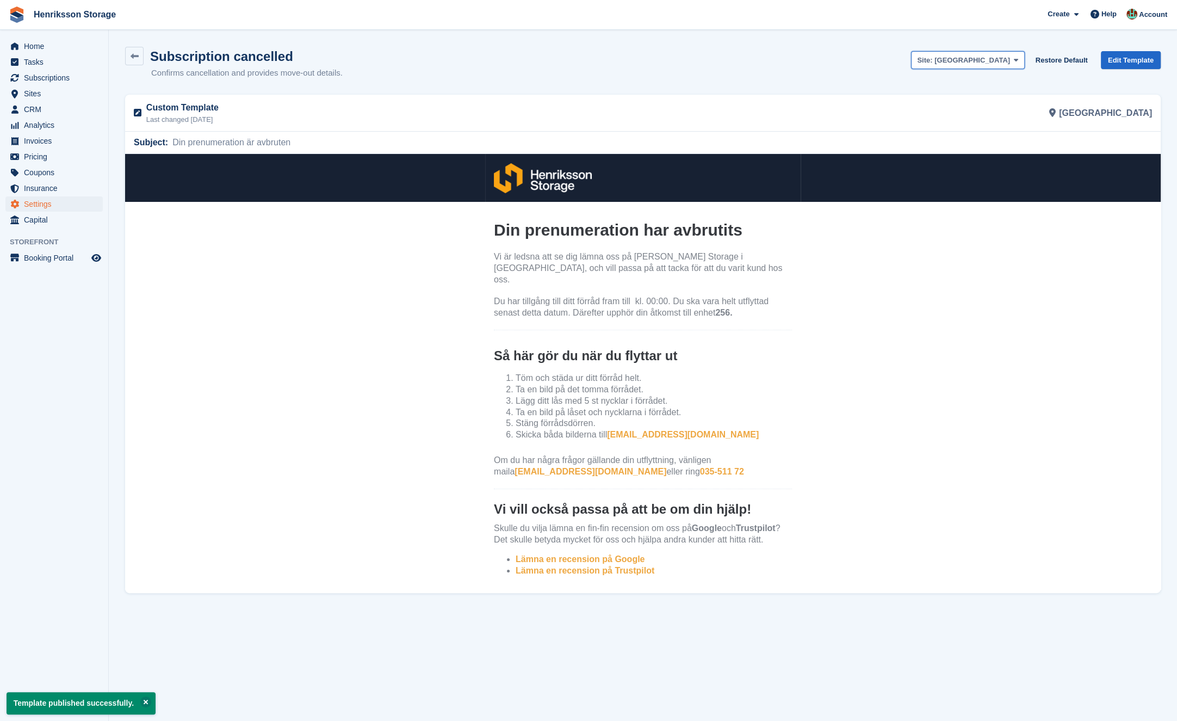
click at [600, 60] on span "[GEOGRAPHIC_DATA]" at bounding box center [973, 60] width 76 height 8
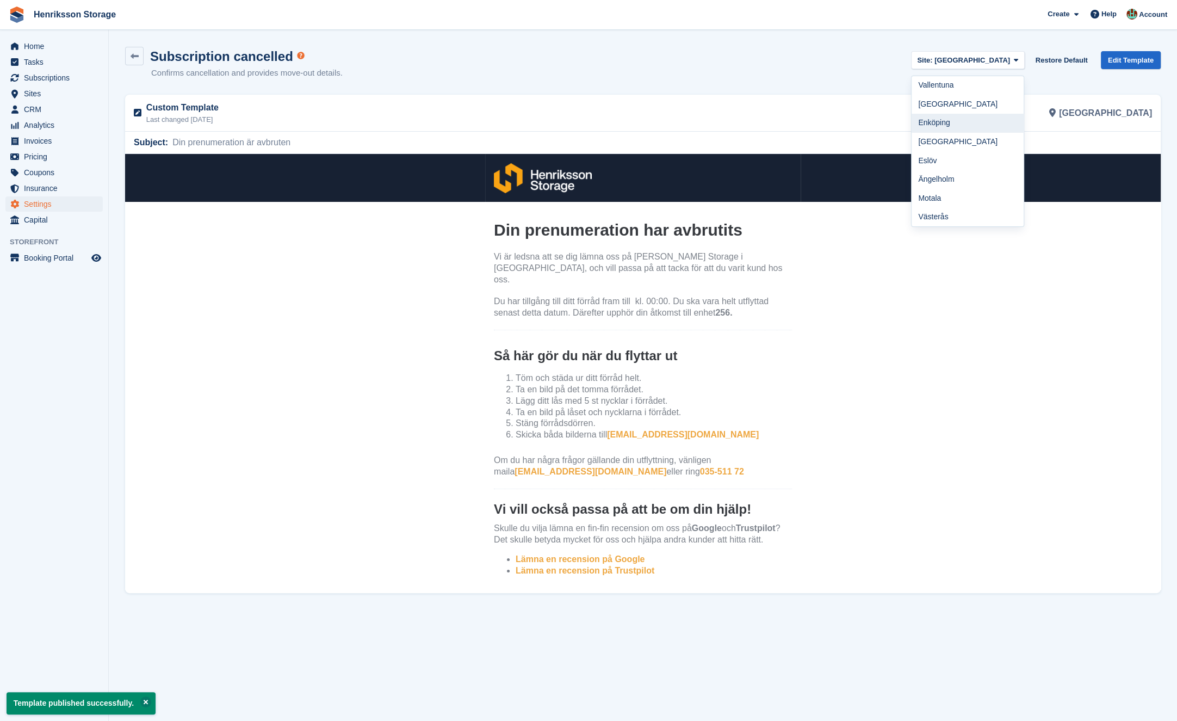
click at [600, 126] on link "Enköping" at bounding box center [968, 123] width 112 height 19
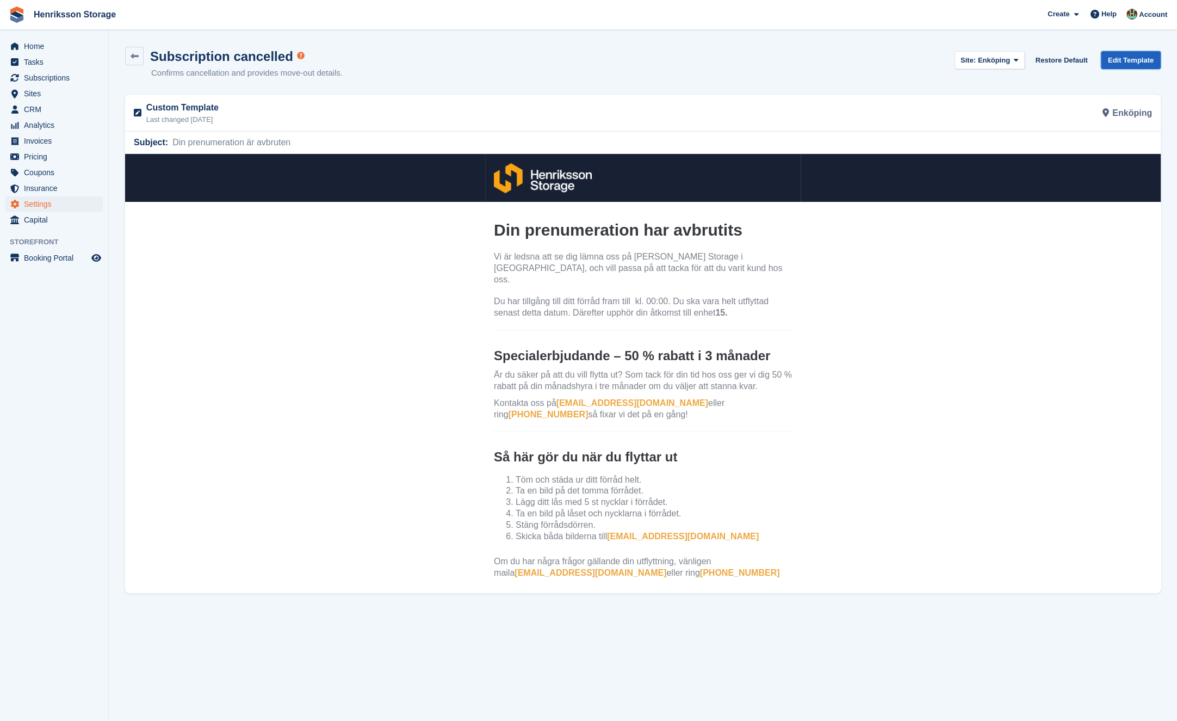
click at [600, 59] on link "Edit Template" at bounding box center [1131, 60] width 60 height 18
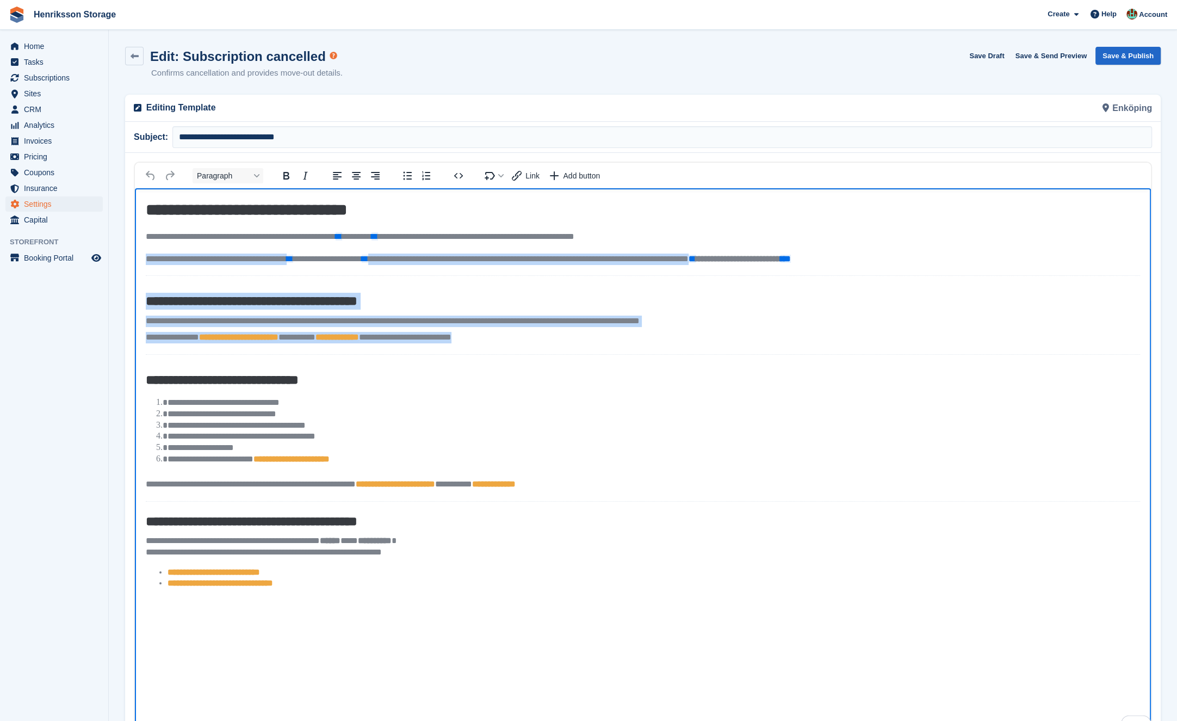
drag, startPoint x: 424, startPoint y: 325, endPoint x: 147, endPoint y: 271, distance: 282.6
click at [147, 271] on body "**********" at bounding box center [643, 398] width 1016 height 421
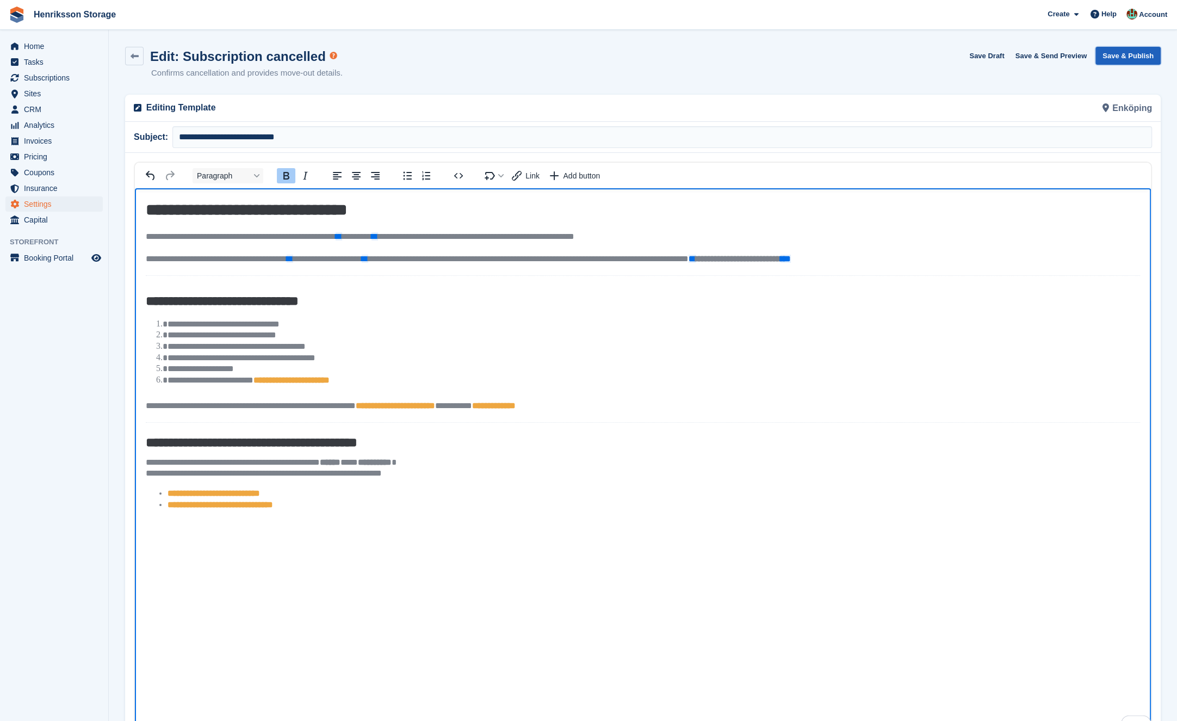
click at [600, 61] on button "Save & Publish" at bounding box center [1128, 56] width 65 height 18
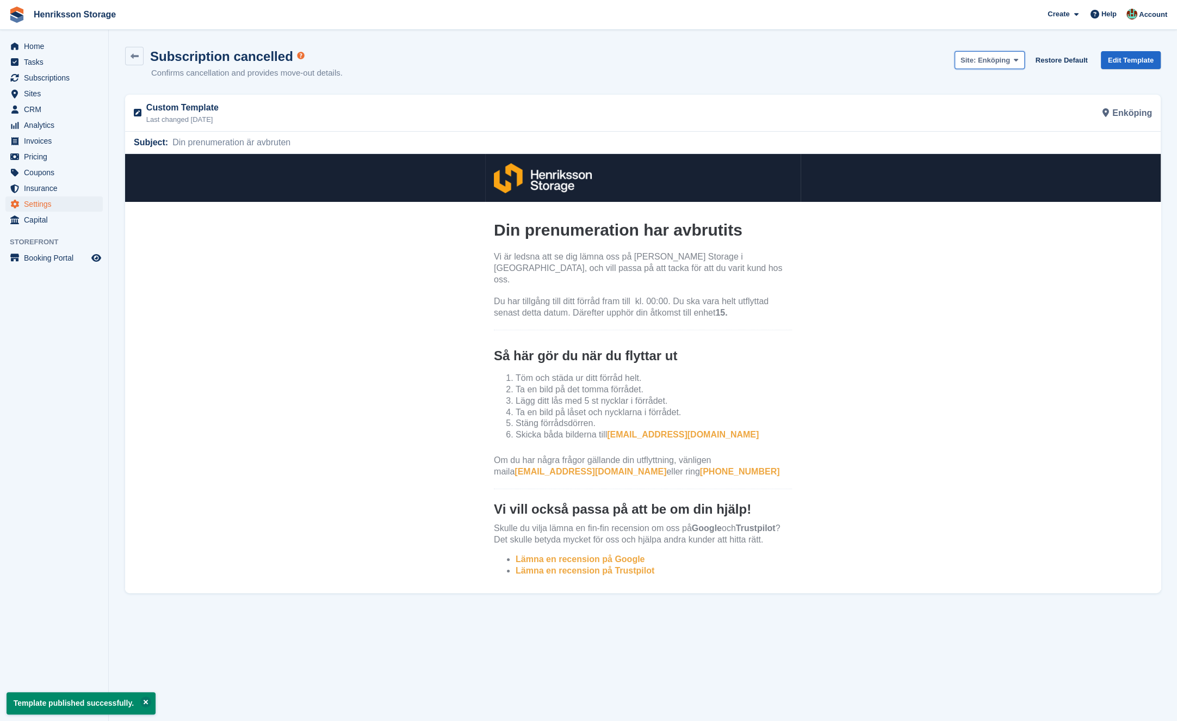
click at [600, 57] on span "Enköping" at bounding box center [994, 60] width 32 height 8
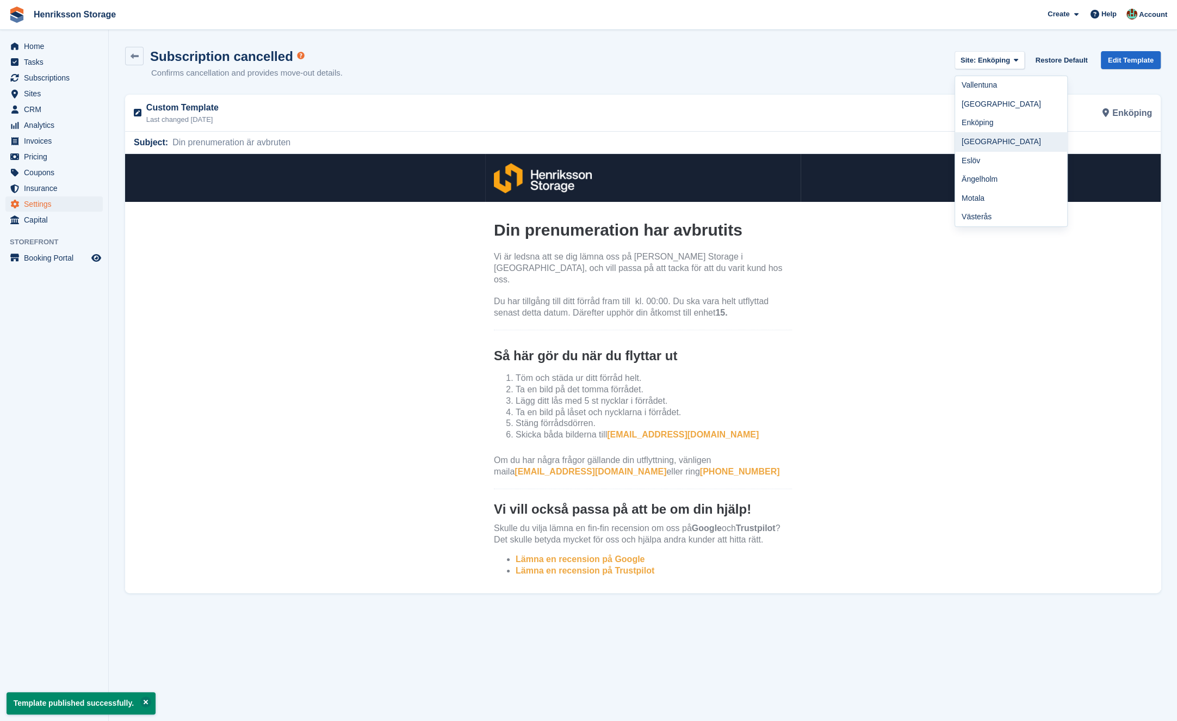
click at [600, 138] on link "[GEOGRAPHIC_DATA]" at bounding box center [1011, 141] width 112 height 19
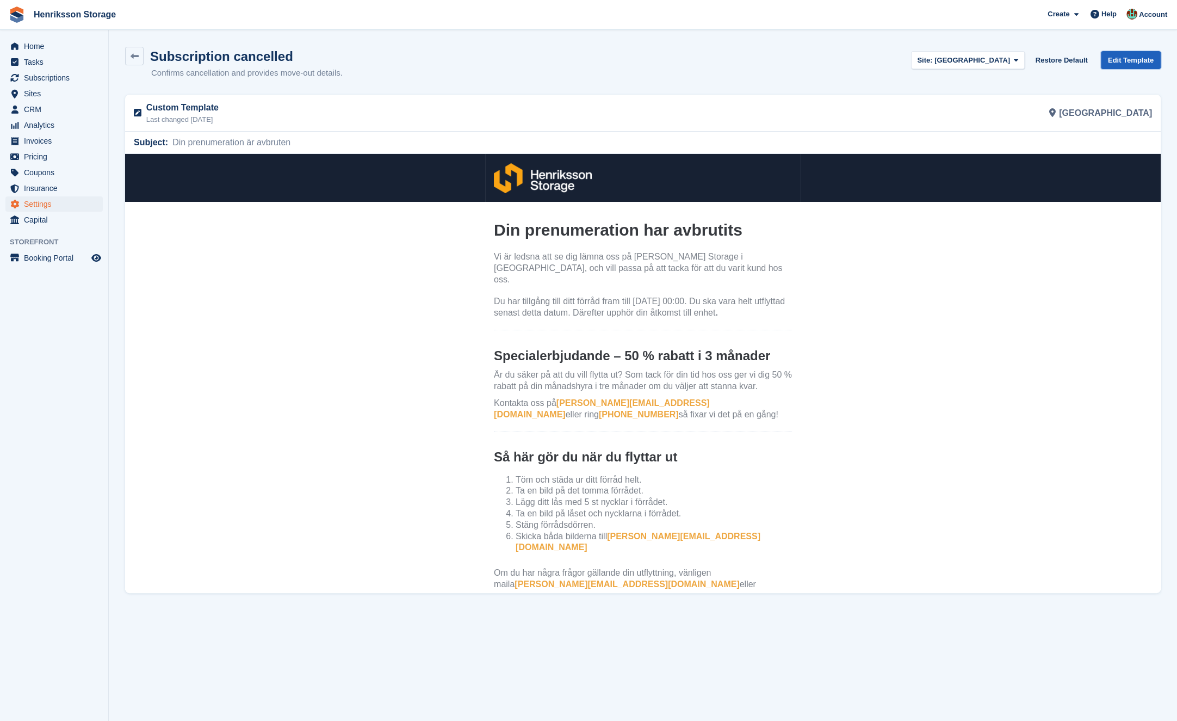
click at [600, 54] on link "Edit Template" at bounding box center [1131, 60] width 60 height 18
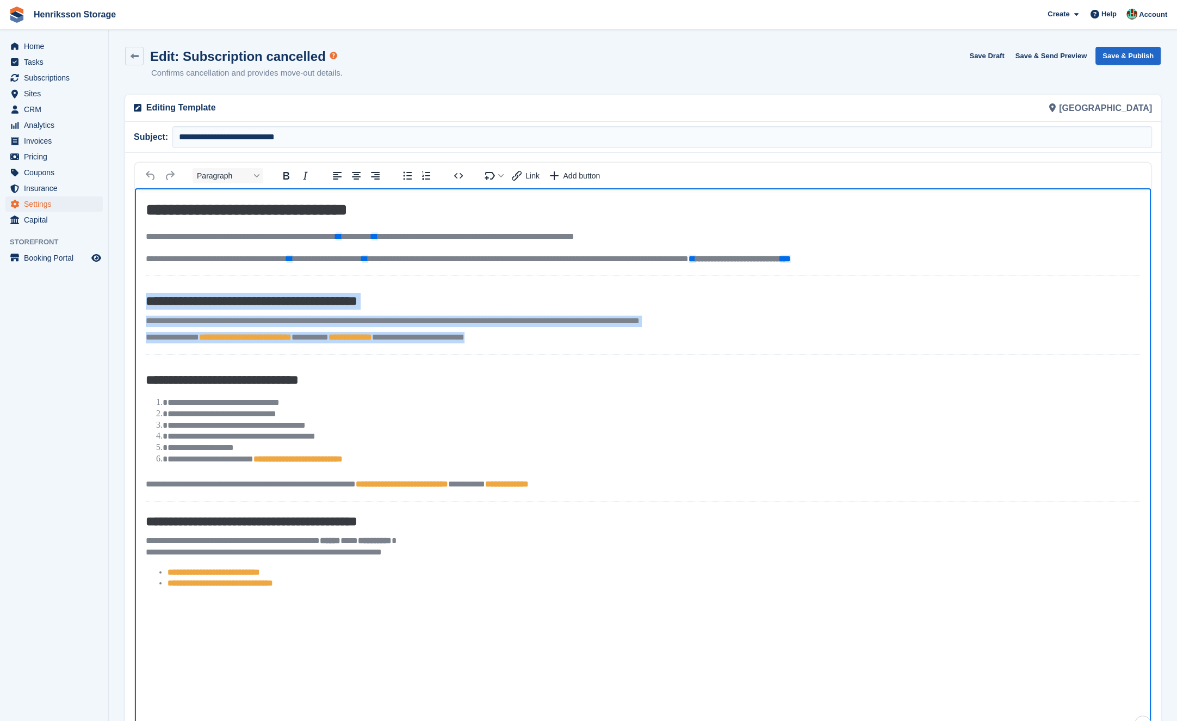
drag, startPoint x: 331, startPoint y: 299, endPoint x: 97, endPoint y: 283, distance: 234.5
click at [135, 283] on html "**********" at bounding box center [643, 459] width 1016 height 543
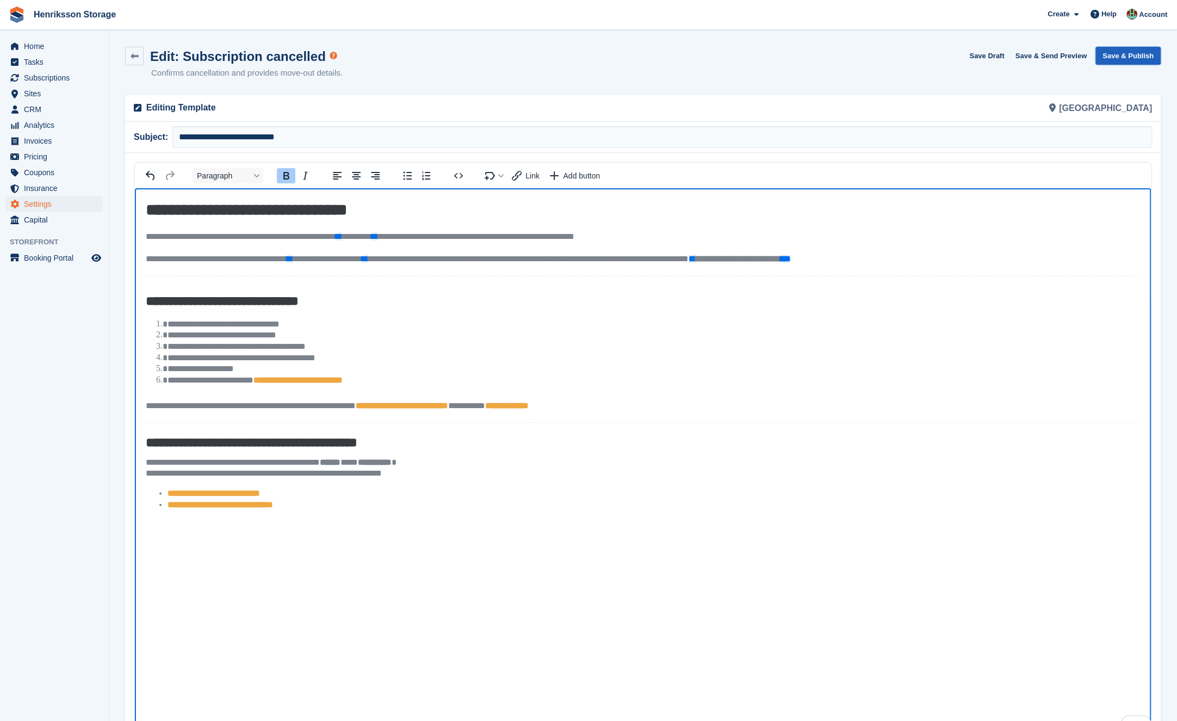
click at [600, 52] on button "Save & Publish" at bounding box center [1128, 56] width 65 height 18
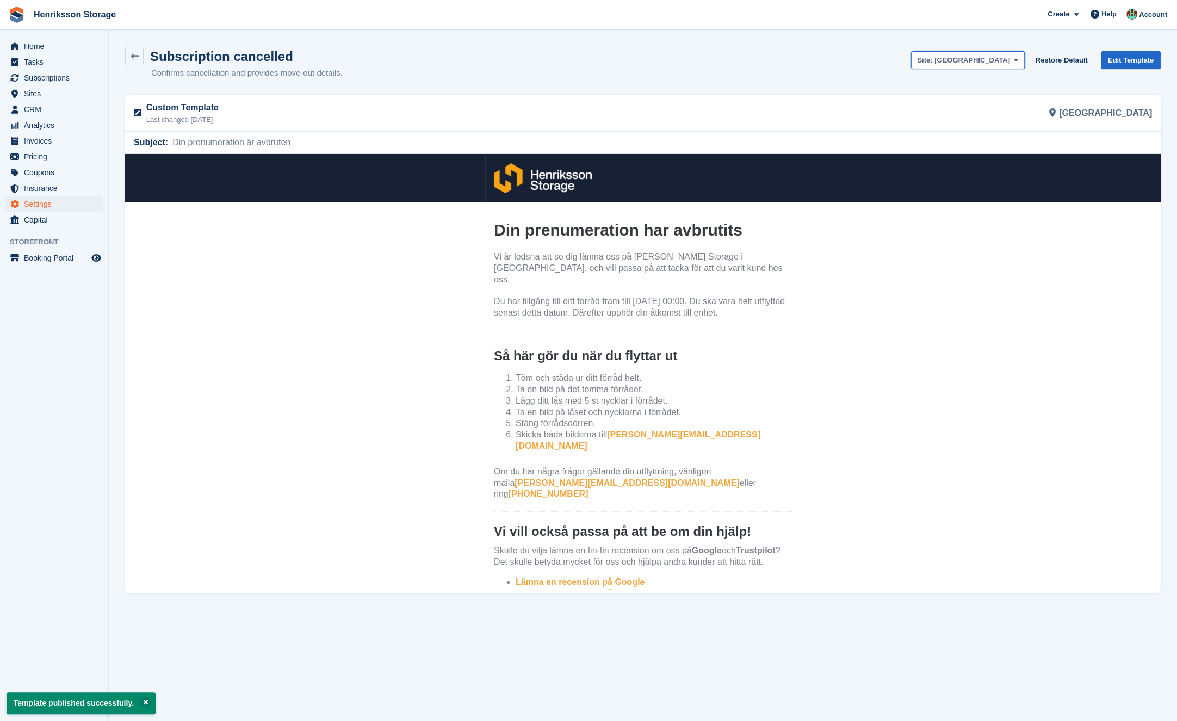
click at [600, 59] on span "[GEOGRAPHIC_DATA]" at bounding box center [973, 60] width 76 height 8
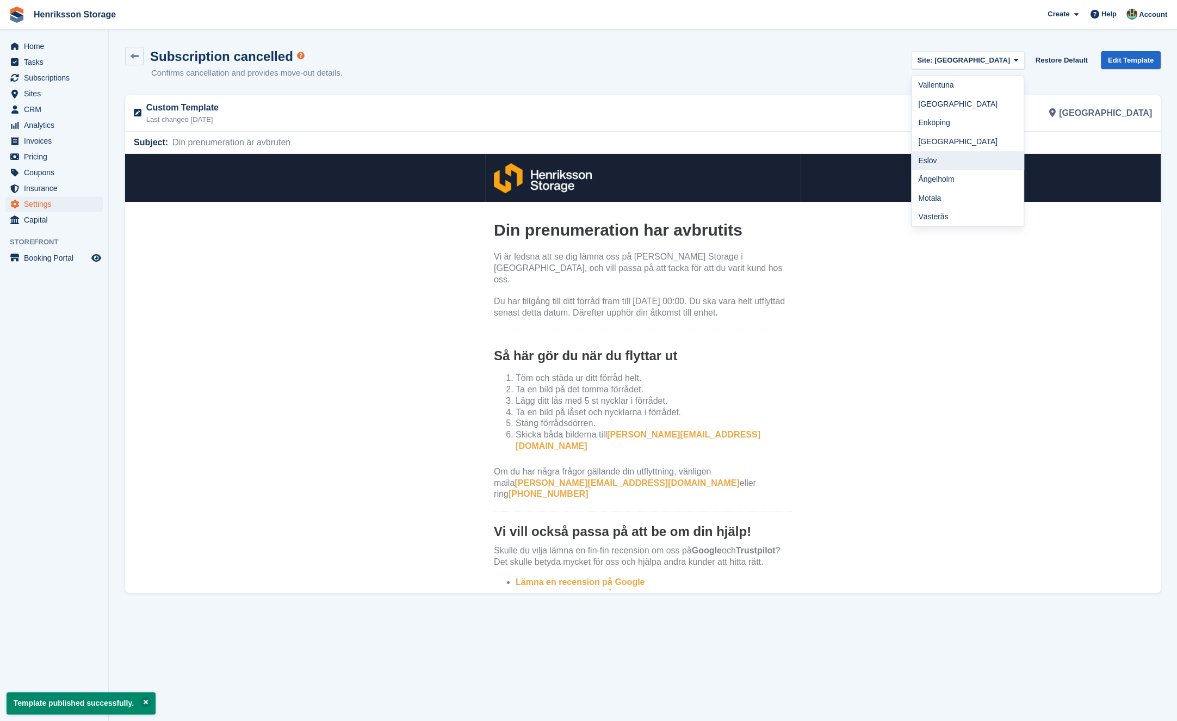
click at [600, 162] on link "Eslöv" at bounding box center [968, 160] width 112 height 19
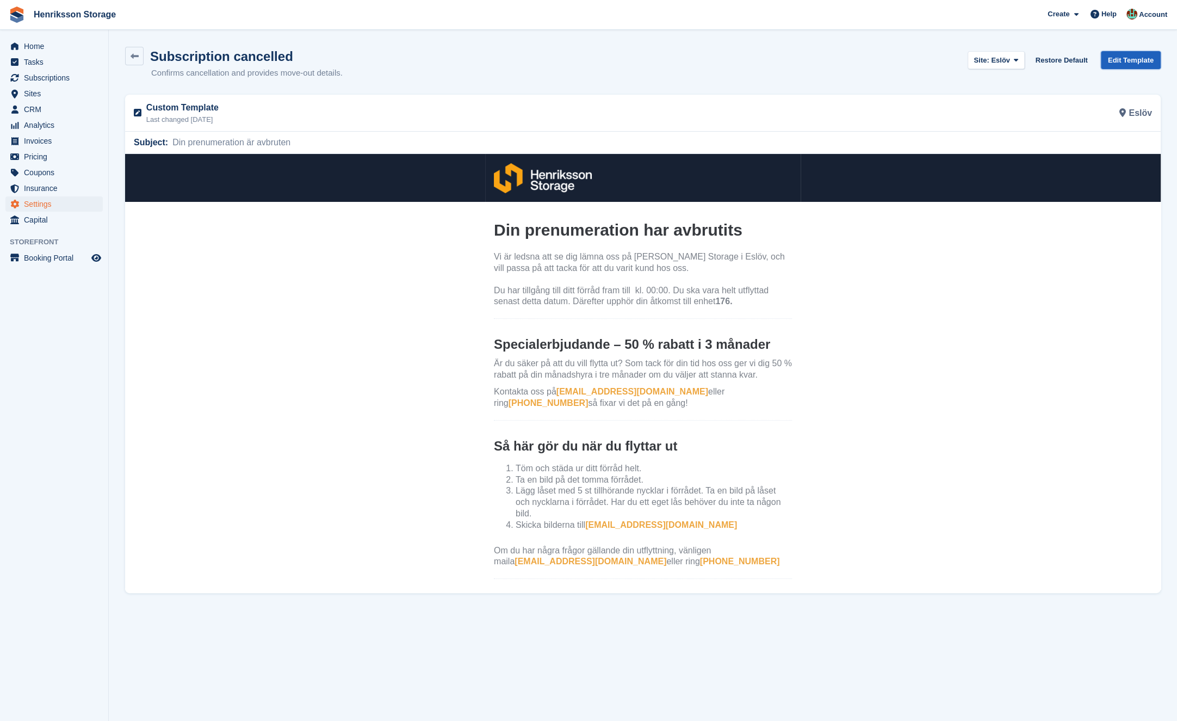
click at [600, 61] on link "Edit Template" at bounding box center [1131, 60] width 60 height 18
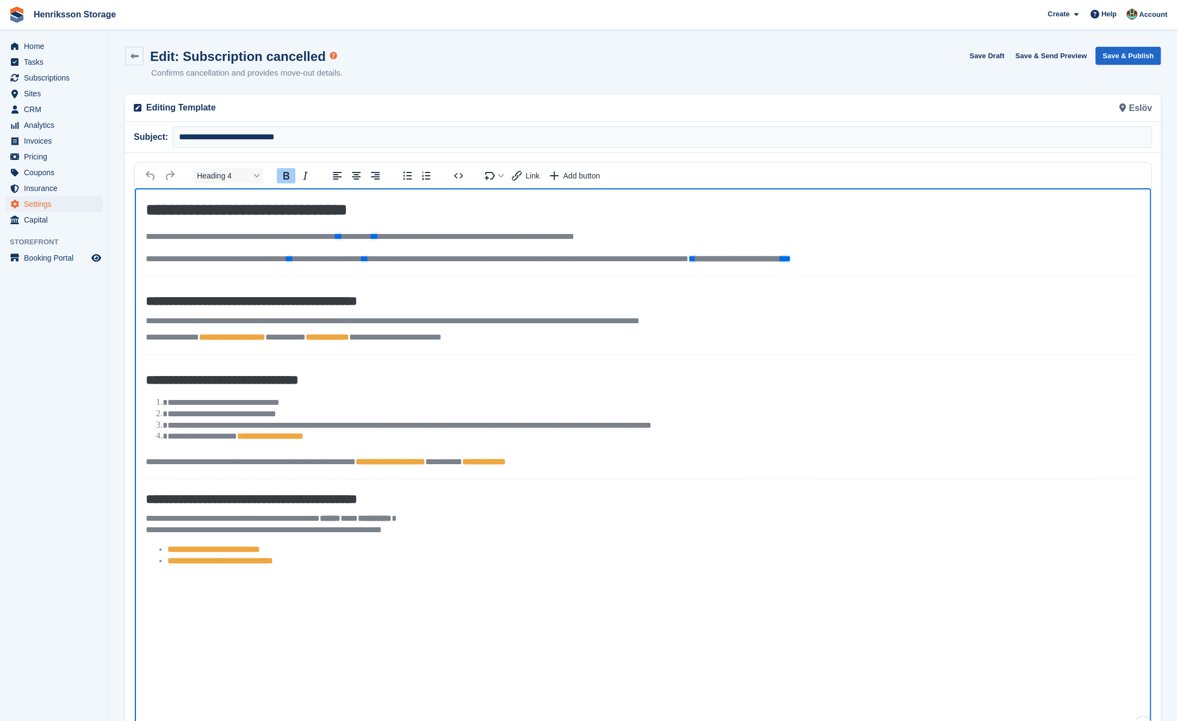
click at [156, 295] on strong "**********" at bounding box center [252, 300] width 212 height 13
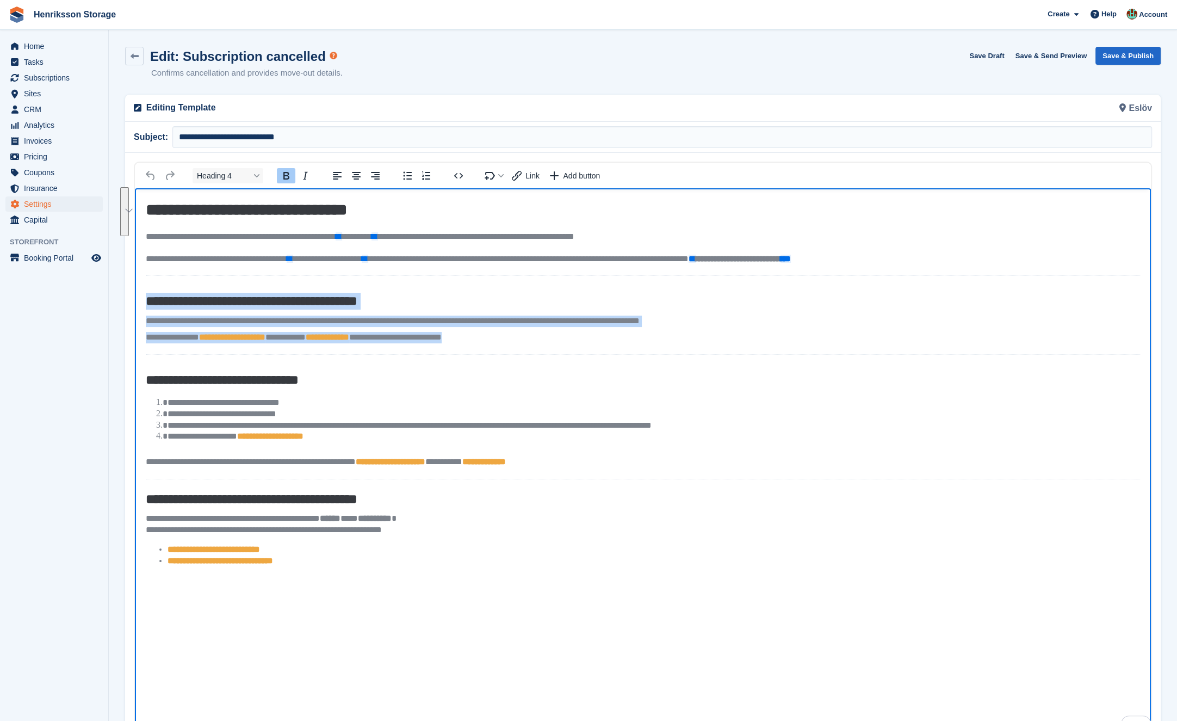
drag, startPoint x: 523, startPoint y: 338, endPoint x: 142, endPoint y: 295, distance: 383.8
click at [142, 295] on body "**********" at bounding box center [643, 387] width 1016 height 398
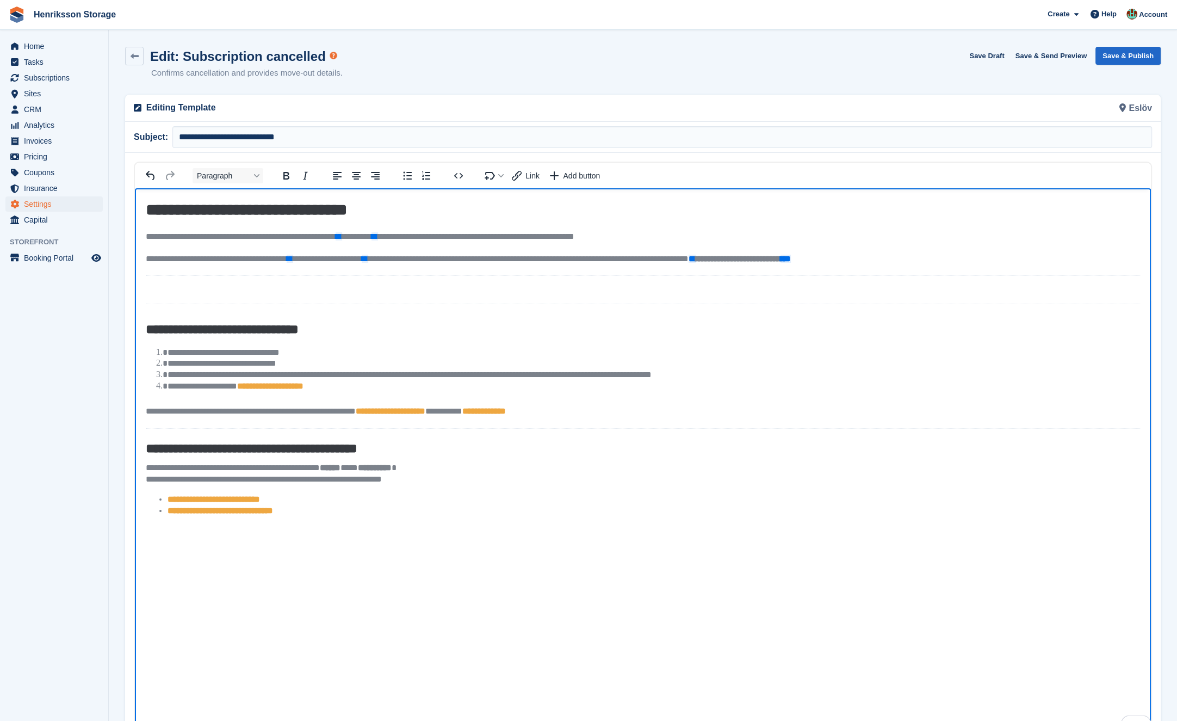
click at [169, 275] on hr "To enrich screen reader interactions, please activate Accessibility in Grammarl…" at bounding box center [643, 275] width 994 height 1
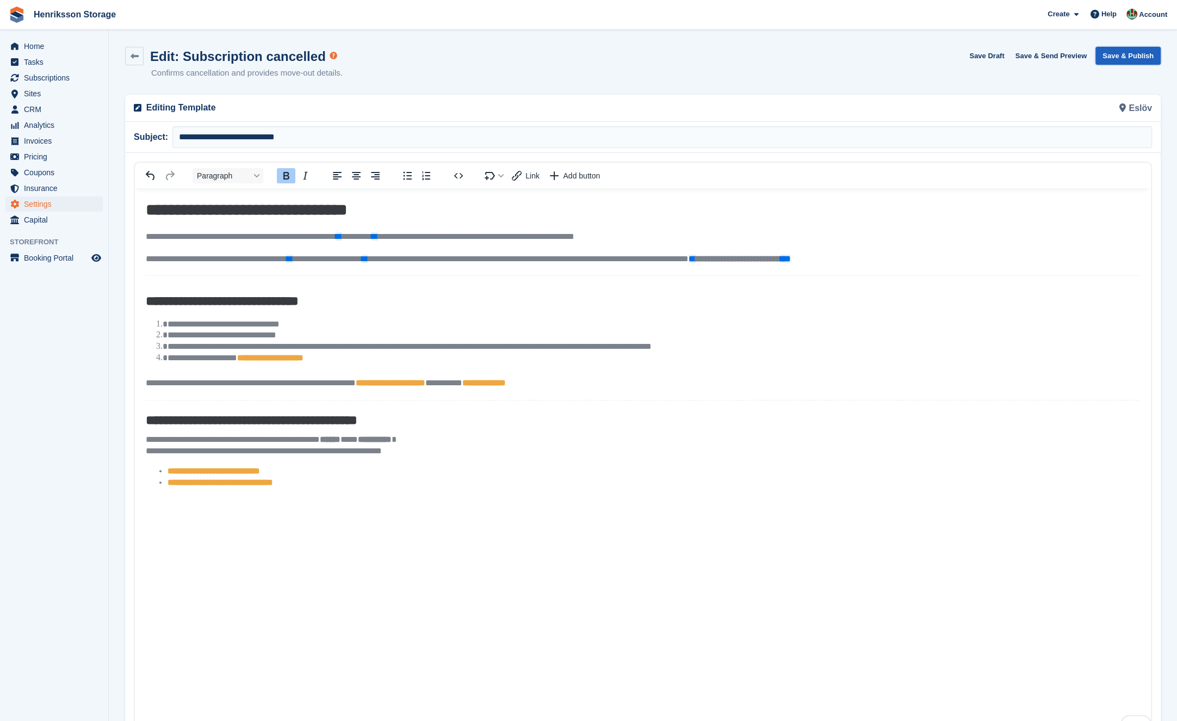
click at [600, 52] on button "Save & Publish" at bounding box center [1128, 56] width 65 height 18
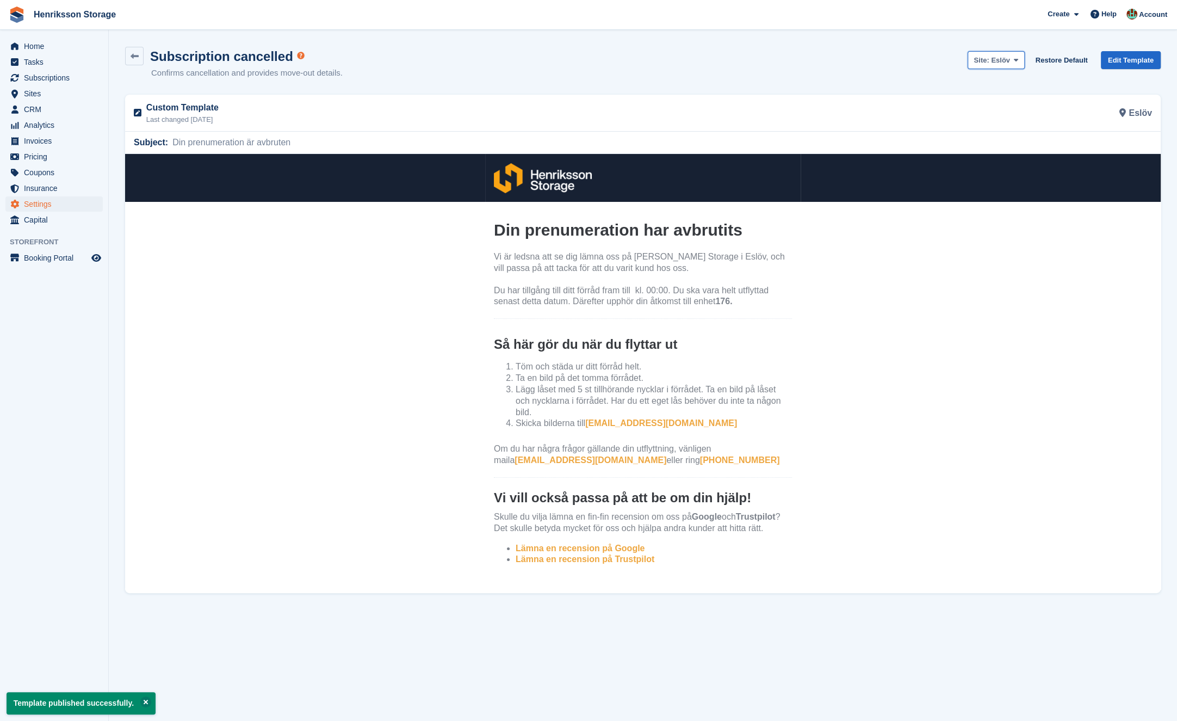
click at [600, 60] on span "Eslöv" at bounding box center [1000, 60] width 19 height 8
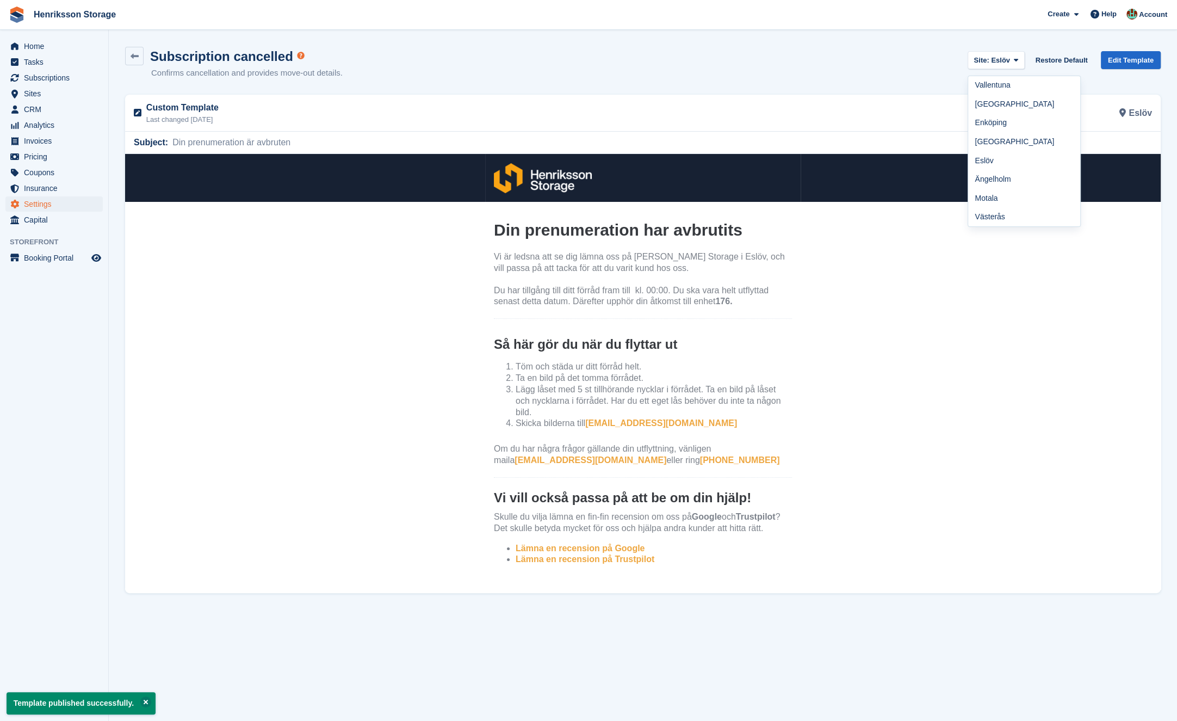
click at [600, 16] on span "Henriksson Storage Create Subscription Invoice Contact Deal Discount Page Help …" at bounding box center [588, 14] width 1177 height 29
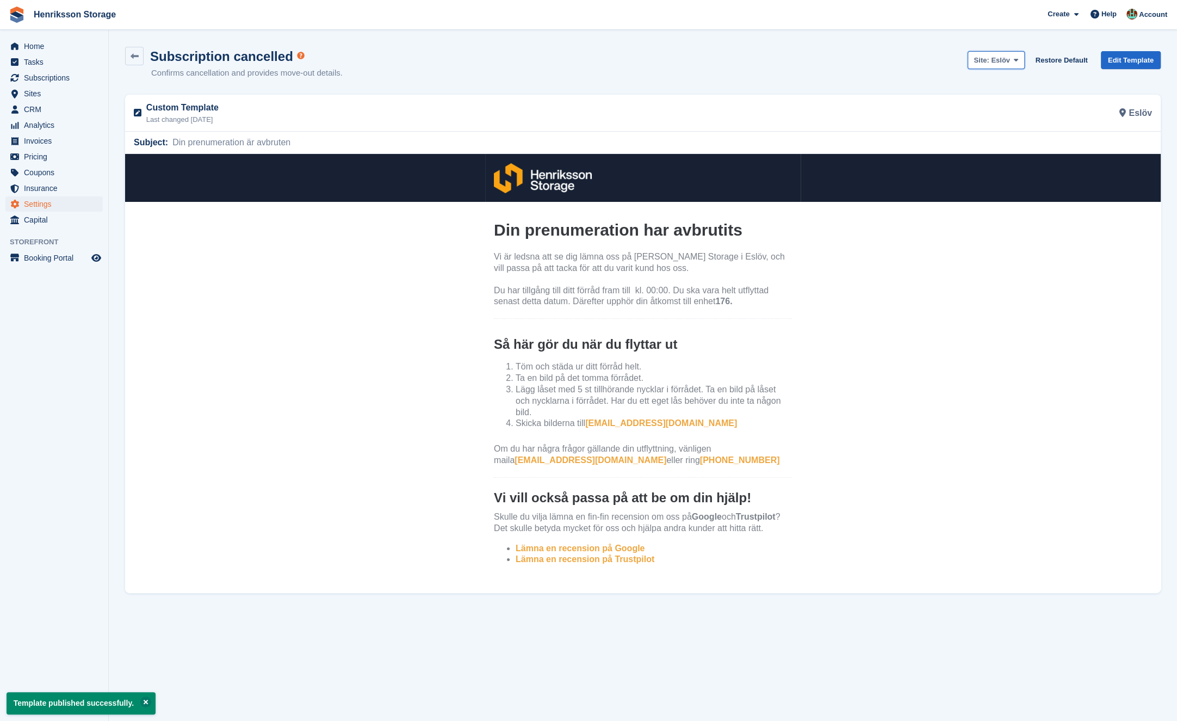
click at [600, 60] on icon at bounding box center [1016, 60] width 4 height 7
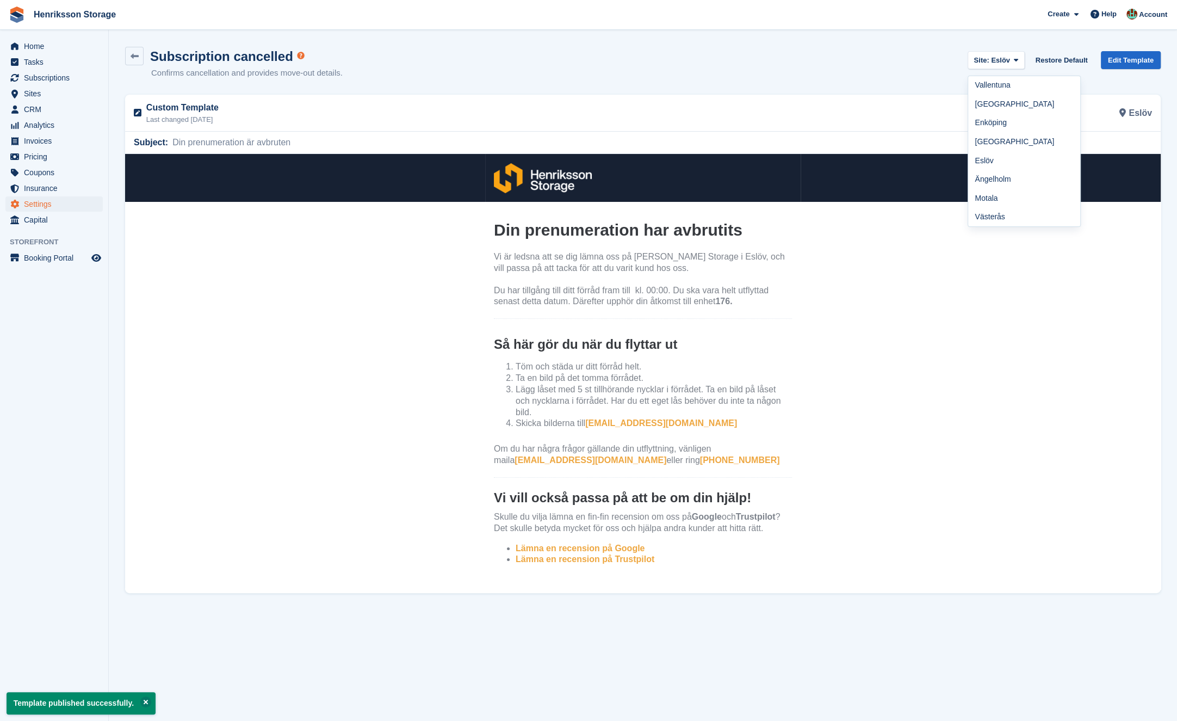
click at [600, 58] on div "Subscription cancelled Confirms cancellation and provides move-out details. Sit…" at bounding box center [643, 70] width 1036 height 46
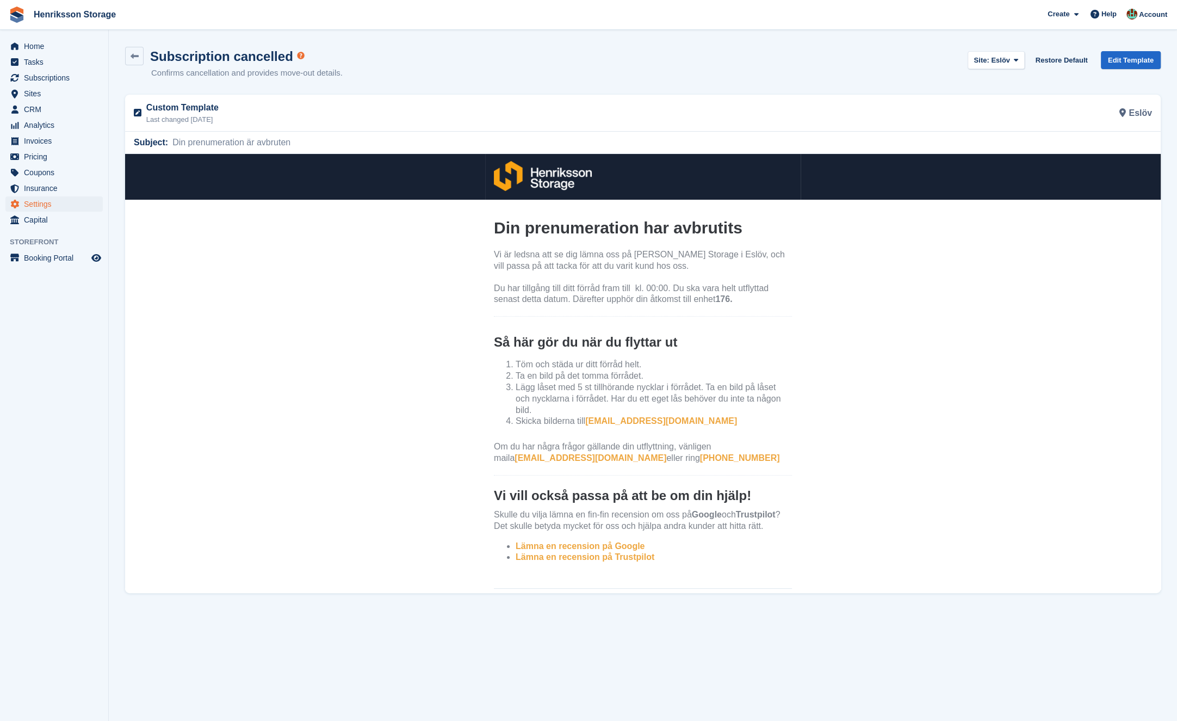
scroll to position [3, 0]
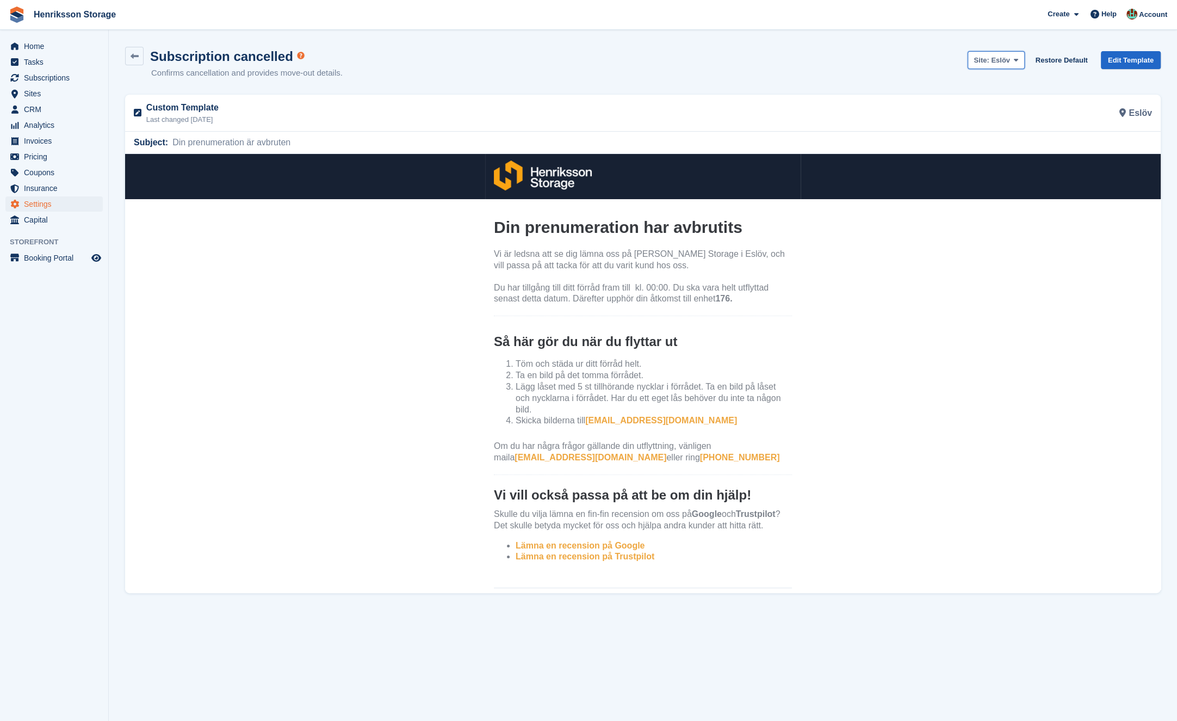
click at [600, 57] on button "Site: Eslöv" at bounding box center [996, 60] width 57 height 18
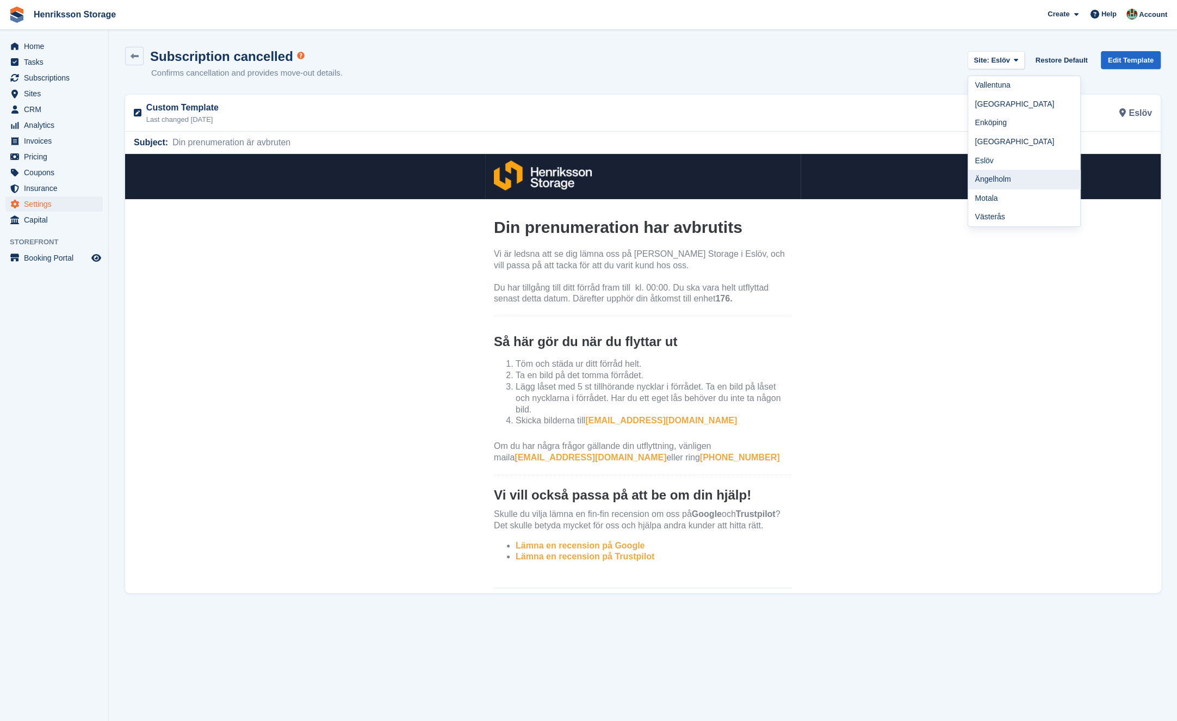
click at [600, 175] on link "Ängelholm" at bounding box center [1024, 179] width 112 height 19
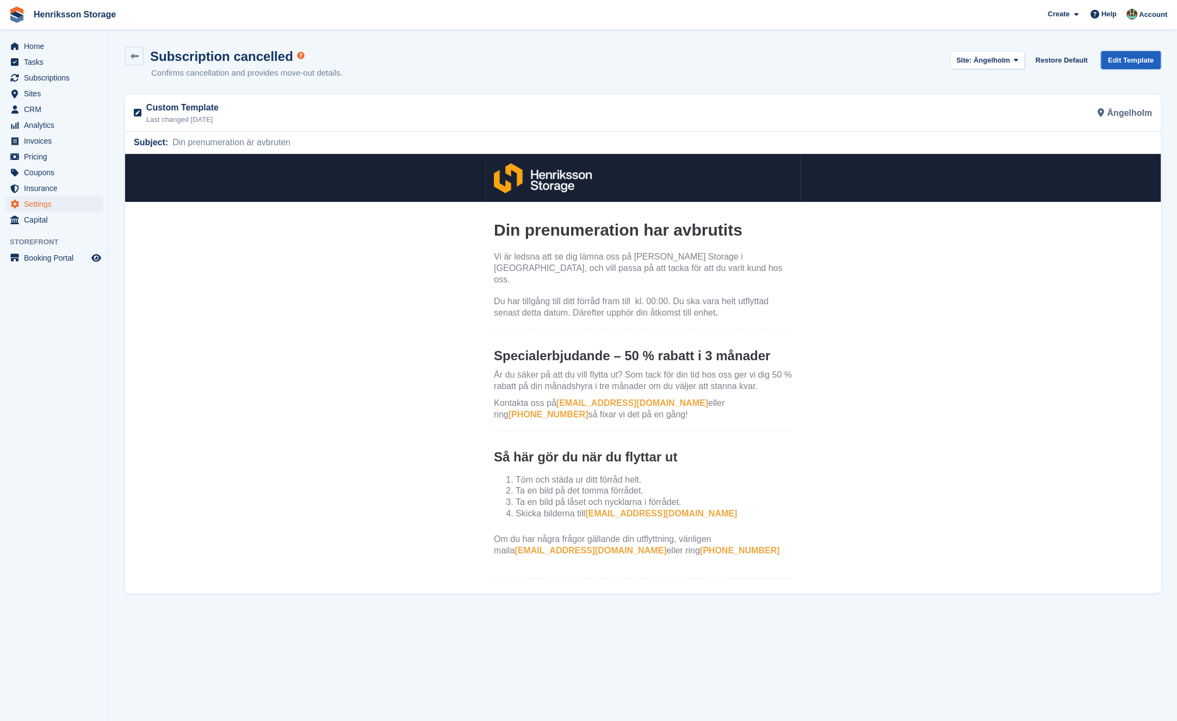
click at [600, 58] on link "Edit Template" at bounding box center [1131, 60] width 60 height 18
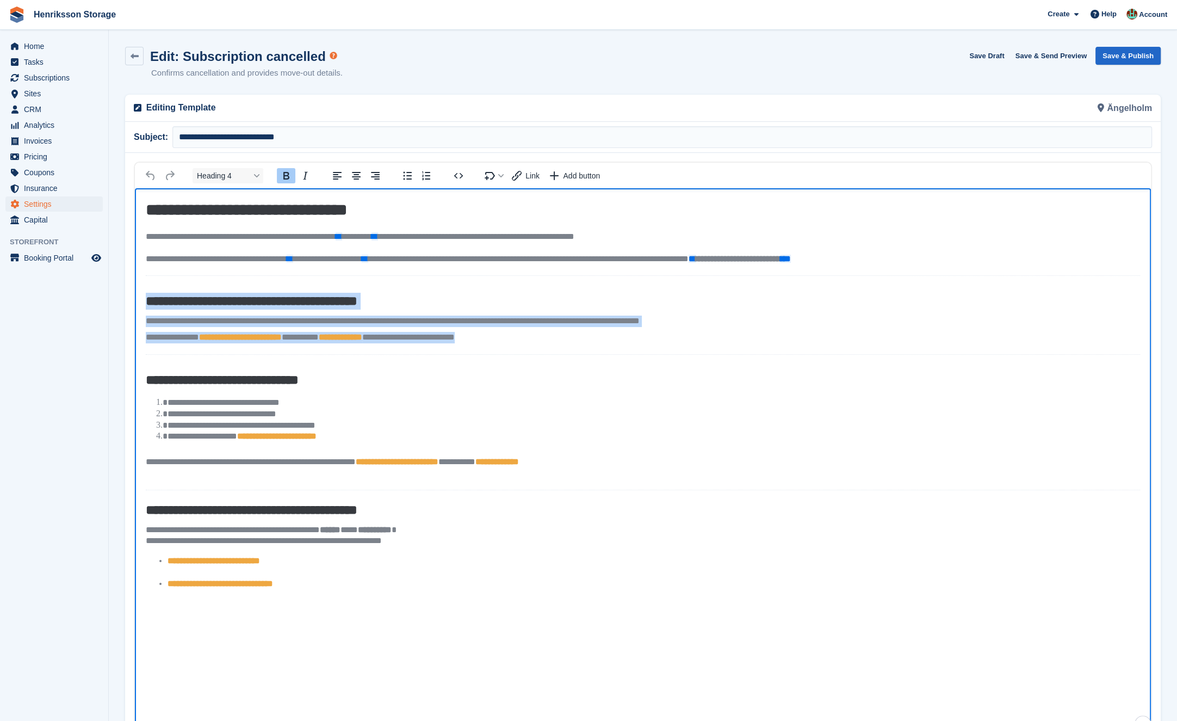
drag, startPoint x: 583, startPoint y: 337, endPoint x: 145, endPoint y: 295, distance: 439.9
click at [140, 298] on body "**********" at bounding box center [643, 398] width 1016 height 421
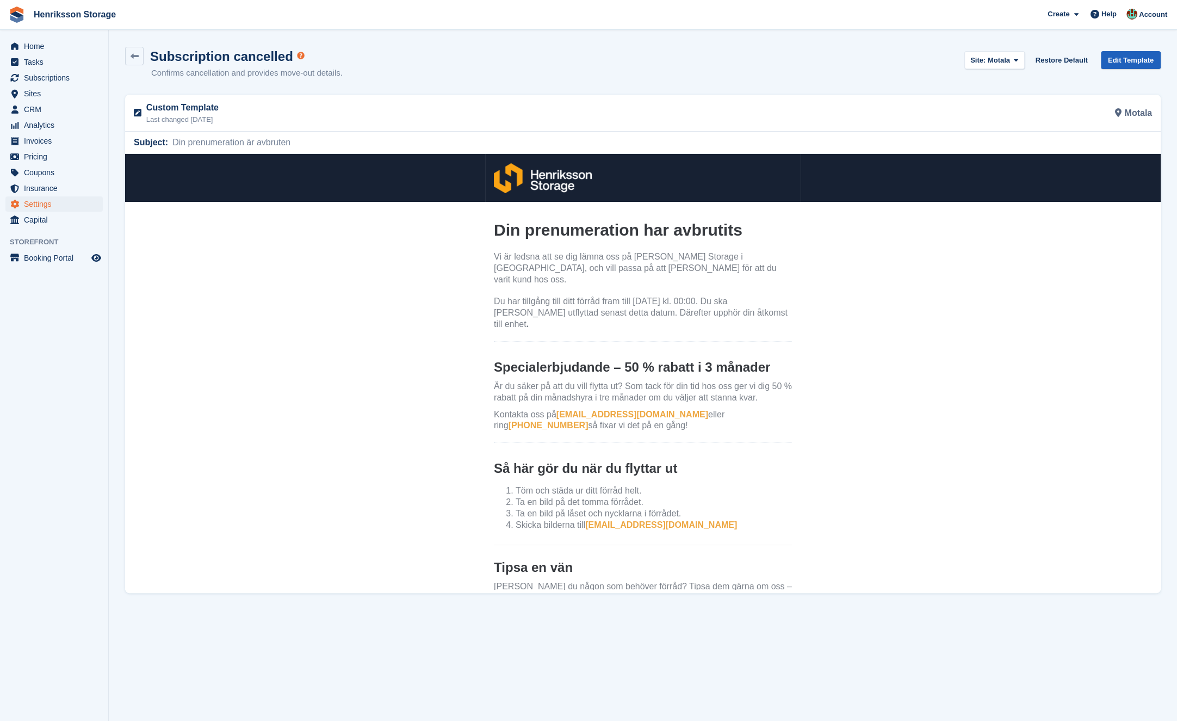
click at [1127, 66] on link "Edit Template" at bounding box center [1131, 60] width 60 height 18
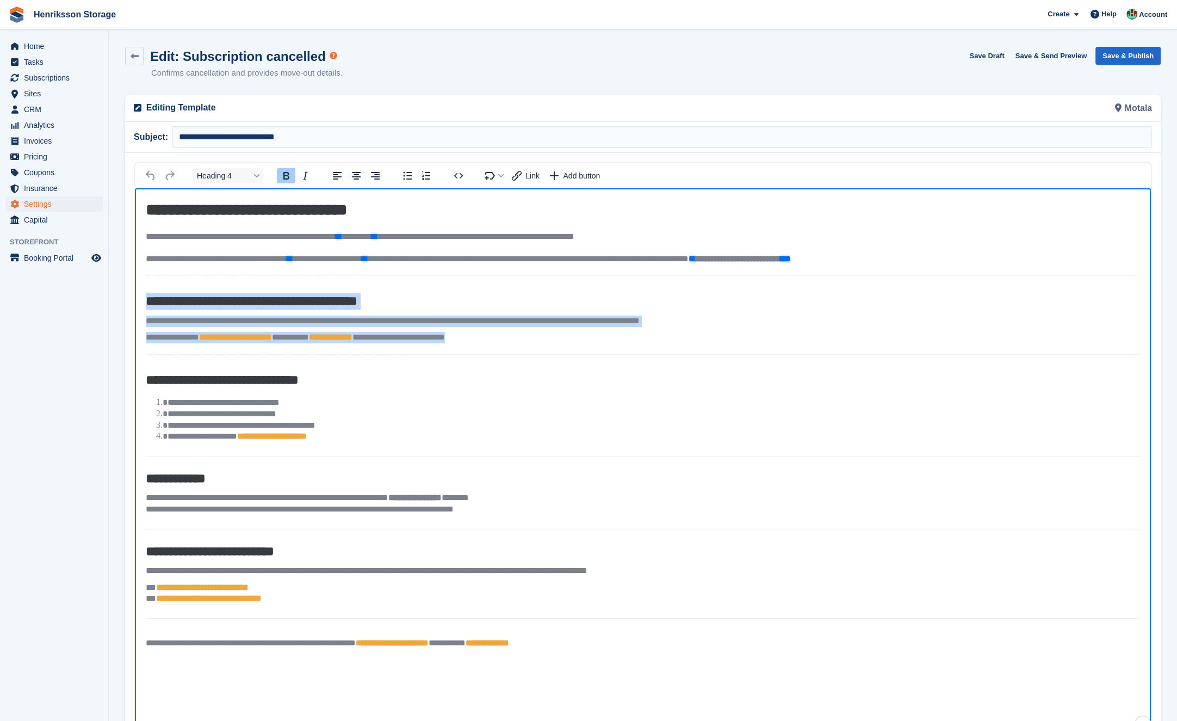
drag, startPoint x: 411, startPoint y: 320, endPoint x: 140, endPoint y: 294, distance: 272.2
click at [140, 294] on body "**********" at bounding box center [643, 426] width 1016 height 477
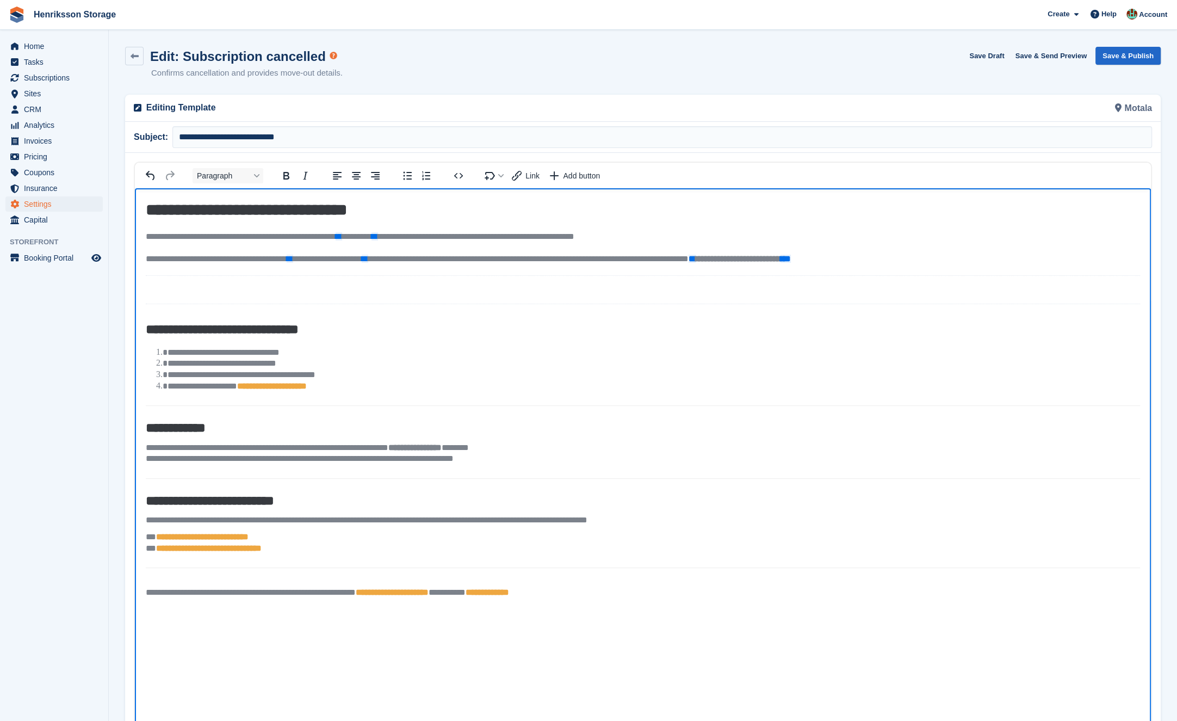
click at [164, 273] on body "**********" at bounding box center [643, 401] width 1016 height 427
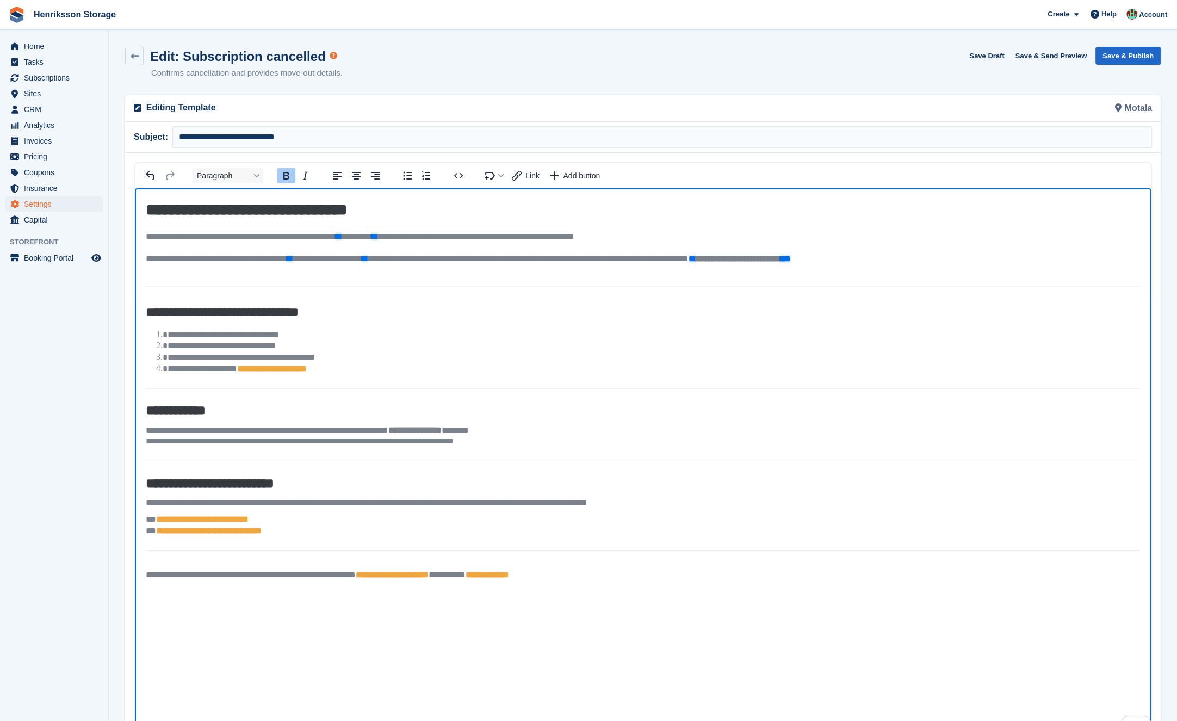
click at [166, 272] on div "To enrich screen reader interactions, please activate Accessibility in Grammarl…" at bounding box center [643, 271] width 994 height 5
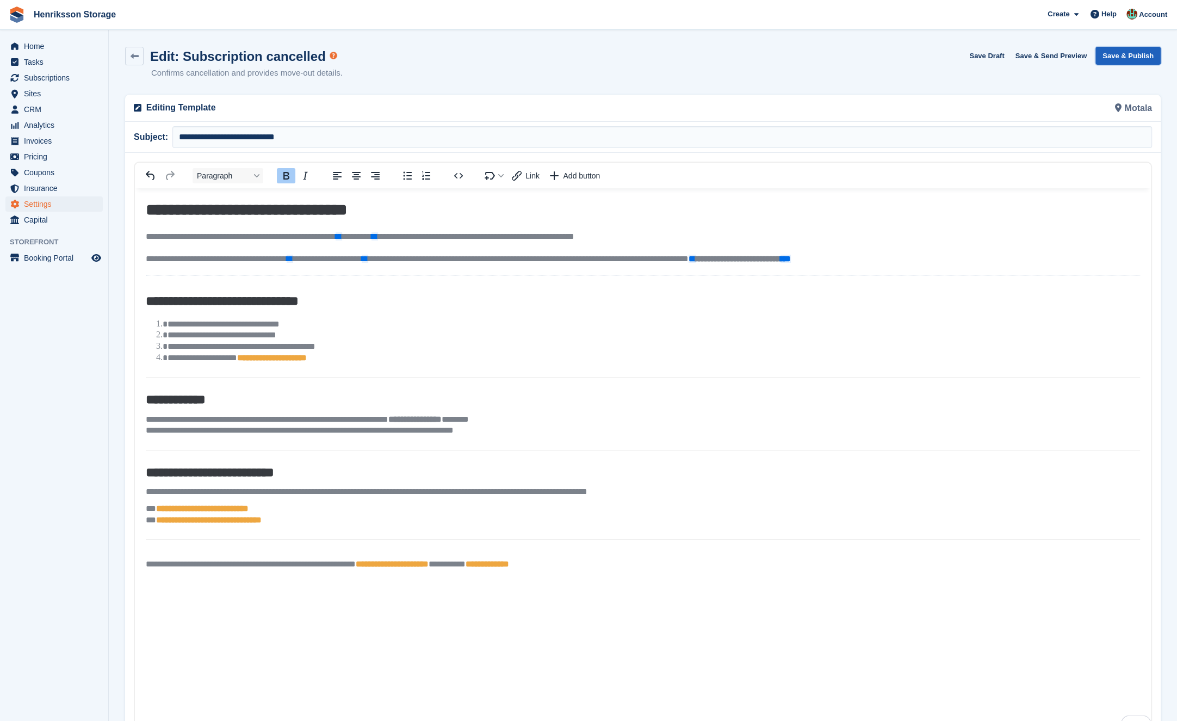
click at [1123, 54] on button "Save & Publish" at bounding box center [1128, 56] width 65 height 18
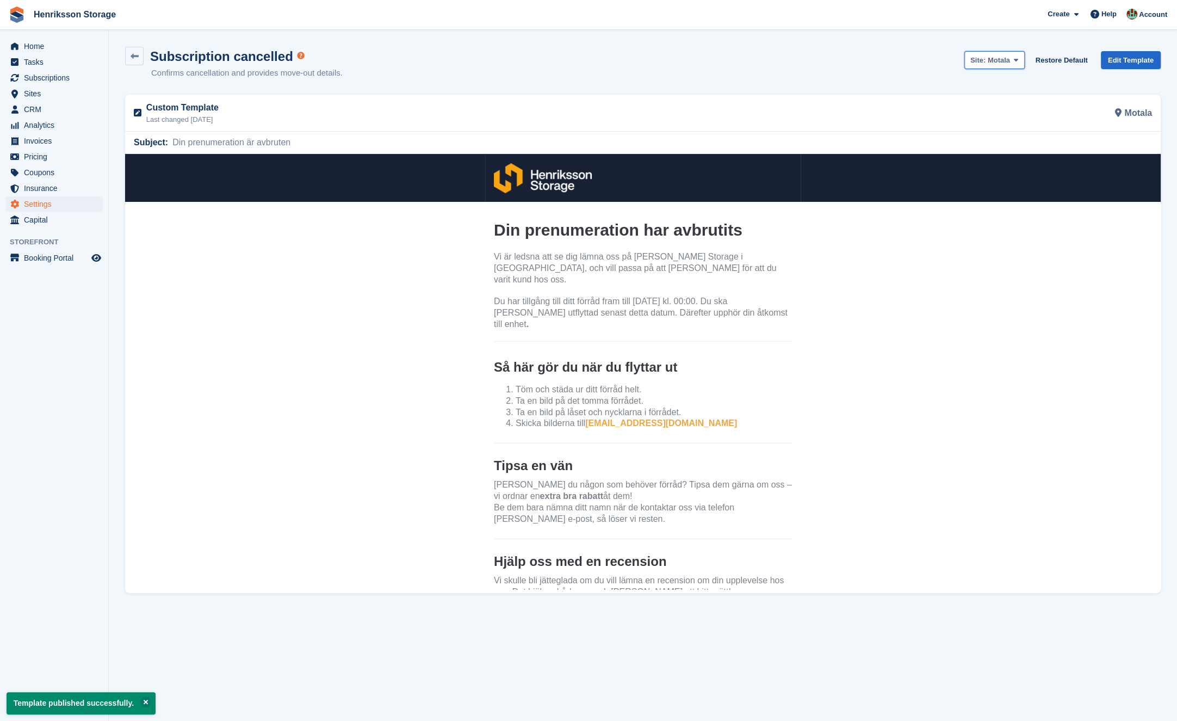
click at [991, 63] on span "Motala" at bounding box center [999, 60] width 22 height 8
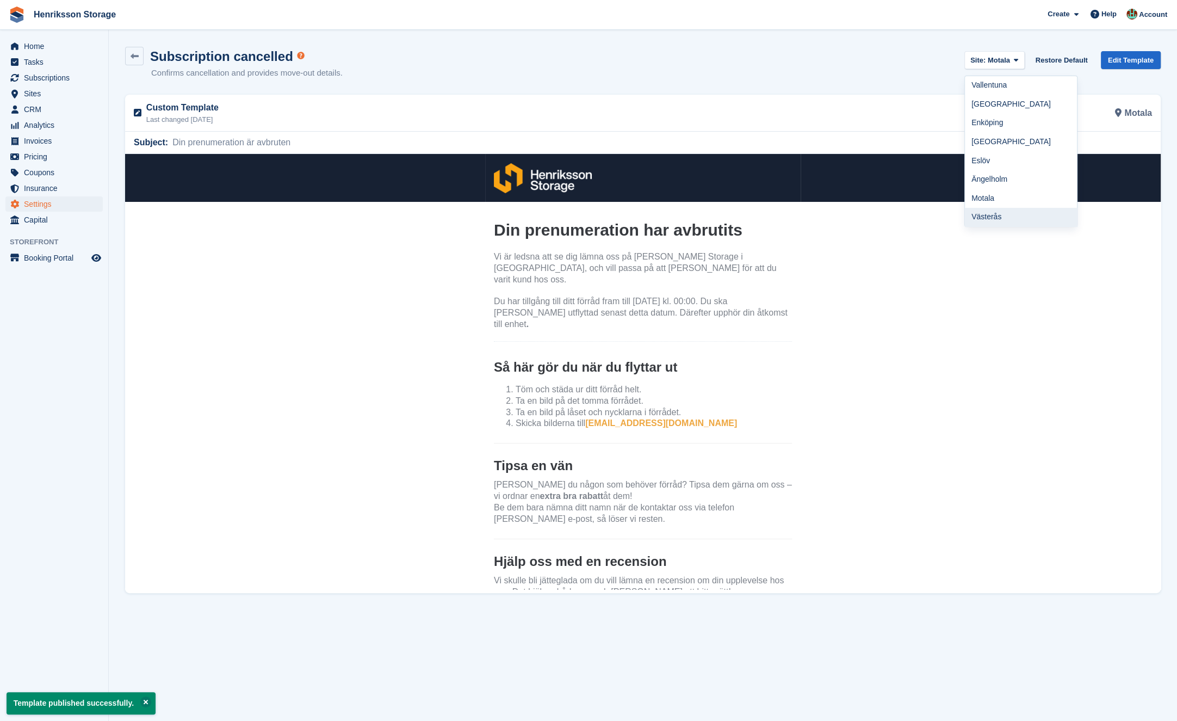
click at [1029, 219] on link "Västerås" at bounding box center [1021, 217] width 112 height 19
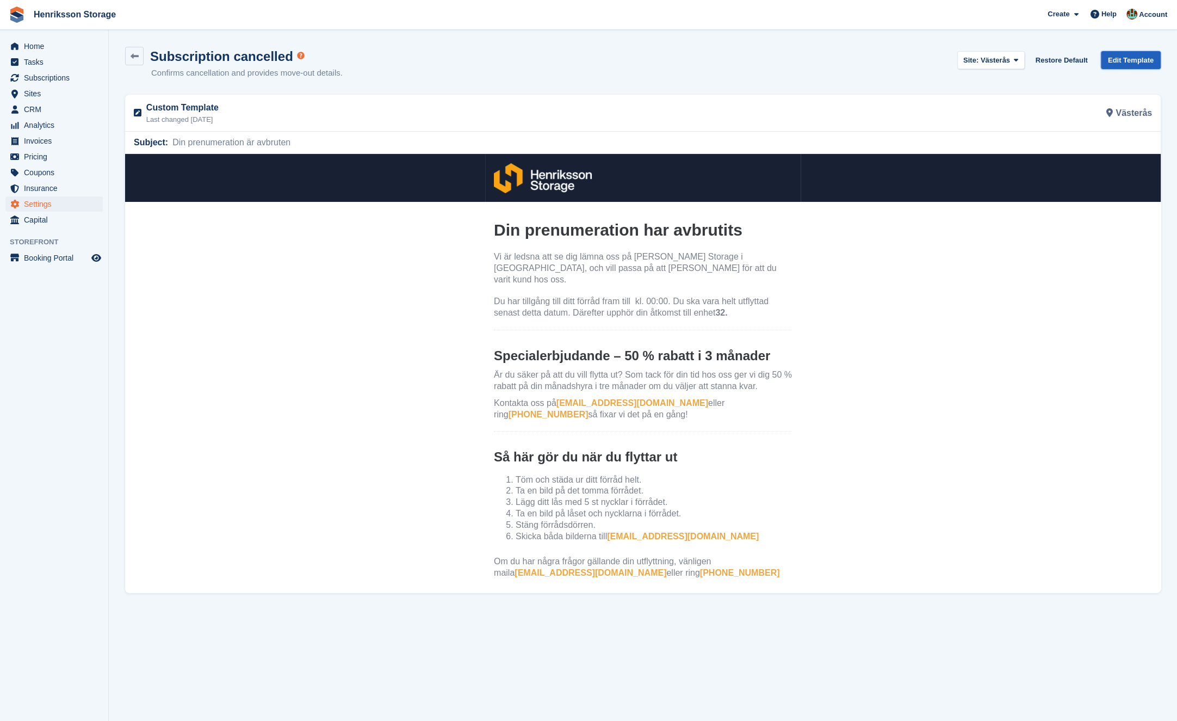
click at [1136, 51] on link "Edit Template" at bounding box center [1131, 60] width 60 height 18
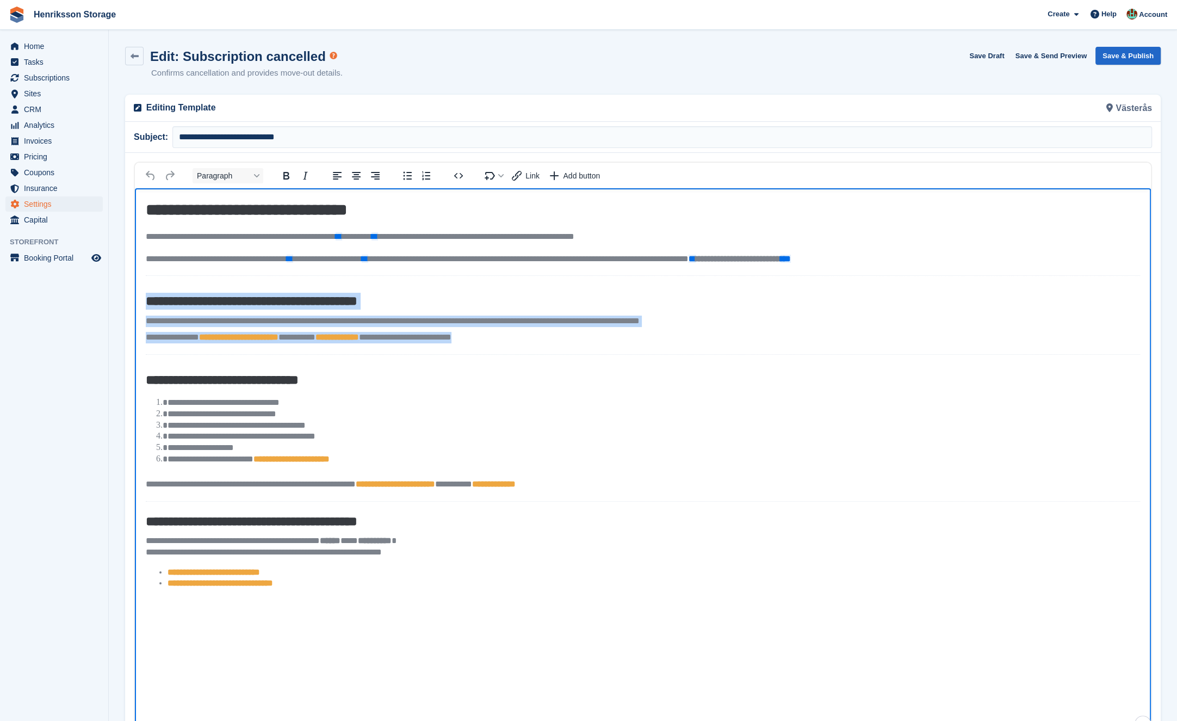
drag, startPoint x: 215, startPoint y: 299, endPoint x: 139, endPoint y: 284, distance: 77.6
click at [135, 282] on html "**********" at bounding box center [643, 459] width 1016 height 543
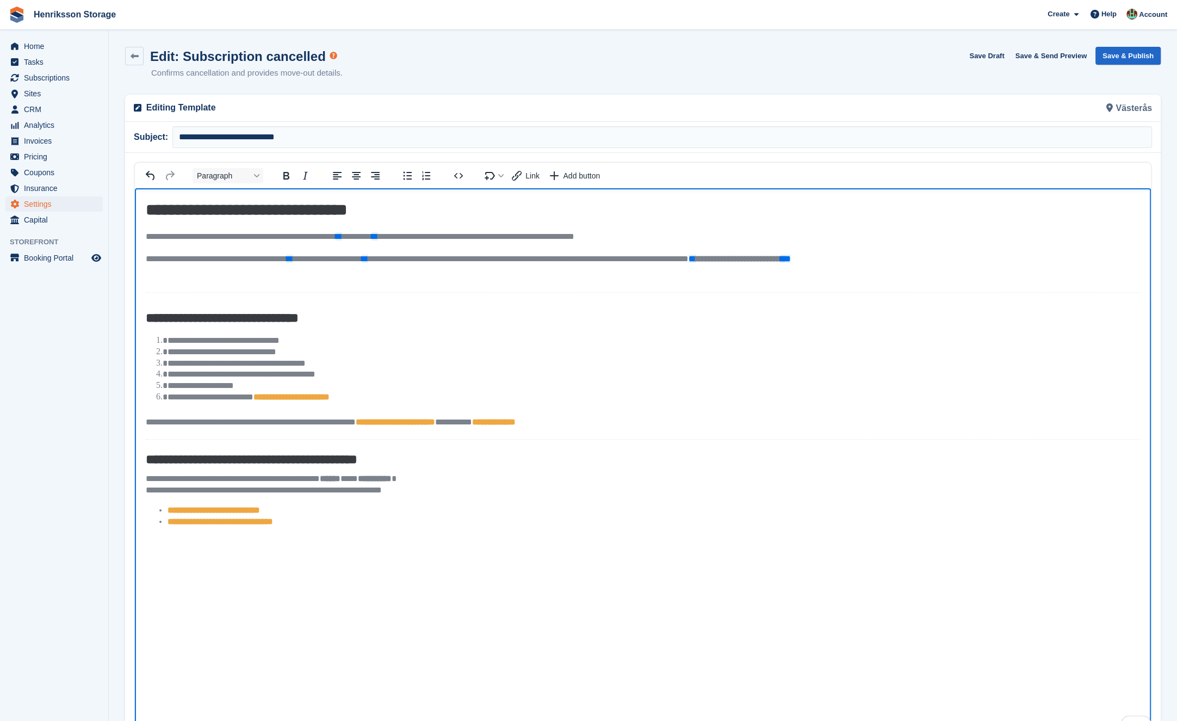
click at [165, 275] on p "To enrich screen reader interactions, please activate Accessibility in Grammarl…" at bounding box center [643, 274] width 994 height 11
click at [164, 271] on p "To enrich screen reader interactions, please activate Accessibility in Grammarl…" at bounding box center [643, 274] width 994 height 11
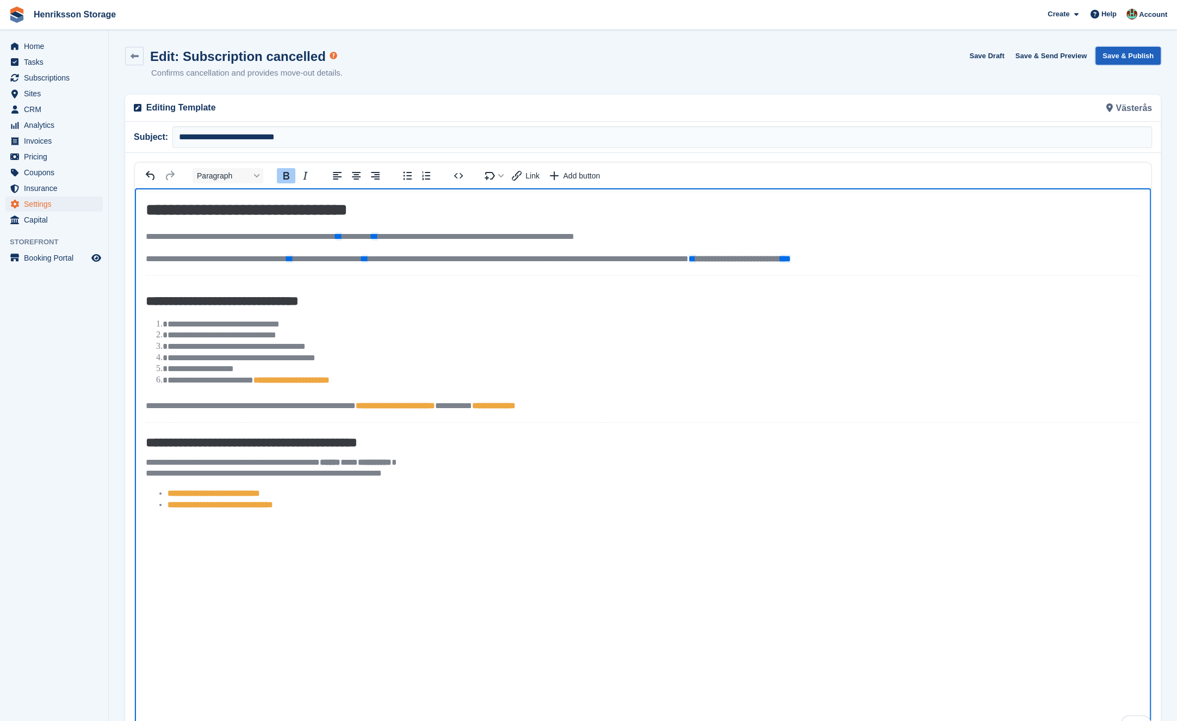
click at [1142, 55] on button "Save & Publish" at bounding box center [1128, 56] width 65 height 18
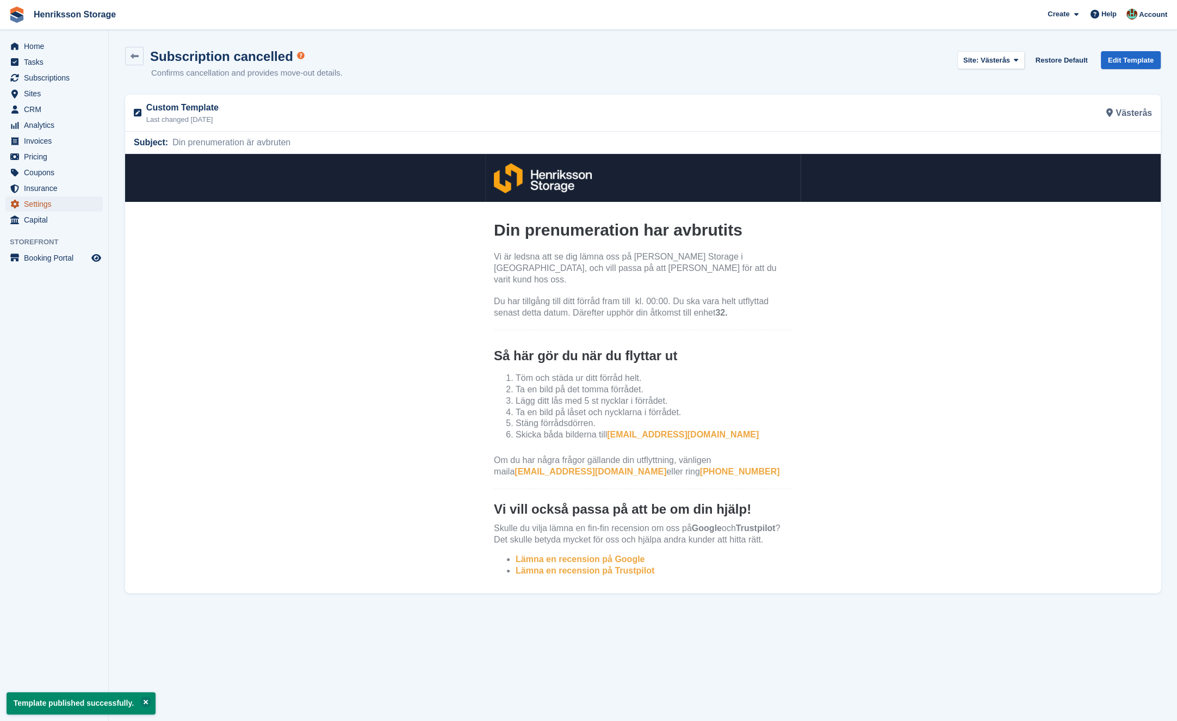
click at [57, 203] on span "Settings" at bounding box center [56, 203] width 65 height 15
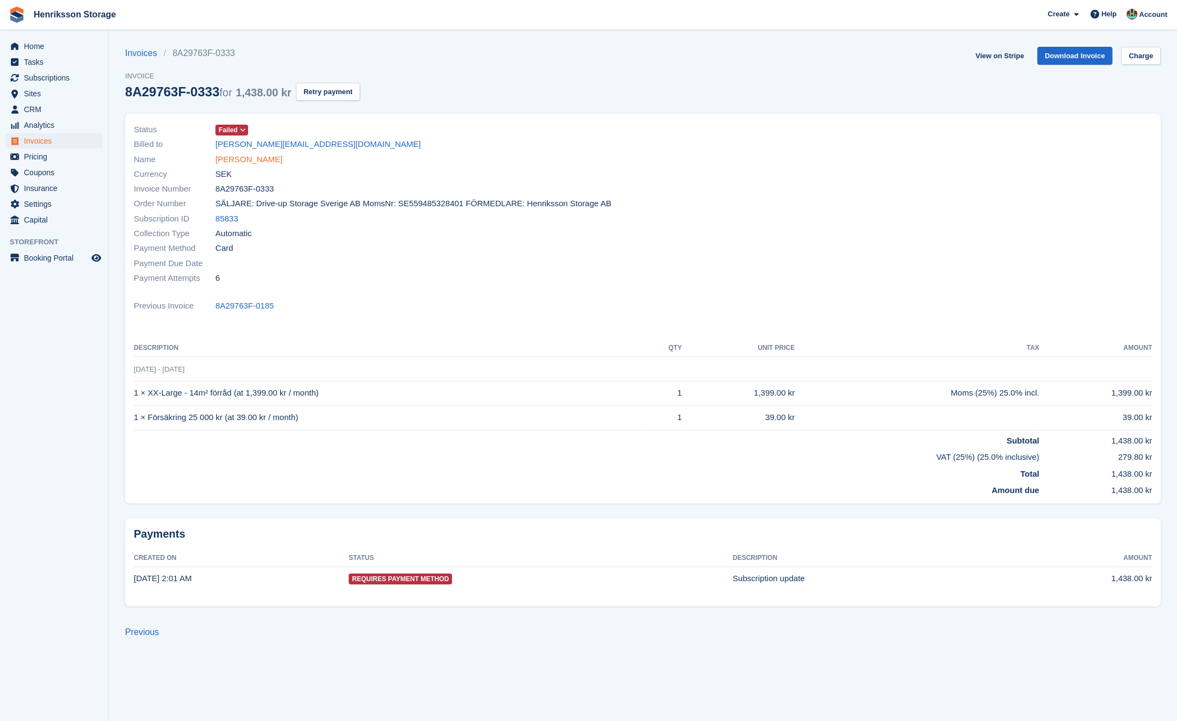
click at [246, 159] on link "[PERSON_NAME]" at bounding box center [248, 159] width 67 height 13
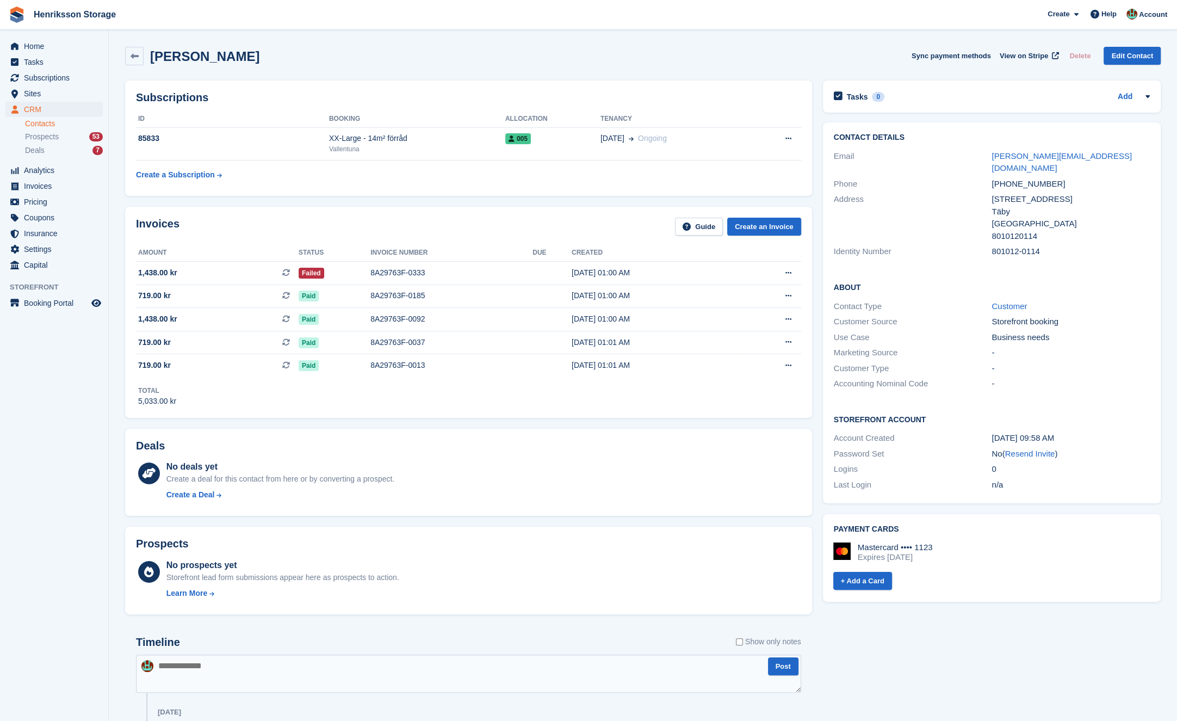
click at [924, 542] on div "Mastercard •••• 1123" at bounding box center [895, 547] width 75 height 10
drag, startPoint x: 924, startPoint y: 537, endPoint x: 948, endPoint y: 538, distance: 23.9
click at [924, 542] on div "Mastercard •••• 1123" at bounding box center [895, 547] width 75 height 10
click at [982, 542] on div "Mastercard •••• 1123 Expires [DATE]" at bounding box center [991, 552] width 317 height 20
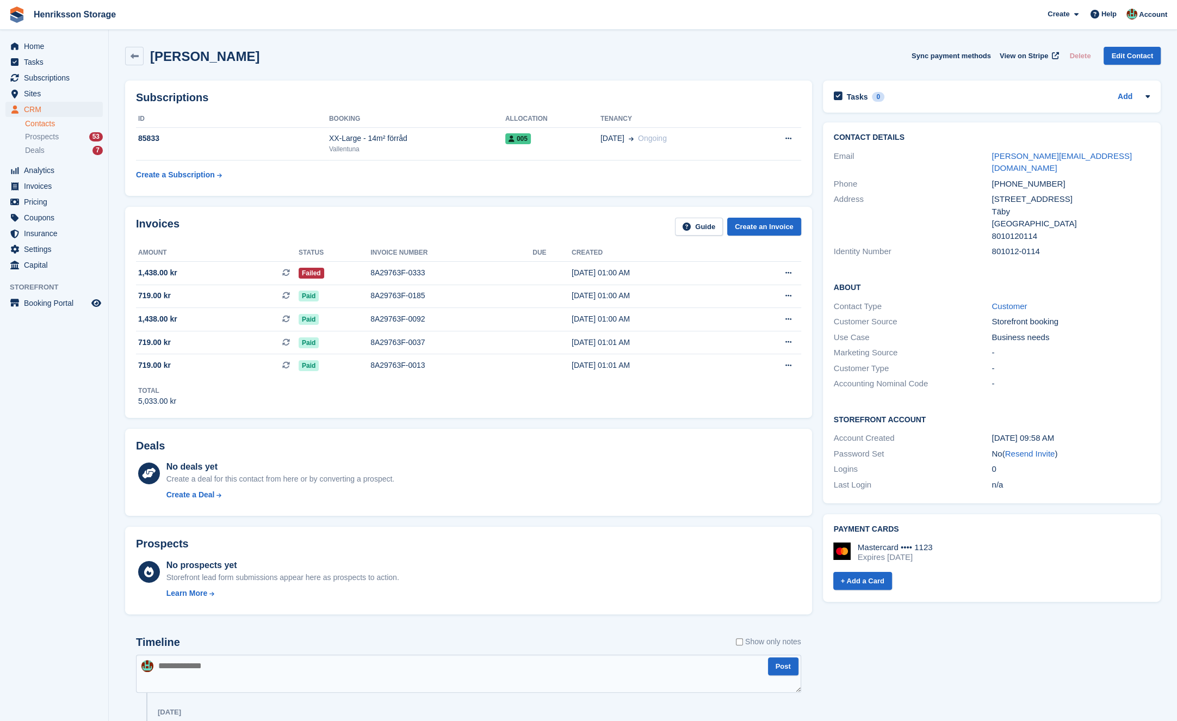
click at [933, 552] on div "Expires [DATE]" at bounding box center [895, 557] width 75 height 10
click at [933, 552] on div "Expires December 2027" at bounding box center [895, 557] width 75 height 10
click at [894, 534] on div "Mastercard •••• 1123 Expires December 2027 + Add a Card" at bounding box center [990, 562] width 319 height 57
drag, startPoint x: 905, startPoint y: 530, endPoint x: 895, endPoint y: 543, distance: 15.9
click at [905, 542] on div "Mastercard •••• 1123" at bounding box center [895, 547] width 75 height 10
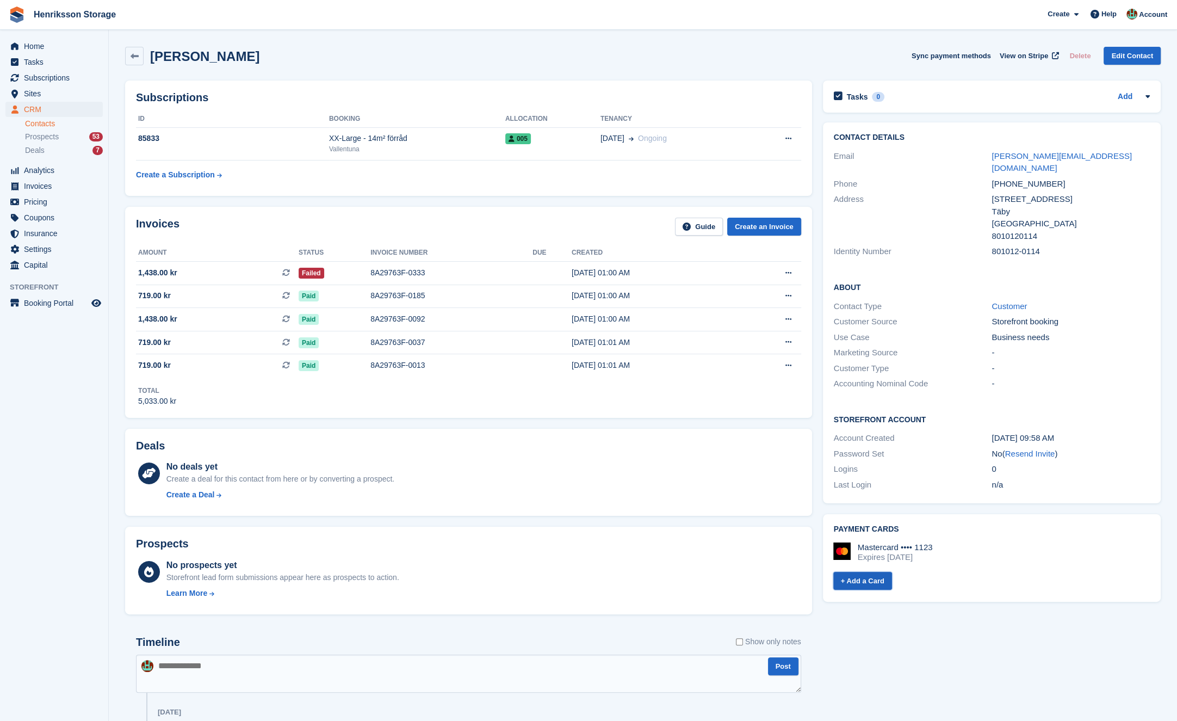
click at [874, 572] on link "+ Add a Card" at bounding box center [862, 581] width 59 height 18
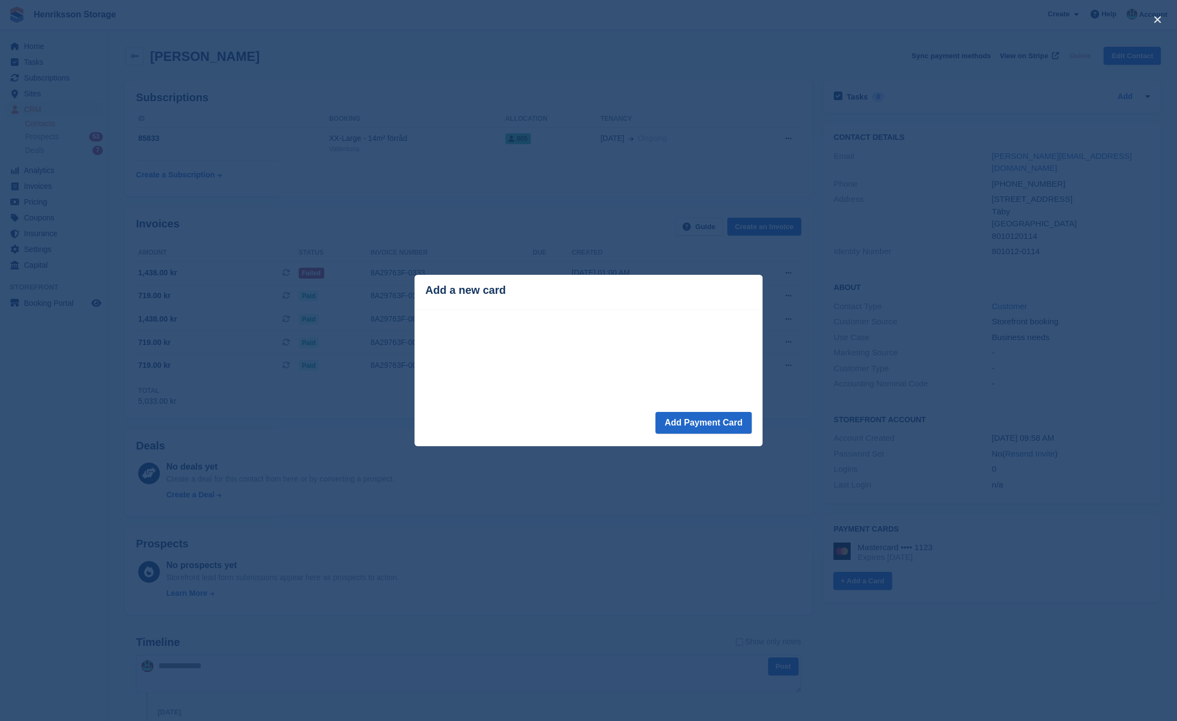
click at [583, 207] on div "close" at bounding box center [588, 360] width 1177 height 721
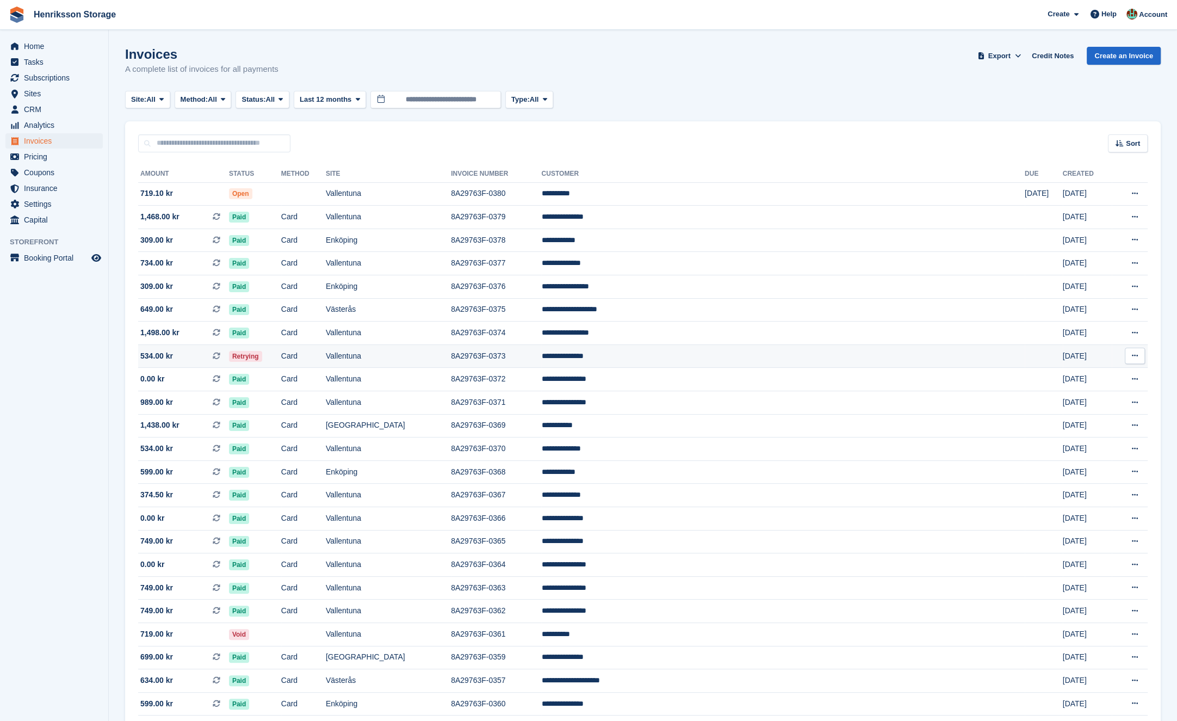
click at [326, 366] on td "Card" at bounding box center [303, 355] width 45 height 23
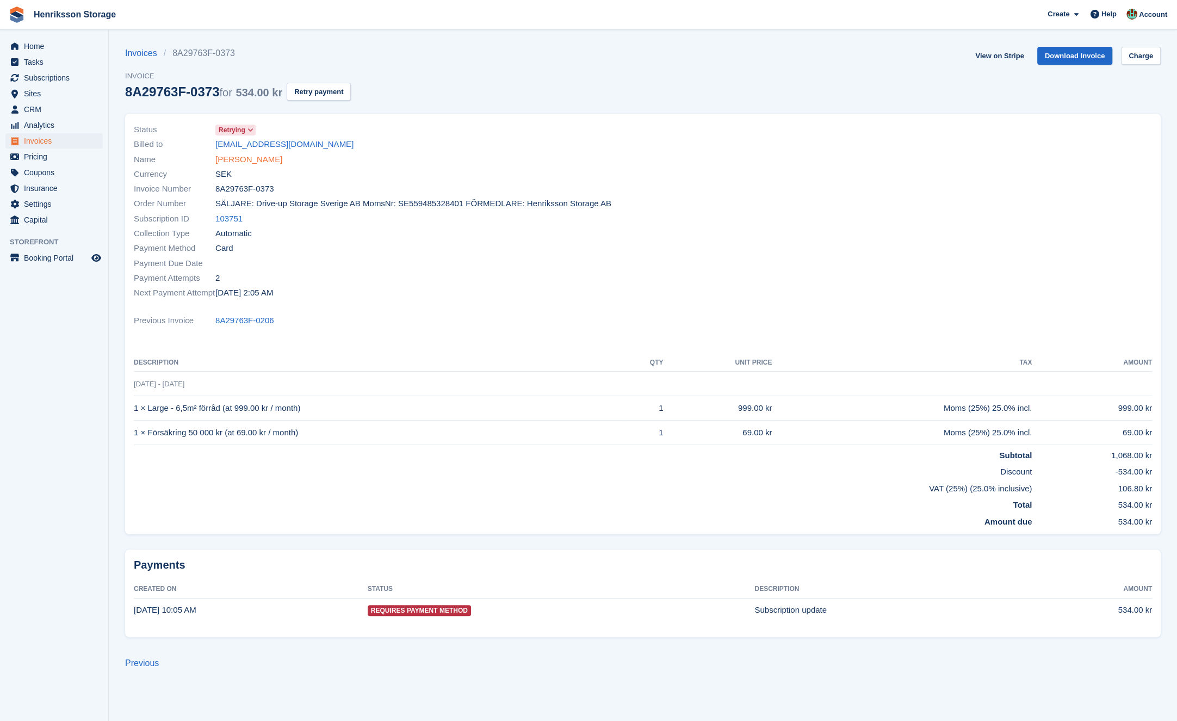
click at [273, 161] on link "[PERSON_NAME]" at bounding box center [248, 159] width 67 height 13
click at [70, 145] on span "Invoices" at bounding box center [56, 140] width 65 height 15
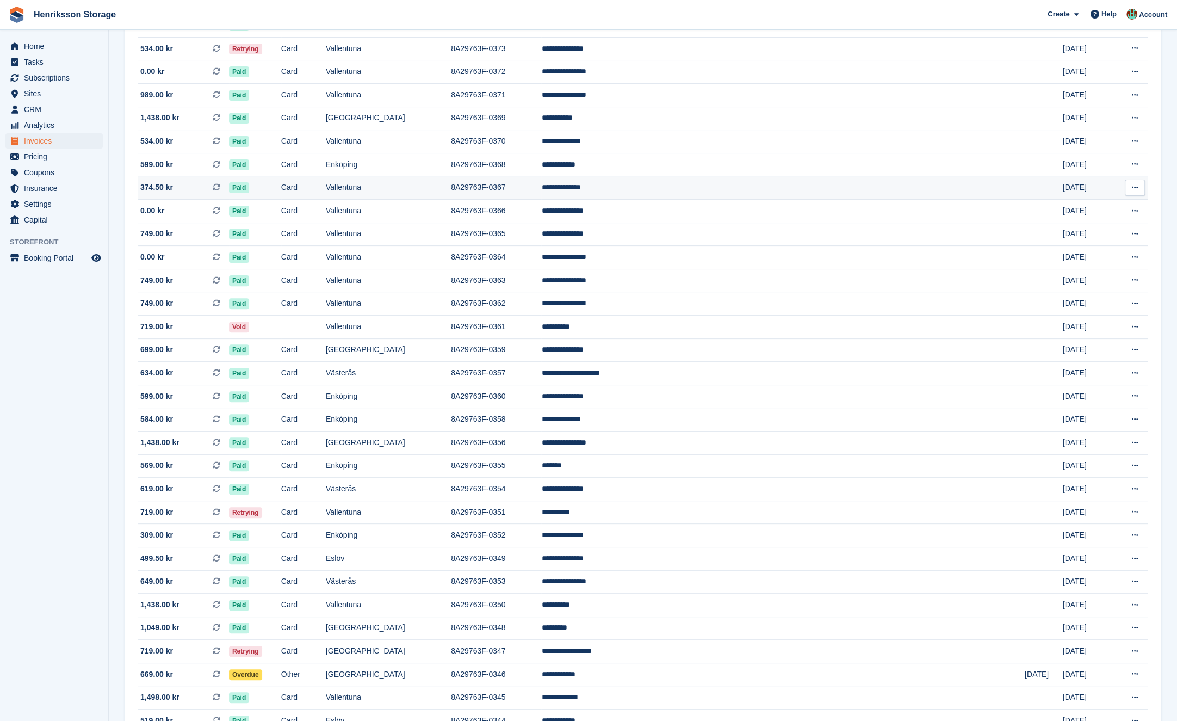
scroll to position [641, 0]
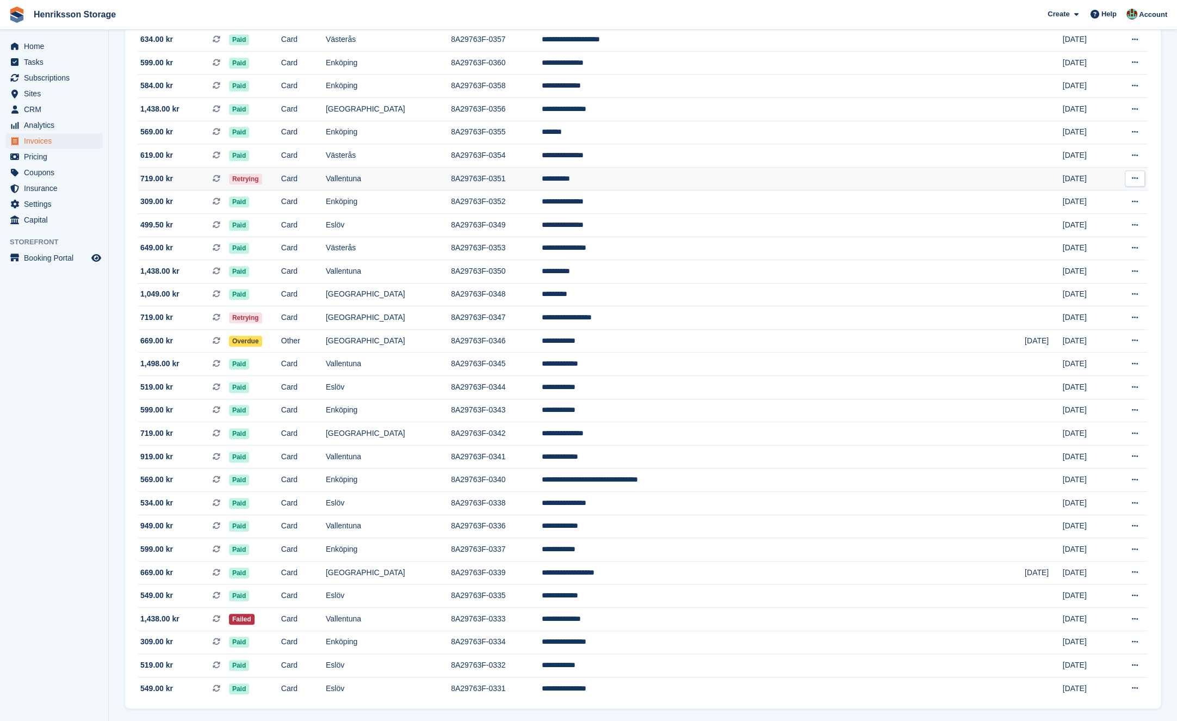
click at [451, 178] on td "Vallentuna" at bounding box center [388, 178] width 125 height 23
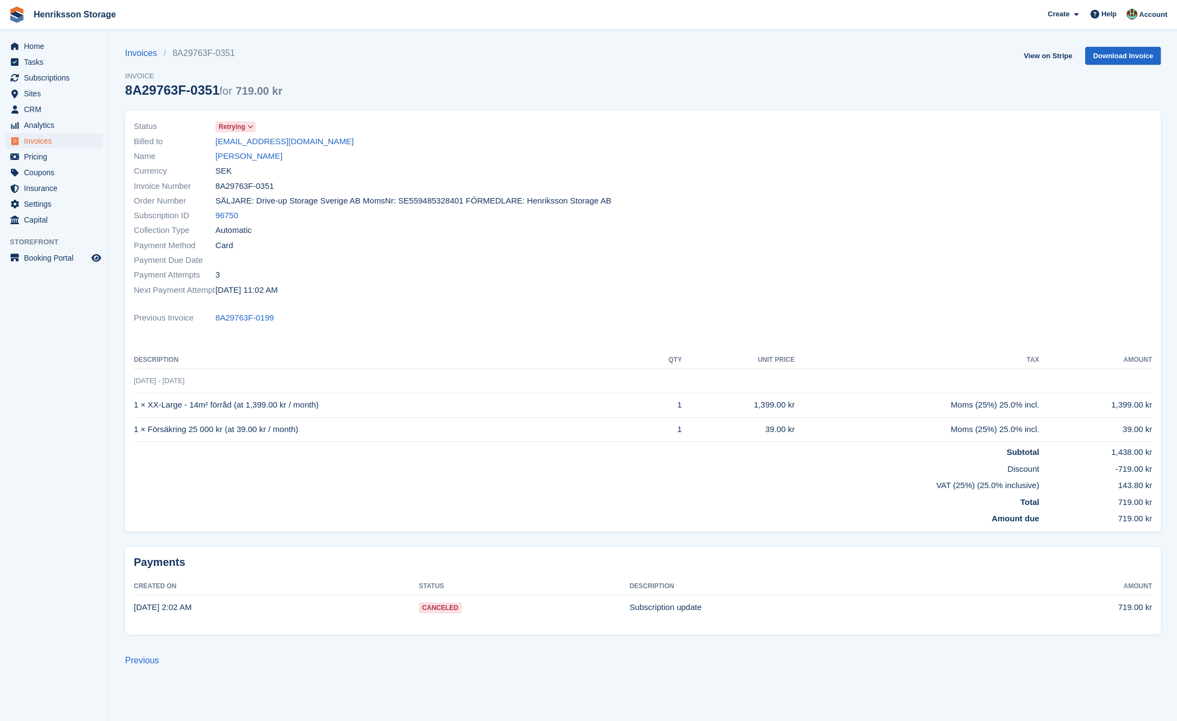
click at [254, 126] on icon at bounding box center [251, 126] width 6 height 7
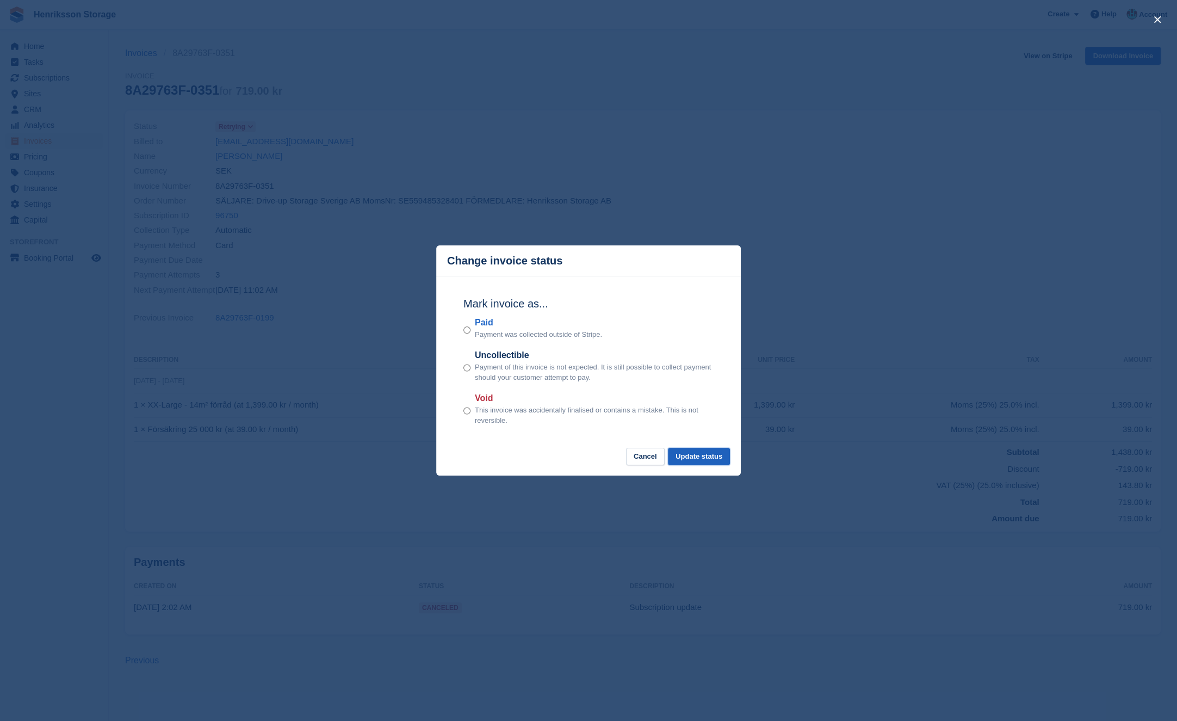
click at [701, 455] on button "Update status" at bounding box center [699, 457] width 62 height 18
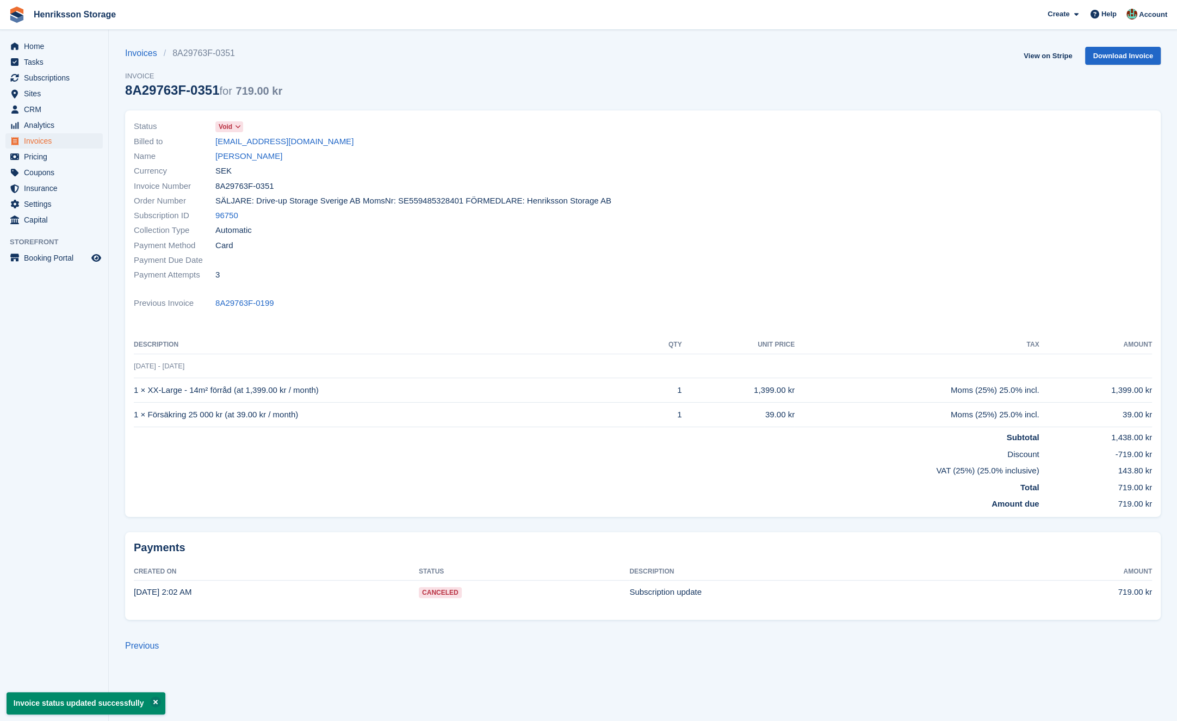
click at [781, 200] on div at bounding box center [901, 201] width 516 height 176
click at [59, 143] on span "Invoices" at bounding box center [56, 140] width 65 height 15
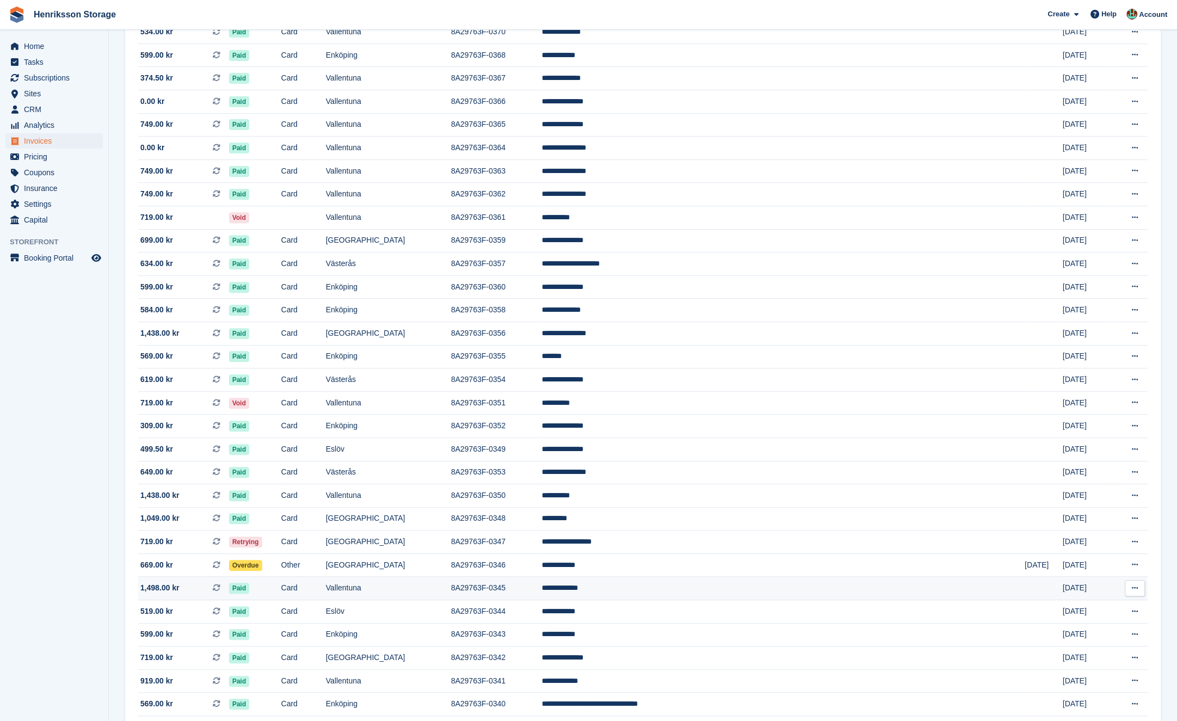
scroll to position [677, 0]
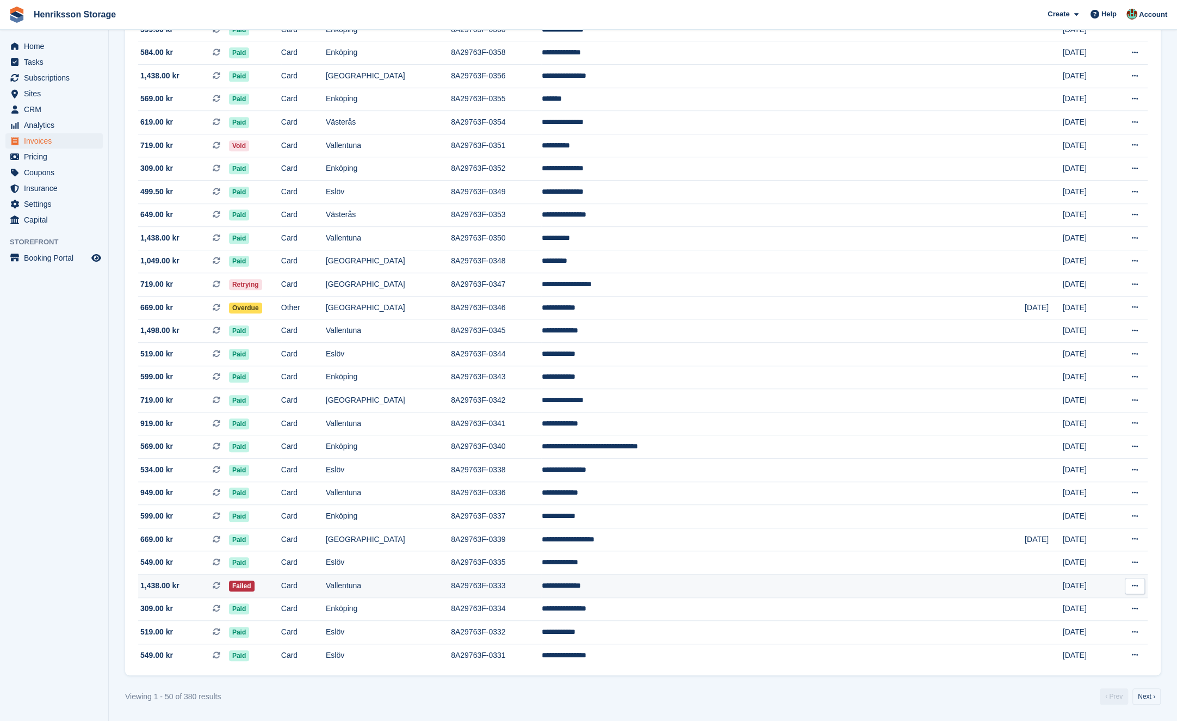
click at [451, 585] on td "Vallentuna" at bounding box center [388, 585] width 125 height 23
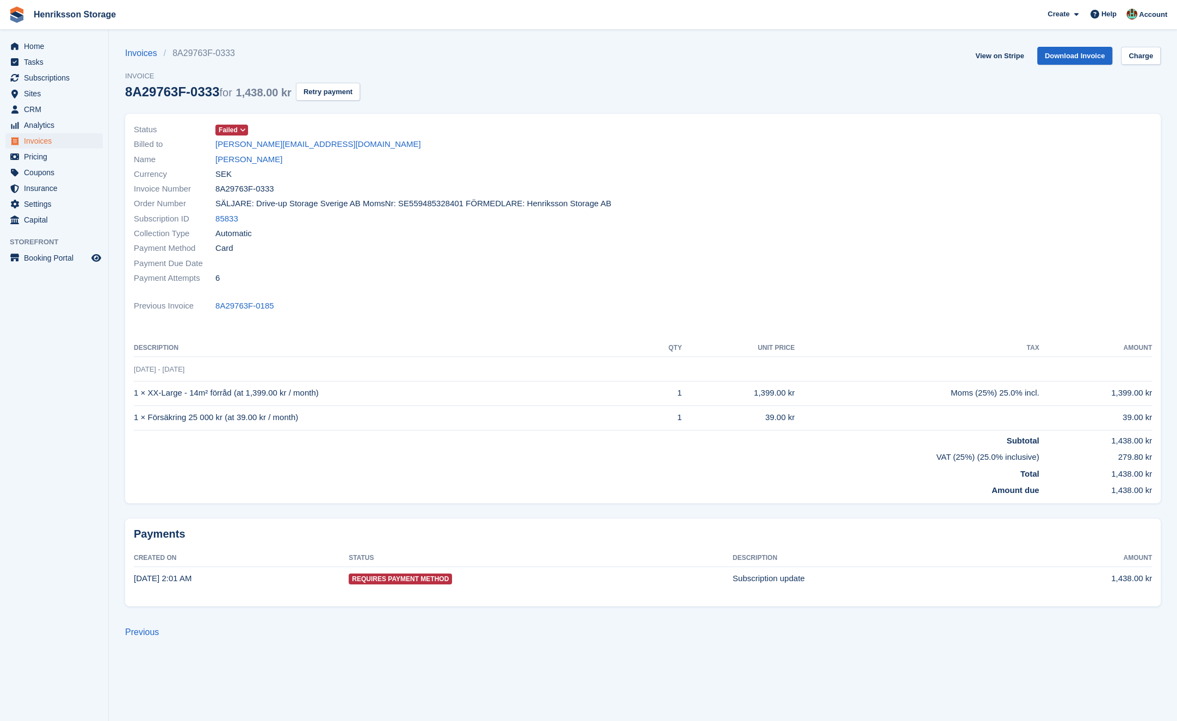
click at [440, 80] on div "Invoices 8A29763F-0333 Invoice 8A29763F-0333 for 1,438.00 kr Retry payment View…" at bounding box center [643, 80] width 1036 height 67
click at [245, 132] on icon at bounding box center [243, 130] width 6 height 7
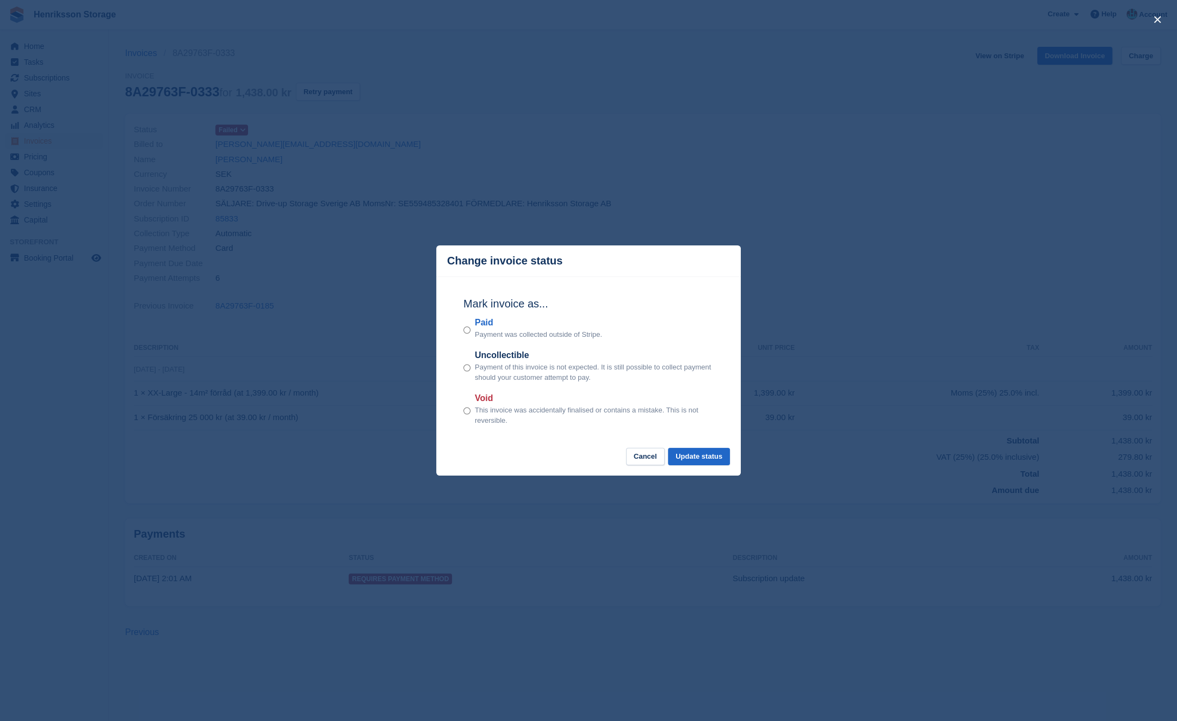
click at [645, 172] on div "close" at bounding box center [588, 360] width 1177 height 721
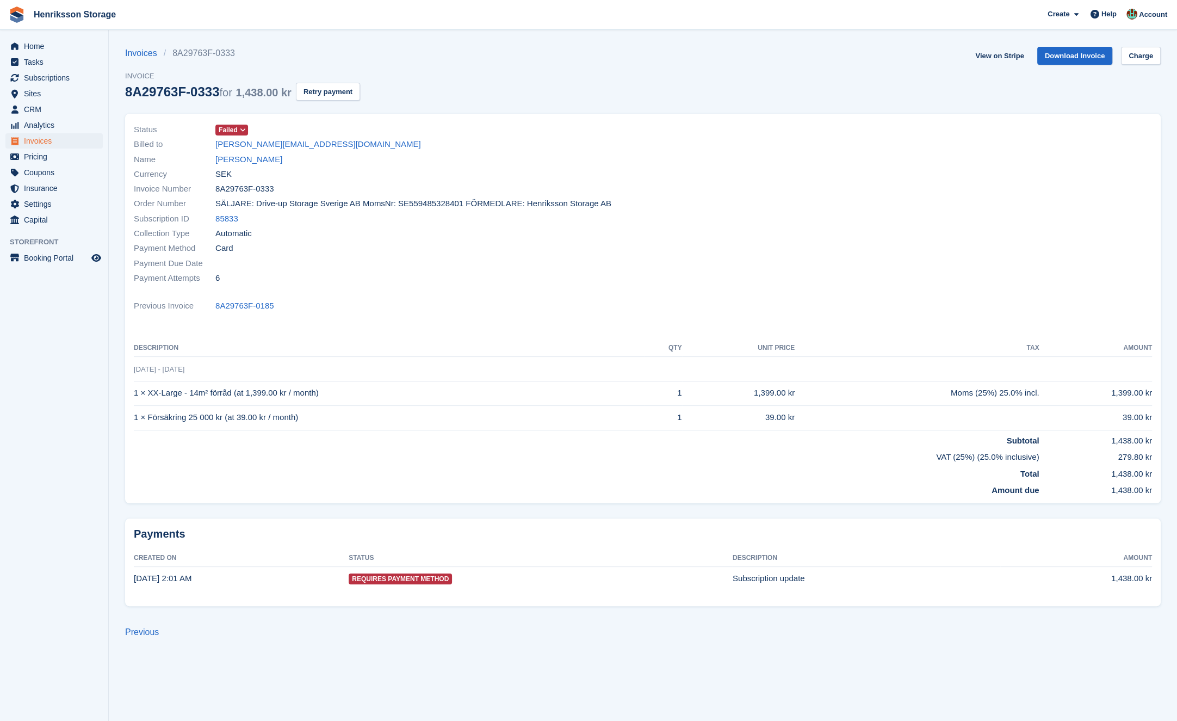
click at [248, 132] on span at bounding box center [243, 130] width 9 height 9
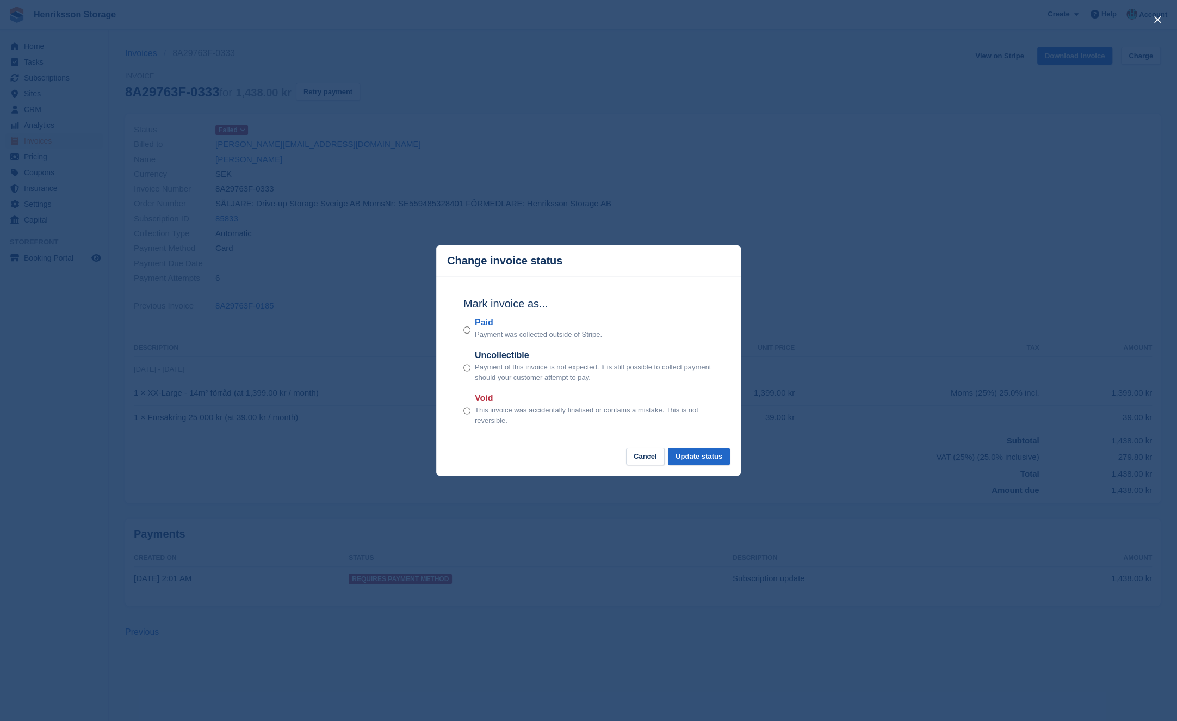
click at [639, 158] on div "close" at bounding box center [588, 360] width 1177 height 721
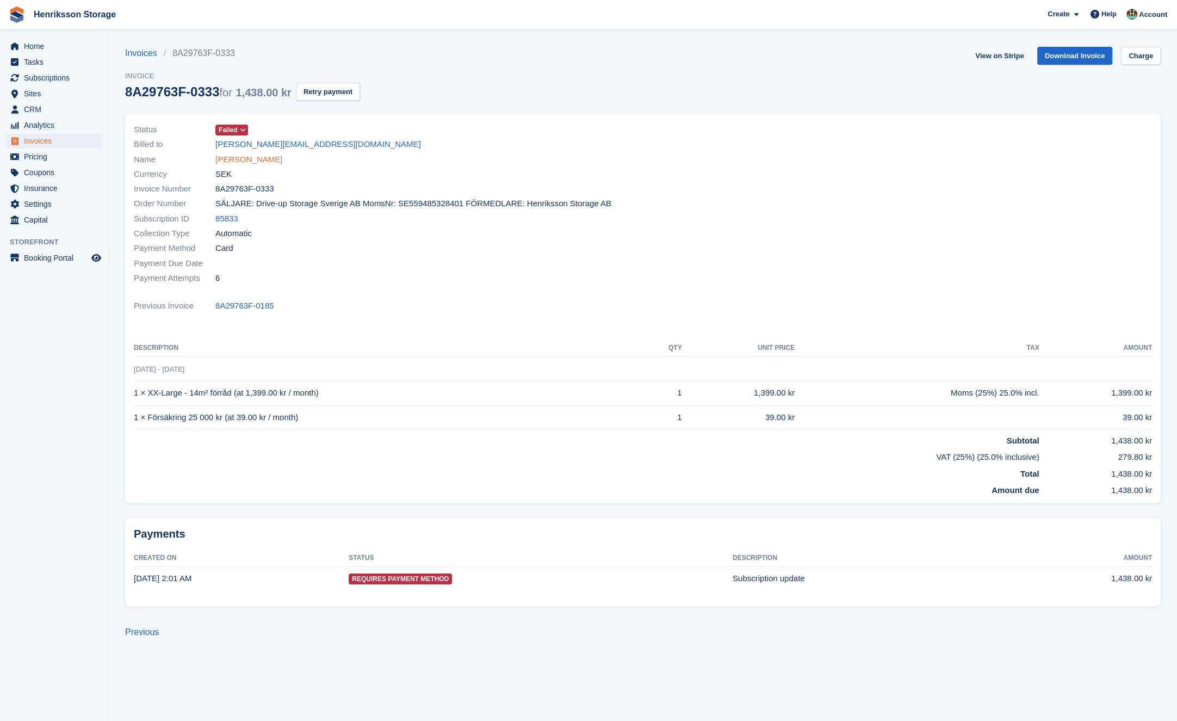
click at [263, 162] on link "[PERSON_NAME]" at bounding box center [248, 159] width 67 height 13
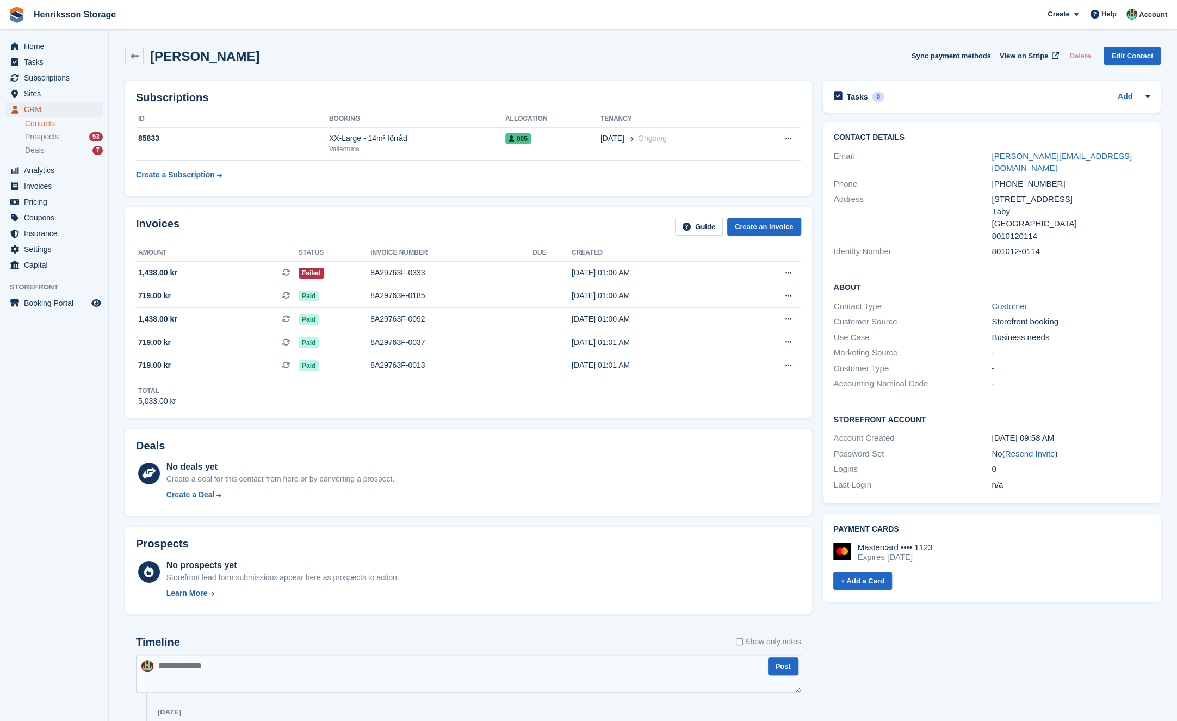
click at [66, 108] on span "CRM" at bounding box center [56, 109] width 65 height 15
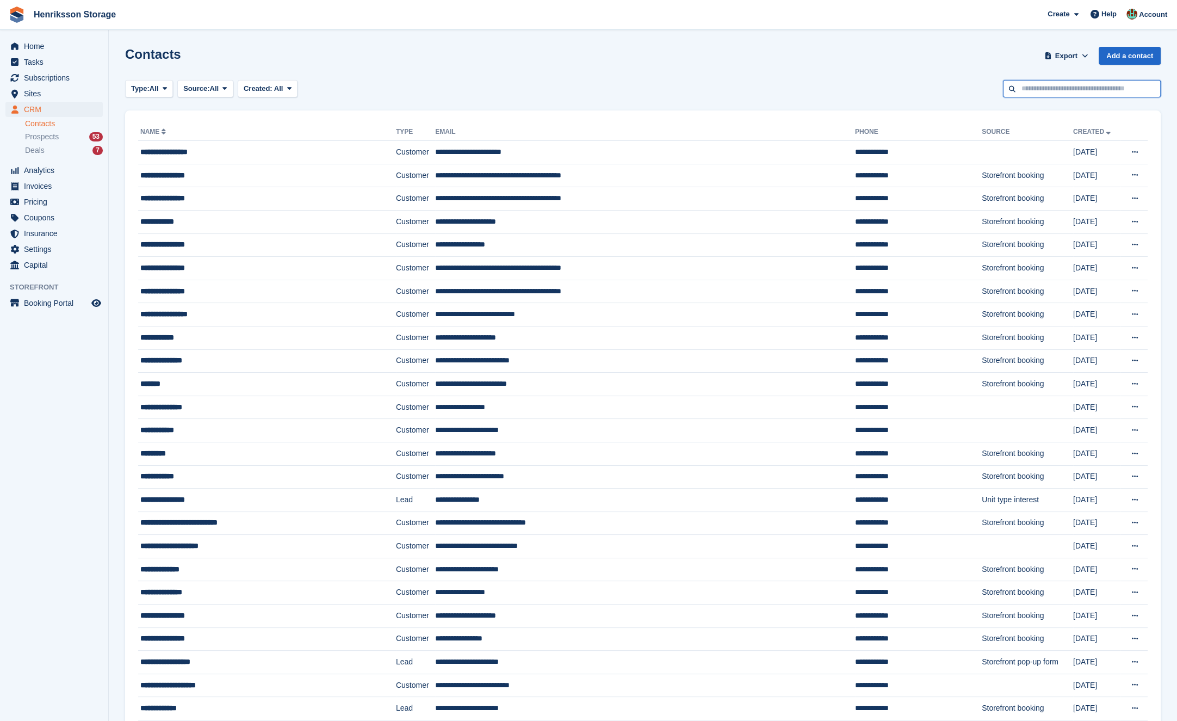
click at [1053, 88] on input "text" at bounding box center [1082, 89] width 158 height 18
paste input "**********"
type input "**********"
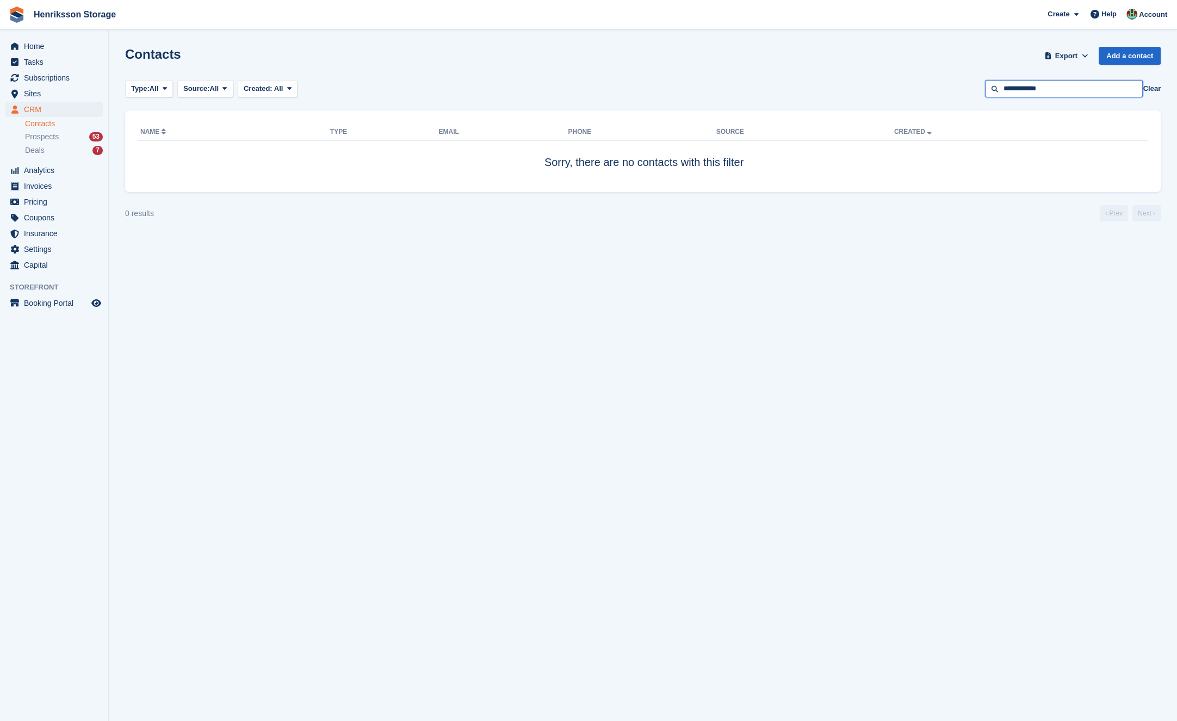
click at [1080, 90] on input "**********" at bounding box center [1064, 89] width 158 height 18
click at [1072, 85] on input "**********" at bounding box center [1064, 89] width 158 height 18
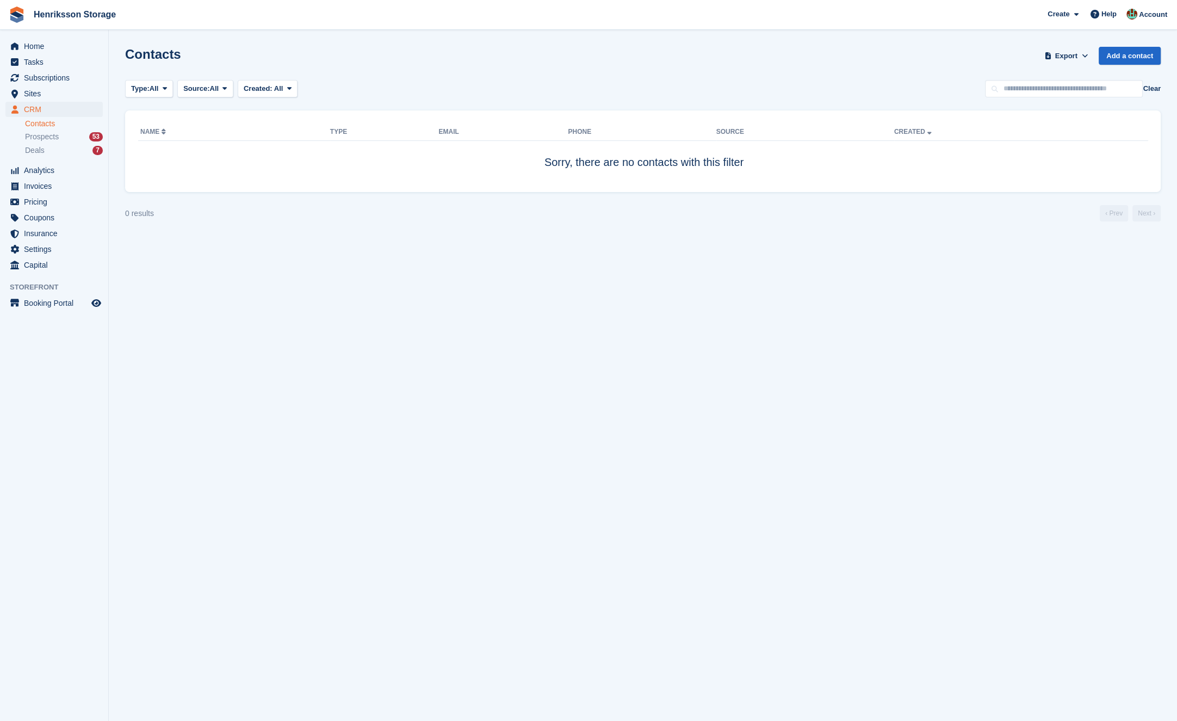
click at [376, 295] on section "Contacts Export Export Contacts Export a CSV of all Contacts which match the cu…" at bounding box center [643, 360] width 1068 height 721
click at [50, 89] on span "Sites" at bounding box center [56, 93] width 65 height 15
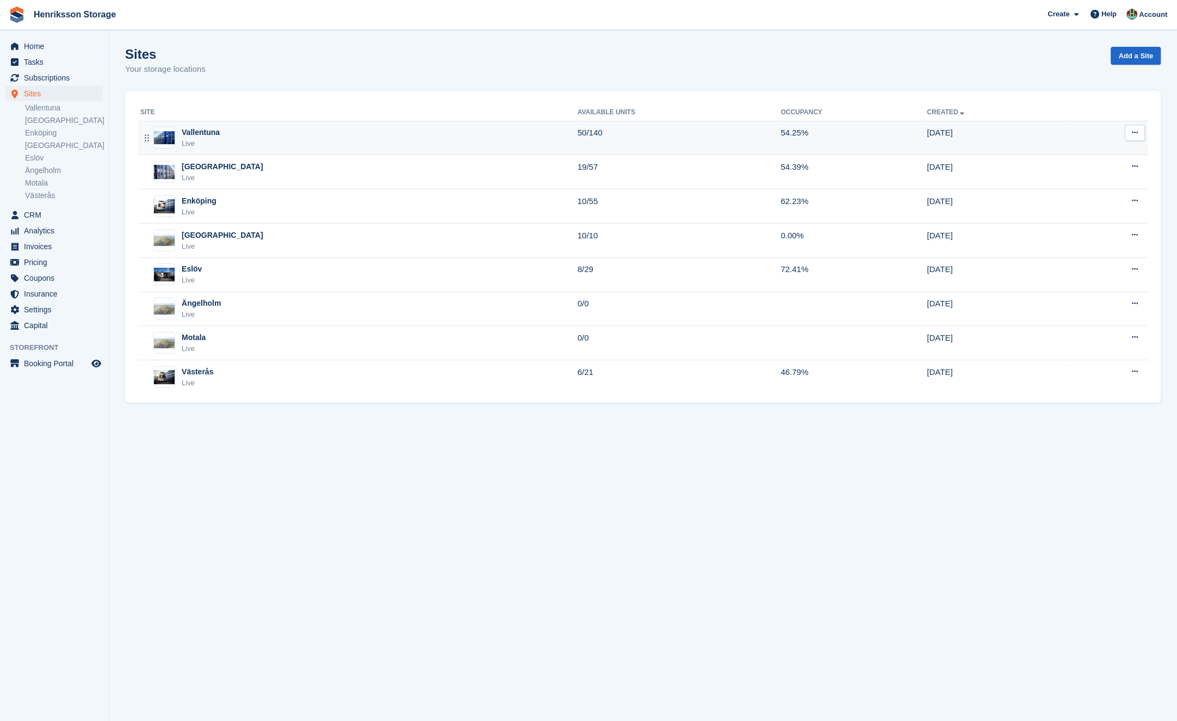
click at [277, 144] on div "Vallentuna Live" at bounding box center [358, 138] width 437 height 22
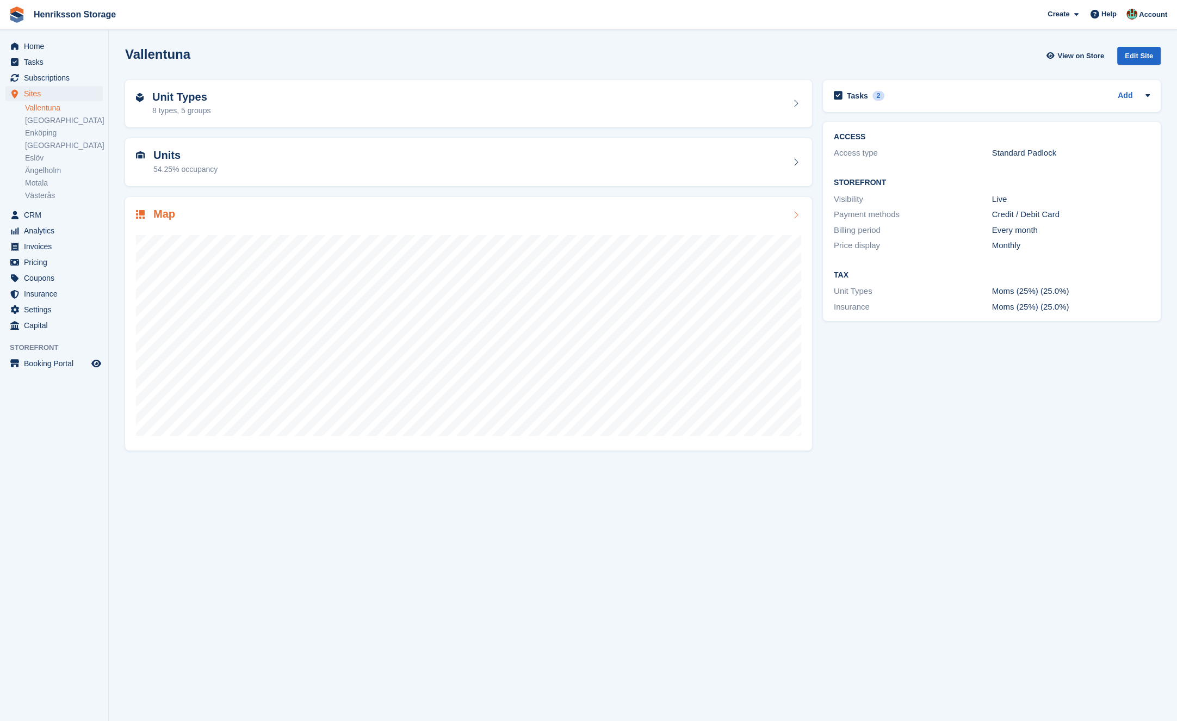
click at [262, 219] on div "Map" at bounding box center [468, 215] width 665 height 15
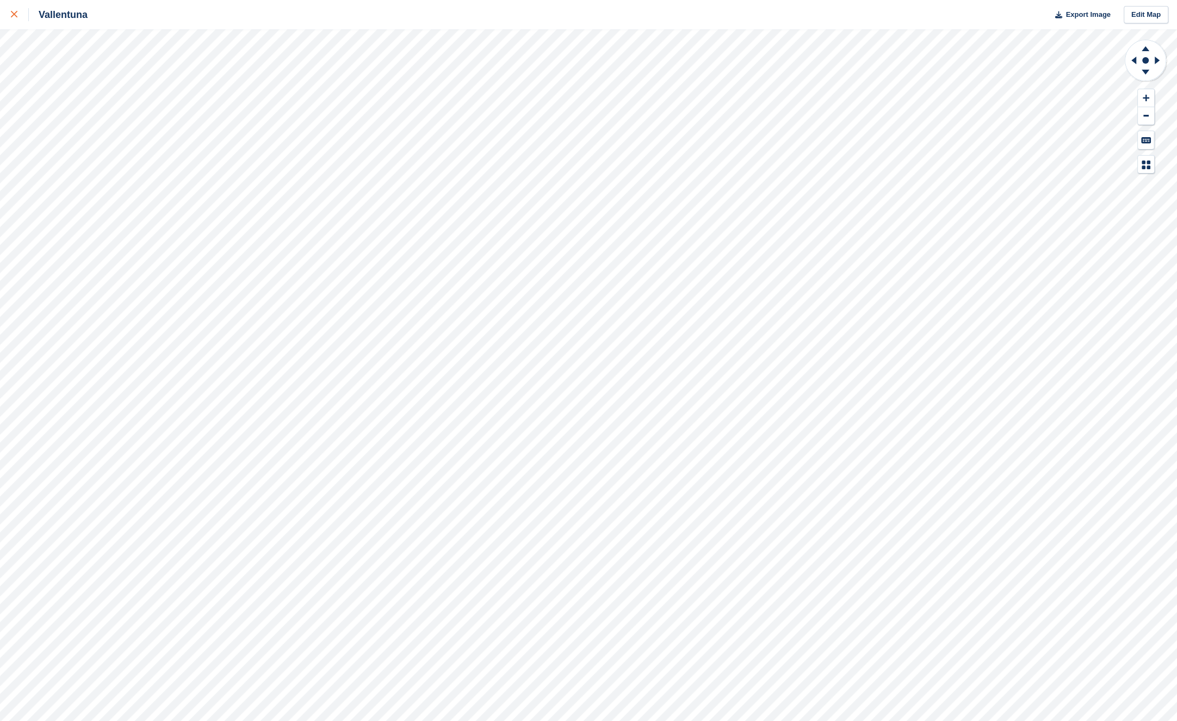
click at [20, 17] on div at bounding box center [20, 14] width 18 height 13
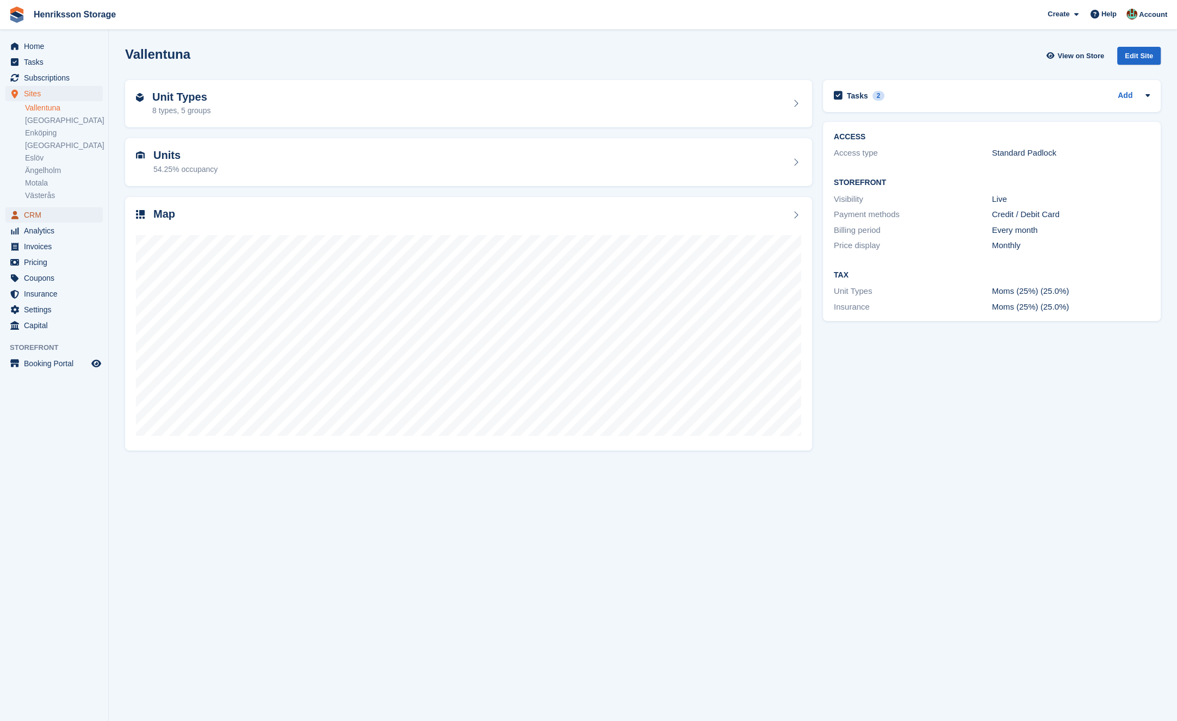
click at [61, 219] on span "CRM" at bounding box center [56, 214] width 65 height 15
click at [61, 217] on span "CRM" at bounding box center [56, 214] width 65 height 15
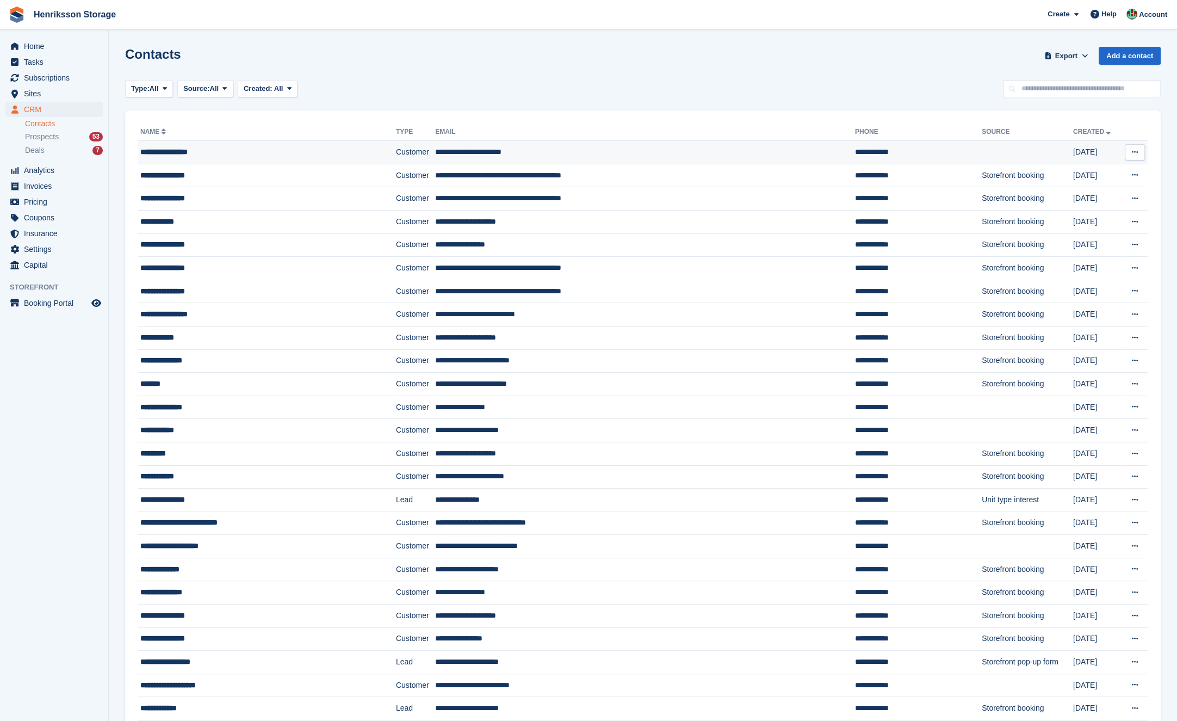
click at [291, 160] on td "**********" at bounding box center [267, 152] width 258 height 23
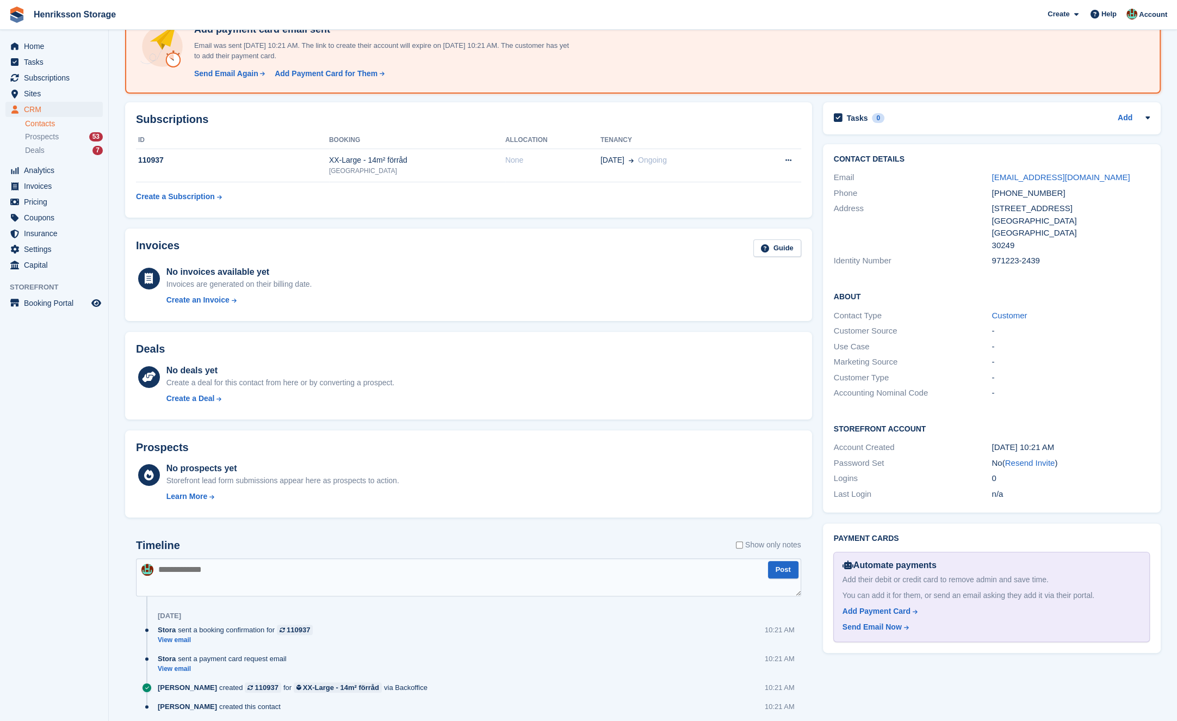
scroll to position [112, 0]
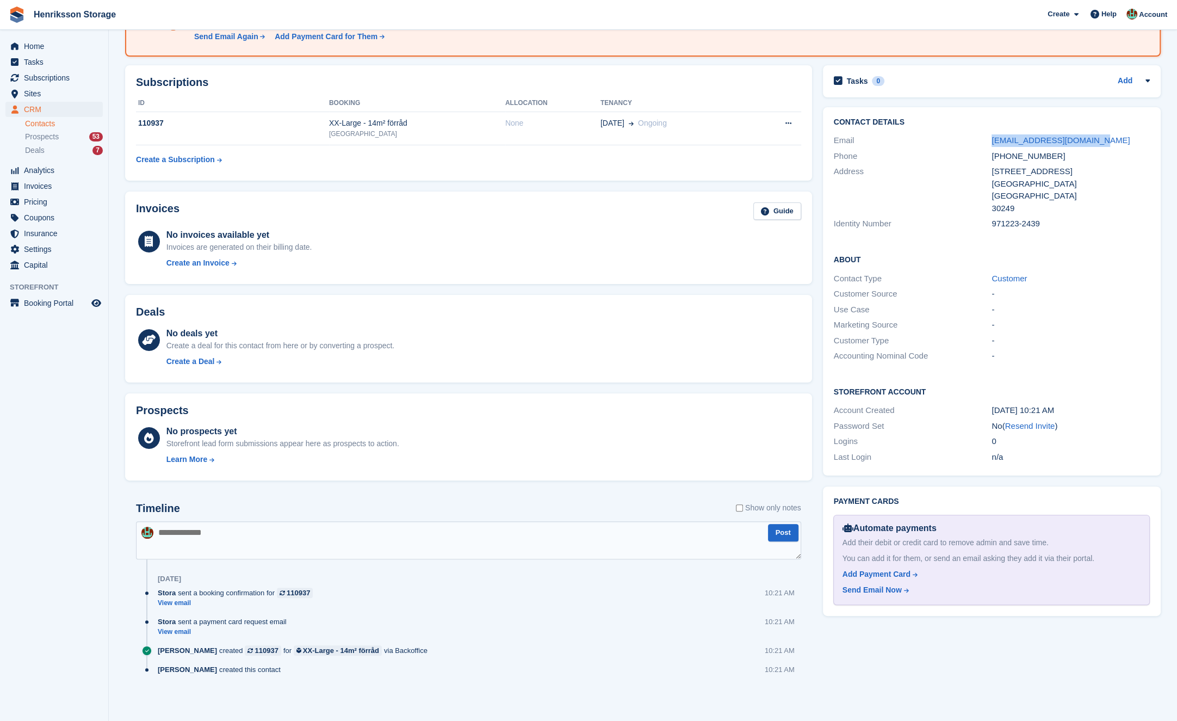
drag, startPoint x: 1108, startPoint y: 139, endPoint x: 991, endPoint y: 144, distance: 116.5
click at [991, 144] on div "Email [EMAIL_ADDRESS][DOMAIN_NAME]" at bounding box center [992, 141] width 316 height 16
click at [981, 141] on div "Email" at bounding box center [913, 140] width 158 height 13
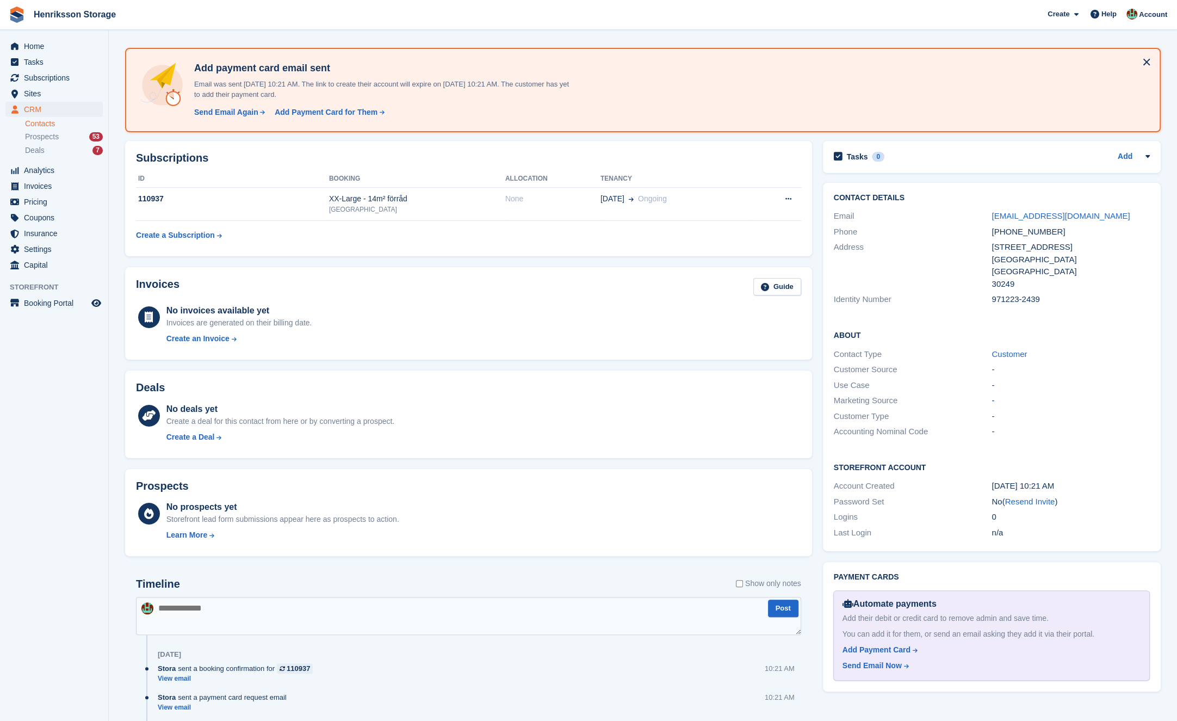
scroll to position [0, 0]
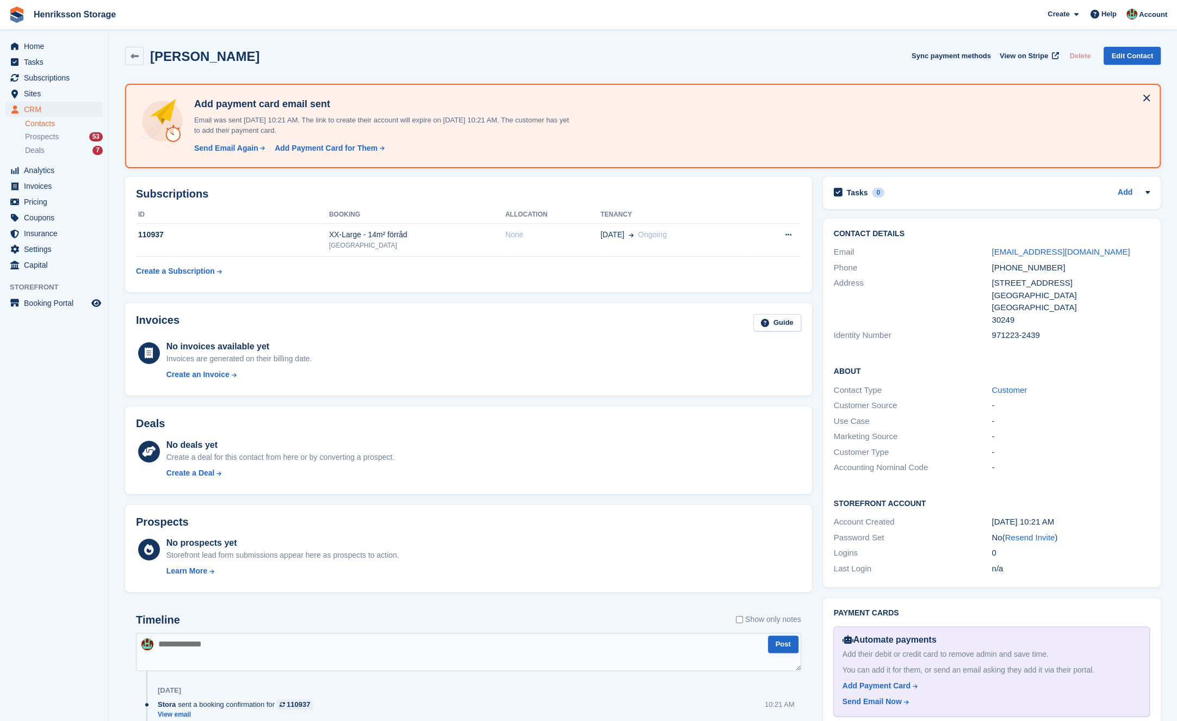
click at [1015, 269] on div "[PHONE_NUMBER]" at bounding box center [1071, 268] width 158 height 13
click at [1015, 269] on div "+46729615177" at bounding box center [1071, 268] width 158 height 13
click at [963, 285] on div "Address" at bounding box center [913, 301] width 158 height 49
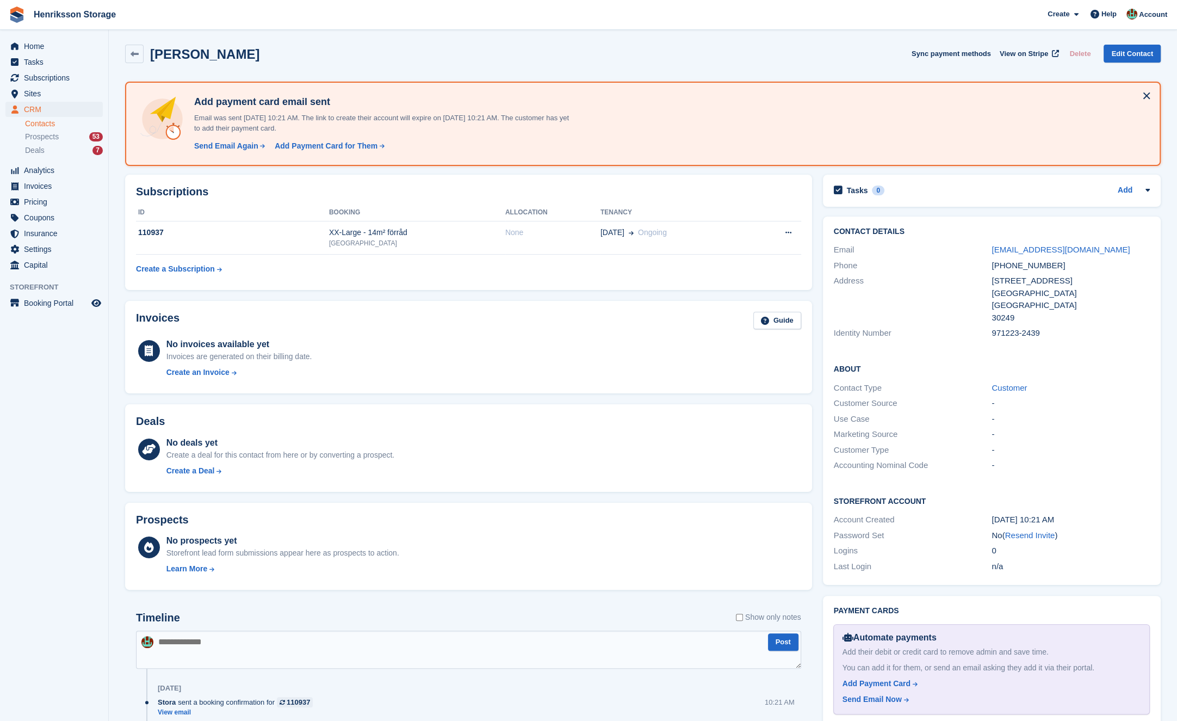
scroll to position [3, 0]
click at [1123, 47] on link "Edit Contact" at bounding box center [1132, 53] width 57 height 18
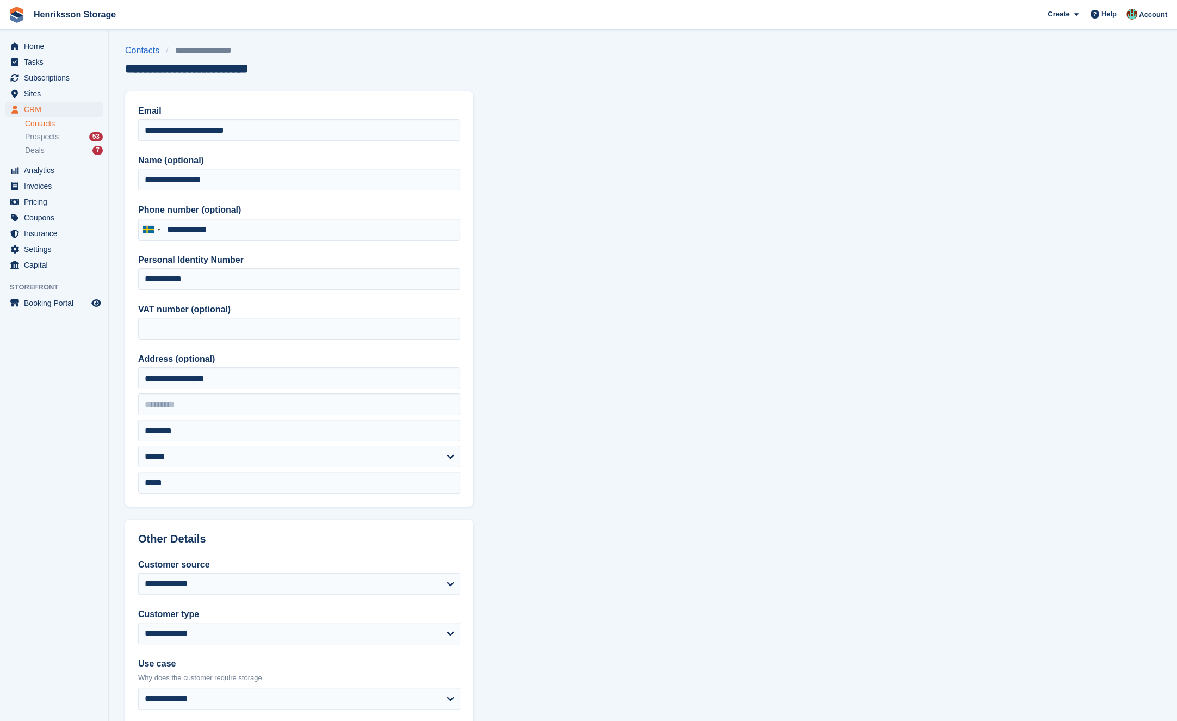
type input "**********"
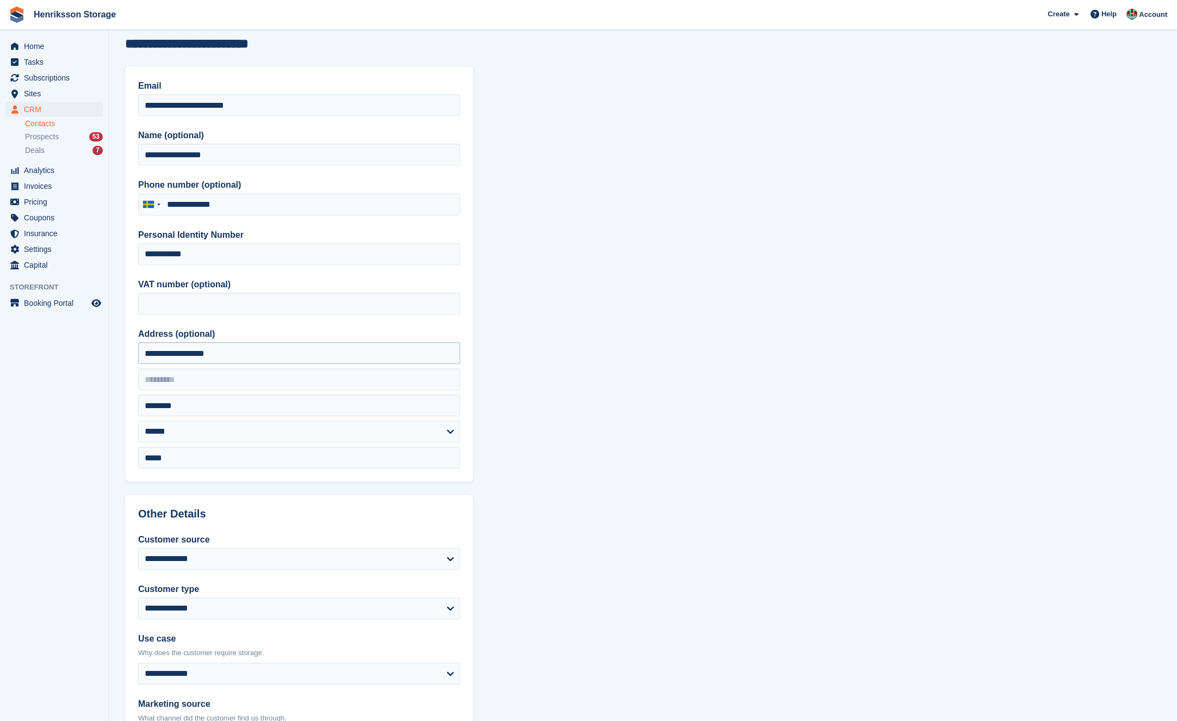
scroll to position [29, 0]
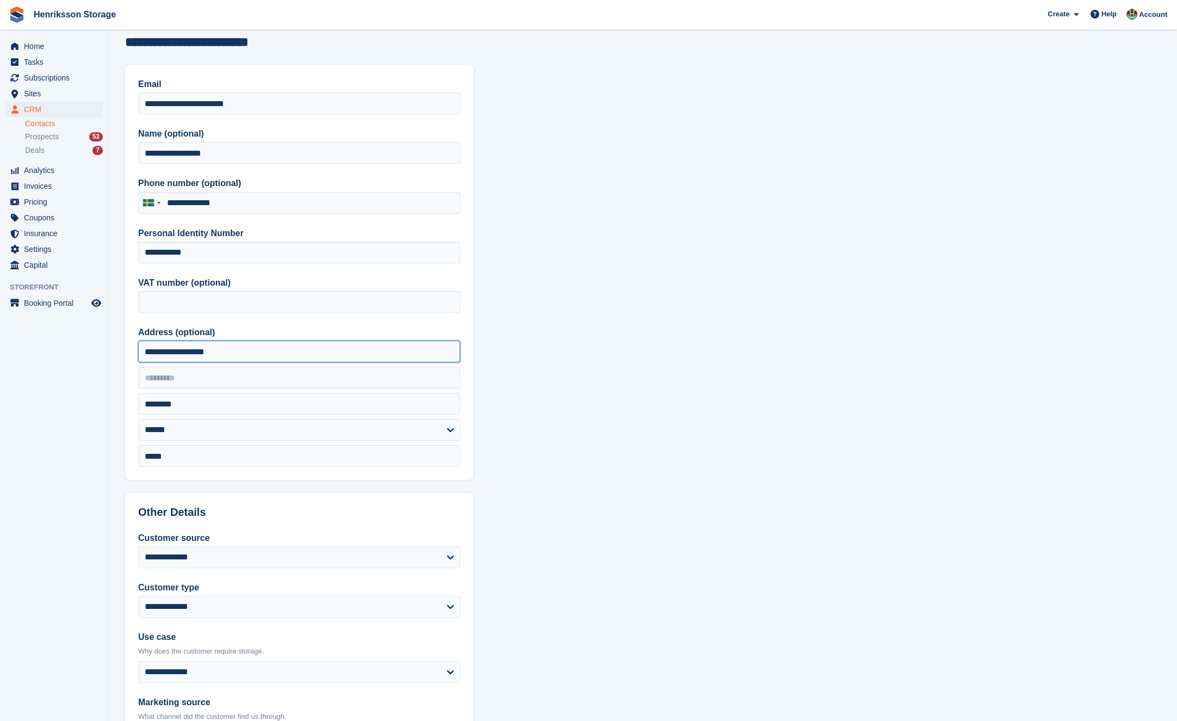
click at [369, 362] on div "**********" at bounding box center [299, 272] width 348 height 415
type input "**********"
click at [739, 329] on section "**********" at bounding box center [643, 459] width 1068 height 977
click at [564, 350] on section "**********" at bounding box center [643, 459] width 1068 height 977
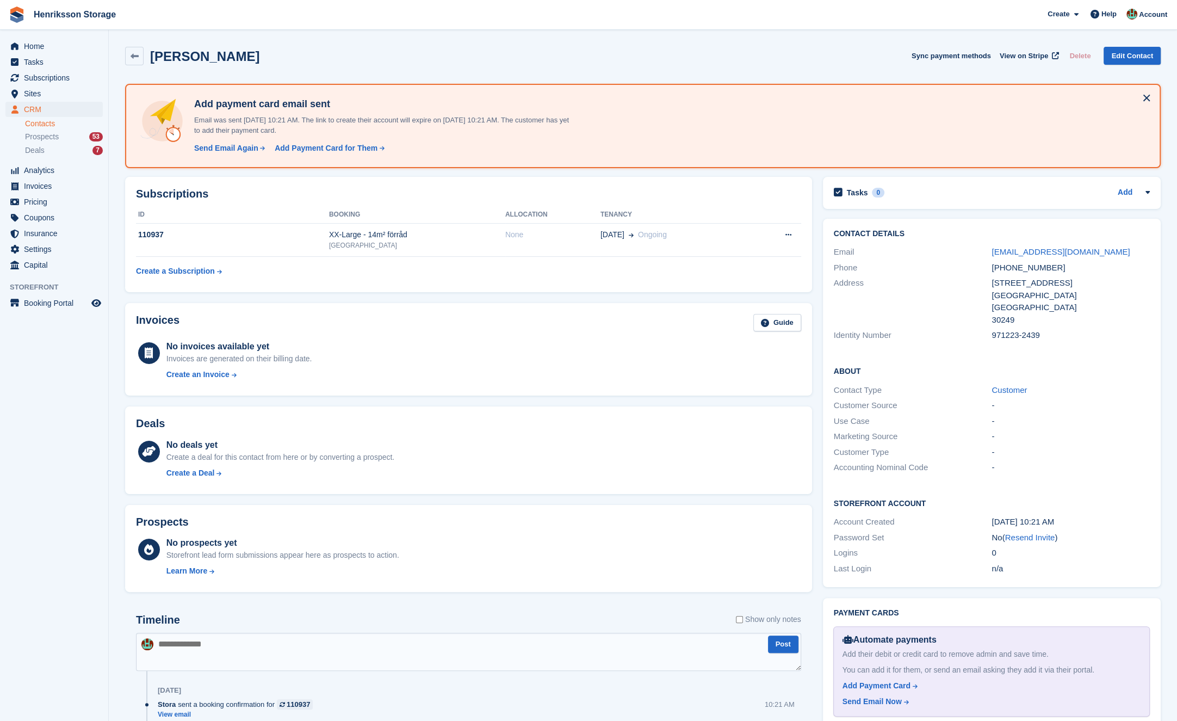
scroll to position [112, 0]
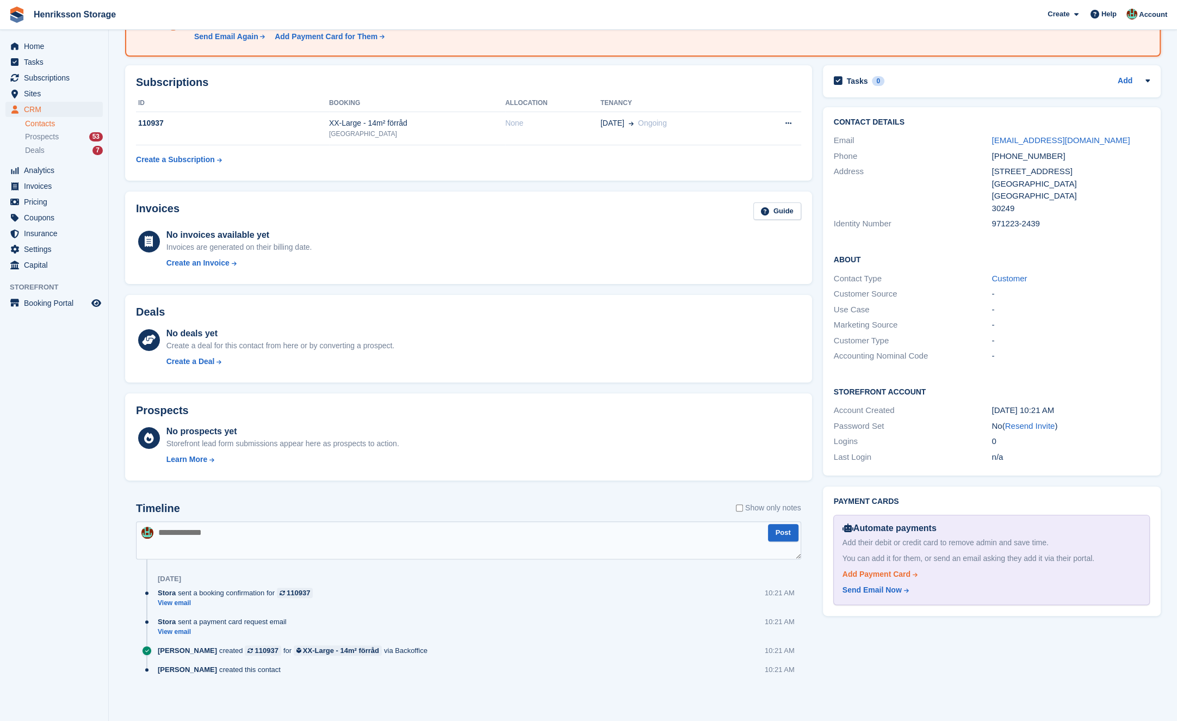
click at [890, 574] on div "Add Payment Card" at bounding box center [877, 573] width 68 height 11
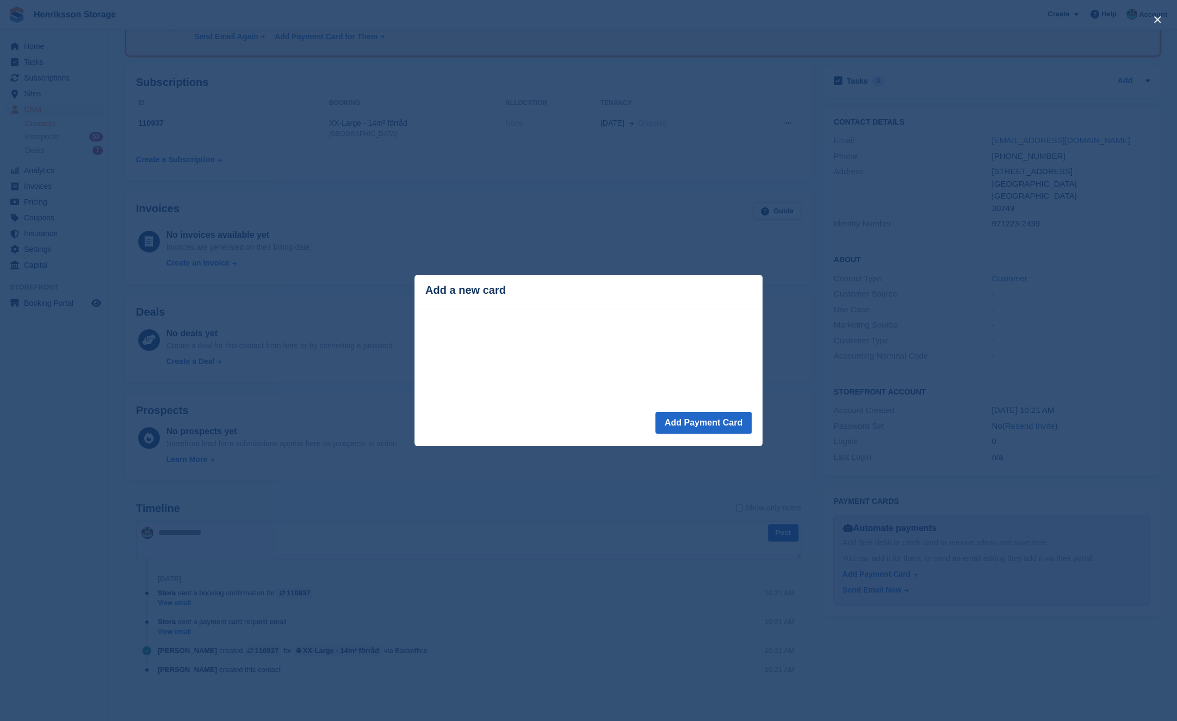
click at [580, 201] on div "close" at bounding box center [588, 360] width 1177 height 721
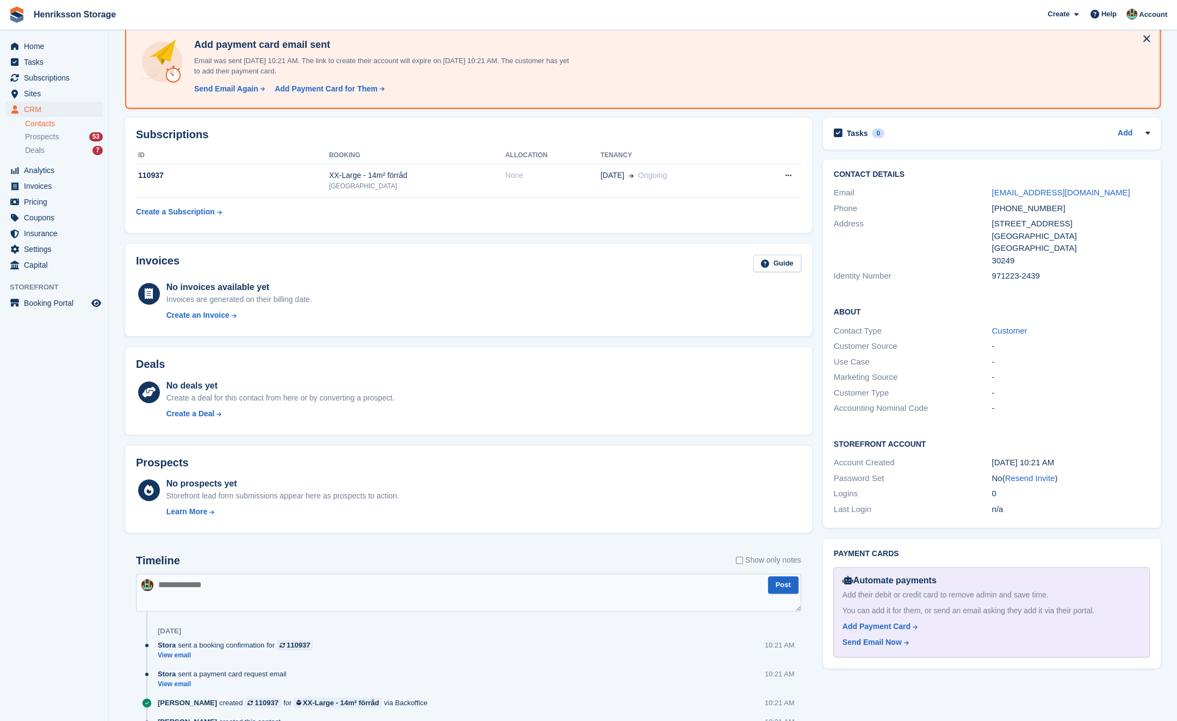
scroll to position [0, 0]
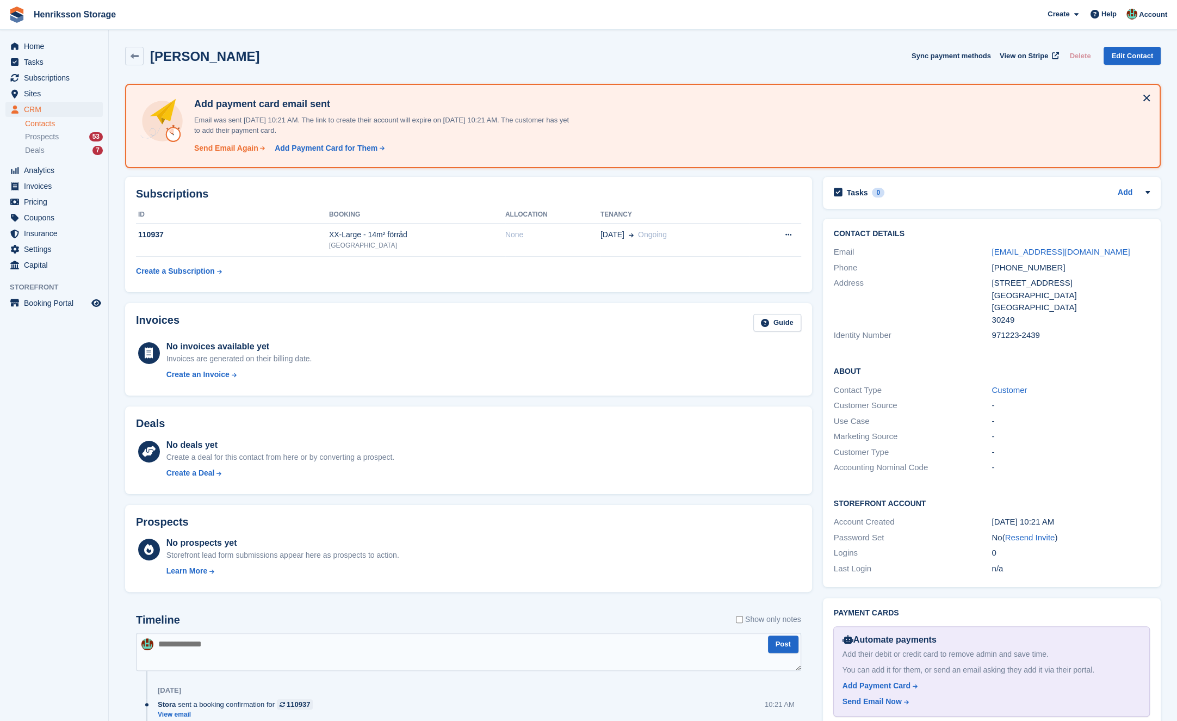
click at [230, 148] on div "Send Email Again" at bounding box center [226, 148] width 64 height 11
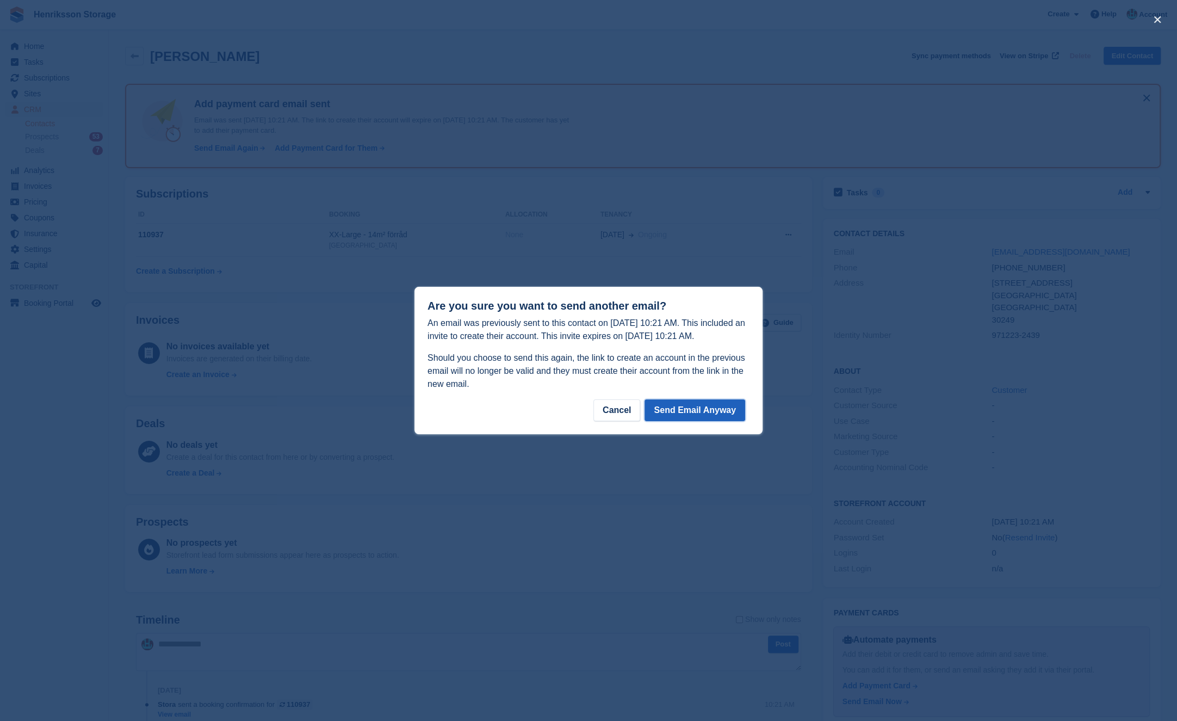
click at [707, 410] on button "Send Email Anyway" at bounding box center [695, 410] width 101 height 22
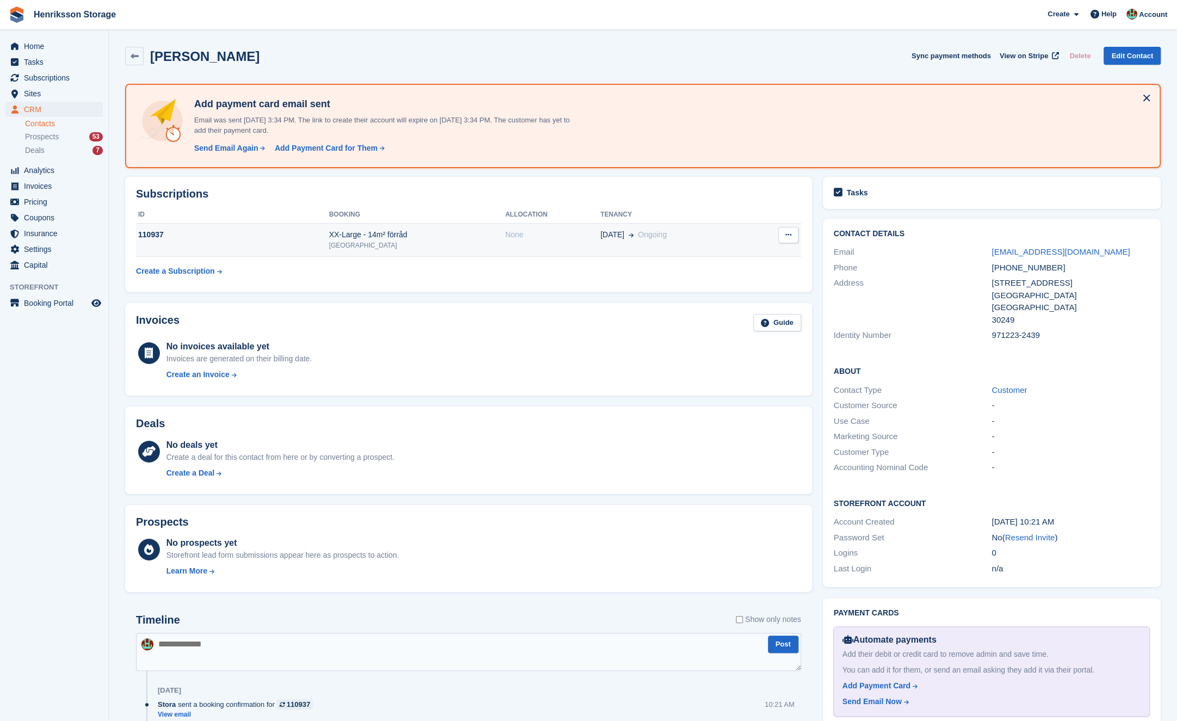
click at [424, 233] on div "XX-Large - 14m² förråd" at bounding box center [417, 234] width 176 height 11
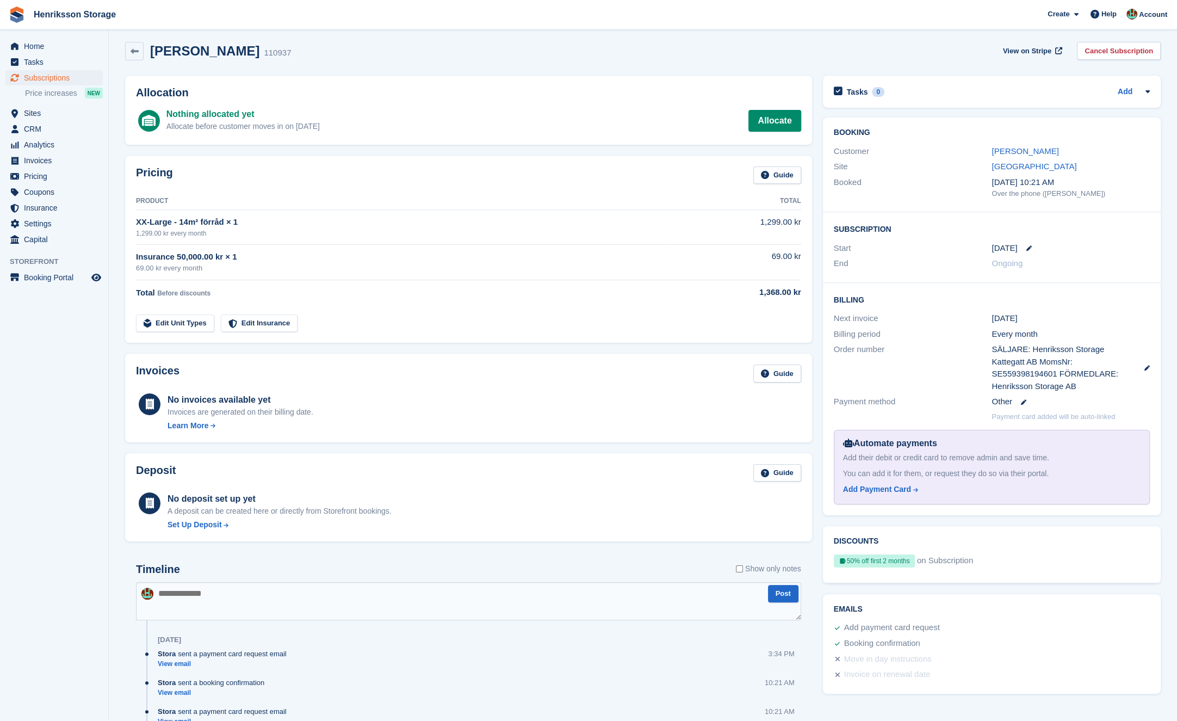
scroll to position [5, 0]
click at [770, 122] on link "Allocate" at bounding box center [775, 120] width 52 height 22
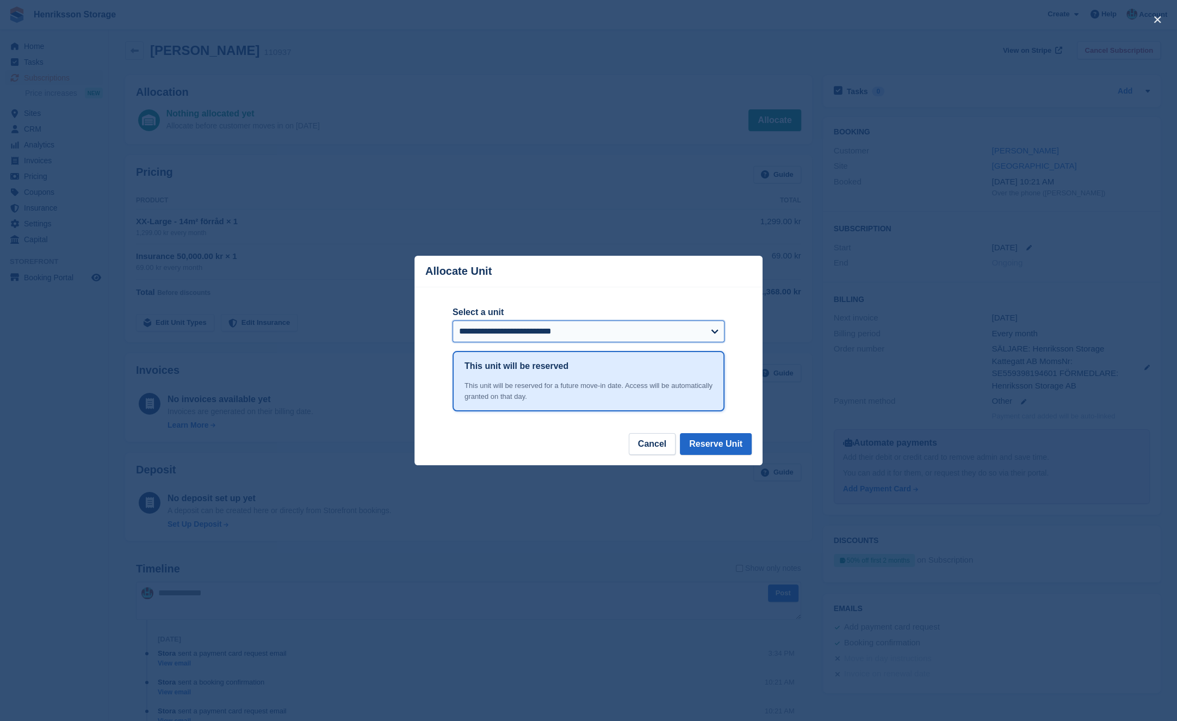
click at [585, 334] on select "**********" at bounding box center [589, 331] width 272 height 22
click at [653, 450] on button "Cancel" at bounding box center [652, 444] width 47 height 22
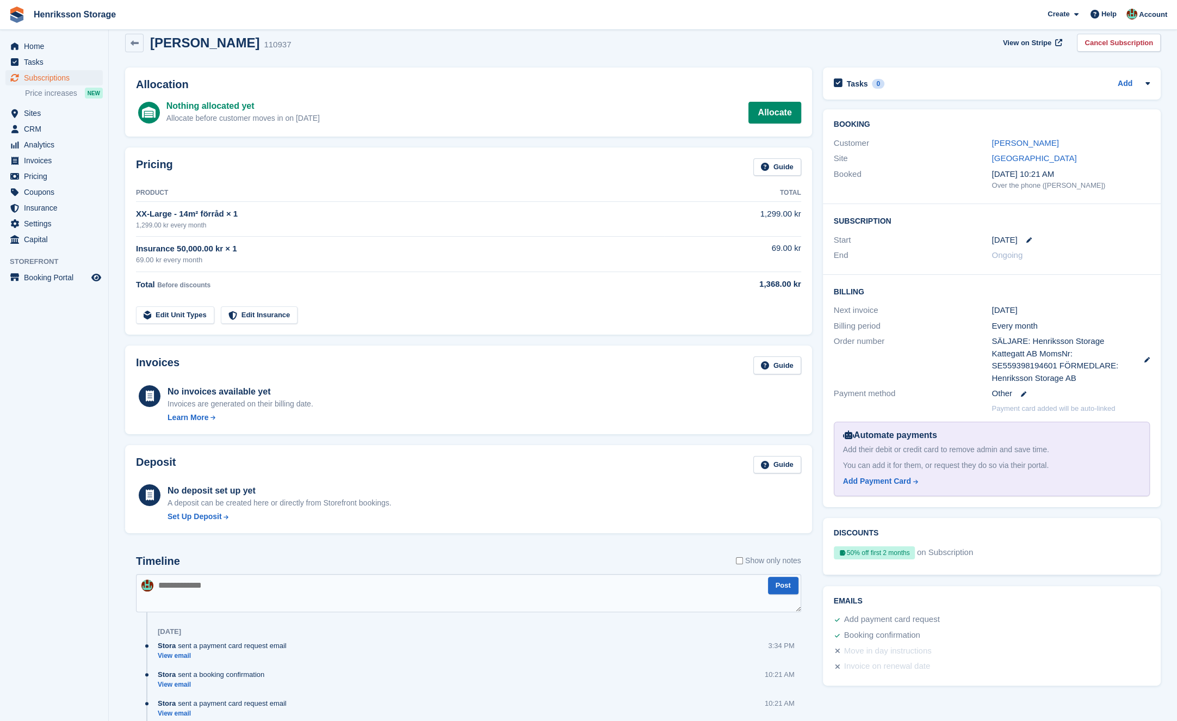
scroll to position [14, 0]
click at [867, 477] on div "Add Payment Card" at bounding box center [877, 480] width 68 height 11
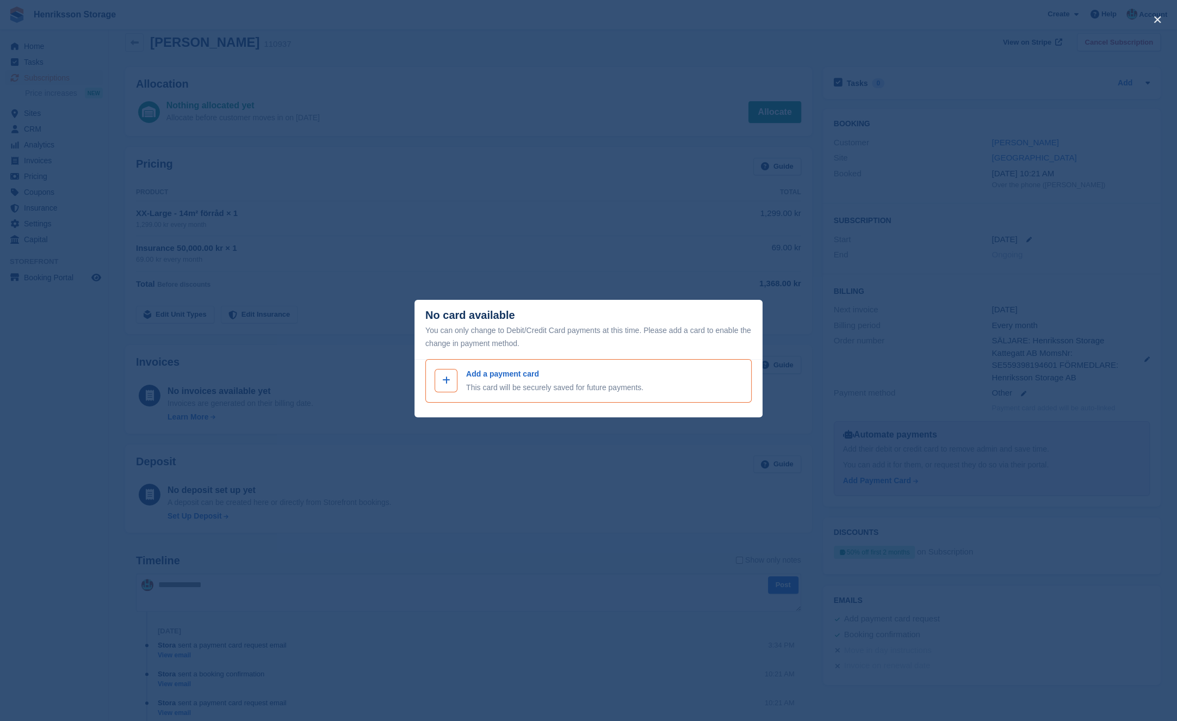
click at [441, 378] on span at bounding box center [446, 380] width 13 height 13
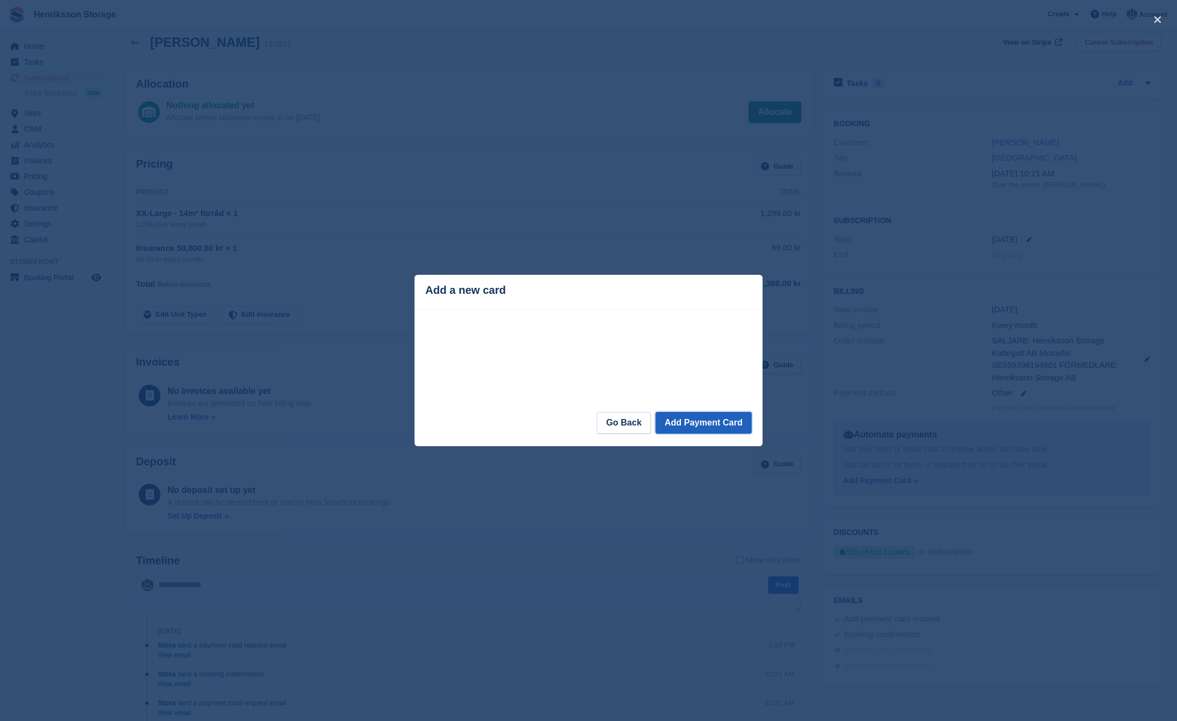
click at [690, 428] on button "Add Payment Card" at bounding box center [704, 423] width 96 height 22
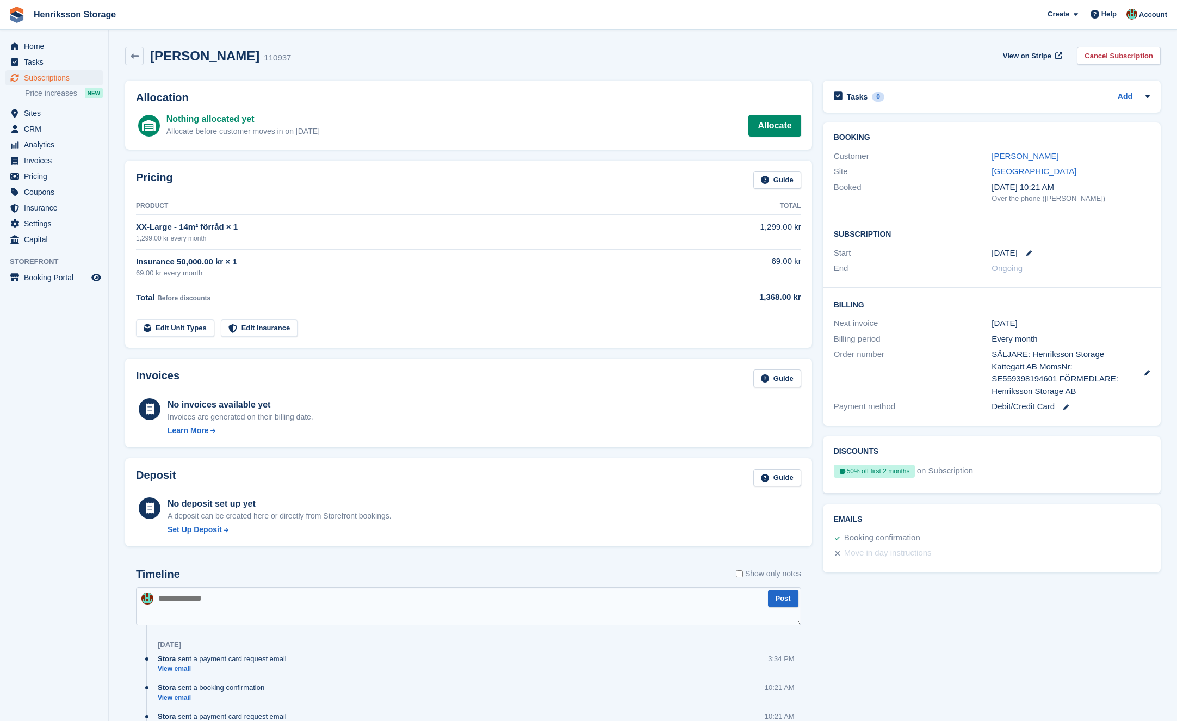
scroll to position [14, 0]
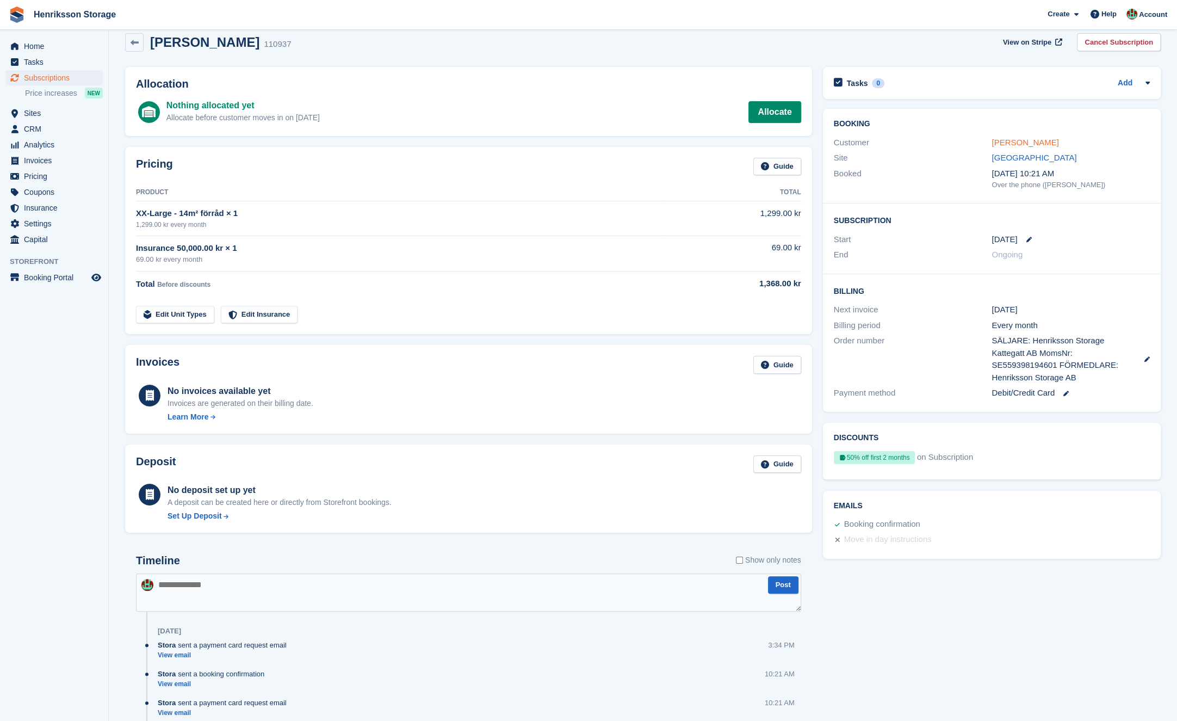
click at [1046, 145] on link "[PERSON_NAME]" at bounding box center [1025, 142] width 67 height 9
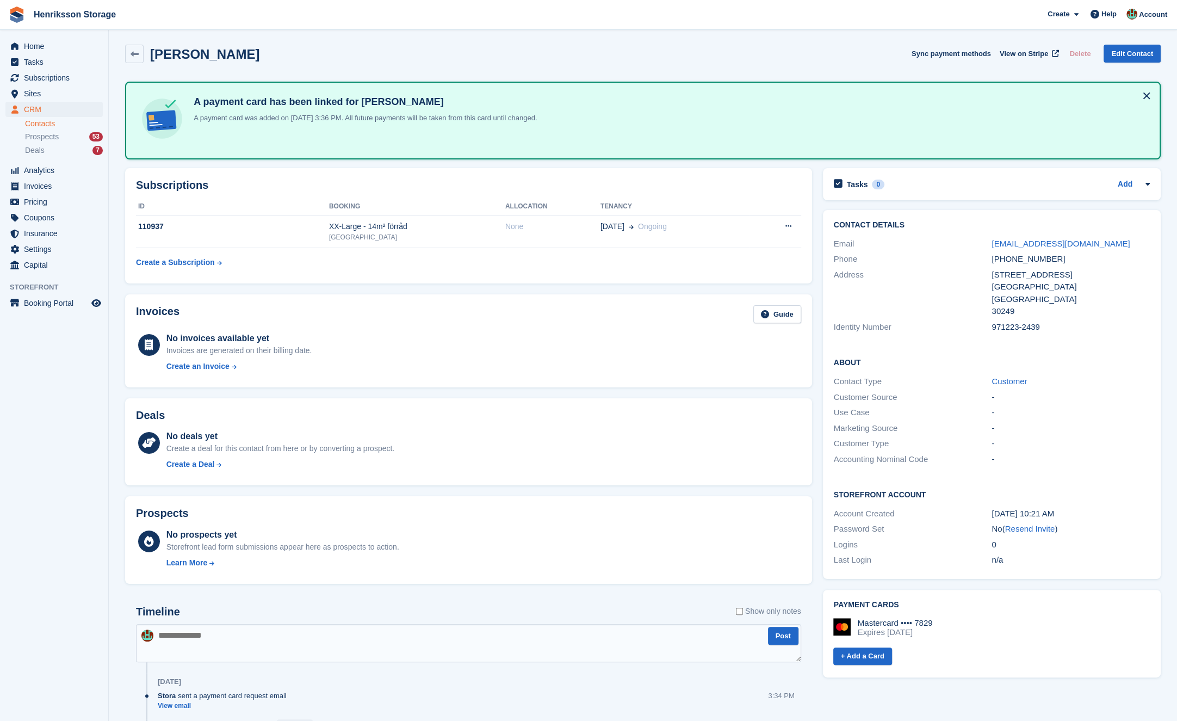
scroll to position [3, 0]
click at [44, 184] on span "Invoices" at bounding box center [56, 185] width 65 height 15
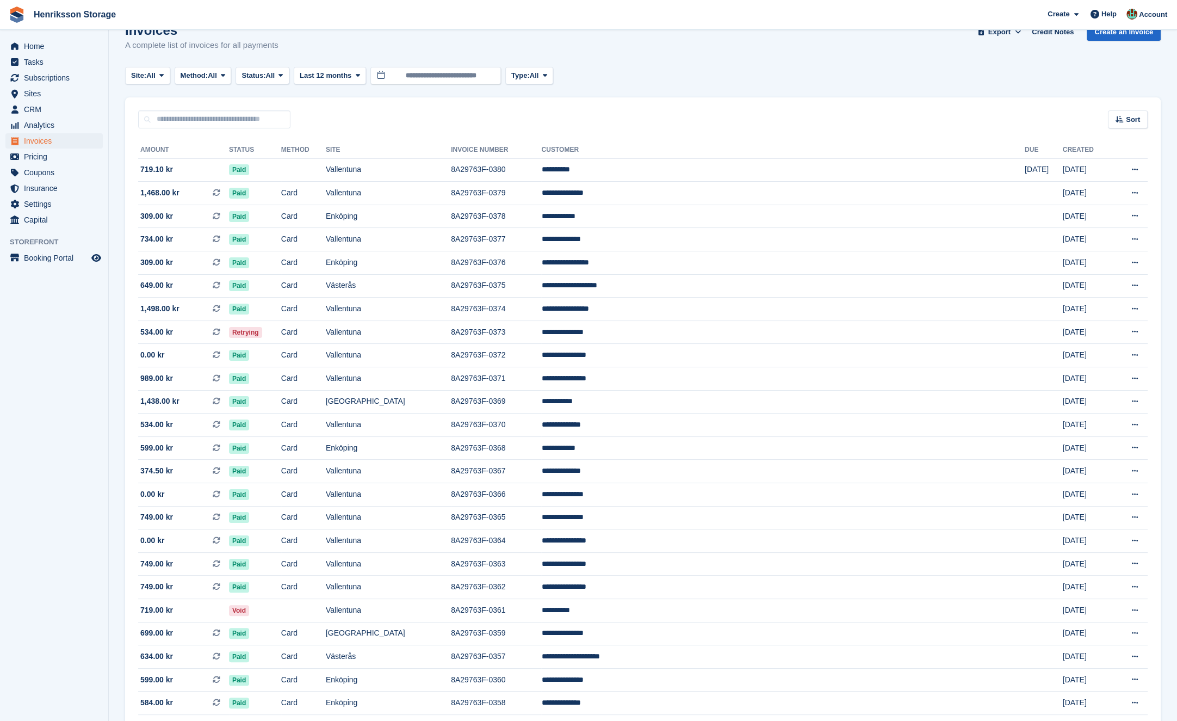
scroll to position [677, 0]
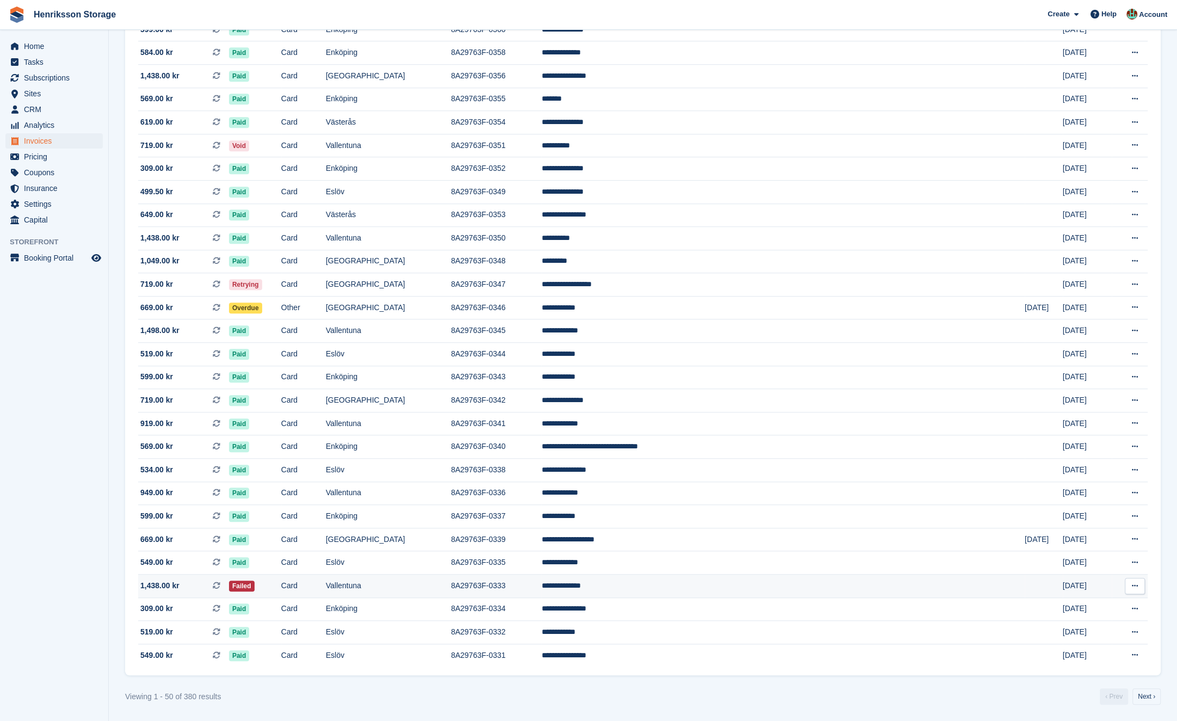
click at [326, 582] on td "Card" at bounding box center [303, 585] width 45 height 23
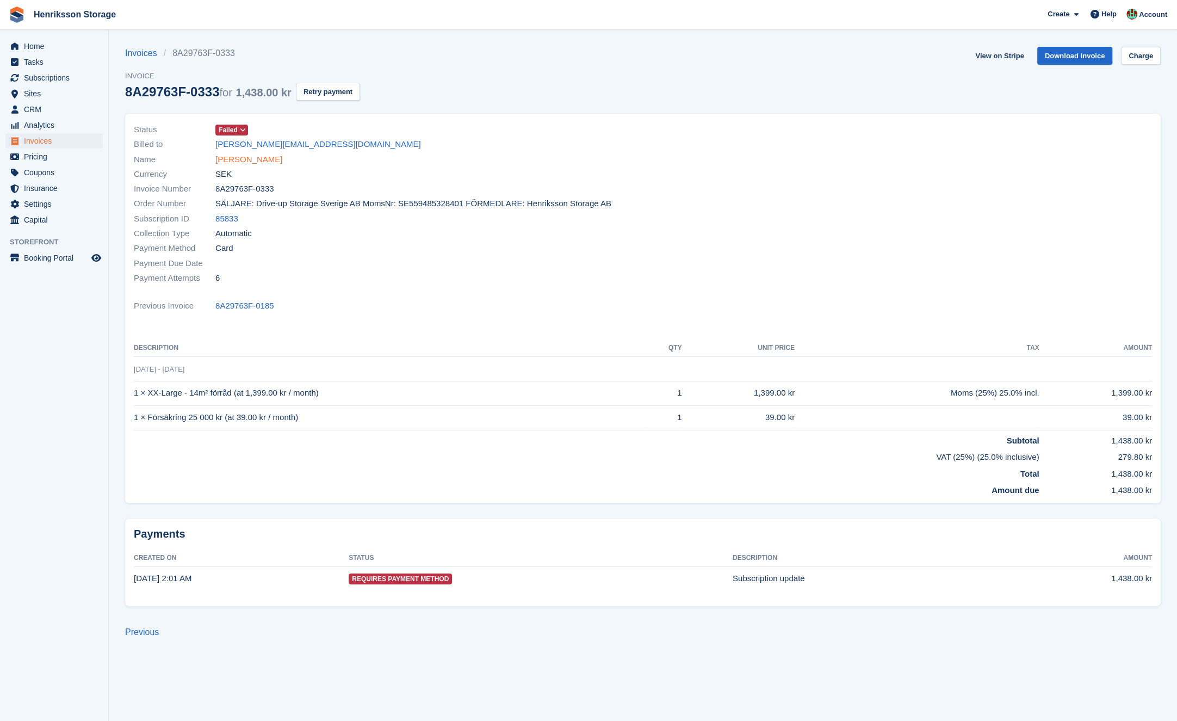
click at [254, 156] on link "[PERSON_NAME]" at bounding box center [248, 159] width 67 height 13
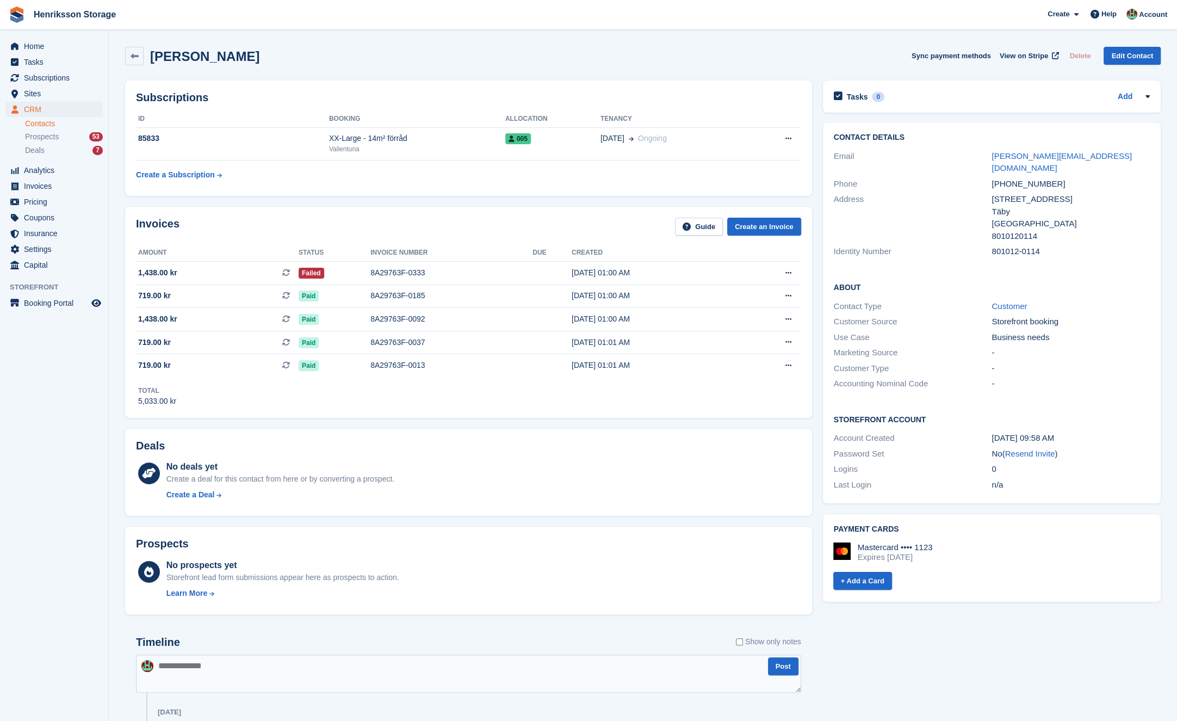
click at [1007, 178] on div "[PHONE_NUMBER]" at bounding box center [1071, 184] width 158 height 13
copy div "[PHONE_NUMBER]"
click at [41, 187] on span "Invoices" at bounding box center [56, 185] width 65 height 15
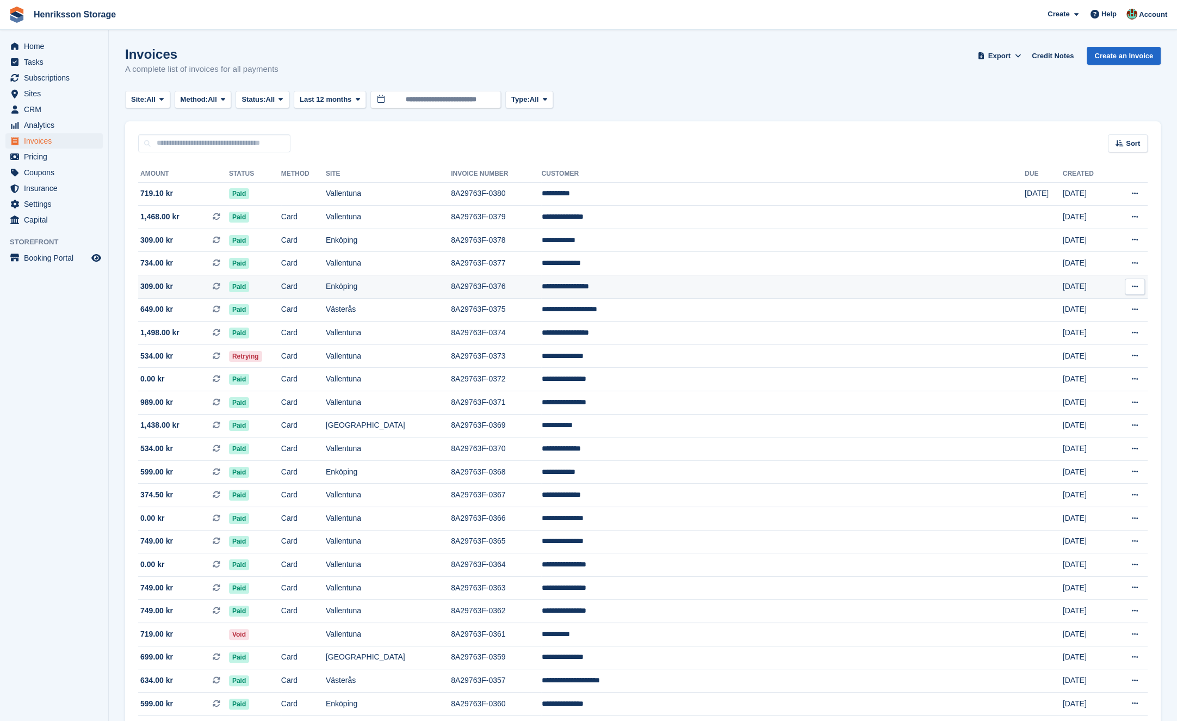
click at [541, 294] on td "8A29763F-0376" at bounding box center [496, 286] width 90 height 23
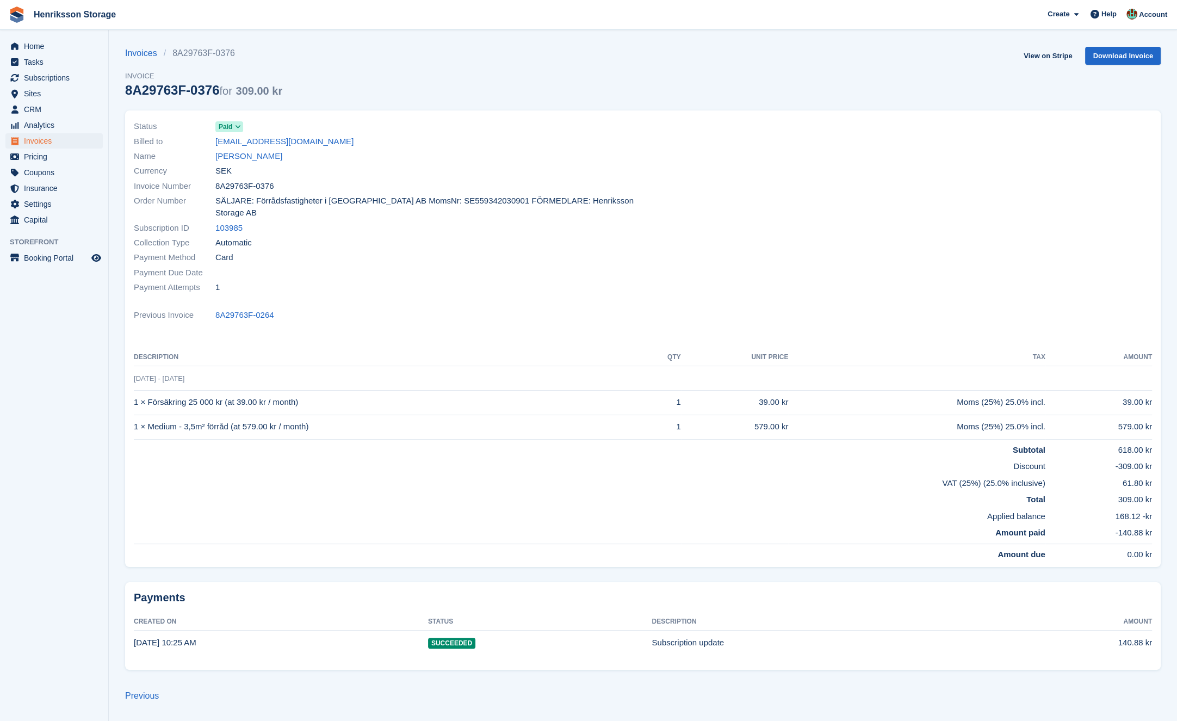
click at [1120, 522] on td "-140.88 kr" at bounding box center [1099, 532] width 107 height 21
click at [1121, 522] on td "-140.88 kr" at bounding box center [1099, 532] width 107 height 21
click at [263, 158] on link "[PERSON_NAME]" at bounding box center [248, 156] width 67 height 13
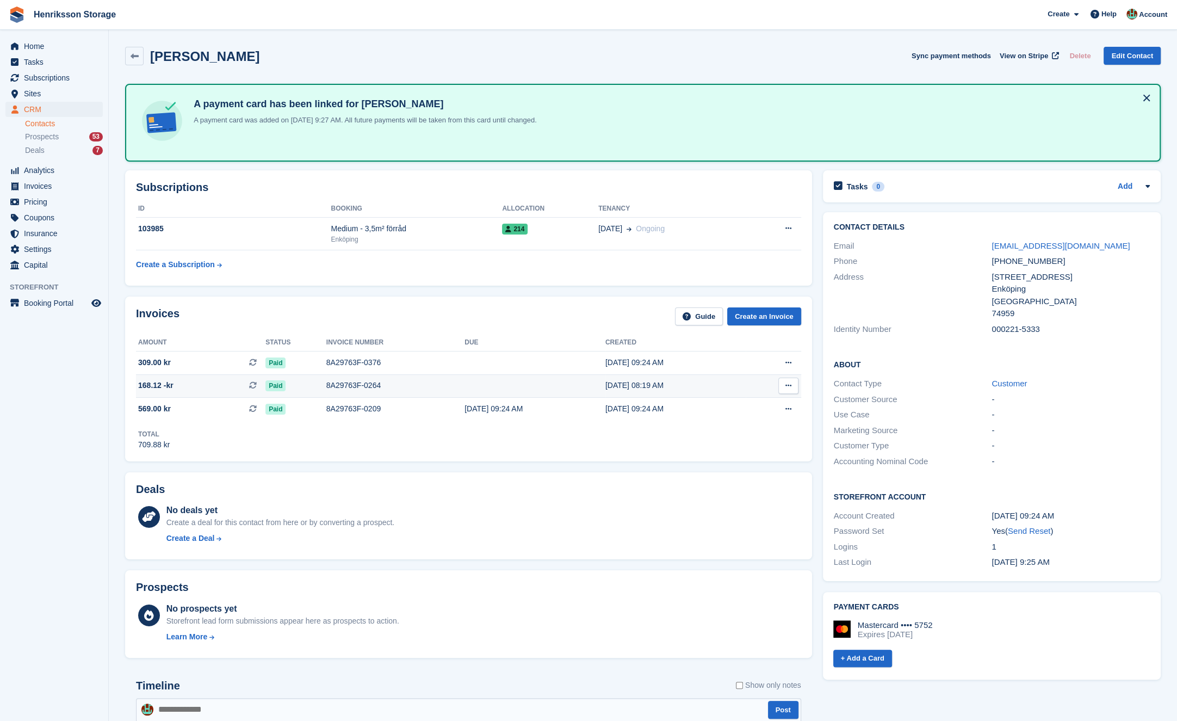
click at [422, 381] on div "8A29763F-0264" at bounding box center [395, 385] width 138 height 11
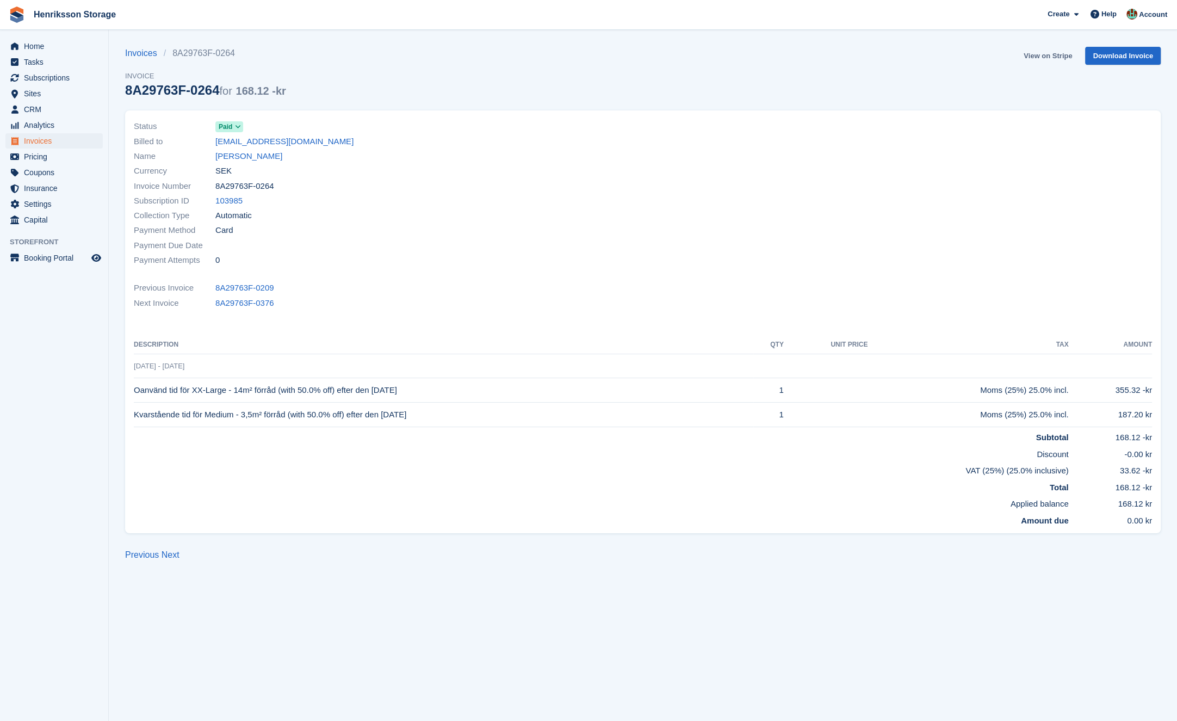
click at [1053, 58] on link "View on Stripe" at bounding box center [1047, 56] width 57 height 18
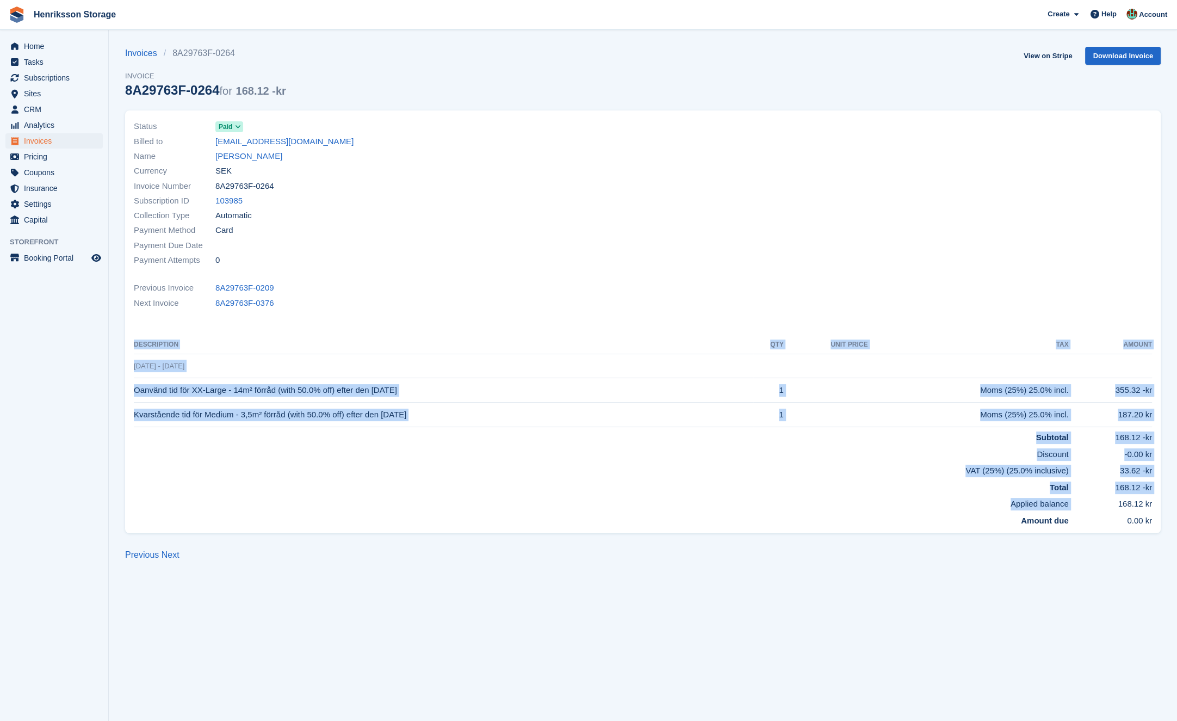
drag, startPoint x: 1112, startPoint y: 503, endPoint x: 1157, endPoint y: 500, distance: 45.2
click at [1157, 500] on div "Status Paid Billed to [EMAIL_ADDRESS][DOMAIN_NAME] Name [PERSON_NAME] Currency …" at bounding box center [643, 321] width 1036 height 423
copy table "Description QTY Unit Price Tax Amount [DATE] - [DATE] Oanvänd tid för XX-Large …"
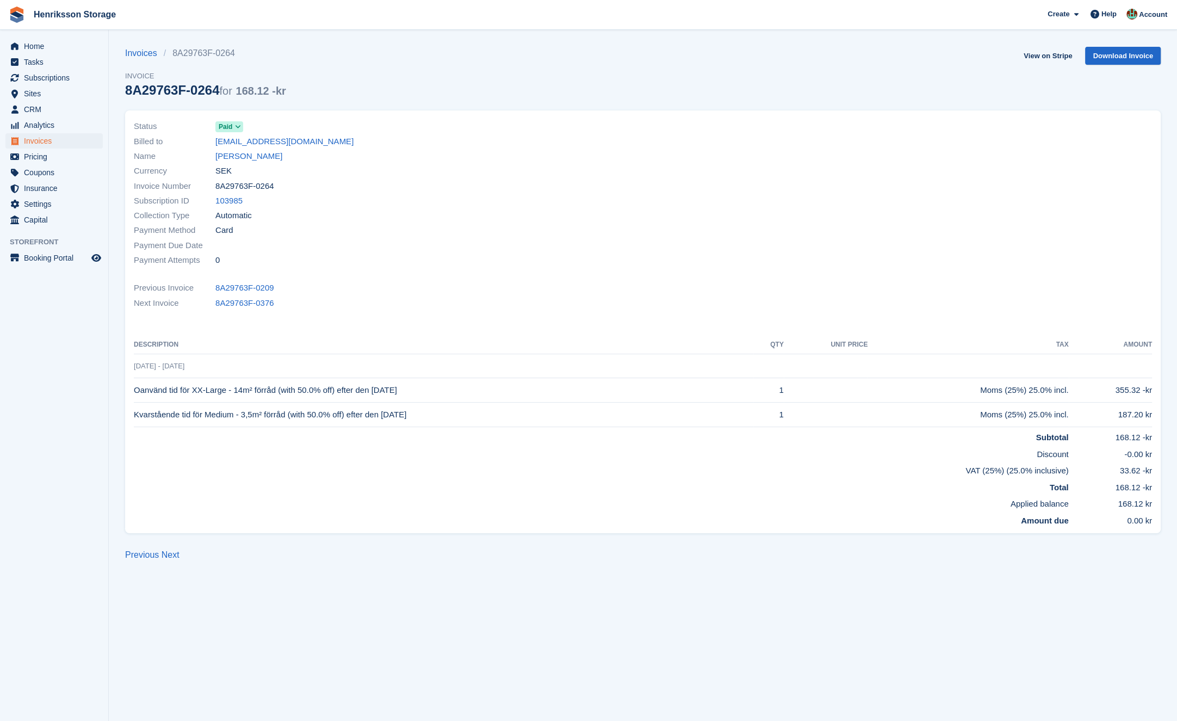
click at [1148, 500] on td "168.12 kr" at bounding box center [1110, 501] width 83 height 17
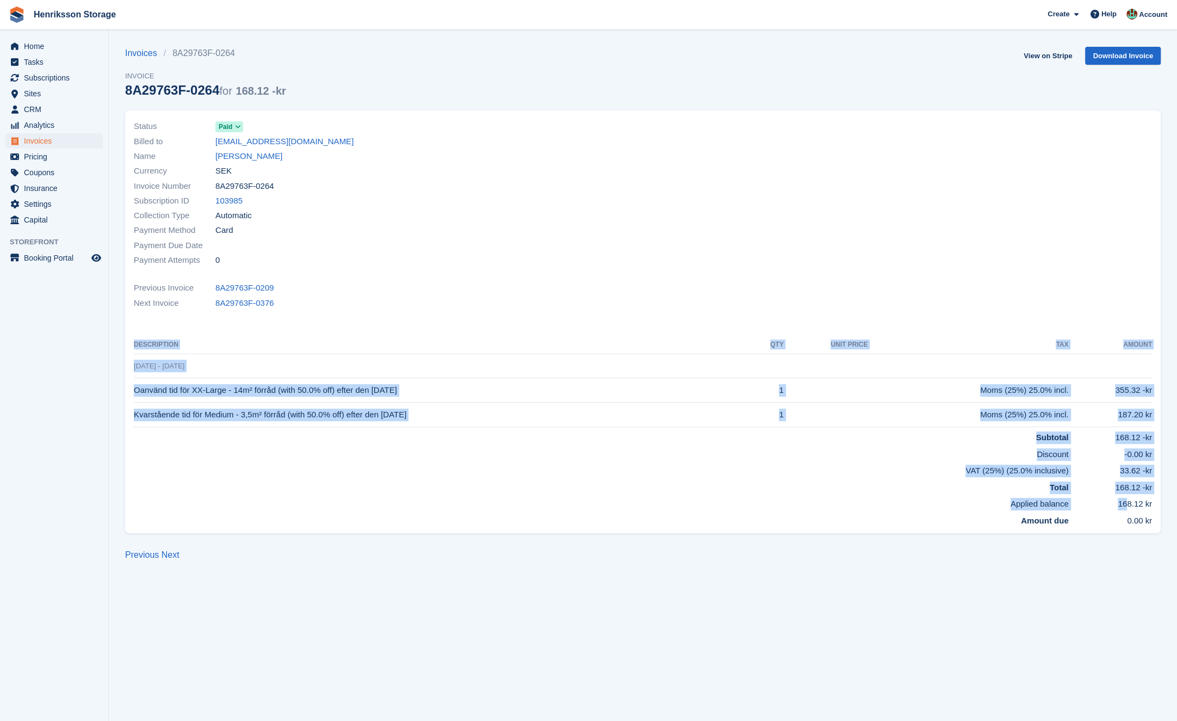
drag, startPoint x: 1143, startPoint y: 505, endPoint x: 1116, endPoint y: 504, distance: 27.2
click at [1117, 504] on div "Status Paid Billed to [EMAIL_ADDRESS][DOMAIN_NAME] Name [PERSON_NAME] Currency …" at bounding box center [643, 321] width 1036 height 423
click at [1116, 504] on td "168.12 kr" at bounding box center [1110, 501] width 83 height 17
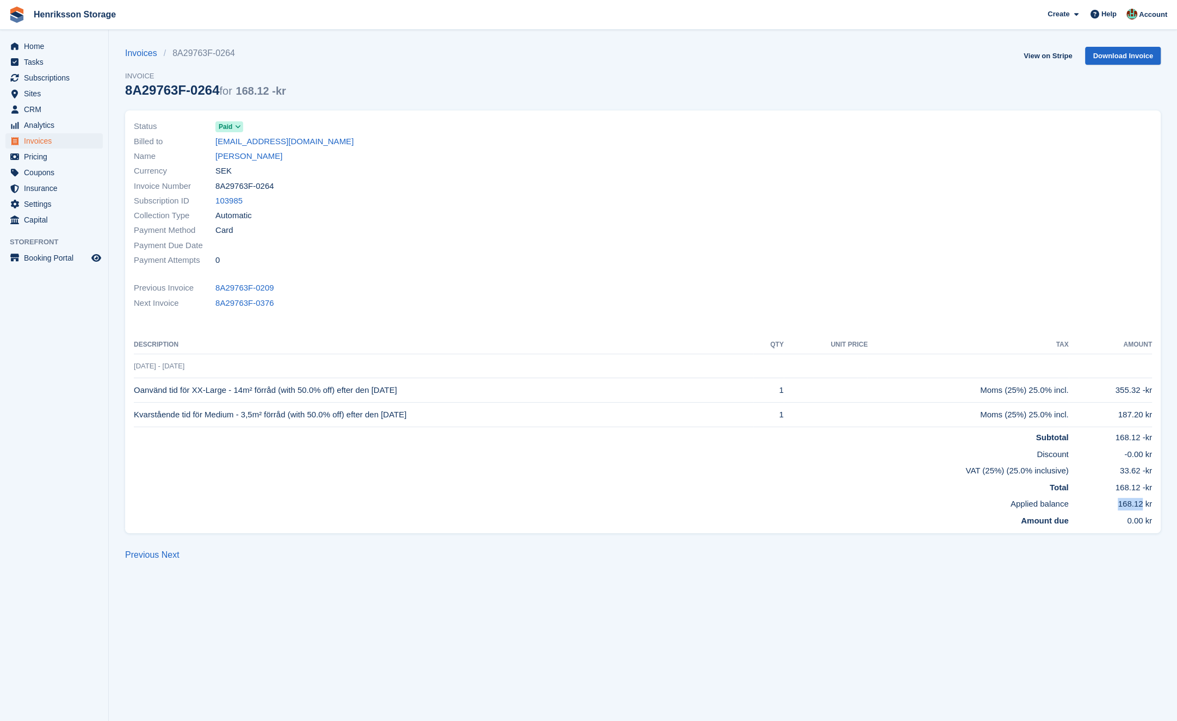
click at [1116, 504] on td "168.12 kr" at bounding box center [1110, 501] width 83 height 17
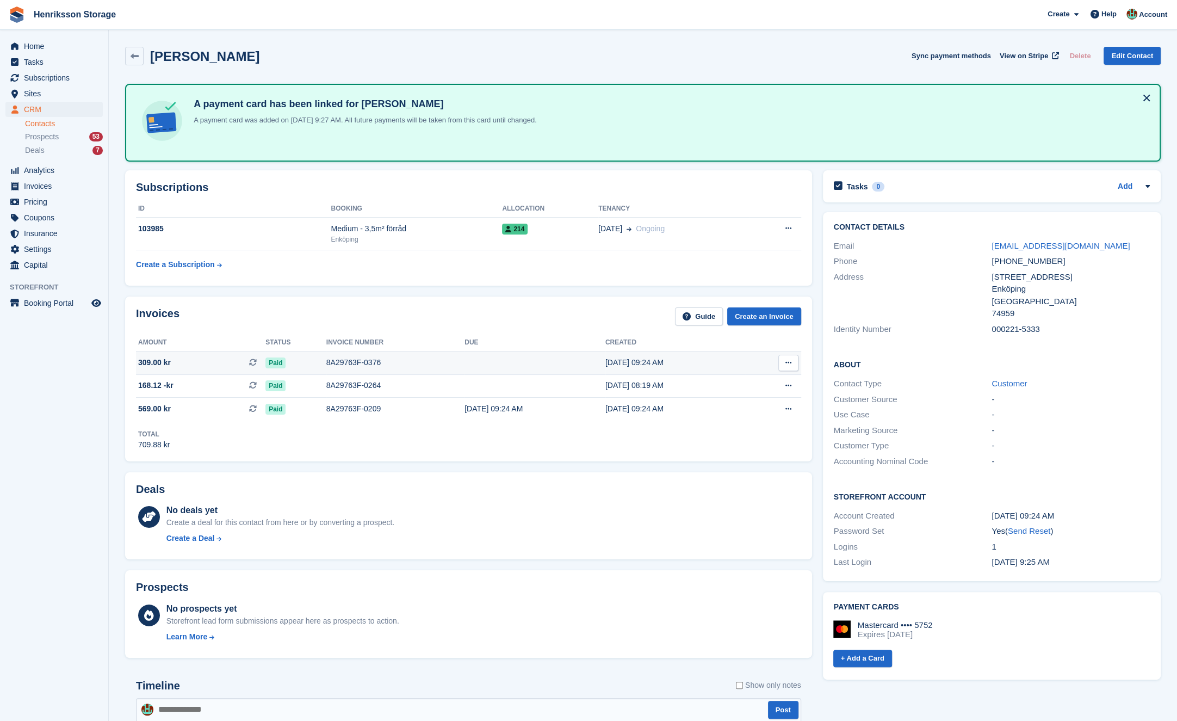
click at [406, 363] on div "8A29763F-0376" at bounding box center [395, 362] width 138 height 11
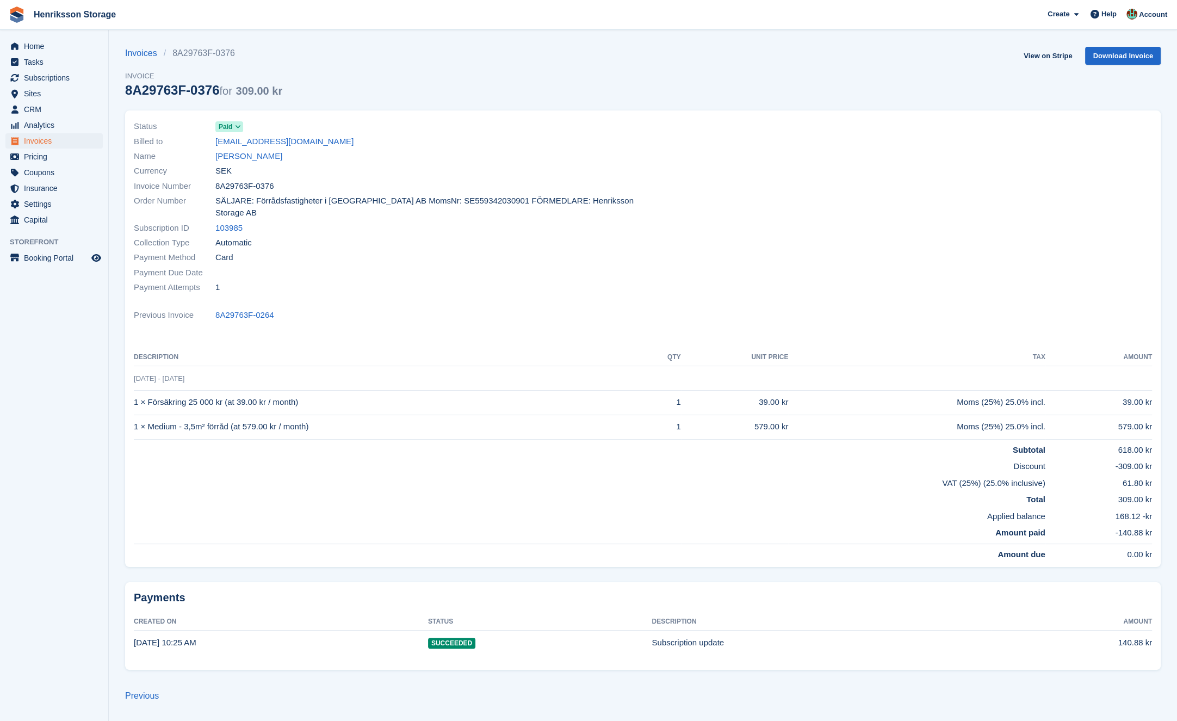
click at [752, 415] on td "579.00 kr" at bounding box center [735, 427] width 108 height 24
copy td "579.00"
click at [427, 308] on div "Previous Invoice 8A29763F-0264" at bounding box center [643, 315] width 1018 height 15
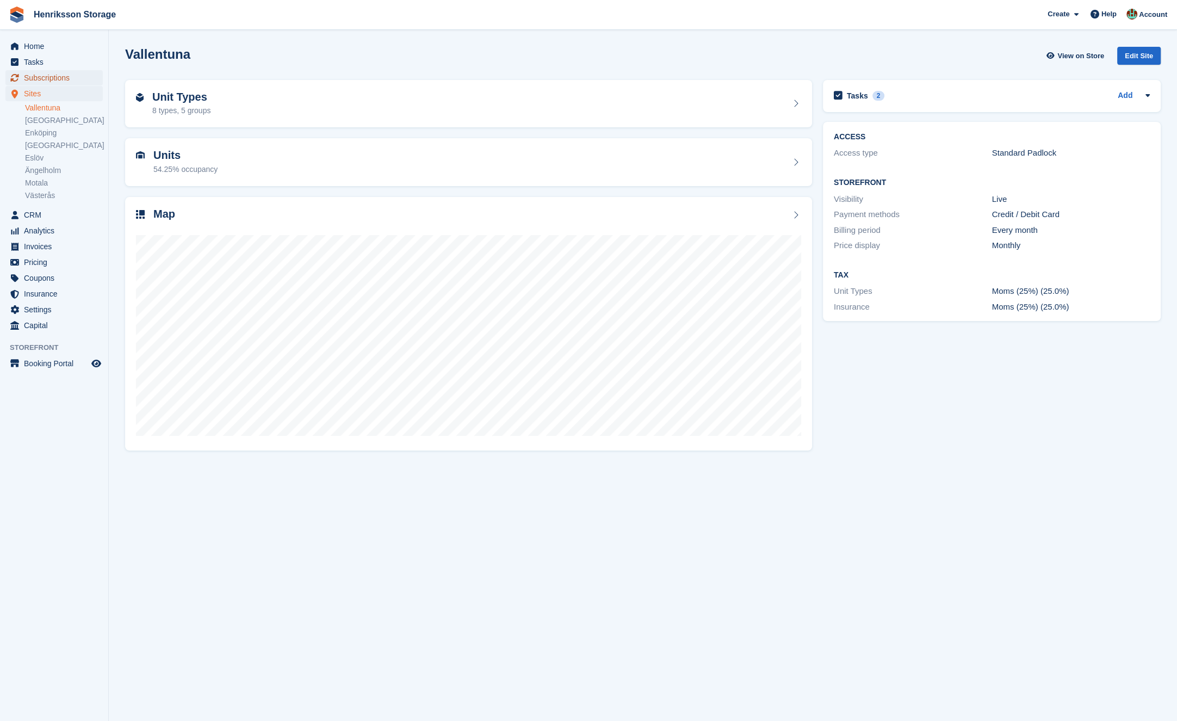
click at [59, 80] on span "Subscriptions" at bounding box center [56, 77] width 65 height 15
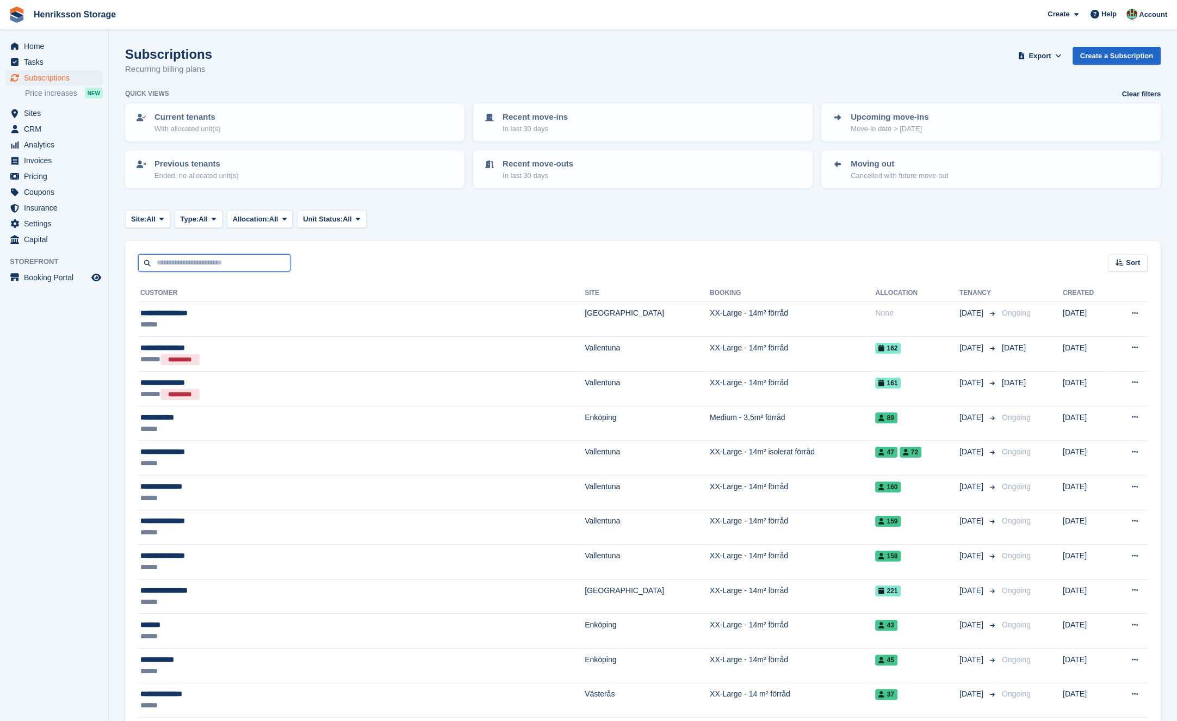
click at [188, 256] on input "text" at bounding box center [214, 263] width 152 height 18
click at [190, 257] on input "text" at bounding box center [214, 263] width 152 height 18
type input "*********"
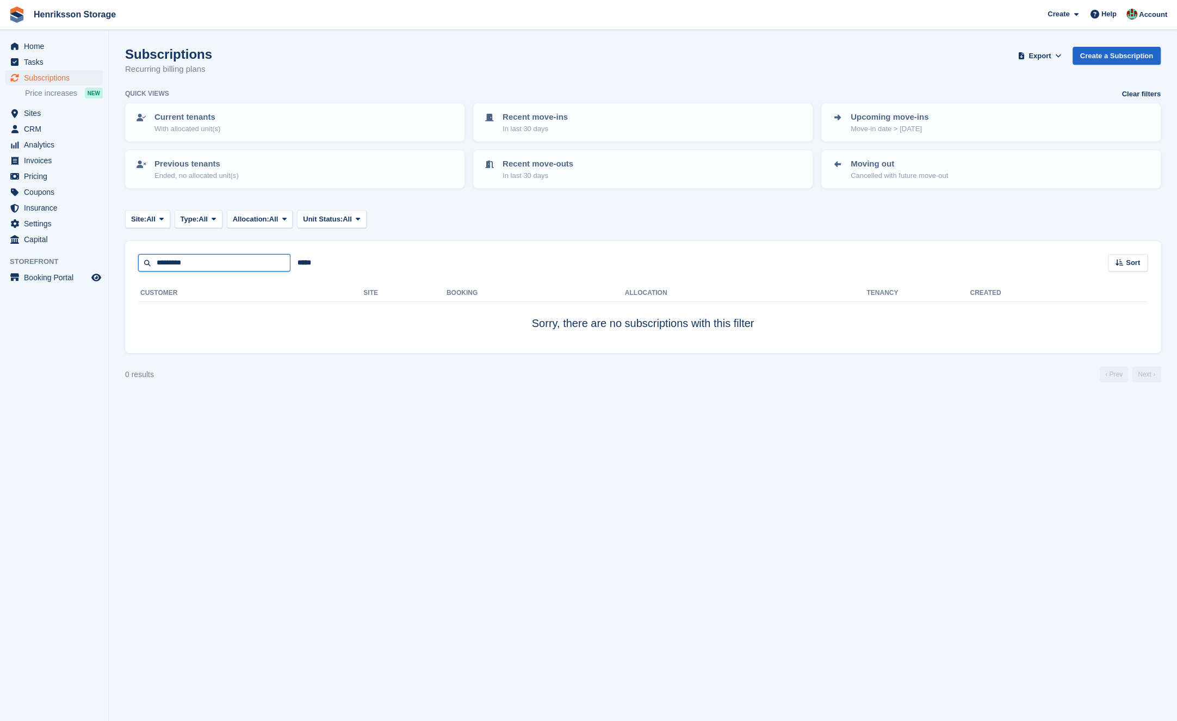
click at [223, 265] on input "*********" at bounding box center [214, 263] width 152 height 18
type input "***"
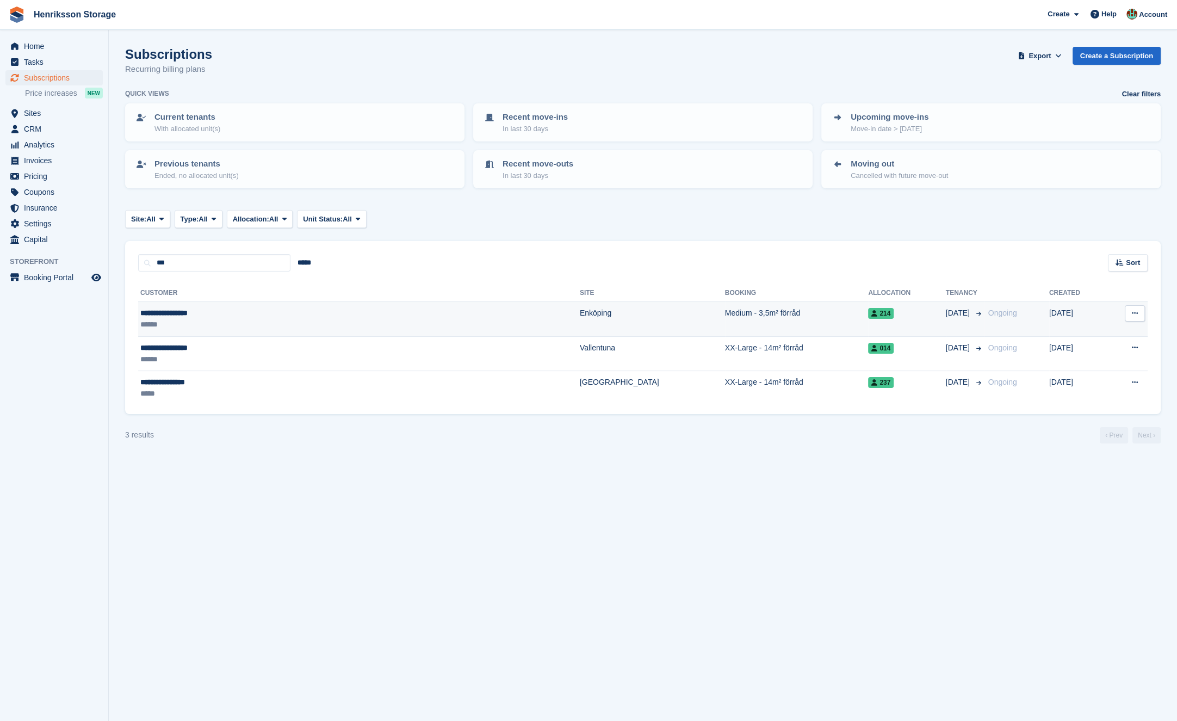
click at [240, 316] on div "**********" at bounding box center [259, 312] width 239 height 11
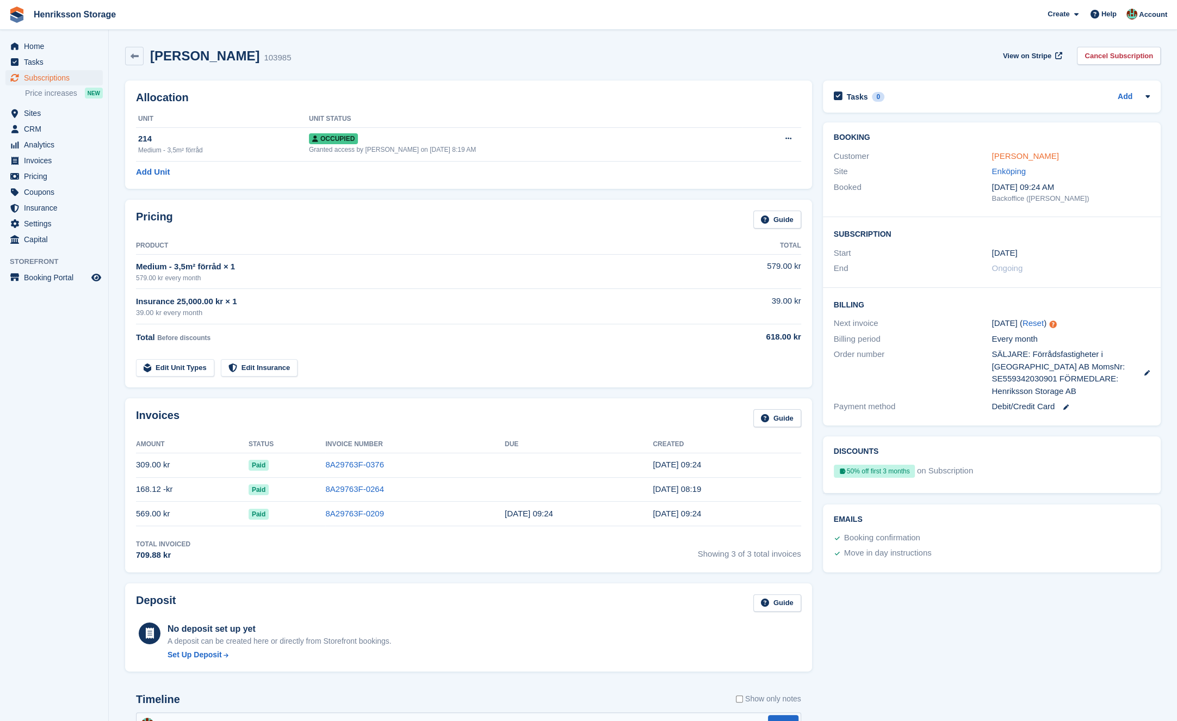
click at [1015, 153] on link "[PERSON_NAME]" at bounding box center [1025, 155] width 67 height 9
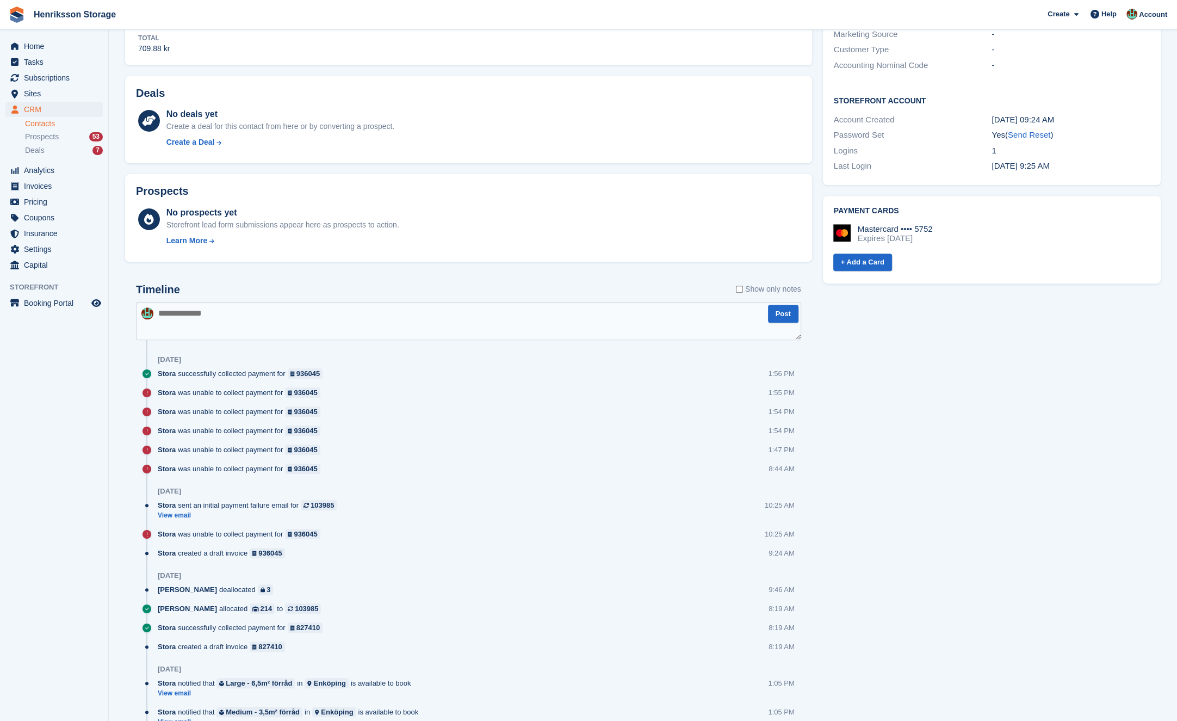
scroll to position [403, 0]
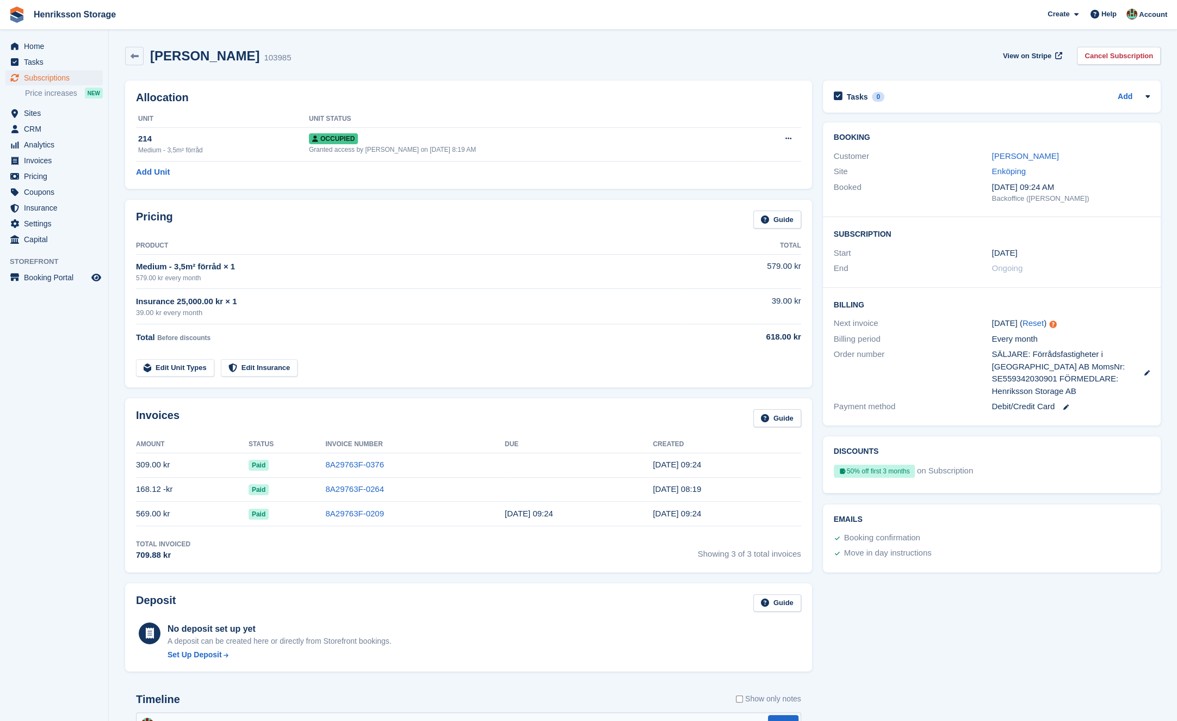
click at [152, 542] on div "Total Invoiced" at bounding box center [163, 544] width 54 height 10
click at [189, 542] on div "Total Invoiced" at bounding box center [163, 544] width 54 height 10
drag, startPoint x: 233, startPoint y: 541, endPoint x: 118, endPoint y: 541, distance: 115.3
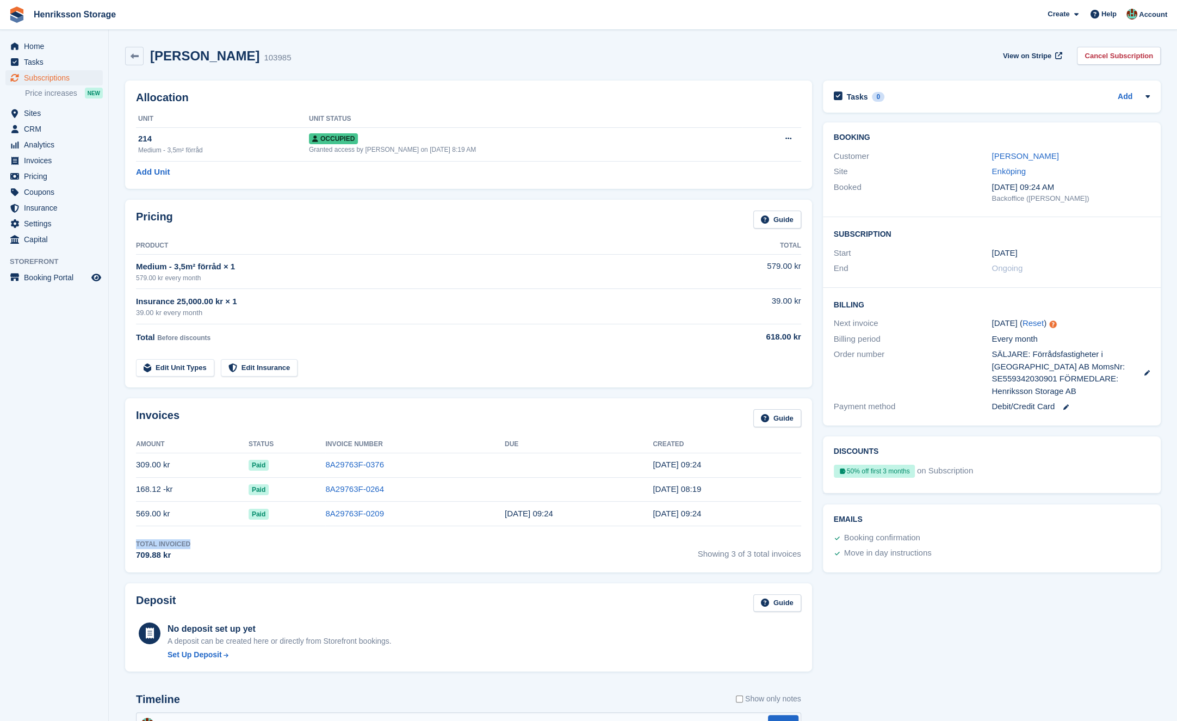
click at [118, 541] on section "[PERSON_NAME] 103985 View on Stripe Cancel Subscription Allocation Unit Unit St…" at bounding box center [643, 675] width 1068 height 1350
click at [119, 541] on section "[PERSON_NAME] 103985 View on Stripe Cancel Subscription Allocation Unit Unit St…" at bounding box center [643, 675] width 1068 height 1350
drag, startPoint x: 213, startPoint y: 542, endPoint x: 112, endPoint y: 540, distance: 100.7
click at [112, 540] on section "[PERSON_NAME] 103985 View on Stripe Cancel Subscription Allocation Unit Unit St…" at bounding box center [643, 675] width 1068 height 1350
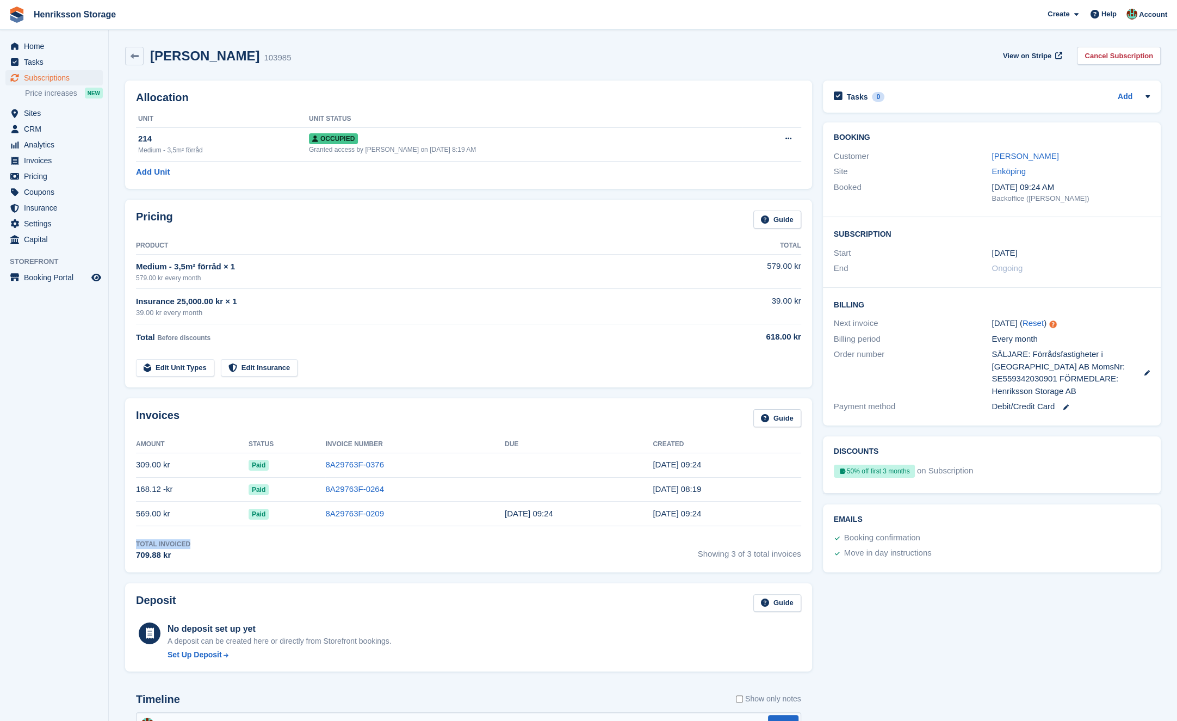
drag, startPoint x: 114, startPoint y: 538, endPoint x: 134, endPoint y: 537, distance: 20.7
click at [115, 538] on section "[PERSON_NAME] 103985 View on Stripe Cancel Subscription Allocation Unit Unit St…" at bounding box center [643, 675] width 1068 height 1350
click at [165, 539] on div "Total Invoiced" at bounding box center [163, 544] width 54 height 10
click at [203, 541] on div "Total Invoiced 709.88 kr Showing 3 of 3 total invoices" at bounding box center [468, 550] width 665 height 22
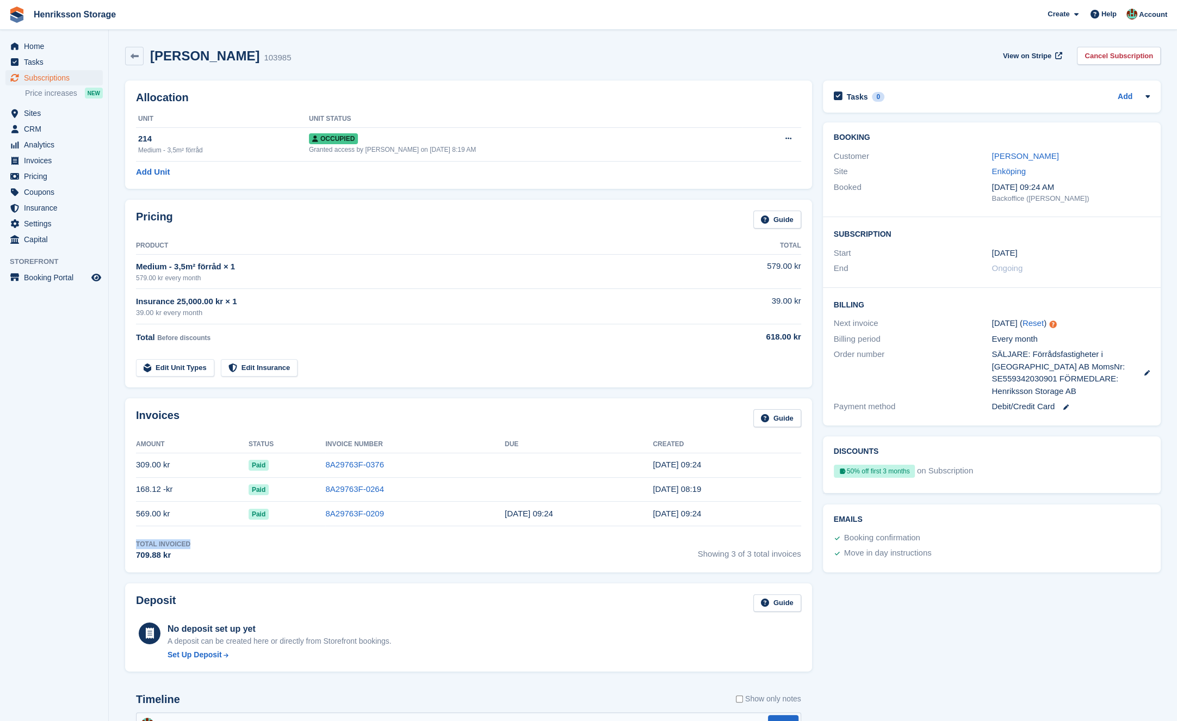
drag, startPoint x: 175, startPoint y: 542, endPoint x: 135, endPoint y: 541, distance: 39.7
click at [135, 541] on div "Invoices Guide Amount Status Invoice Number Due Created 309.00 kr Paid 8A29763F…" at bounding box center [468, 485] width 687 height 174
drag, startPoint x: 178, startPoint y: 541, endPoint x: 147, endPoint y: 542, distance: 31.0
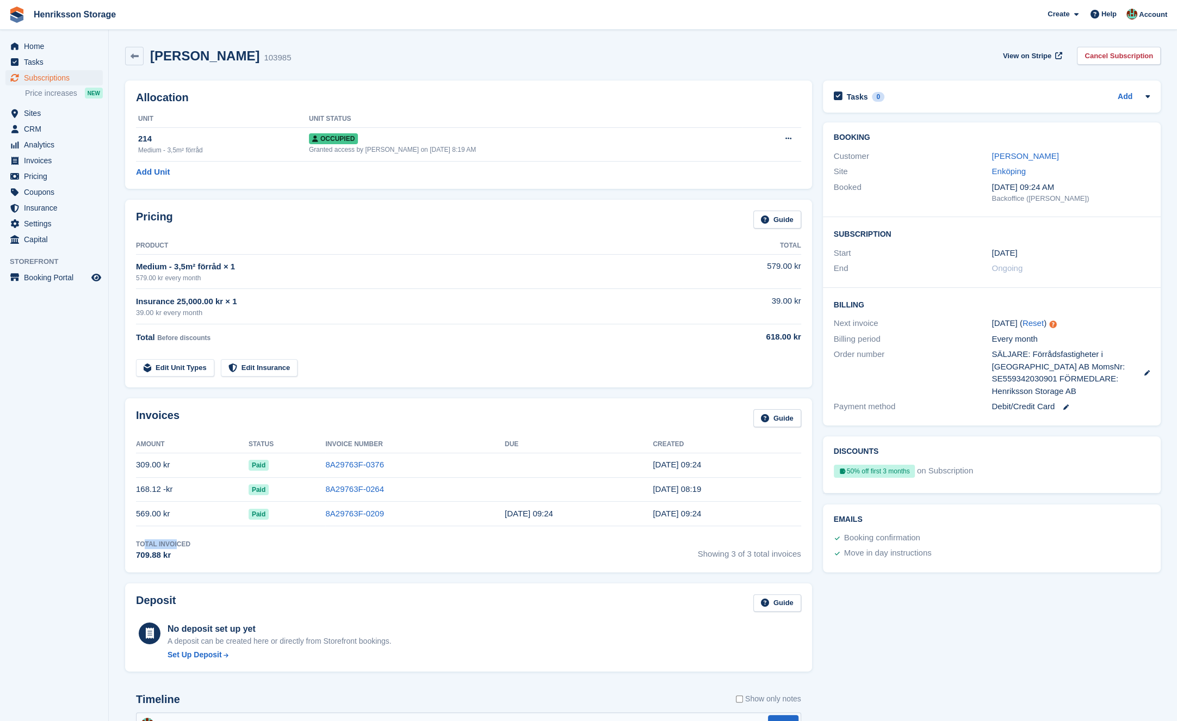
click at [147, 542] on div "Total Invoiced" at bounding box center [163, 544] width 54 height 10
click at [174, 542] on div "Total Invoiced" at bounding box center [163, 544] width 54 height 10
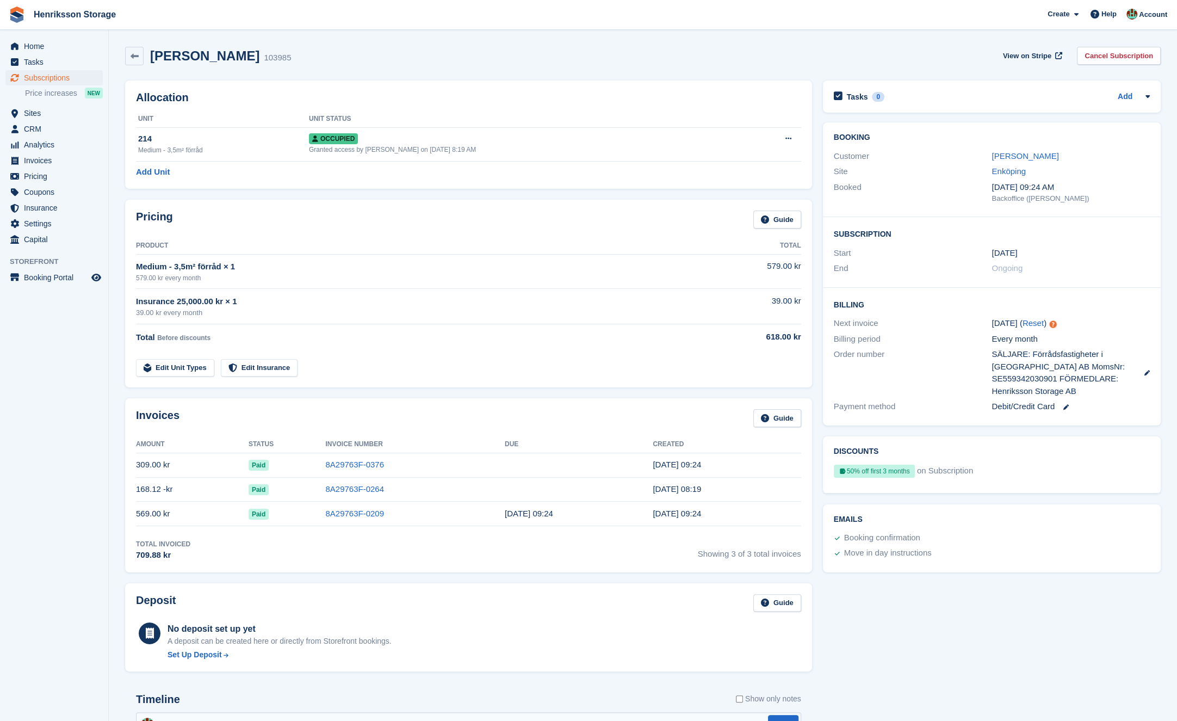
click at [145, 542] on div "Total Invoiced" at bounding box center [163, 544] width 54 height 10
drag, startPoint x: 145, startPoint y: 542, endPoint x: 167, endPoint y: 541, distance: 21.8
click at [145, 542] on div "Total Invoiced" at bounding box center [163, 544] width 54 height 10
click at [175, 541] on div "Total Invoiced" at bounding box center [163, 544] width 54 height 10
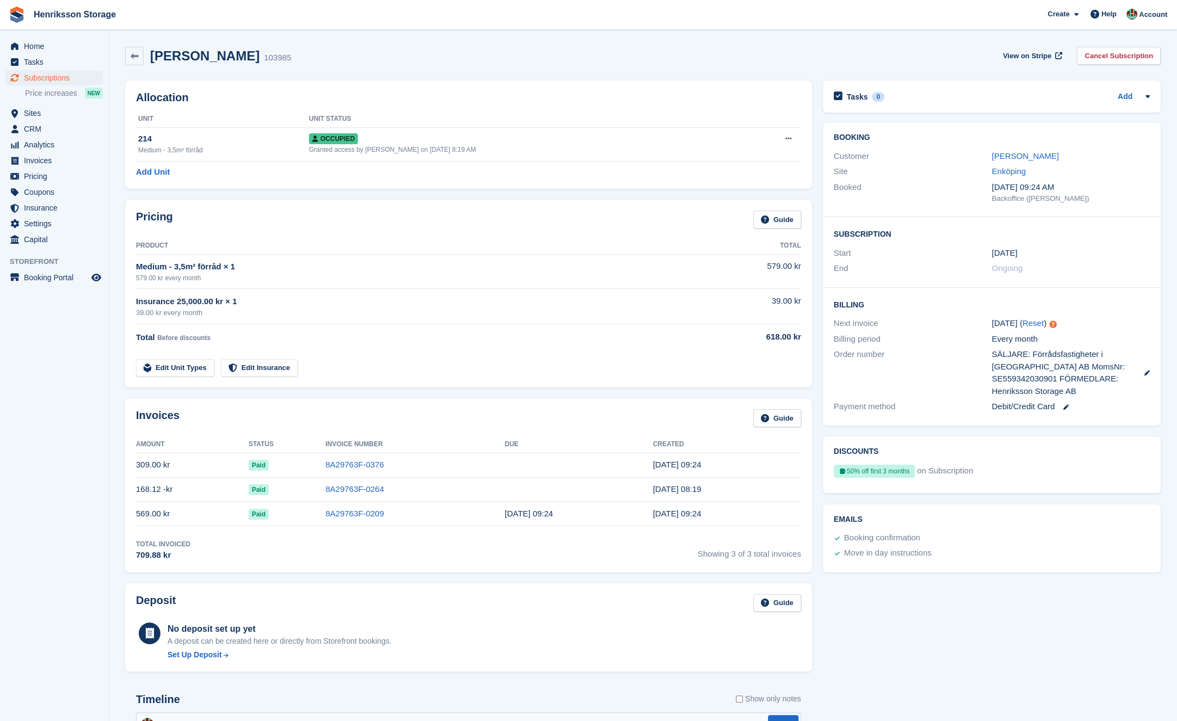
click at [141, 542] on div "Total Invoiced" at bounding box center [163, 544] width 54 height 10
click at [188, 542] on div "Total Invoiced" at bounding box center [163, 544] width 54 height 10
drag, startPoint x: 637, startPoint y: 514, endPoint x: 680, endPoint y: 522, distance: 44.2
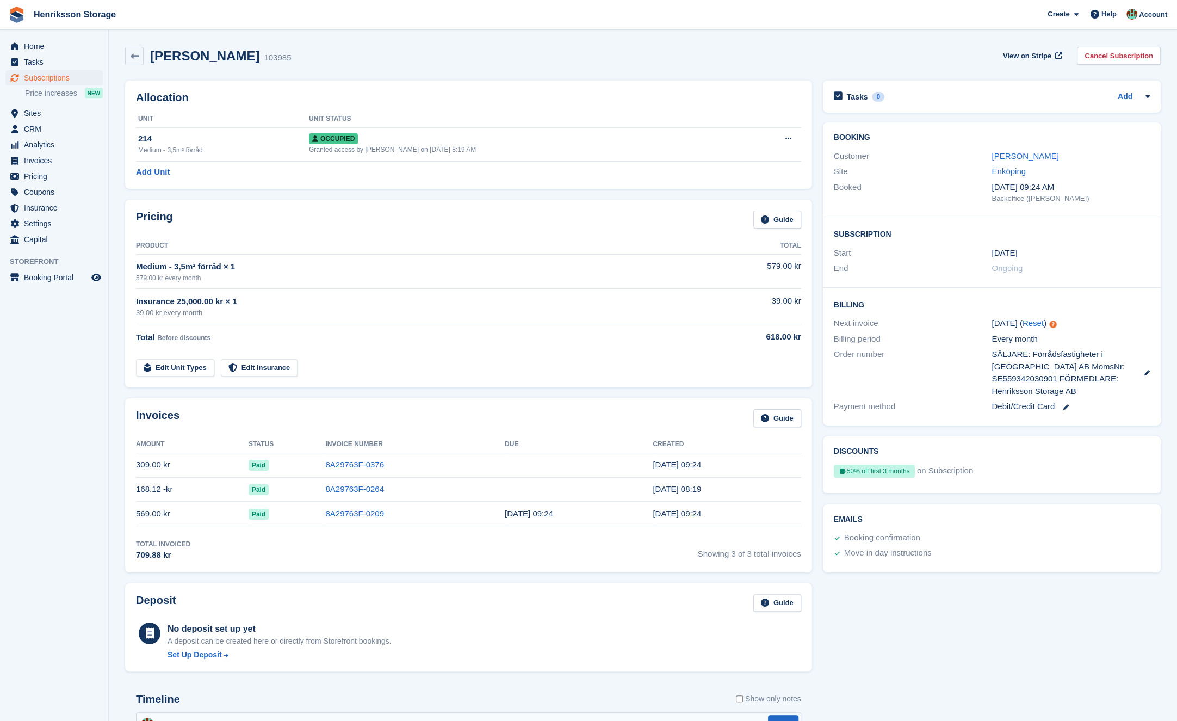
click at [717, 510] on tr "569.00 kr Paid 8A29763F-0209 [DATE] 09:24 [DATE] 09:24" at bounding box center [468, 514] width 665 height 24
click at [569, 559] on div "Total Invoiced 709.88 kr Showing 3 of 3 total invoices" at bounding box center [468, 550] width 665 height 22
drag, startPoint x: 635, startPoint y: 513, endPoint x: 631, endPoint y: 537, distance: 24.3
click at [715, 506] on tr "569.00 kr Paid 8A29763F-0209 [DATE] 09:24 [DATE] 09:24" at bounding box center [468, 514] width 665 height 24
click at [620, 540] on div "Total Invoiced 709.88 kr Showing 3 of 3 total invoices" at bounding box center [468, 550] width 665 height 22
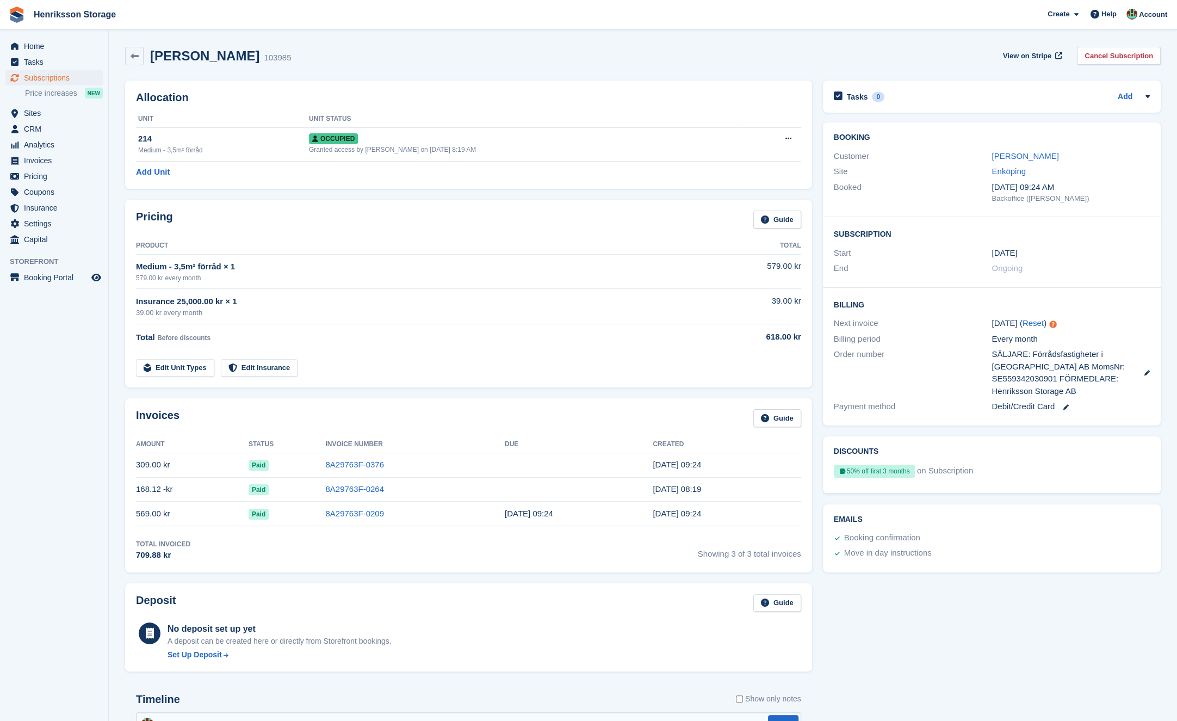
drag, startPoint x: 644, startPoint y: 512, endPoint x: 653, endPoint y: 542, distance: 31.3
click at [695, 509] on tr "569.00 kr Paid 8A29763F-0209 [DATE] 09:24 [DATE] 09:24" at bounding box center [468, 514] width 665 height 24
click at [646, 544] on div "Total Invoiced 709.88 kr Showing 3 of 3 total invoices" at bounding box center [468, 550] width 665 height 22
drag, startPoint x: 647, startPoint y: 520, endPoint x: 694, endPoint y: 512, distance: 46.8
click at [694, 512] on tr "569.00 kr Paid 8A29763F-0209 [DATE] 09:24 [DATE] 09:24" at bounding box center [468, 514] width 665 height 24
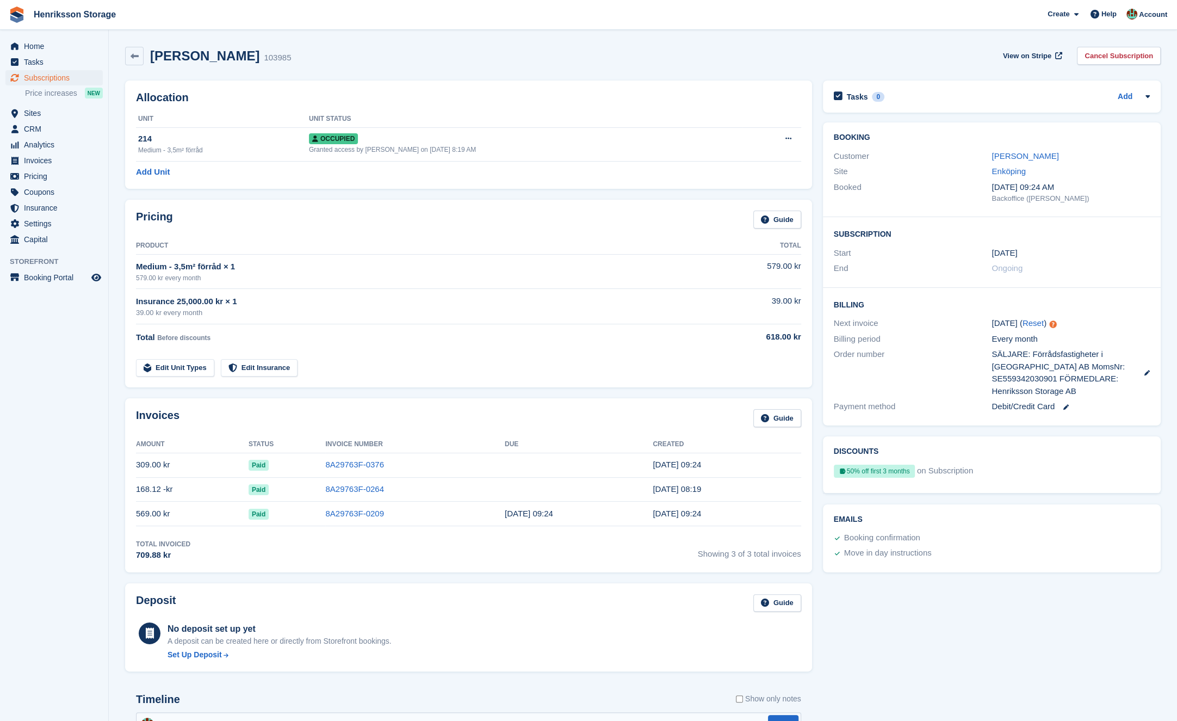
drag, startPoint x: 675, startPoint y: 541, endPoint x: 654, endPoint y: 517, distance: 32.4
click at [675, 541] on div "Total Invoiced 709.88 kr Showing 3 of 3 total invoices" at bounding box center [468, 550] width 665 height 22
click at [355, 461] on link "8A29763F-0376" at bounding box center [354, 464] width 59 height 9
